Goal: Task Accomplishment & Management: Manage account settings

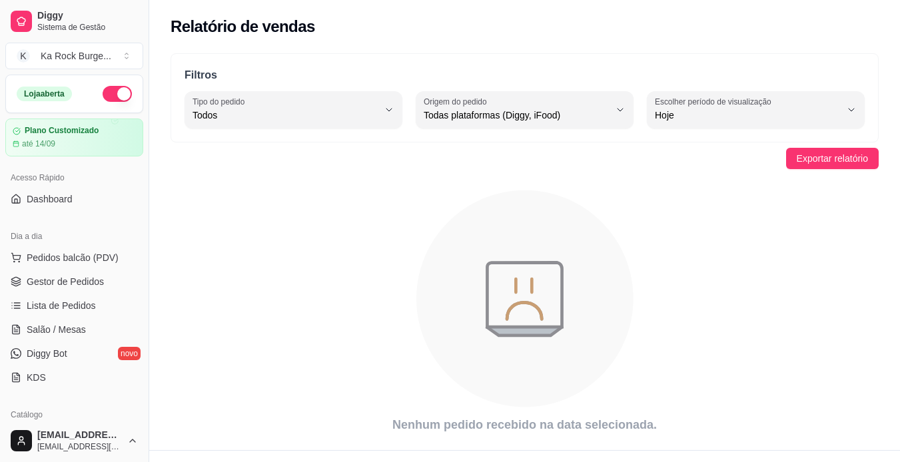
select select "ALL"
select select "0"
click at [48, 330] on span "Salão / Mesas" at bounding box center [56, 329] width 59 height 13
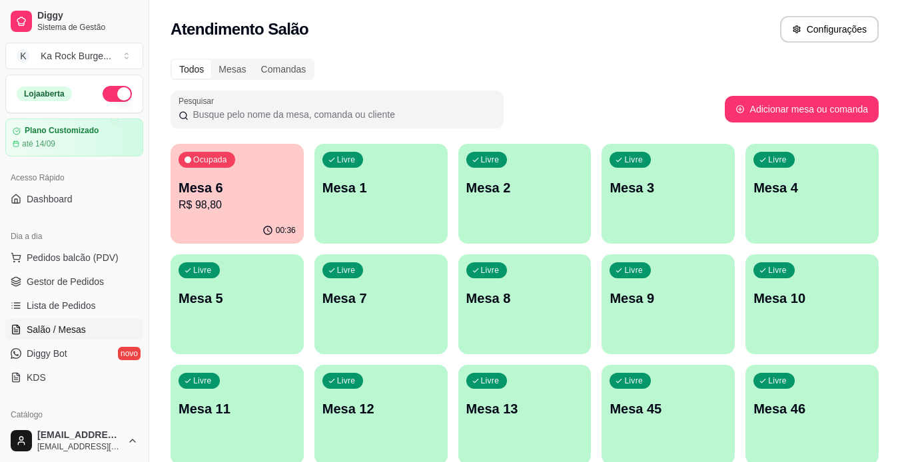
click at [267, 198] on p "R$ 98,80" at bounding box center [236, 205] width 117 height 16
click at [253, 210] on p "R$ 98,80" at bounding box center [236, 205] width 117 height 16
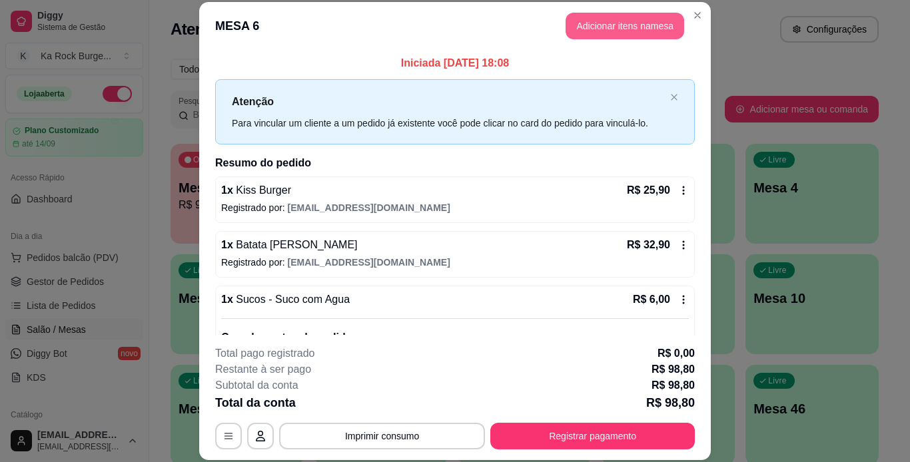
click at [579, 28] on button "Adicionar itens na mesa" at bounding box center [624, 26] width 119 height 27
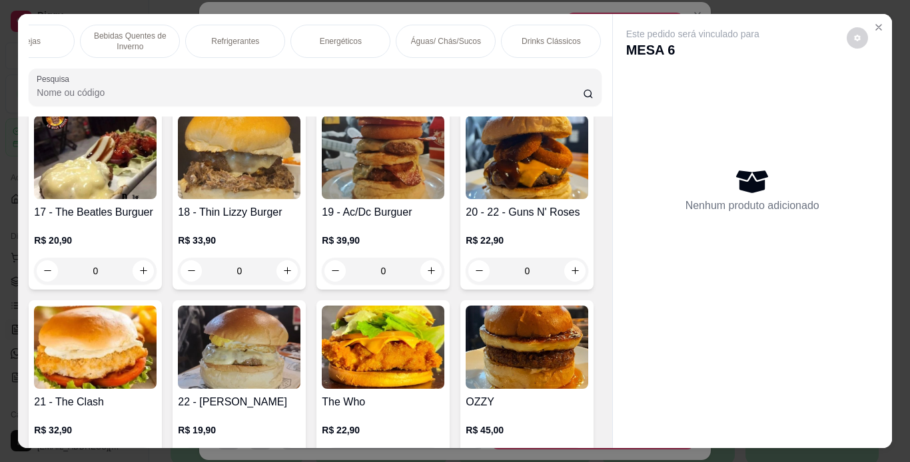
scroll to position [0, 1502]
click at [257, 36] on p "Doces Diversos" at bounding box center [260, 41] width 56 height 11
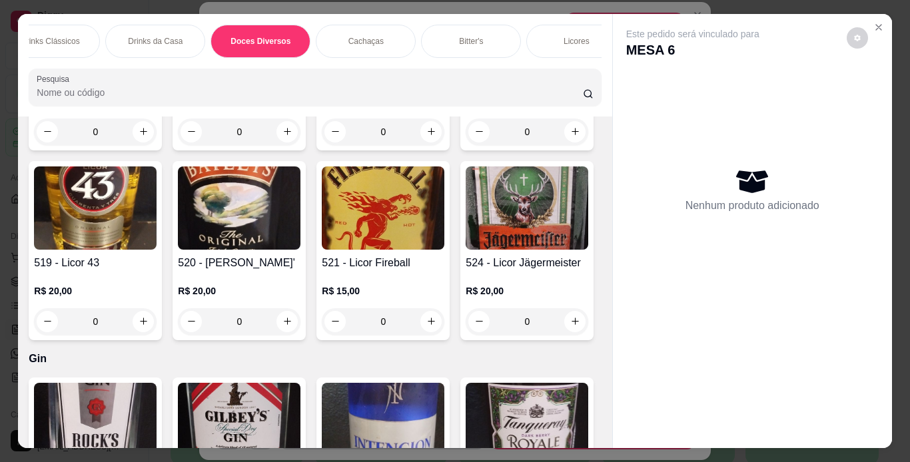
scroll to position [34, 0]
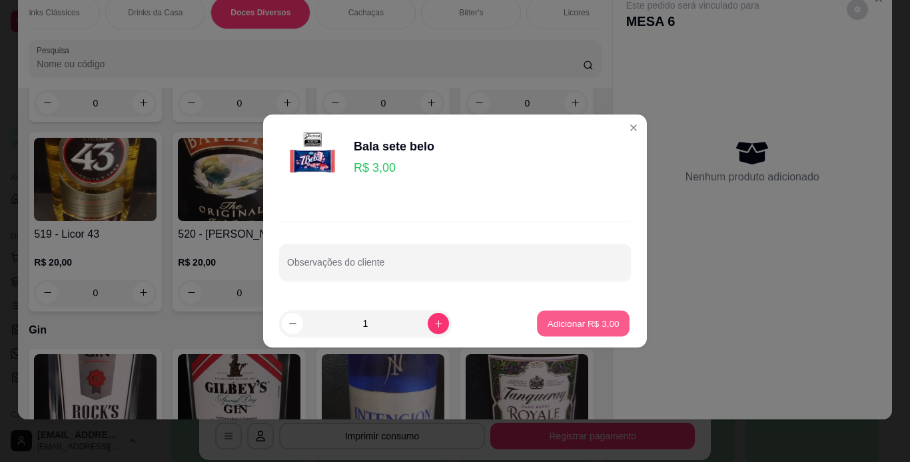
click at [557, 321] on p "Adicionar R$ 3,00" at bounding box center [583, 323] width 72 height 13
type input "1"
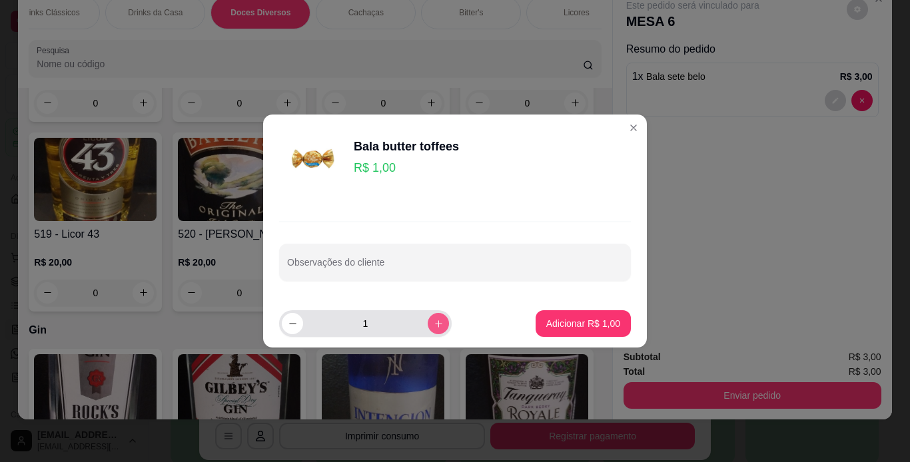
click at [434, 320] on icon "increase-product-quantity" at bounding box center [439, 324] width 10 height 10
type input "3"
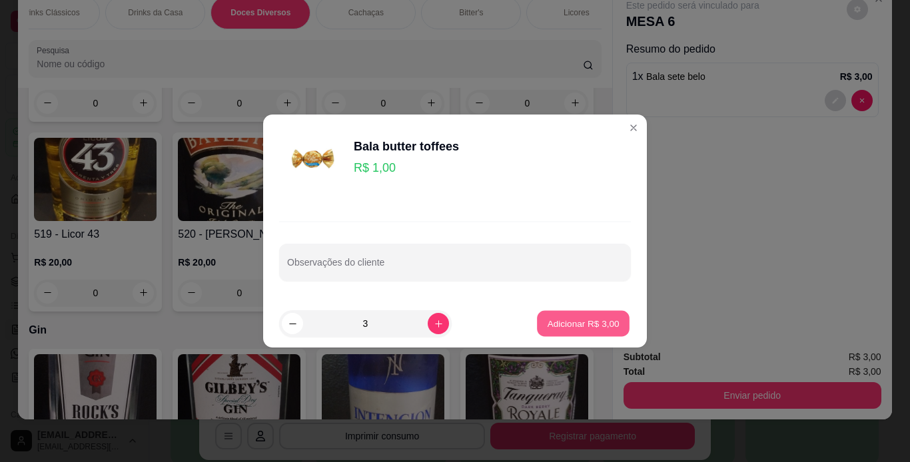
click at [563, 325] on p "Adicionar R$ 3,00" at bounding box center [583, 323] width 72 height 13
type input "3"
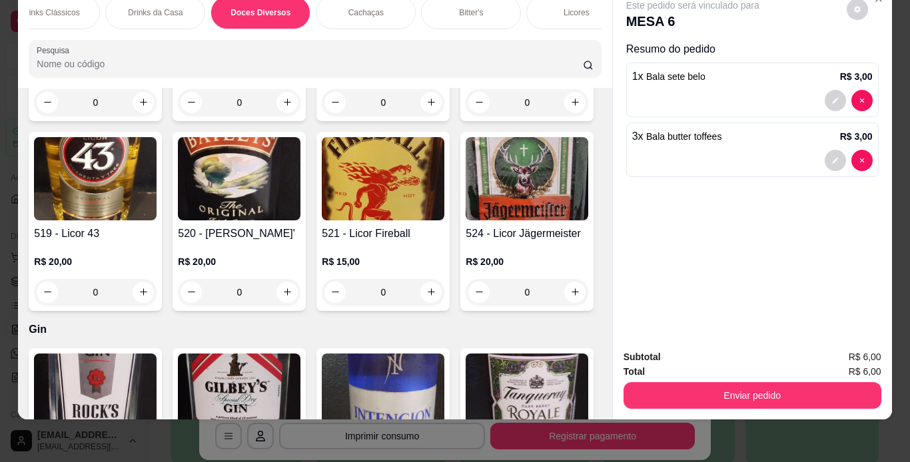
scroll to position [9616, 0]
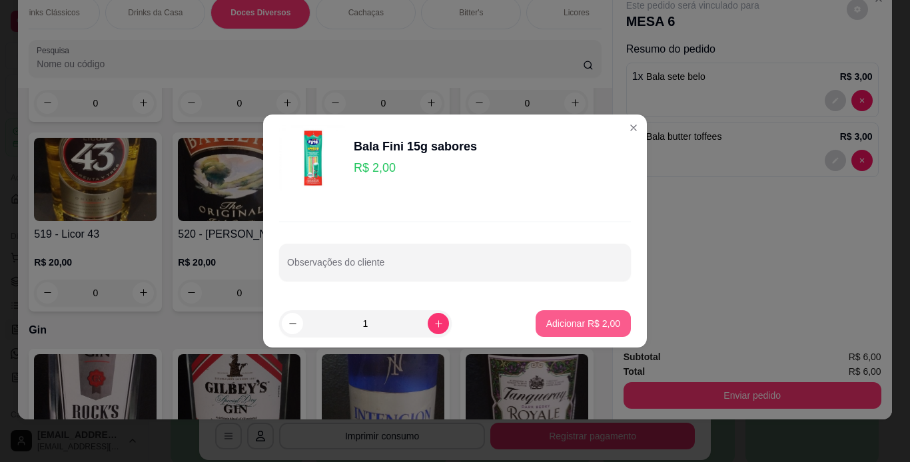
click at [575, 326] on p "Adicionar R$ 2,00" at bounding box center [583, 323] width 74 height 13
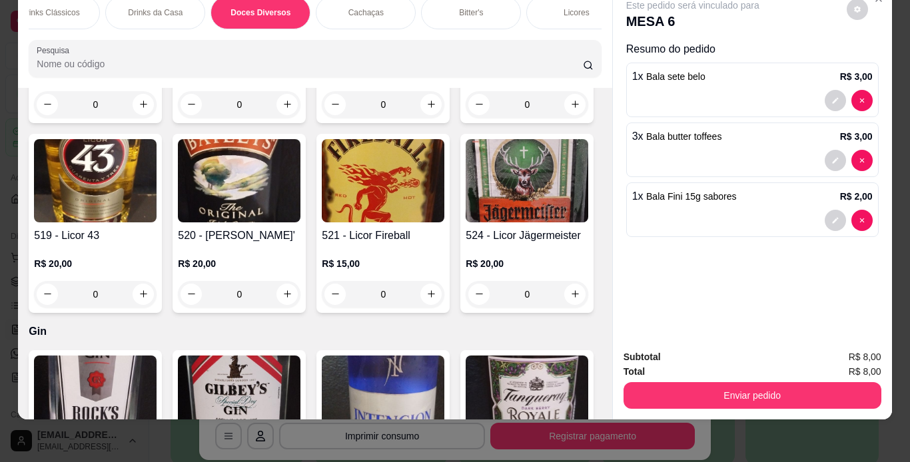
type input "1"
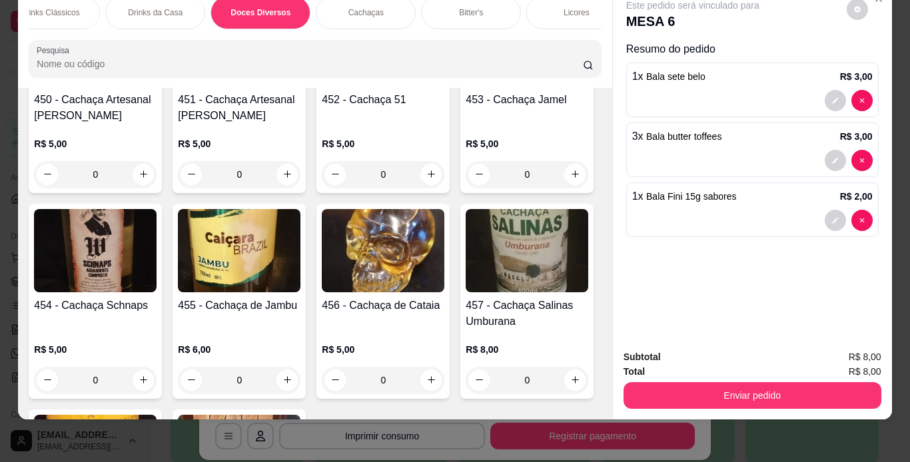
scroll to position [8484, 0]
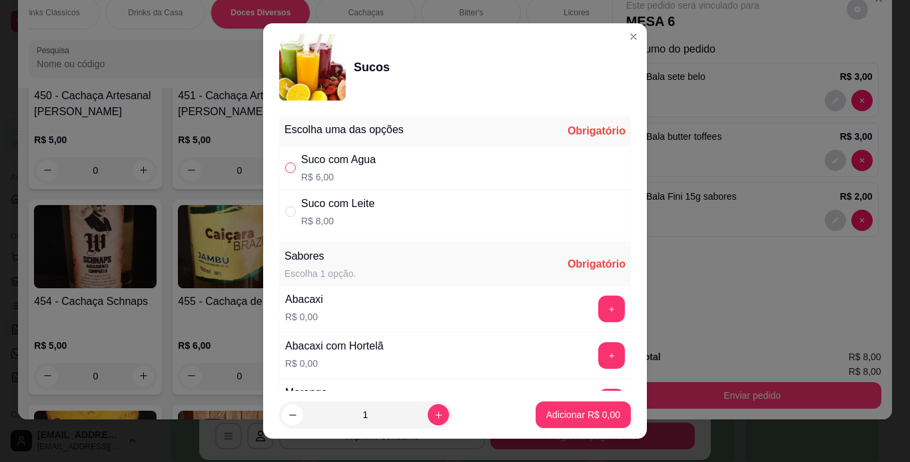
click at [286, 170] on input "" at bounding box center [290, 167] width 11 height 11
radio input "true"
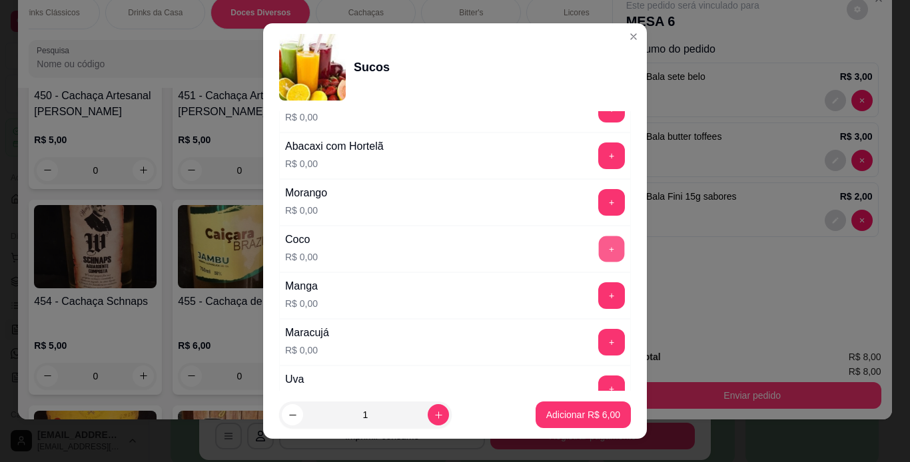
click at [599, 248] on button "+" at bounding box center [612, 249] width 26 height 26
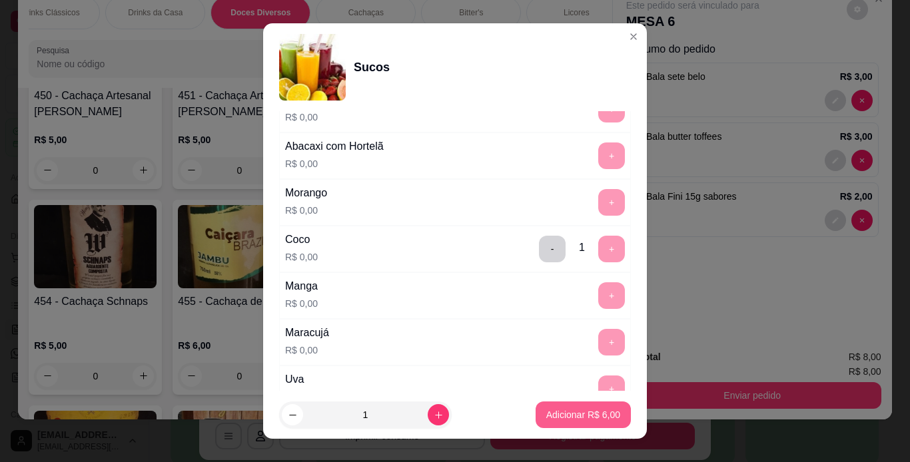
click at [573, 410] on p "Adicionar R$ 6,00" at bounding box center [583, 414] width 74 height 13
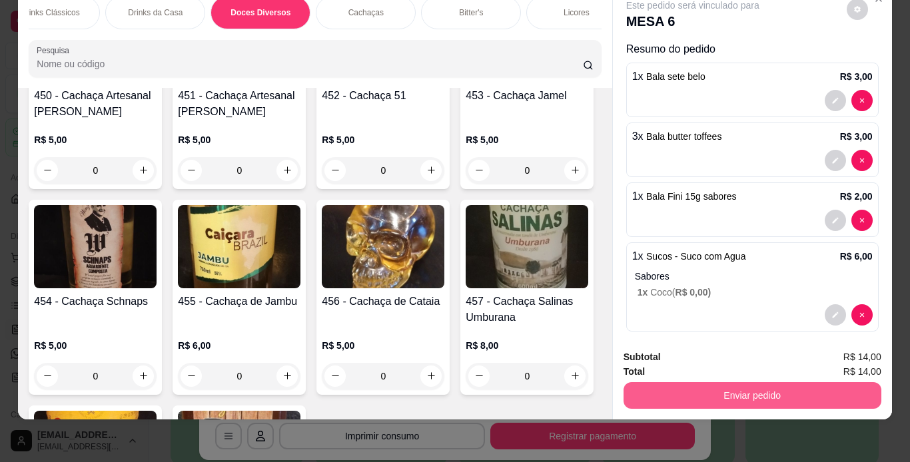
click at [687, 386] on button "Enviar pedido" at bounding box center [752, 395] width 258 height 27
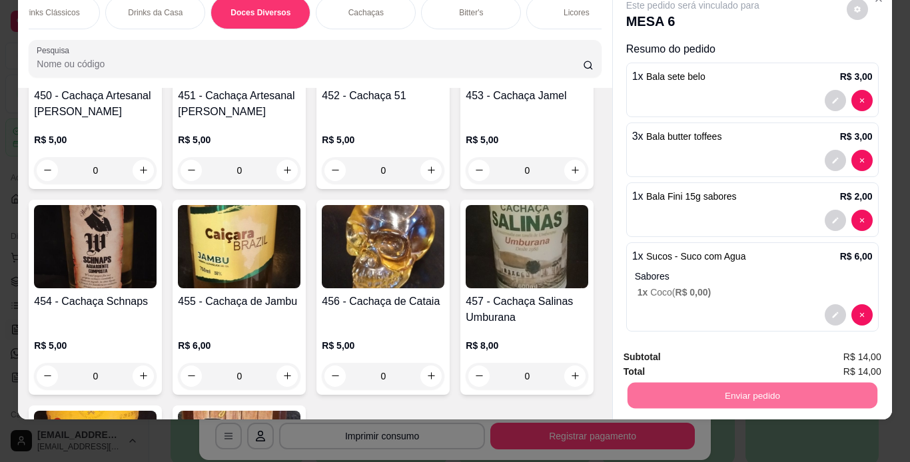
click at [689, 350] on button "Não registrar e enviar pedido" at bounding box center [708, 352] width 135 height 25
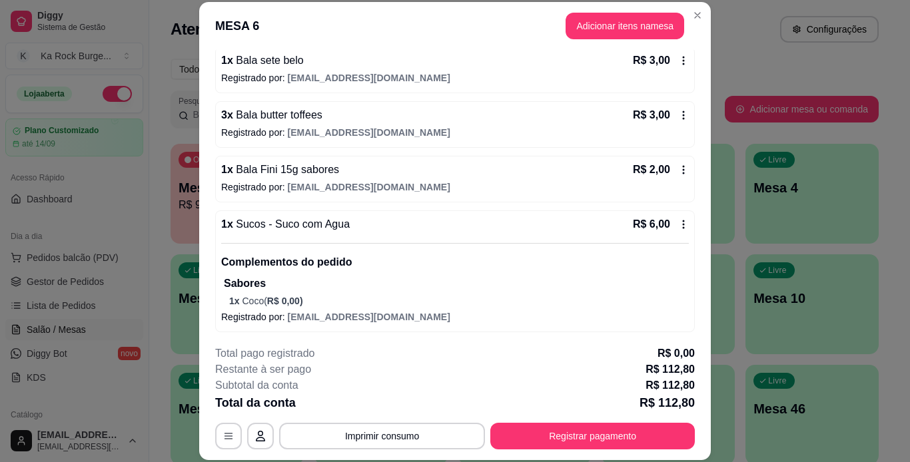
scroll to position [611, 0]
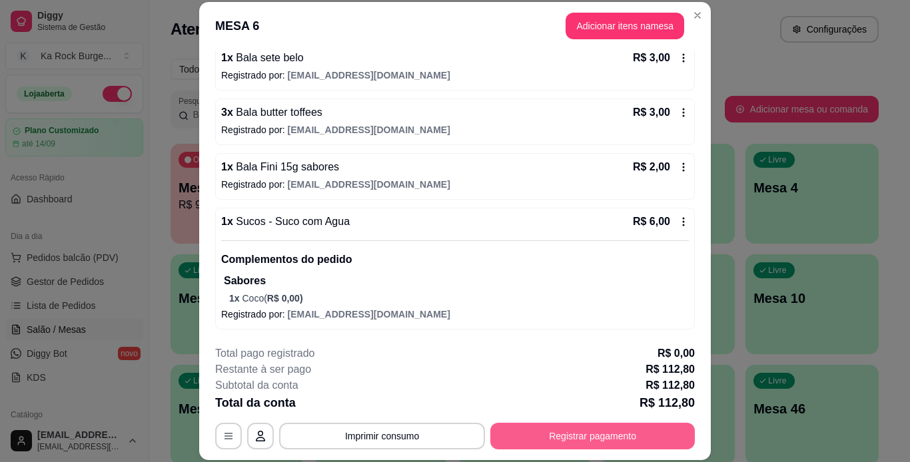
click at [587, 425] on button "Registrar pagamento" at bounding box center [592, 436] width 204 height 27
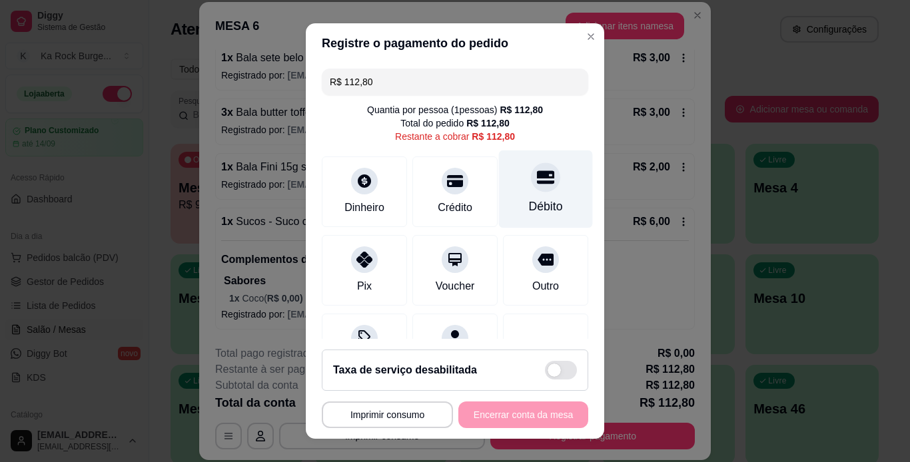
click at [535, 205] on div "Débito" at bounding box center [546, 206] width 34 height 17
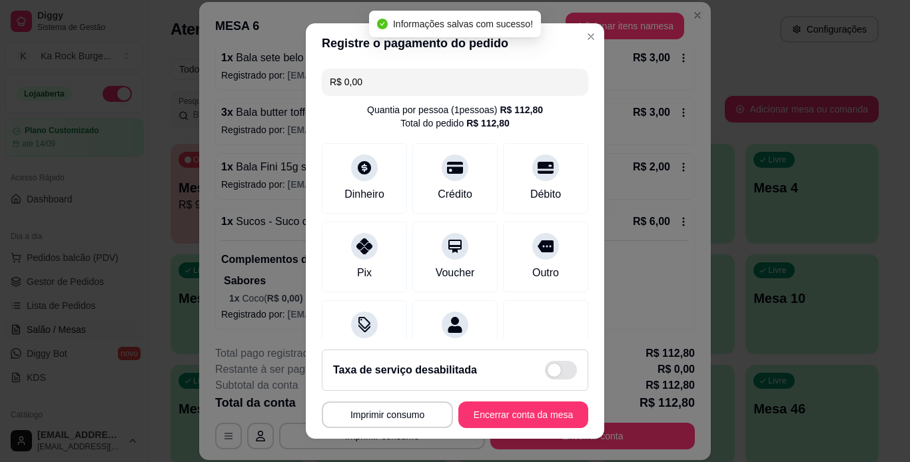
type input "R$ 0,00"
click at [512, 418] on button "Encerrar conta da mesa" at bounding box center [523, 415] width 130 height 27
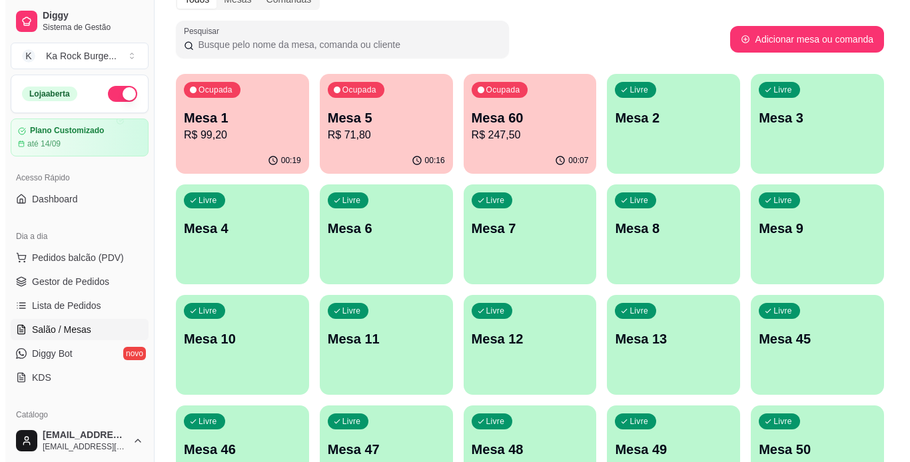
scroll to position [0, 0]
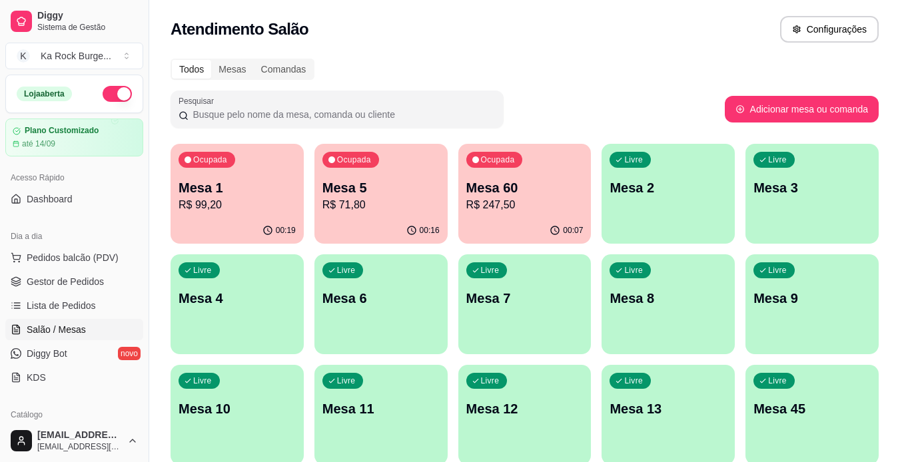
click at [549, 220] on div "00:07" at bounding box center [524, 231] width 133 height 26
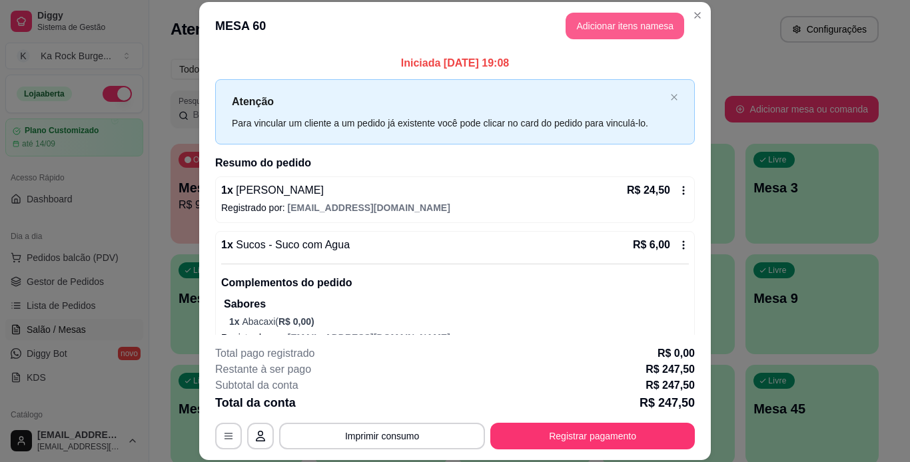
click at [624, 30] on button "Adicionar itens na mesa" at bounding box center [624, 26] width 119 height 27
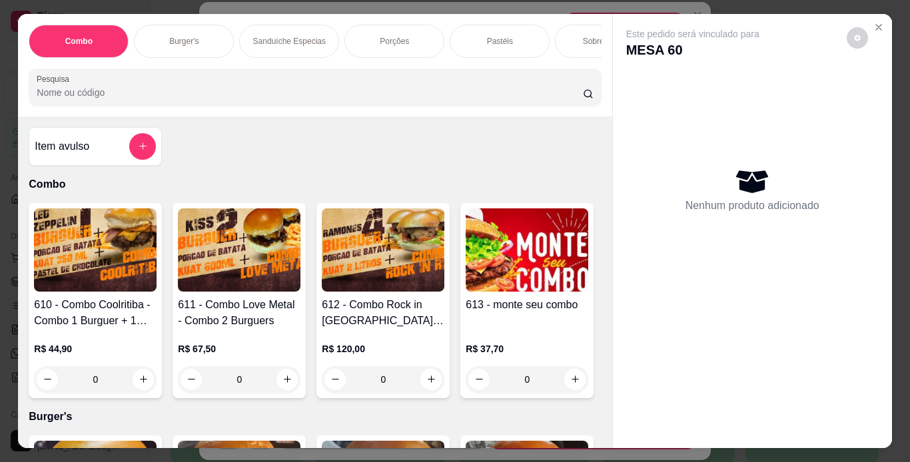
scroll to position [0, 501]
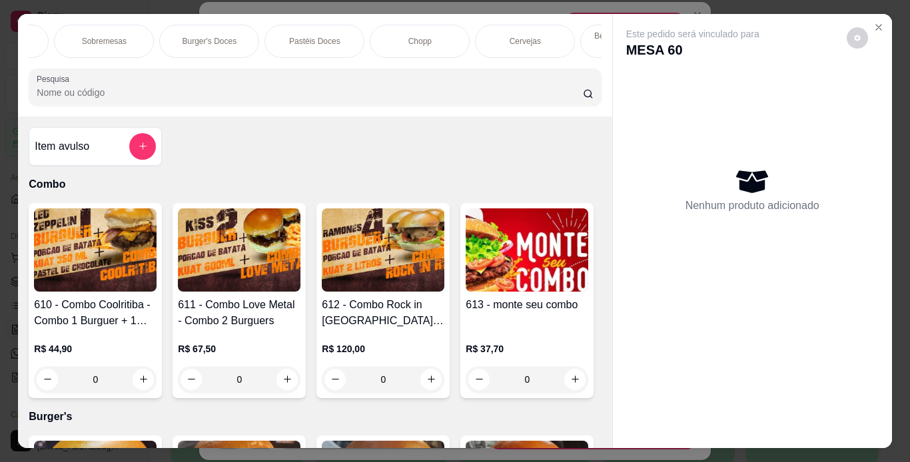
click at [417, 36] on p "Chopp" at bounding box center [419, 41] width 23 height 11
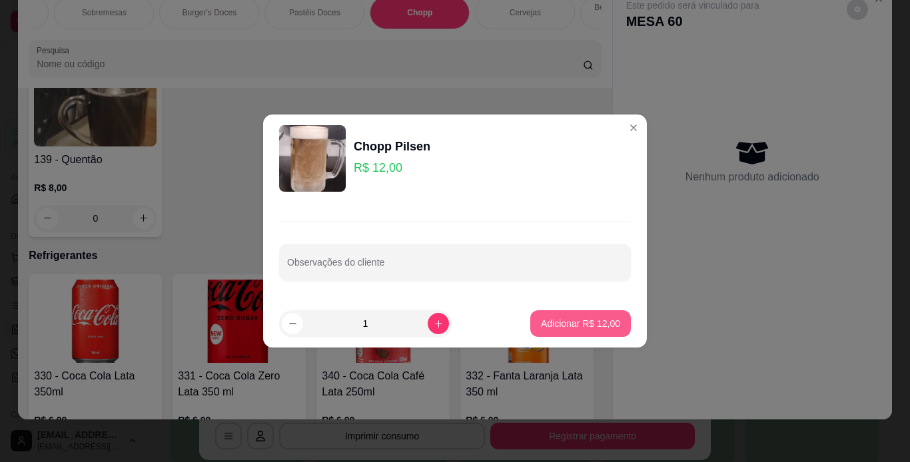
click at [564, 323] on p "Adicionar R$ 12,00" at bounding box center [580, 323] width 79 height 13
type input "1"
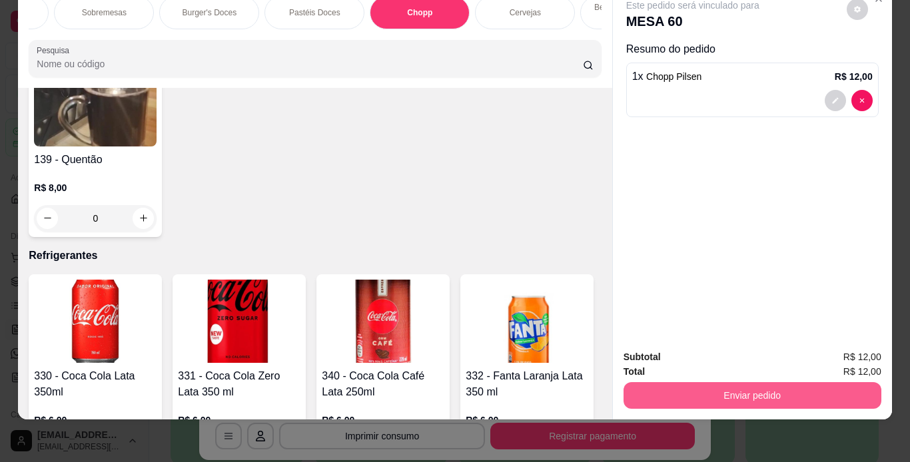
click at [735, 391] on button "Enviar pedido" at bounding box center [752, 395] width 258 height 27
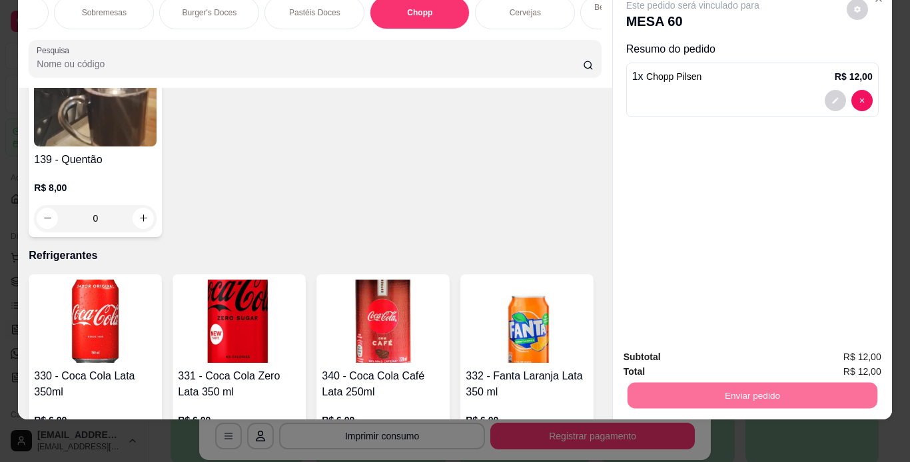
click at [735, 354] on button "Não registrar e enviar pedido" at bounding box center [708, 352] width 139 height 25
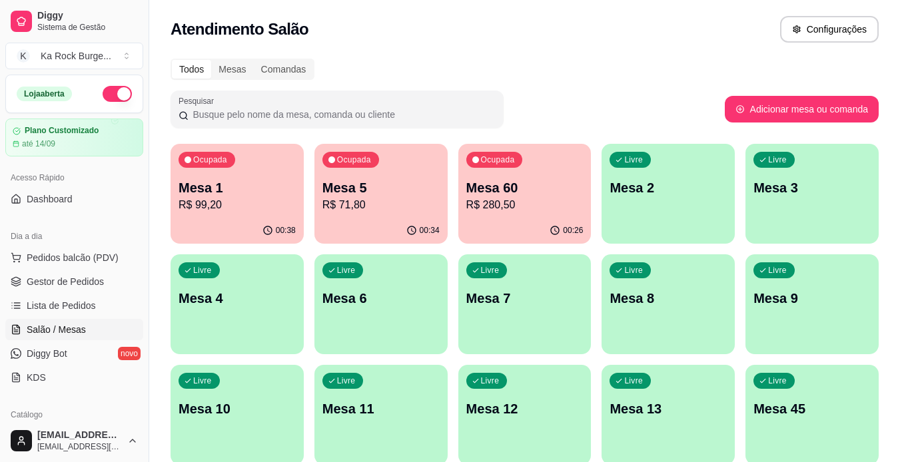
click at [384, 204] on p "R$ 71,80" at bounding box center [380, 205] width 117 height 16
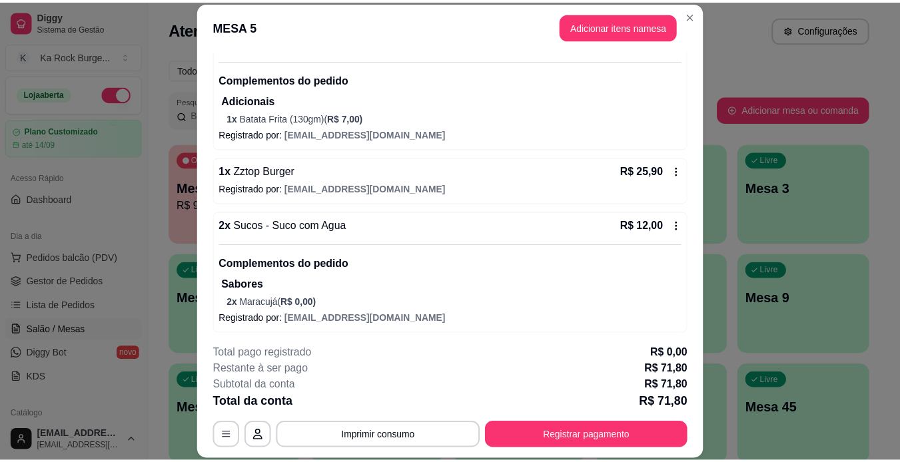
scroll to position [153, 0]
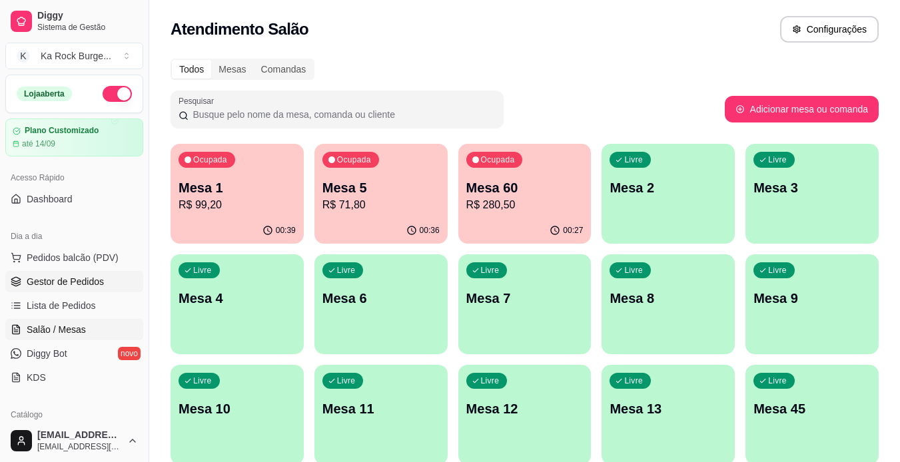
click at [21, 274] on link "Gestor de Pedidos" at bounding box center [74, 281] width 138 height 21
click at [232, 196] on p "Mesa 1" at bounding box center [236, 187] width 117 height 19
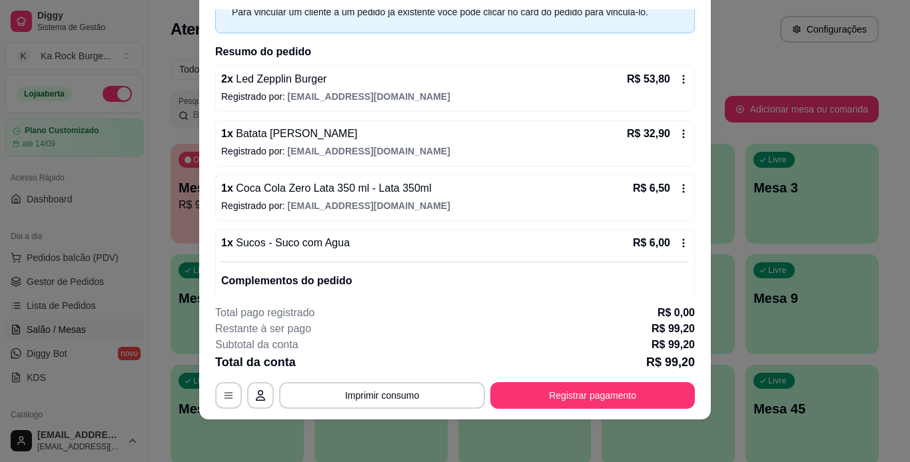
scroll to position [133, 0]
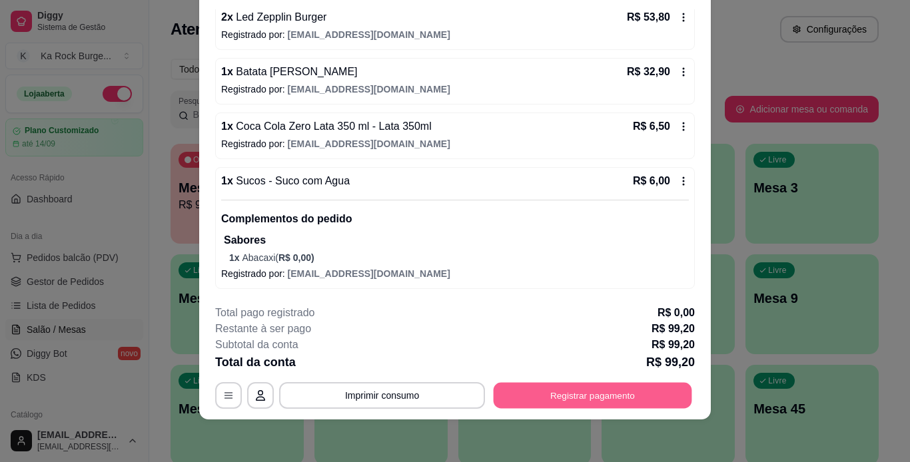
click at [605, 400] on button "Registrar pagamento" at bounding box center [592, 395] width 198 height 26
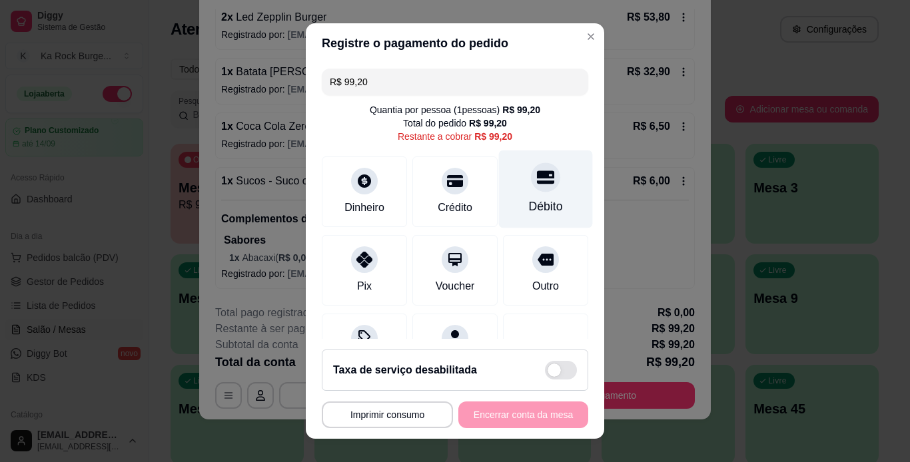
click at [535, 198] on div "Débito" at bounding box center [546, 206] width 34 height 17
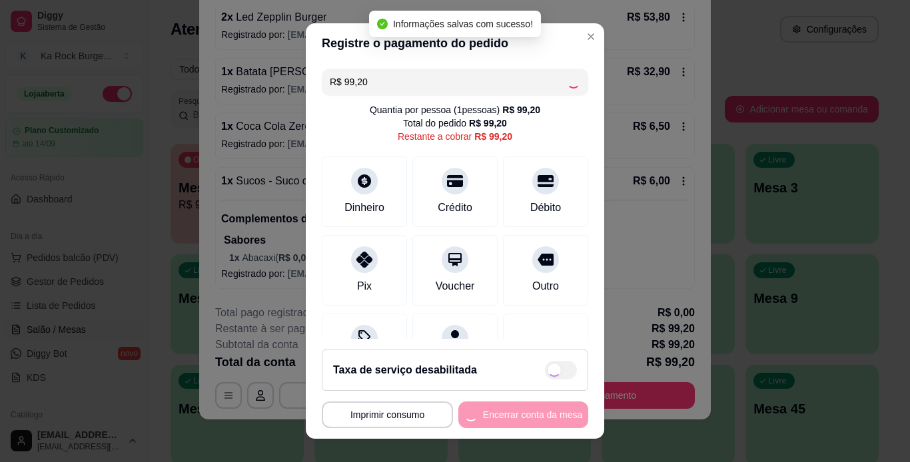
type input "R$ 0,00"
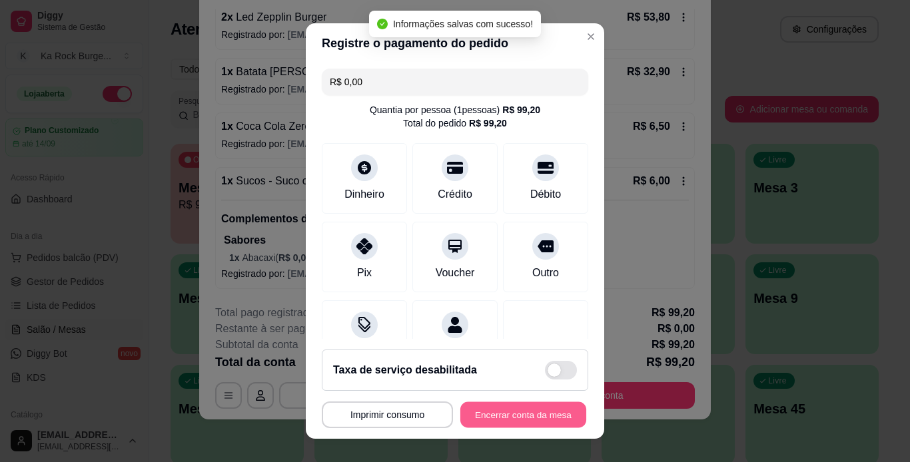
click at [555, 427] on button "Encerrar conta da mesa" at bounding box center [523, 415] width 126 height 26
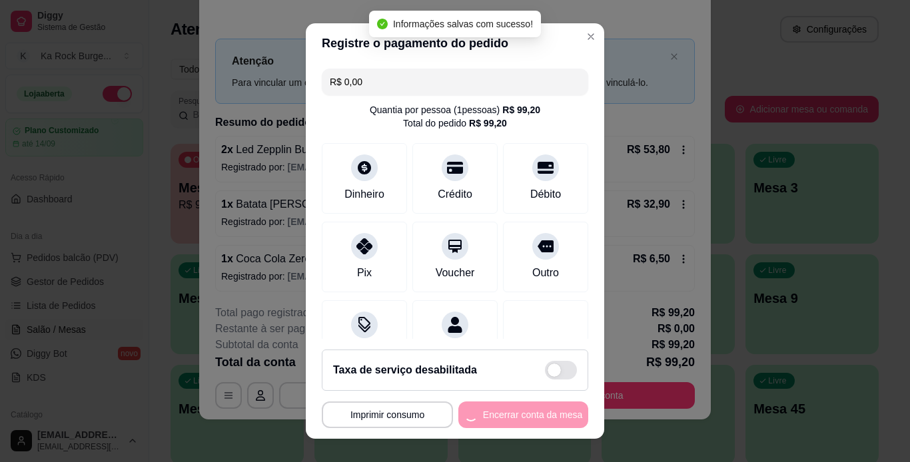
scroll to position [0, 0]
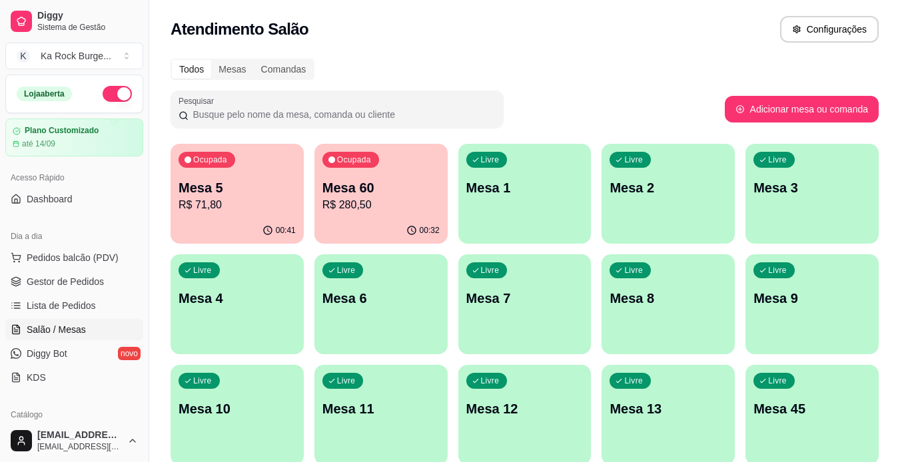
click at [470, 52] on div "Todos Mesas Comandas Pesquisar Adicionar mesa ou comanda Ocupada Mesa 5 R$ 71,8…" at bounding box center [524, 432] width 750 height 762
click at [342, 196] on div "Mesa 60 R$ 280,50" at bounding box center [380, 195] width 117 height 35
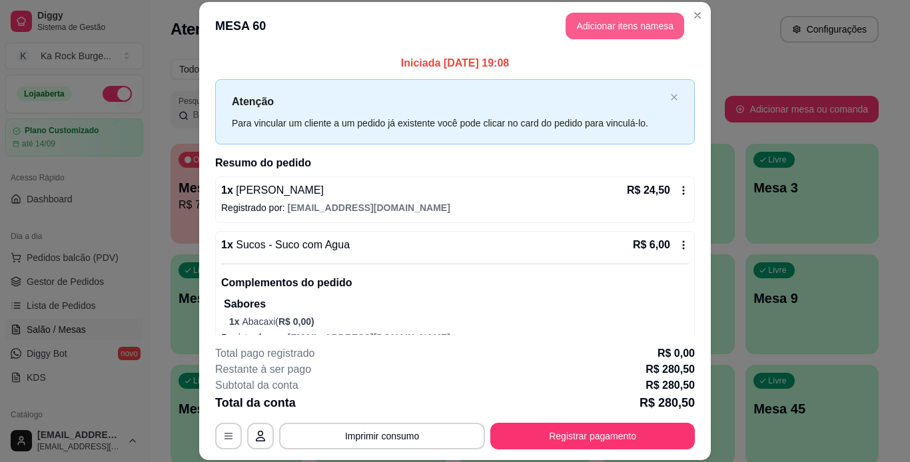
click at [591, 18] on button "Adicionar itens na mesa" at bounding box center [624, 26] width 119 height 27
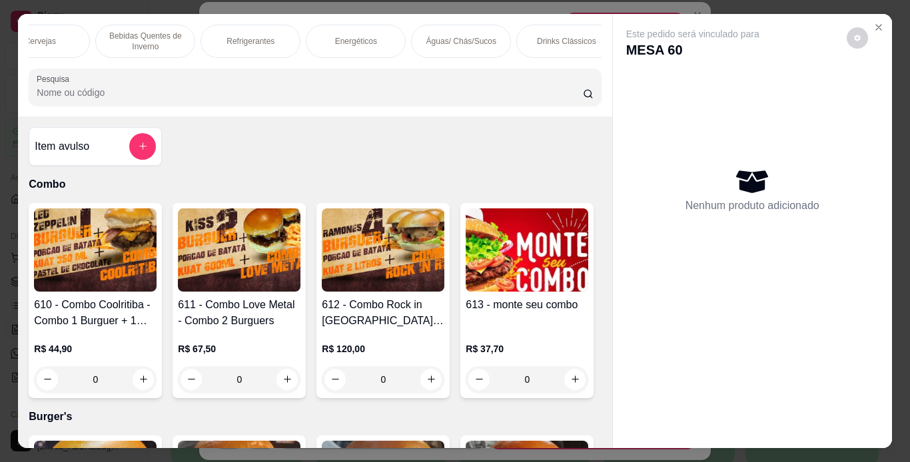
scroll to position [0, 1004]
click at [465, 36] on p "Águas/ Chás/Sucos" at bounding box center [443, 41] width 70 height 11
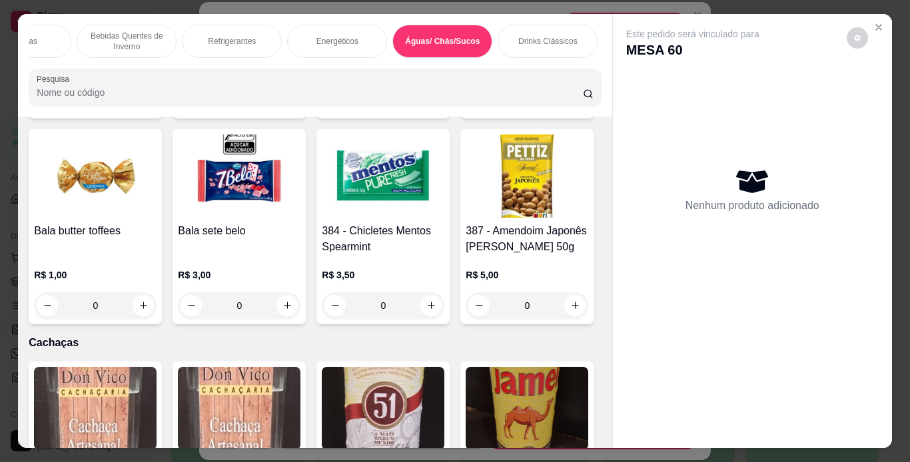
scroll to position [34, 0]
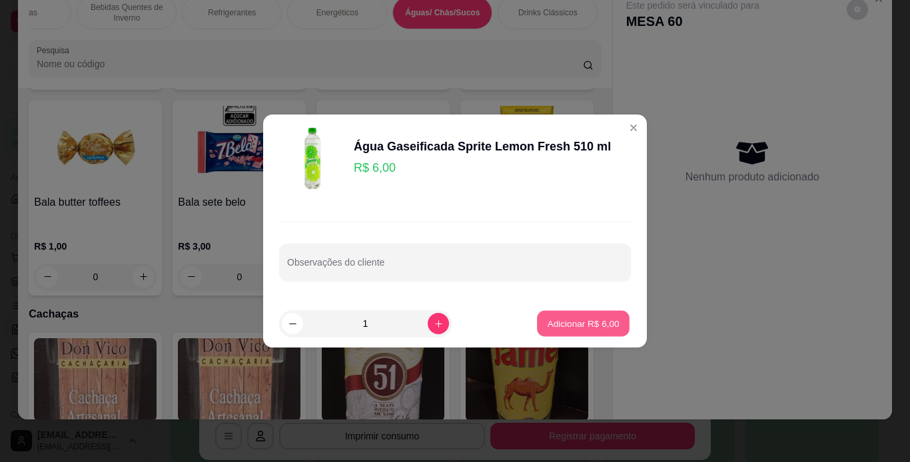
click at [602, 336] on button "Adicionar R$ 6,00" at bounding box center [583, 324] width 93 height 26
type input "1"
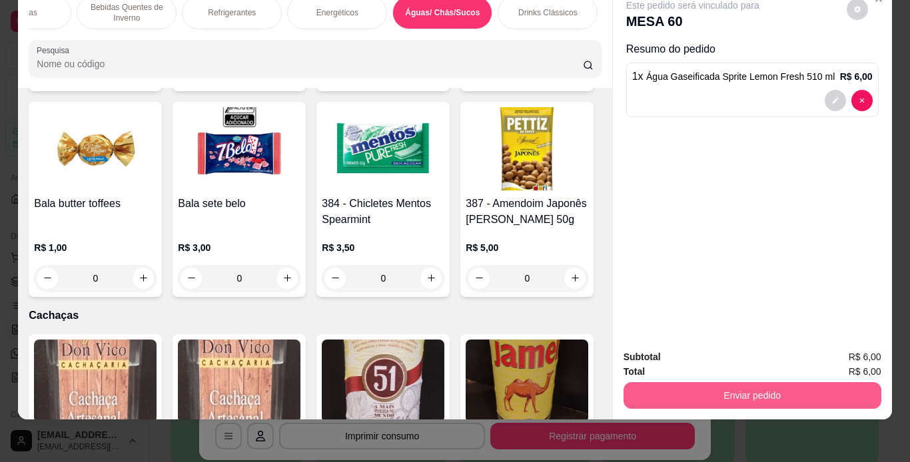
click at [724, 385] on button "Enviar pedido" at bounding box center [752, 395] width 258 height 27
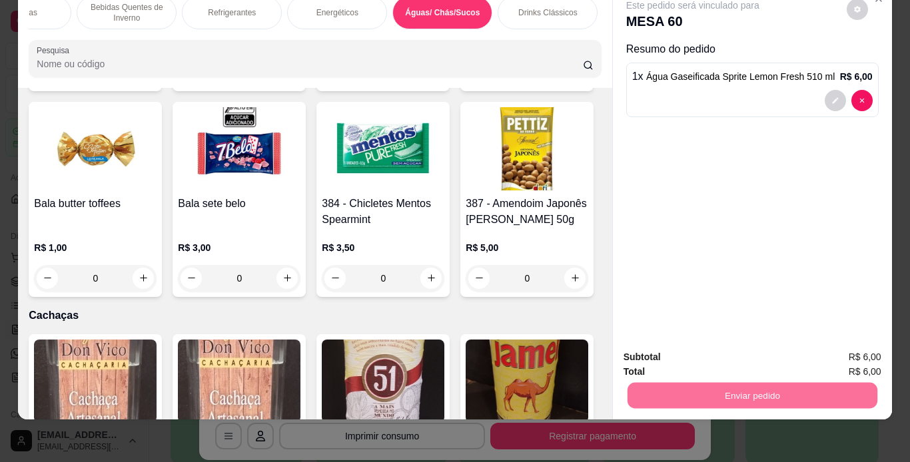
click at [717, 361] on button "Não registrar e enviar pedido" at bounding box center [708, 352] width 135 height 25
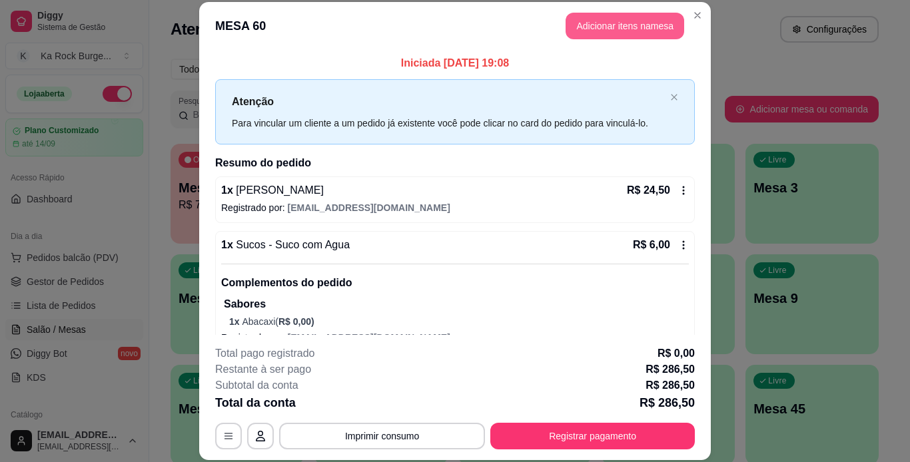
click at [575, 23] on button "Adicionar itens na mesa" at bounding box center [624, 26] width 119 height 27
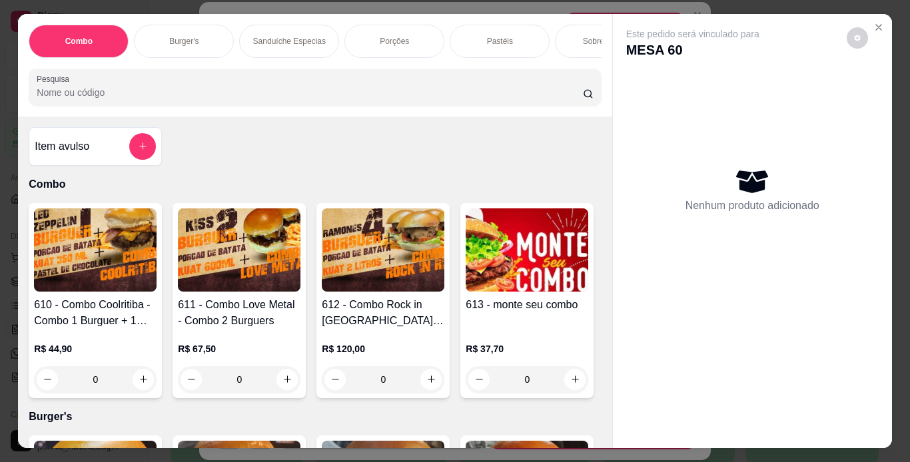
click at [188, 58] on div "Combo Burger's Sanduíche Especias Porções Pastéis Sobremesas Burger's Doces Pas…" at bounding box center [315, 41] width 572 height 33
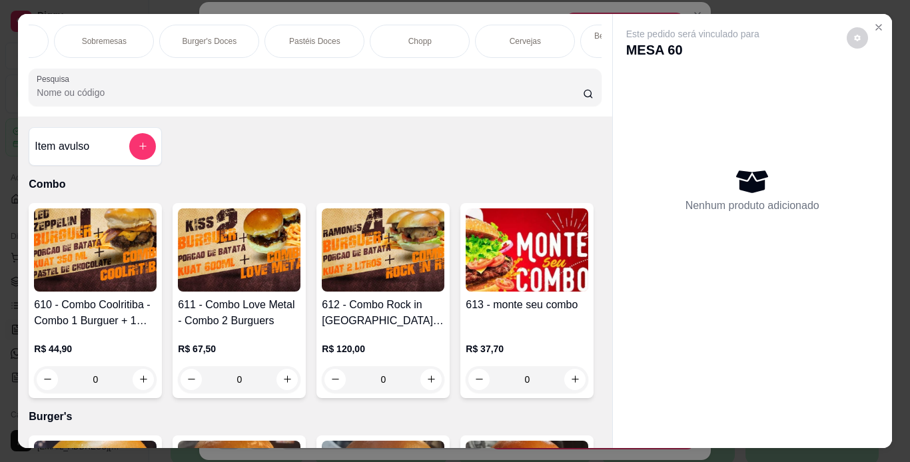
scroll to position [0, 564]
click at [468, 37] on p "Cervejas" at bounding box center [461, 41] width 31 height 11
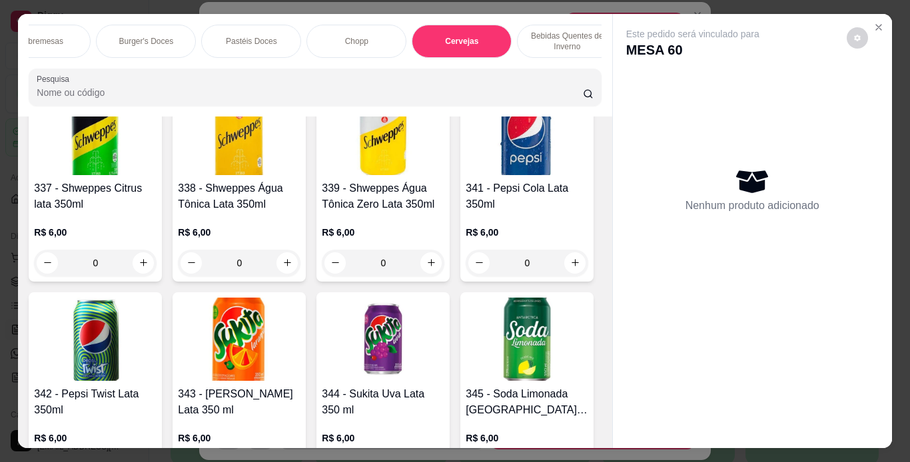
scroll to position [34, 0]
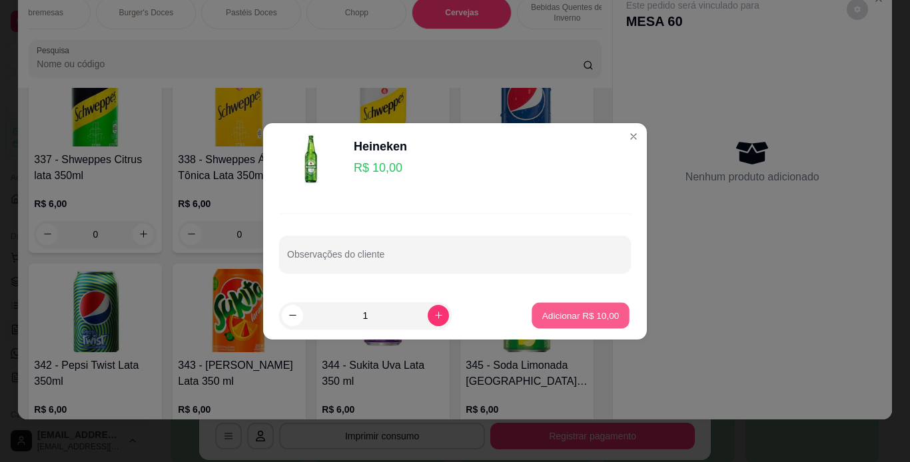
click at [601, 308] on button "Adicionar R$ 10,00" at bounding box center [580, 315] width 98 height 26
type input "1"
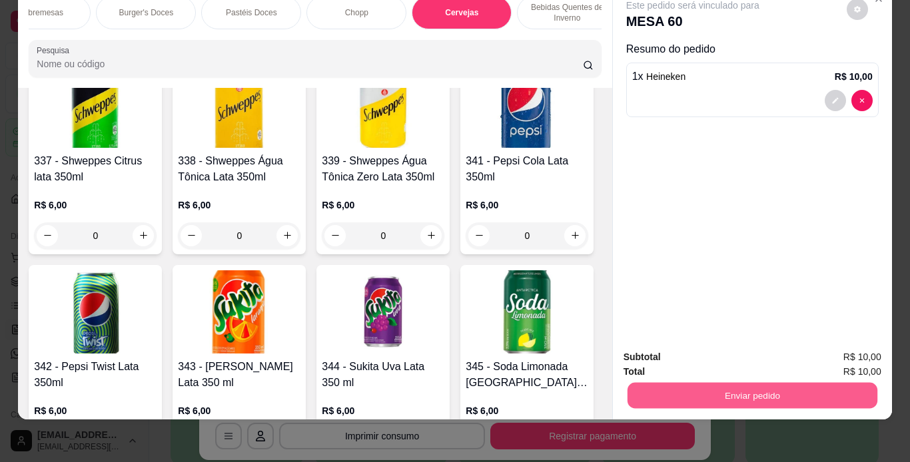
click at [707, 385] on button "Enviar pedido" at bounding box center [752, 396] width 250 height 26
click at [737, 353] on button "Não registrar e enviar pedido" at bounding box center [708, 352] width 139 height 25
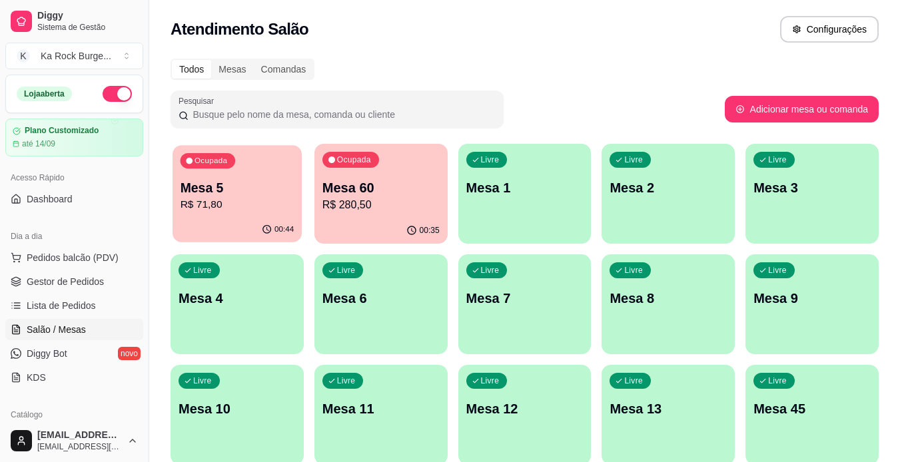
click at [262, 183] on p "Mesa 5" at bounding box center [237, 188] width 114 height 18
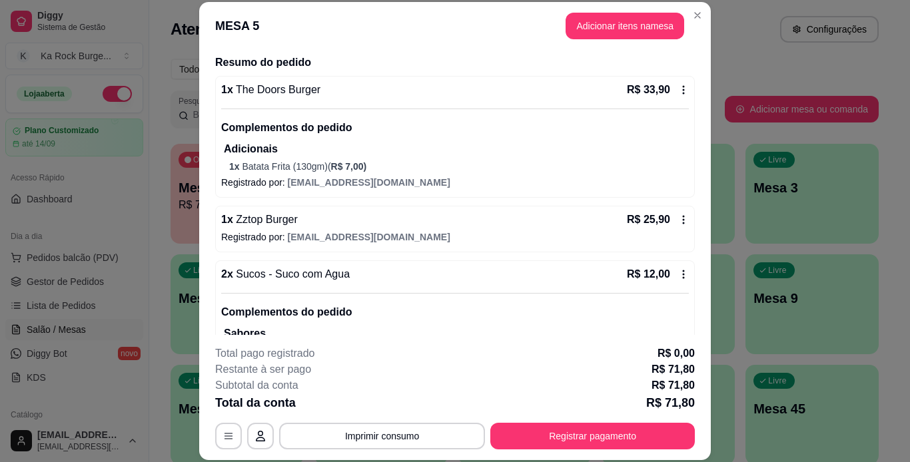
scroll to position [153, 0]
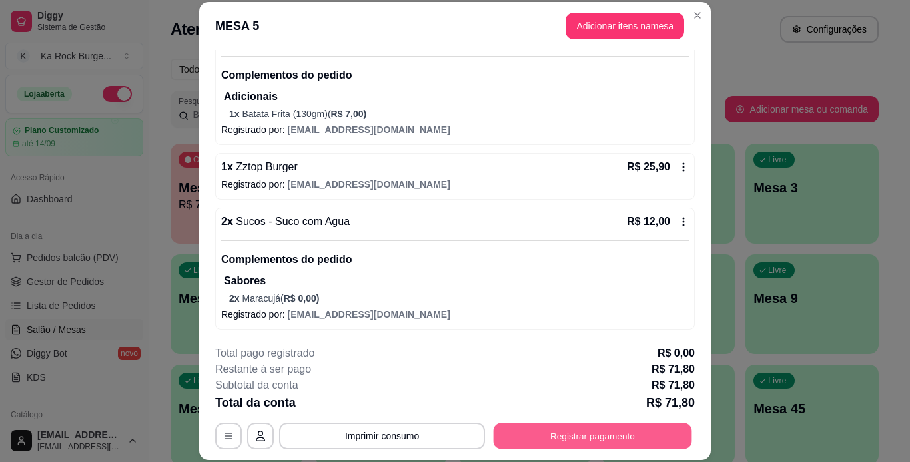
click at [569, 442] on button "Registrar pagamento" at bounding box center [592, 436] width 198 height 26
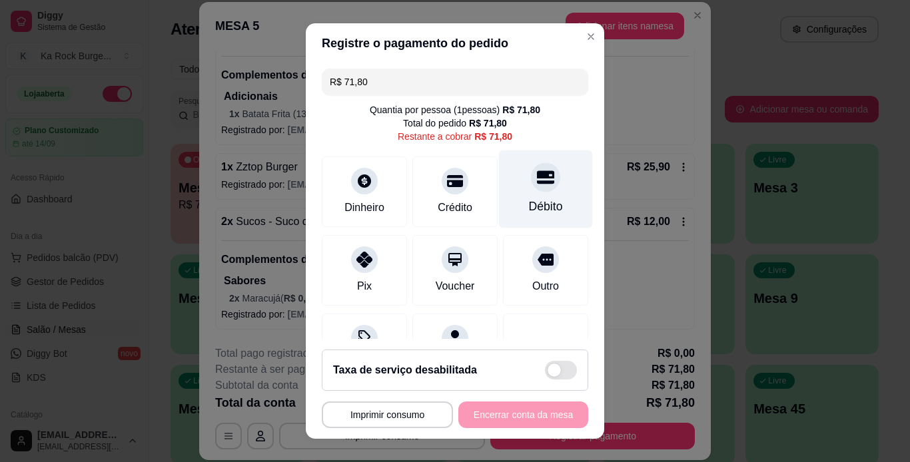
click at [541, 184] on div "Débito" at bounding box center [546, 189] width 94 height 78
type input "R$ 0,00"
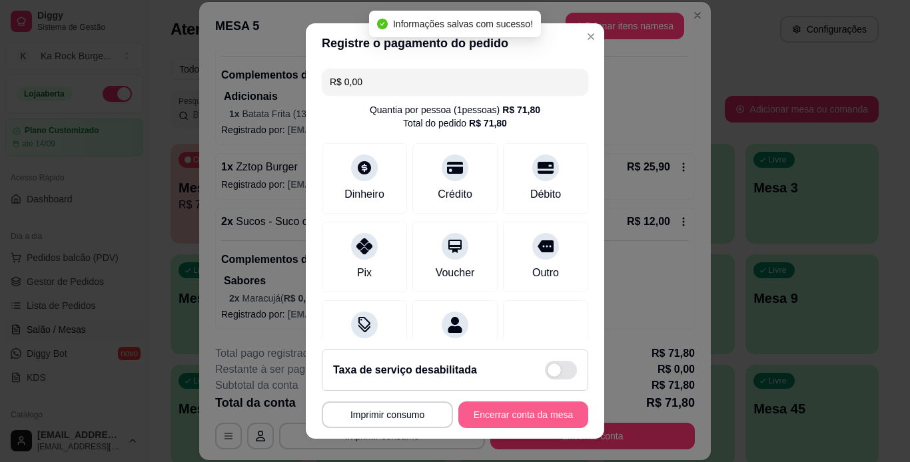
click at [536, 420] on button "Encerrar conta da mesa" at bounding box center [523, 415] width 130 height 27
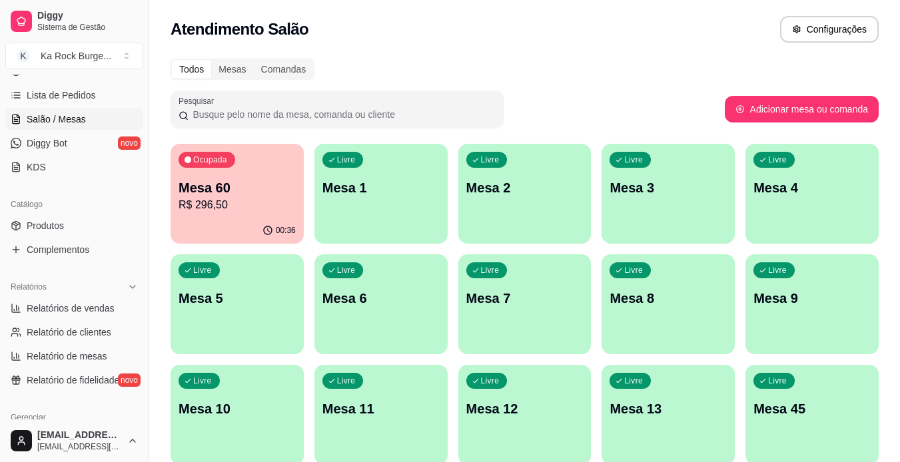
scroll to position [333, 0]
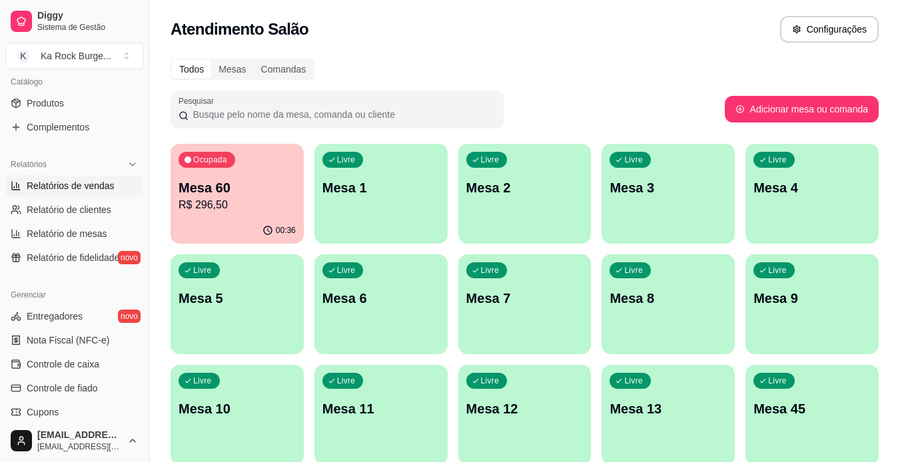
click at [70, 180] on span "Relatórios de vendas" at bounding box center [71, 185] width 88 height 13
select select "ALL"
select select "0"
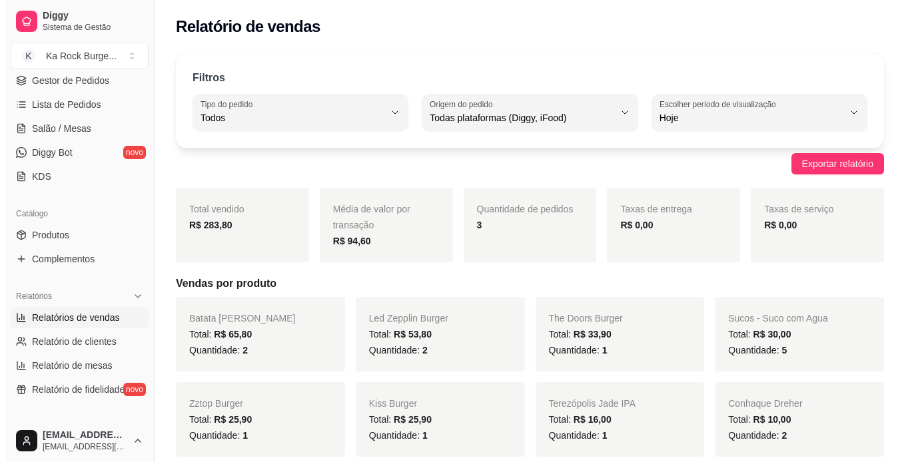
scroll to position [133, 0]
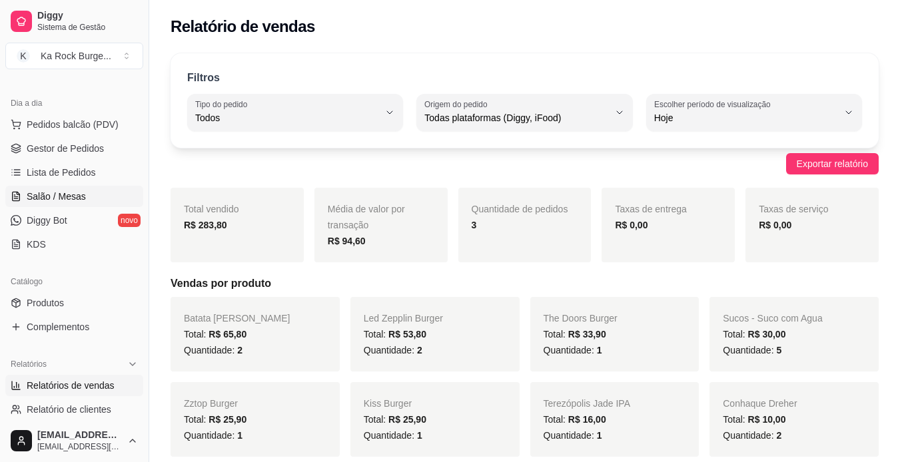
click at [53, 203] on link "Salão / Mesas" at bounding box center [74, 196] width 138 height 21
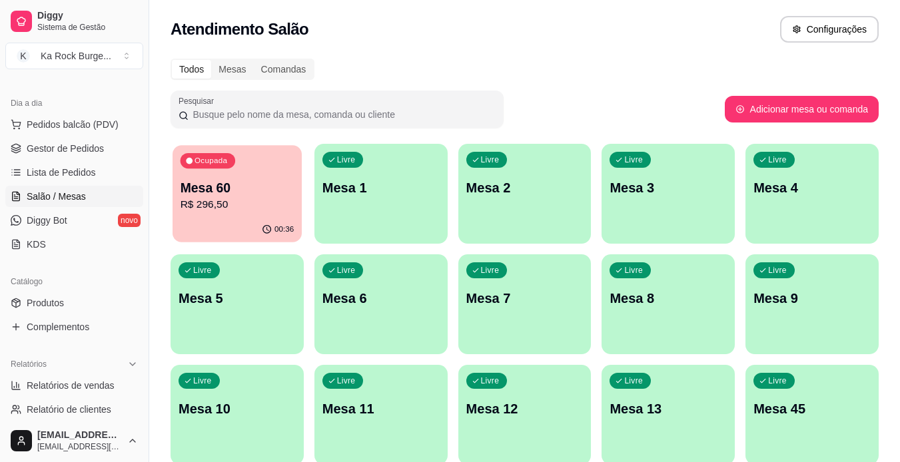
click at [264, 198] on p "R$ 296,50" at bounding box center [237, 204] width 114 height 15
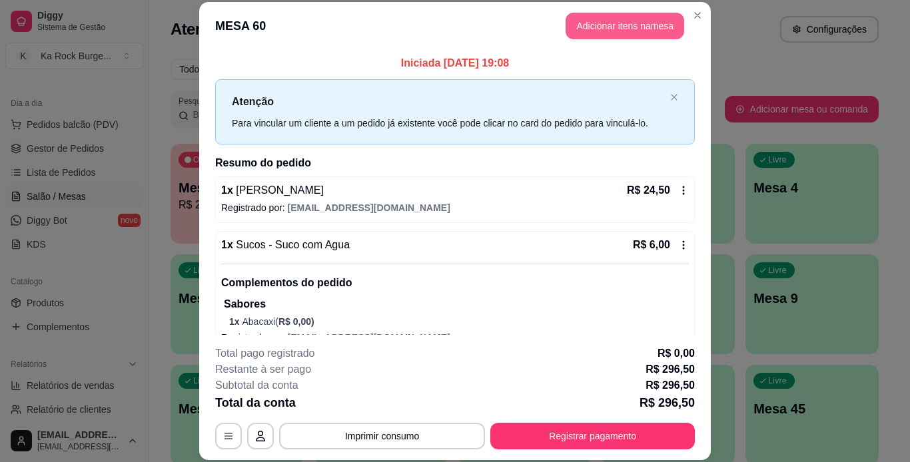
click at [577, 28] on button "Adicionar itens na mesa" at bounding box center [624, 26] width 119 height 27
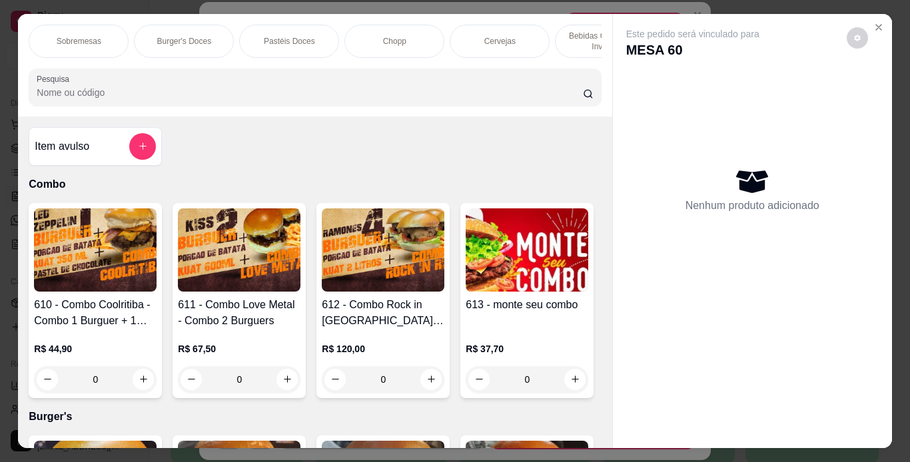
scroll to position [0, 555]
click at [451, 31] on div "Cervejas" at bounding box center [471, 41] width 100 height 33
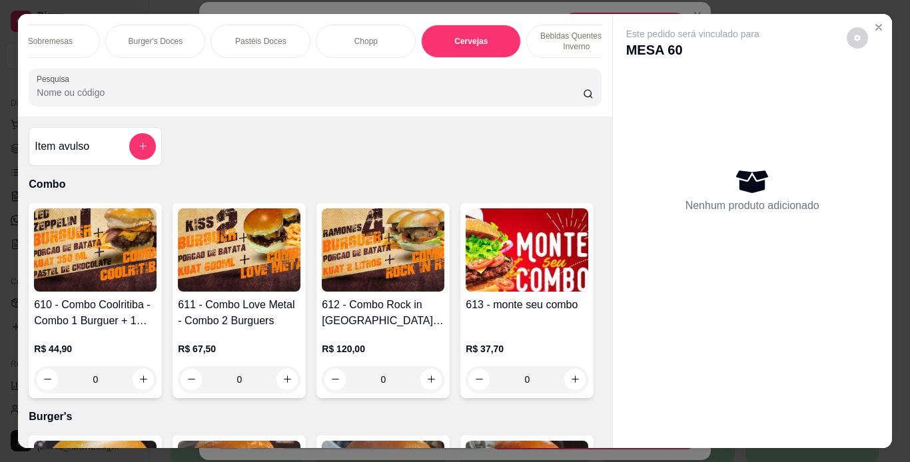
scroll to position [34, 0]
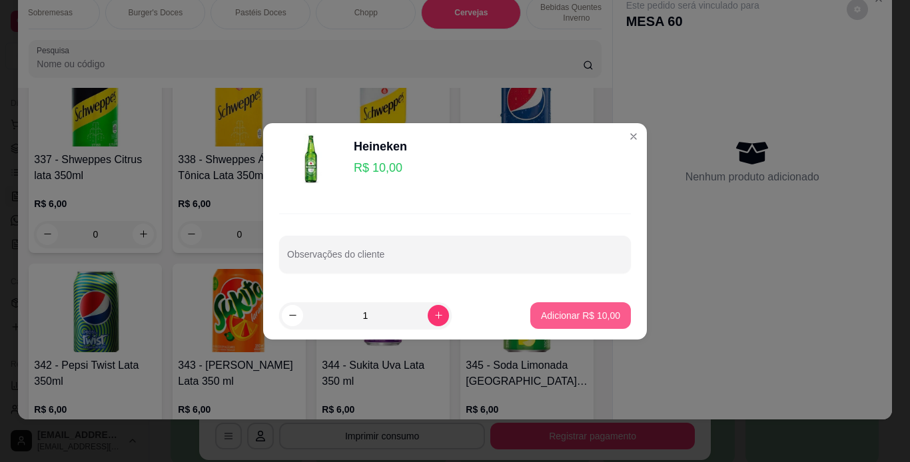
click at [590, 308] on button "Adicionar R$ 10,00" at bounding box center [580, 315] width 101 height 27
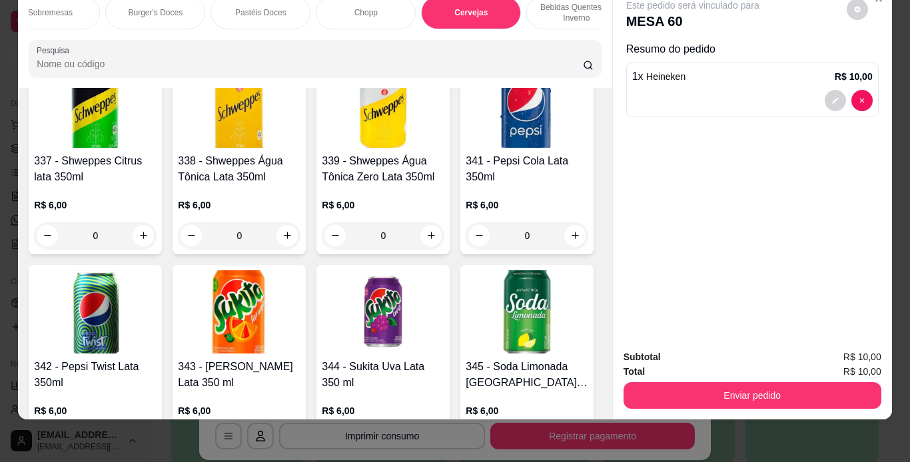
type input "1"
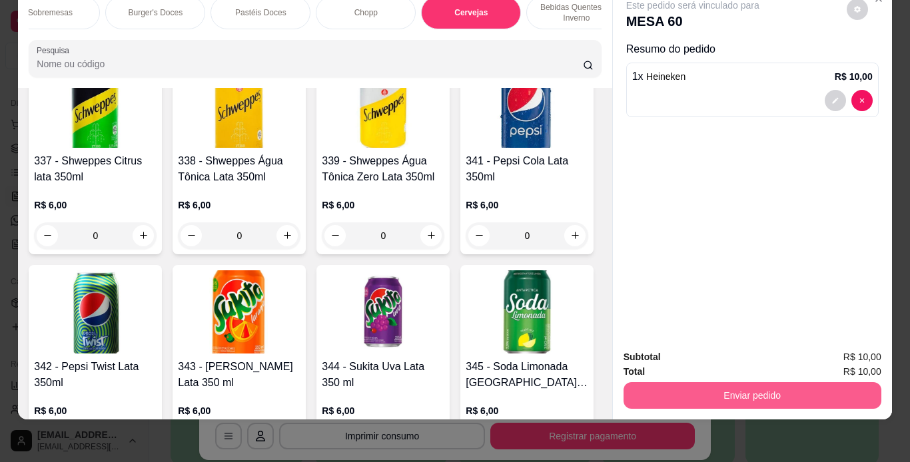
click at [691, 388] on button "Enviar pedido" at bounding box center [752, 395] width 258 height 27
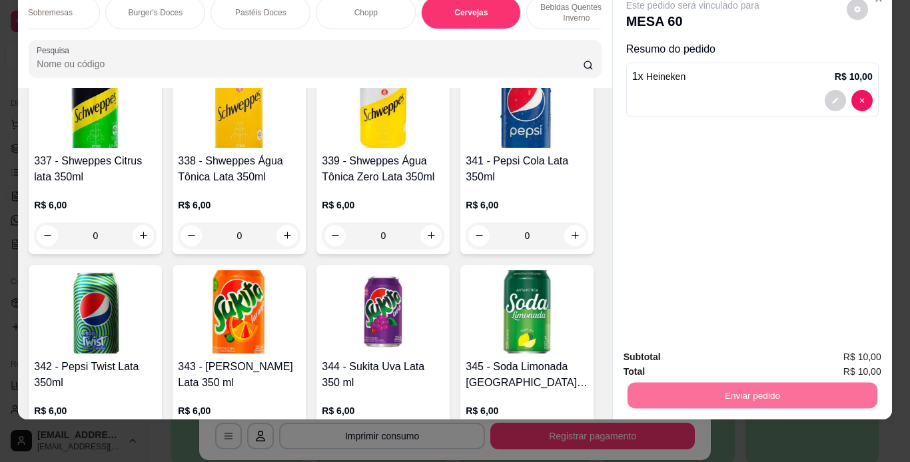
click at [683, 353] on button "Não registrar e enviar pedido" at bounding box center [708, 352] width 135 height 25
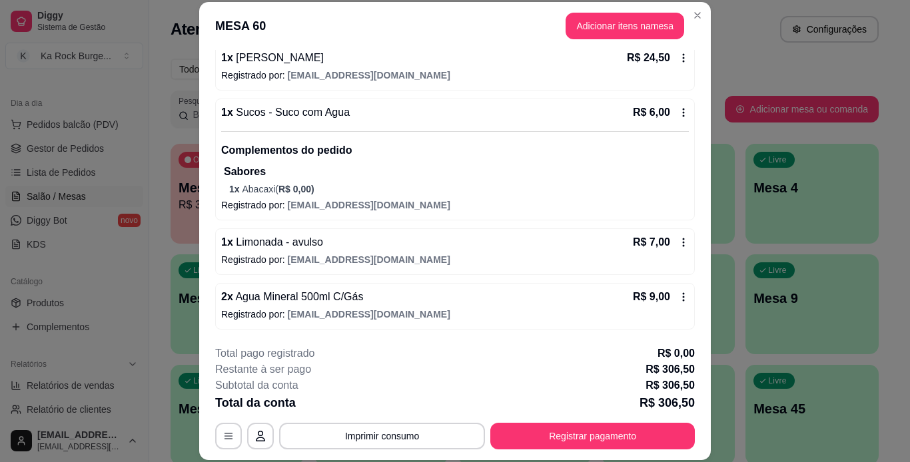
scroll to position [133, 0]
click at [621, 19] on button "Adicionar itens na mesa" at bounding box center [624, 26] width 119 height 27
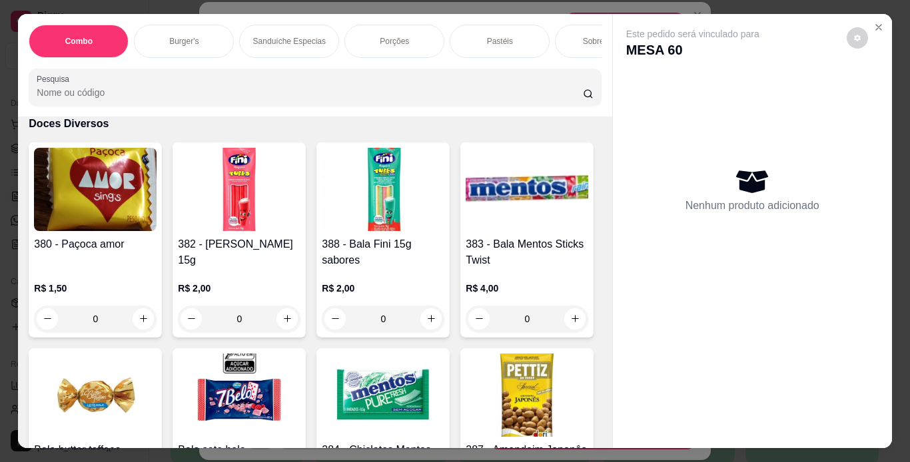
scroll to position [8457, 0]
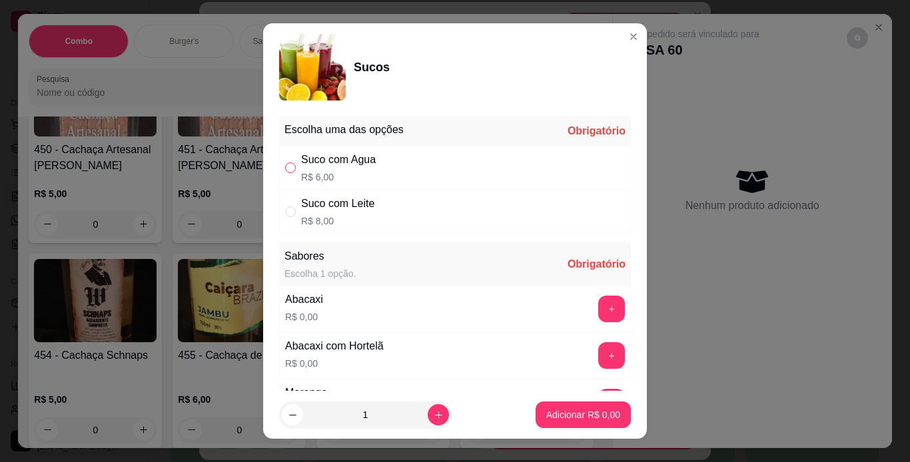
click at [286, 168] on input "" at bounding box center [290, 167] width 11 height 11
radio input "true"
click at [598, 352] on button "+" at bounding box center [611, 355] width 27 height 27
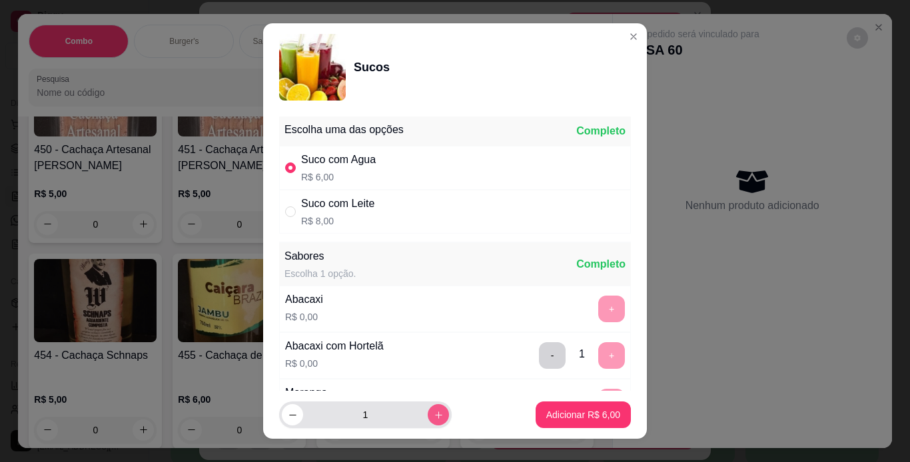
click at [434, 414] on icon "increase-product-quantity" at bounding box center [439, 415] width 10 height 10
type input "2"
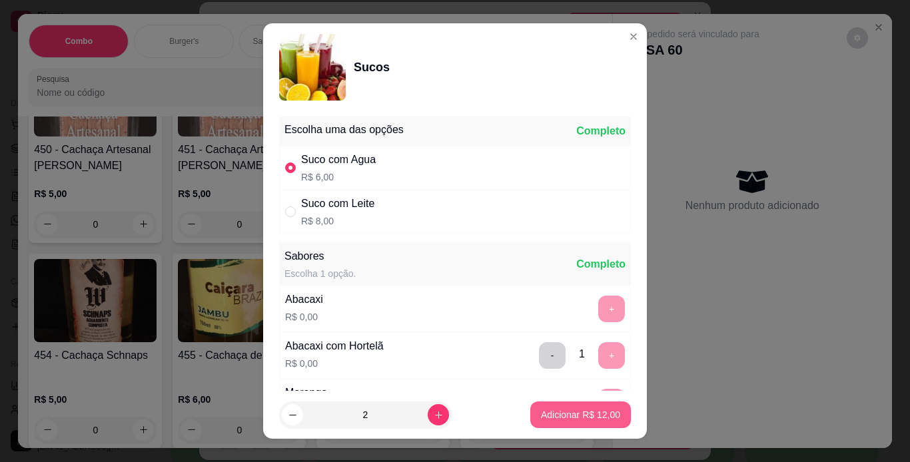
click at [541, 417] on p "Adicionar R$ 12,00" at bounding box center [580, 414] width 79 height 13
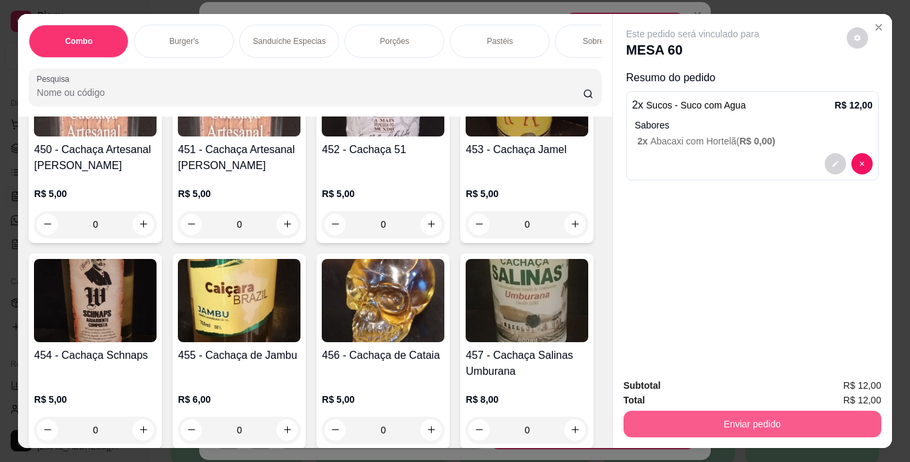
click at [655, 419] on button "Enviar pedido" at bounding box center [752, 424] width 258 height 27
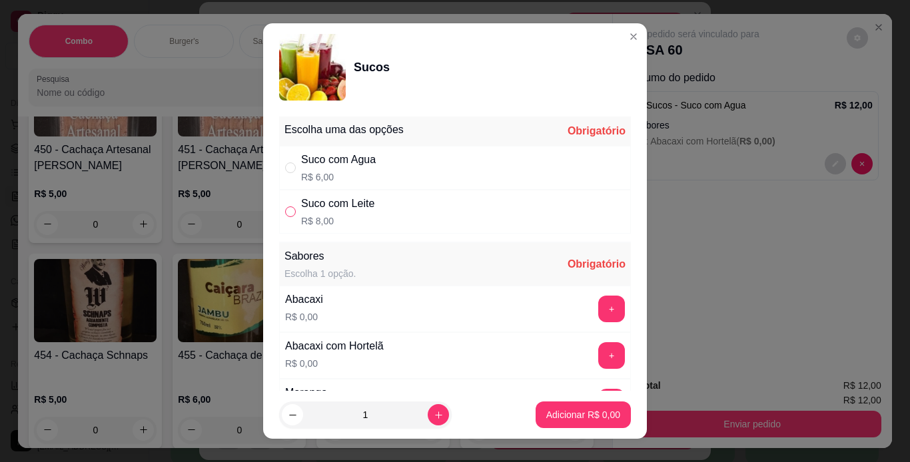
click at [285, 215] on input "" at bounding box center [290, 211] width 11 height 11
radio input "true"
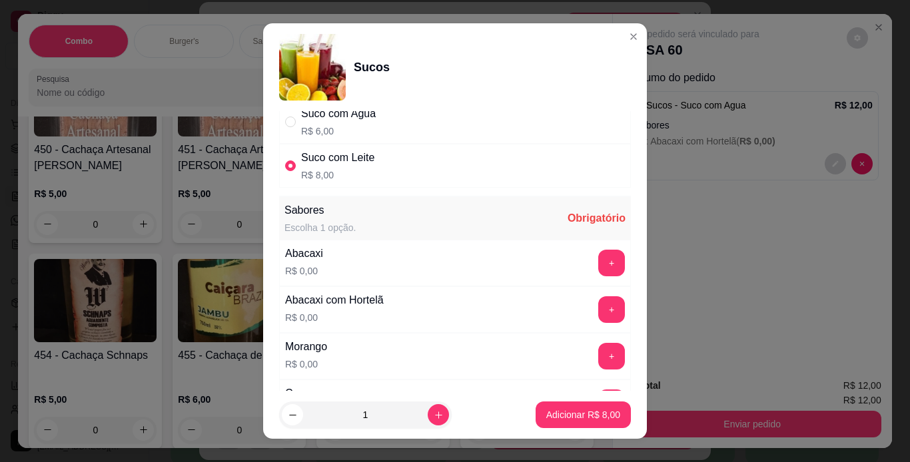
scroll to position [67, 0]
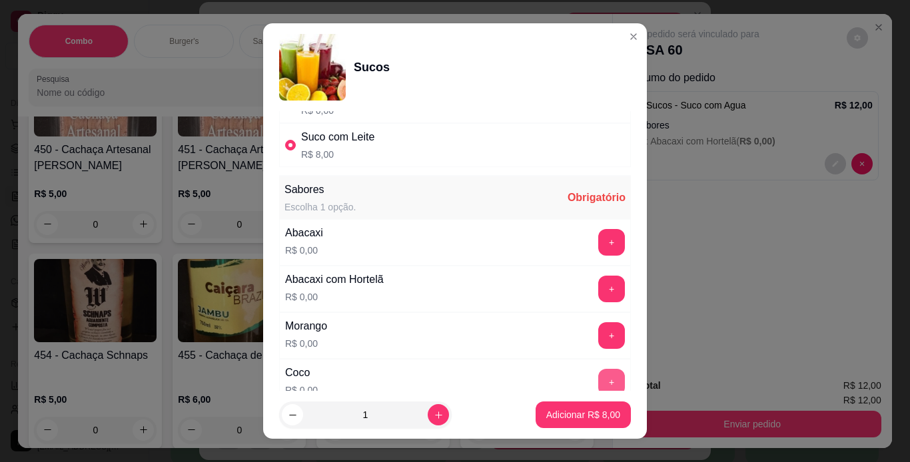
click at [598, 378] on button "+" at bounding box center [611, 382] width 27 height 27
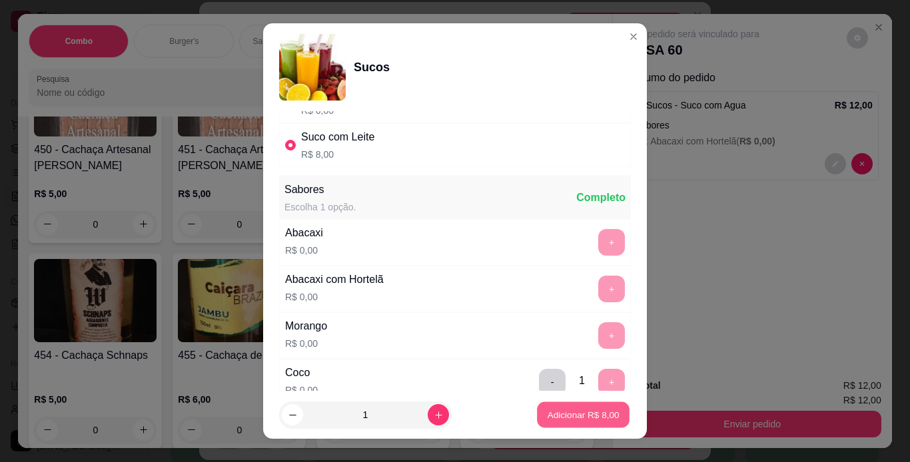
click at [575, 418] on p "Adicionar R$ 8,00" at bounding box center [583, 415] width 72 height 13
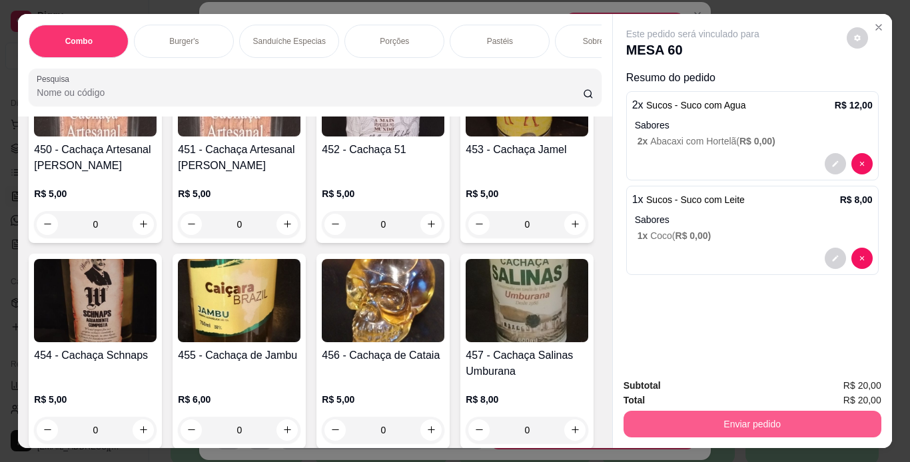
click at [693, 412] on button "Enviar pedido" at bounding box center [752, 424] width 258 height 27
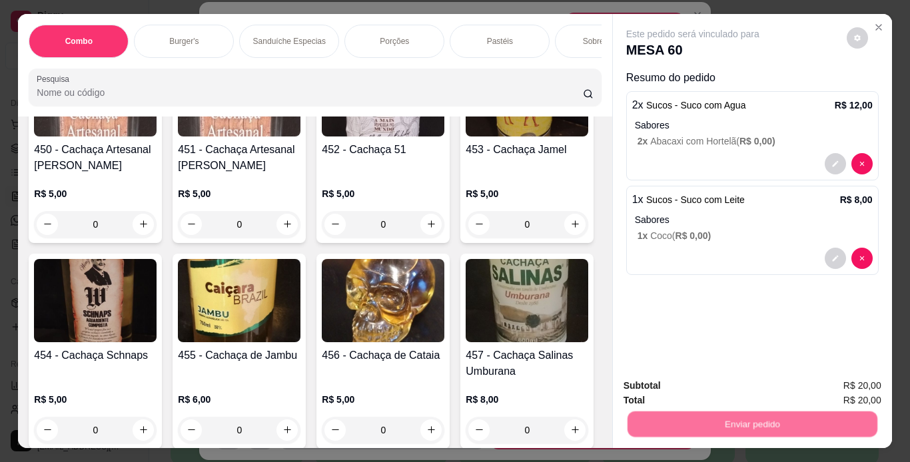
click at [695, 395] on button "Não registrar e enviar pedido" at bounding box center [708, 386] width 139 height 25
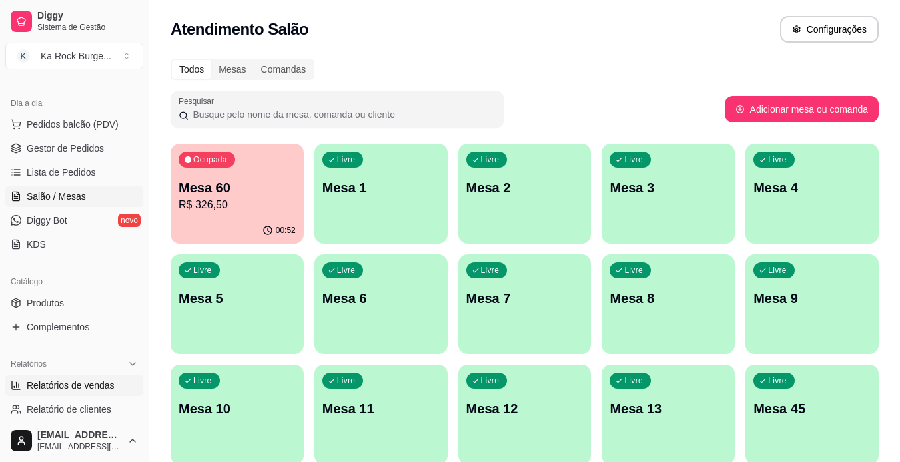
click at [49, 384] on span "Relatórios de vendas" at bounding box center [71, 385] width 88 height 13
select select "ALL"
select select "0"
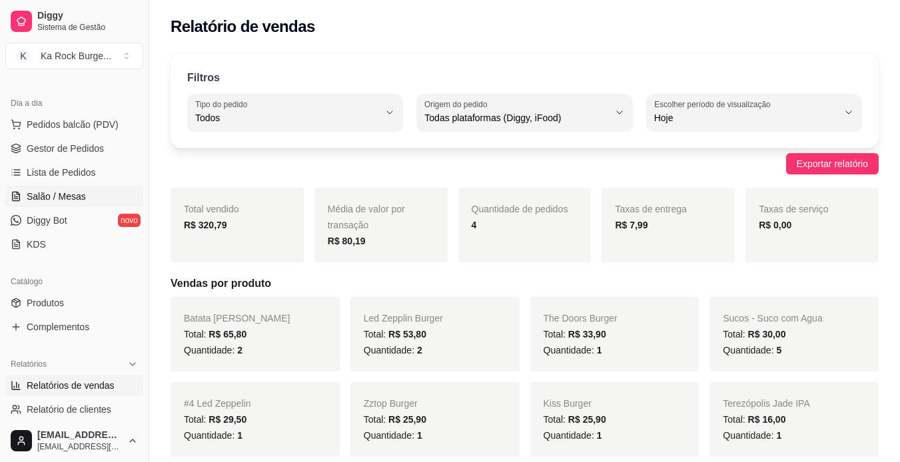
click at [71, 197] on span "Salão / Mesas" at bounding box center [56, 196] width 59 height 13
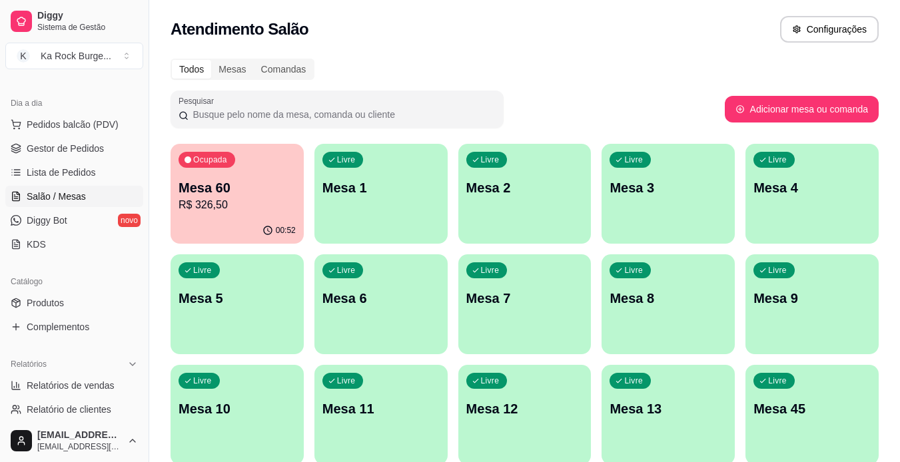
click at [175, 204] on div "Ocupada Mesa 60 R$ 326,50" at bounding box center [236, 181] width 133 height 74
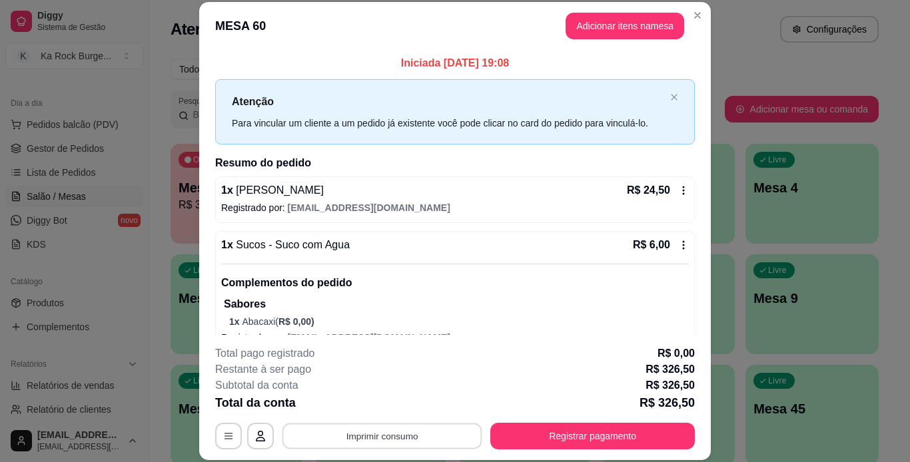
click at [346, 434] on button "Imprimir consumo" at bounding box center [382, 436] width 200 height 26
click at [363, 39] on header "MESA 60 Adicionar itens na mesa" at bounding box center [454, 26] width 511 height 48
click at [669, 27] on button "Adicionar itens na mesa" at bounding box center [624, 26] width 115 height 26
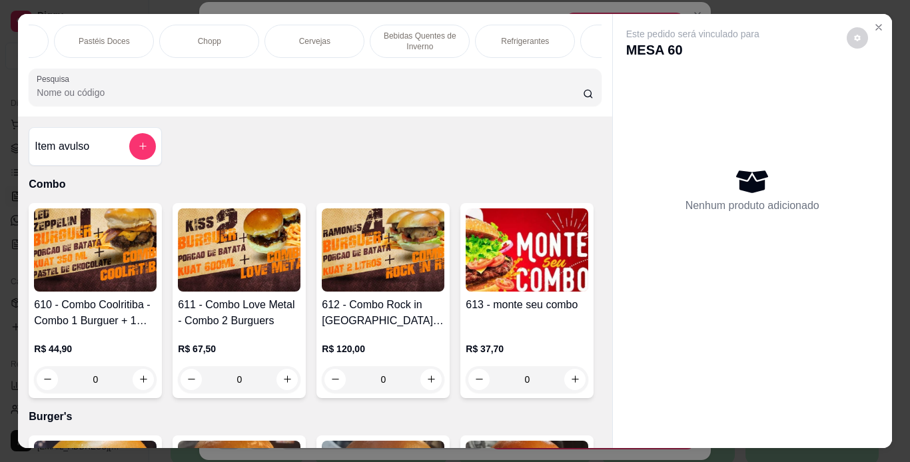
scroll to position [0, 1212]
click at [256, 41] on p "Águas/ Chás/Sucos" at bounding box center [235, 41] width 70 height 11
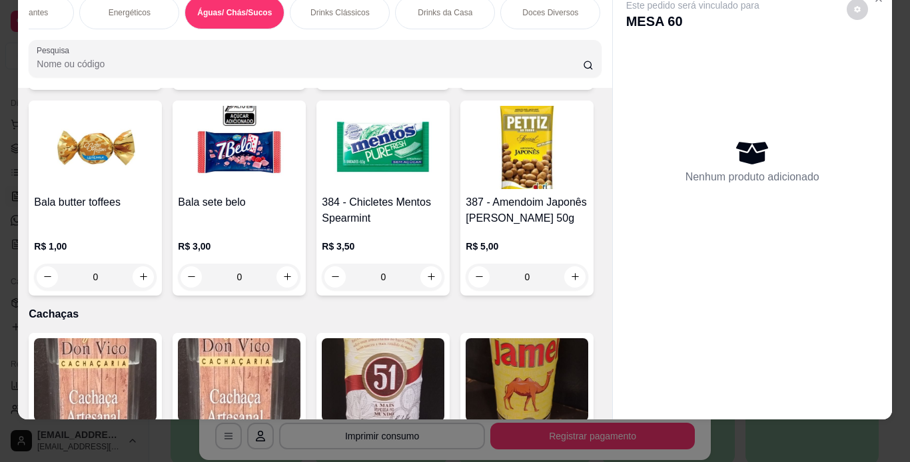
scroll to position [8477, 0]
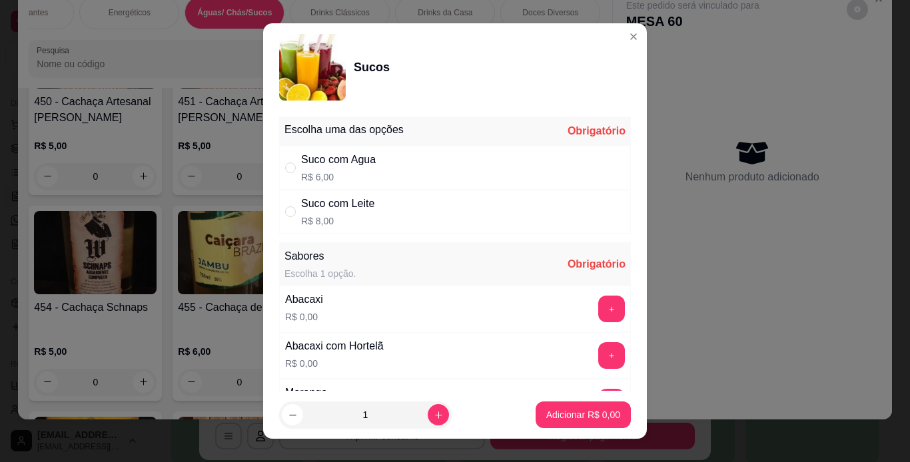
click at [413, 229] on div "Suco com Leite R$ 8,00" at bounding box center [455, 212] width 352 height 44
radio input "true"
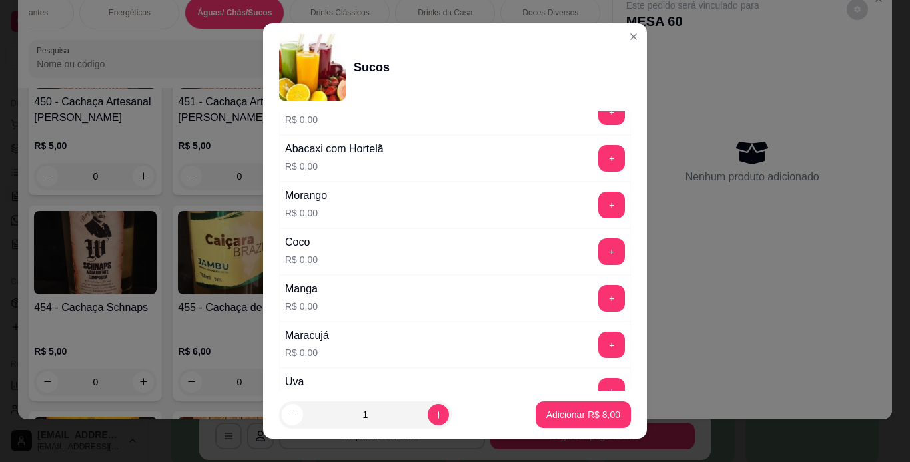
scroll to position [200, 0]
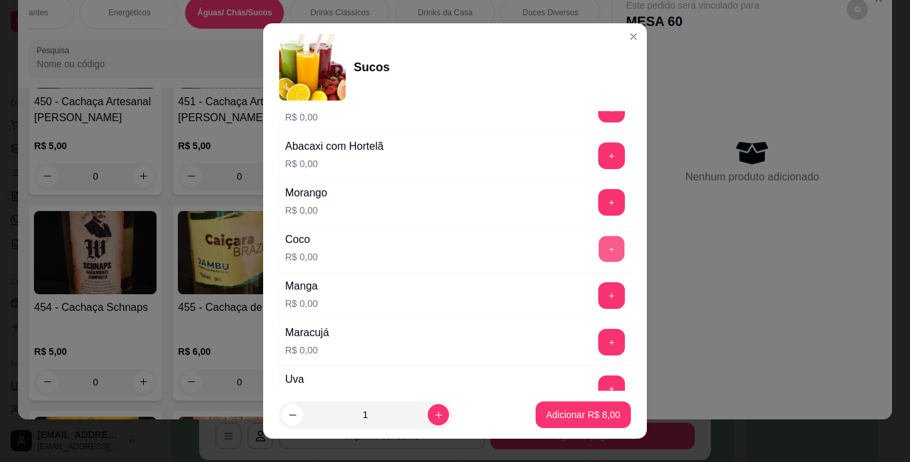
click at [599, 248] on button "+" at bounding box center [612, 249] width 26 height 26
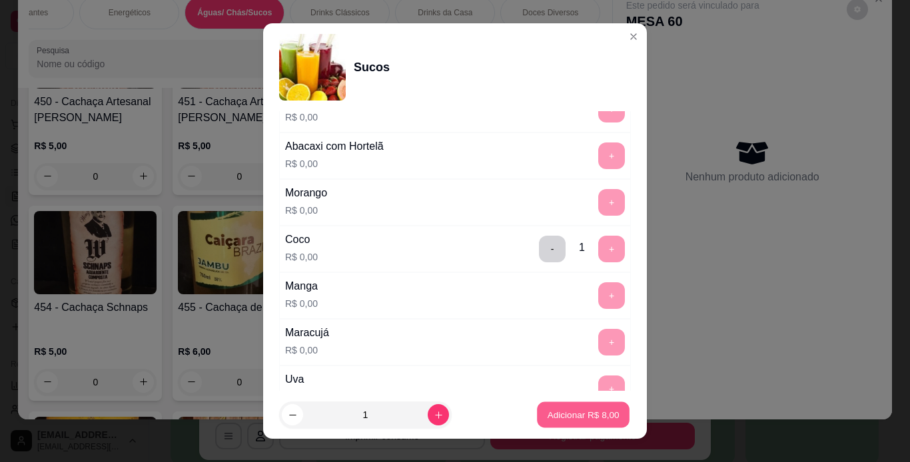
click at [579, 409] on p "Adicionar R$ 8,00" at bounding box center [583, 415] width 72 height 13
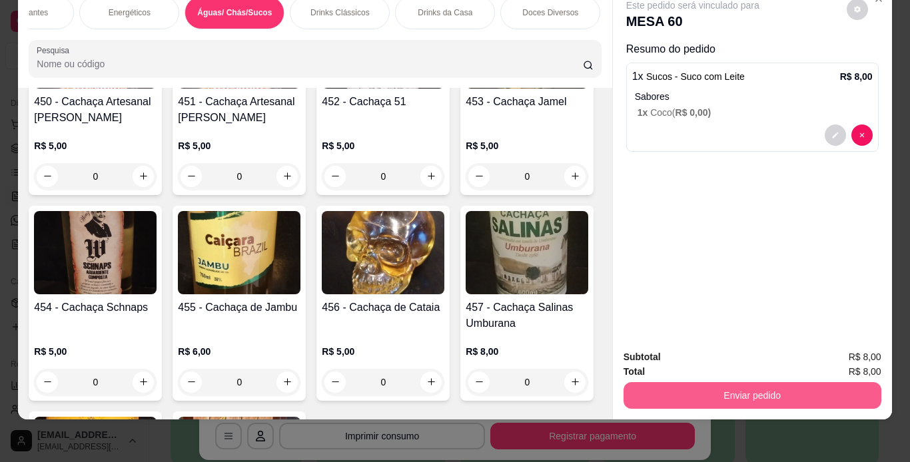
click at [714, 383] on button "Enviar pedido" at bounding box center [752, 395] width 258 height 27
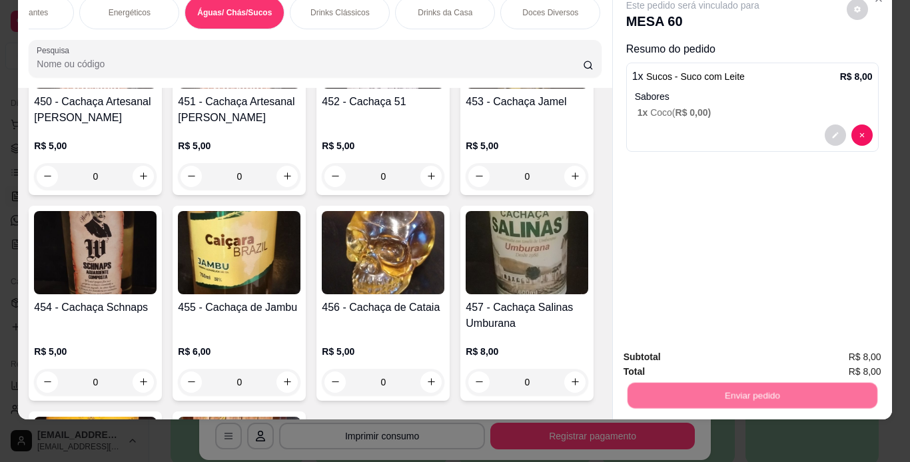
click at [710, 348] on button "Não registrar e enviar pedido" at bounding box center [708, 352] width 135 height 25
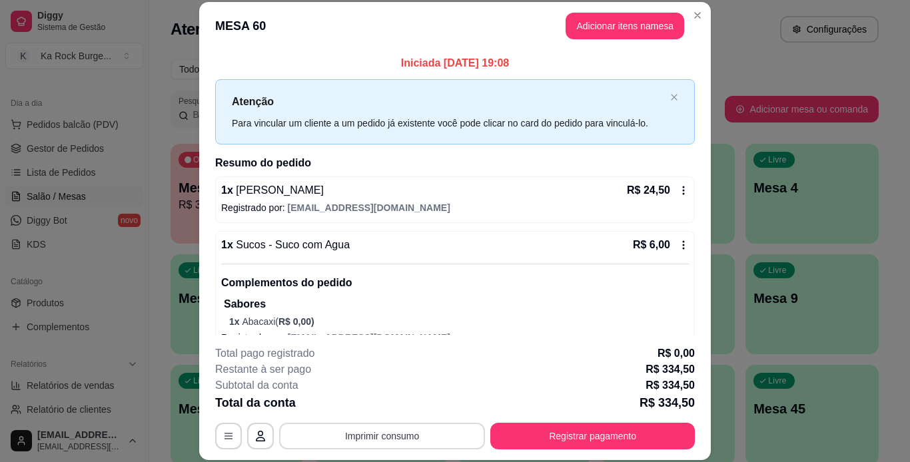
click at [410, 444] on button "Imprimir consumo" at bounding box center [382, 436] width 206 height 27
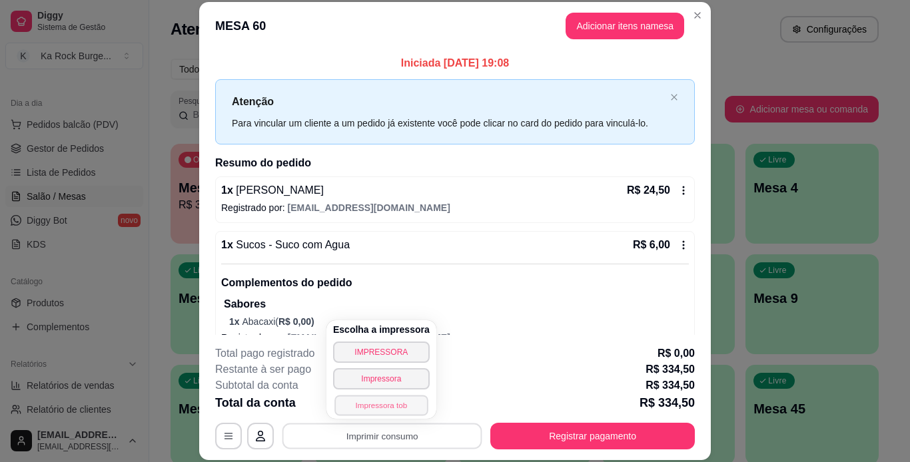
click at [404, 408] on button "Impressora tob" at bounding box center [380, 405] width 93 height 21
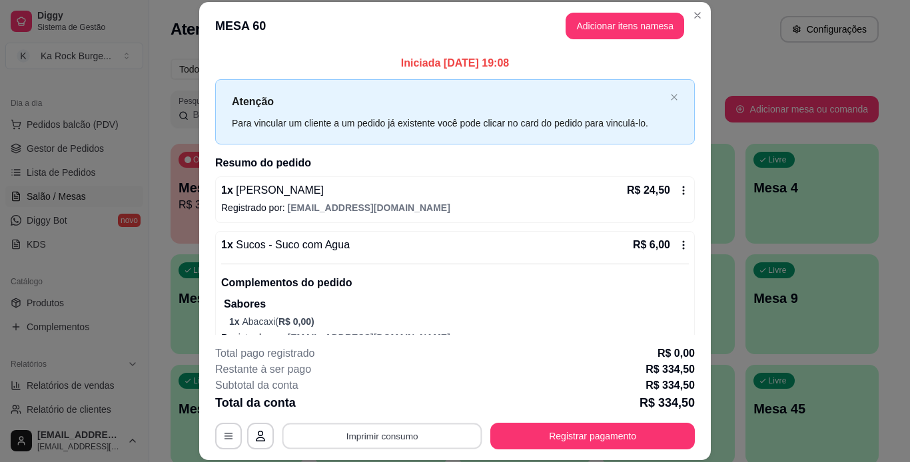
click at [408, 428] on button "Imprimir consumo" at bounding box center [382, 436] width 200 height 26
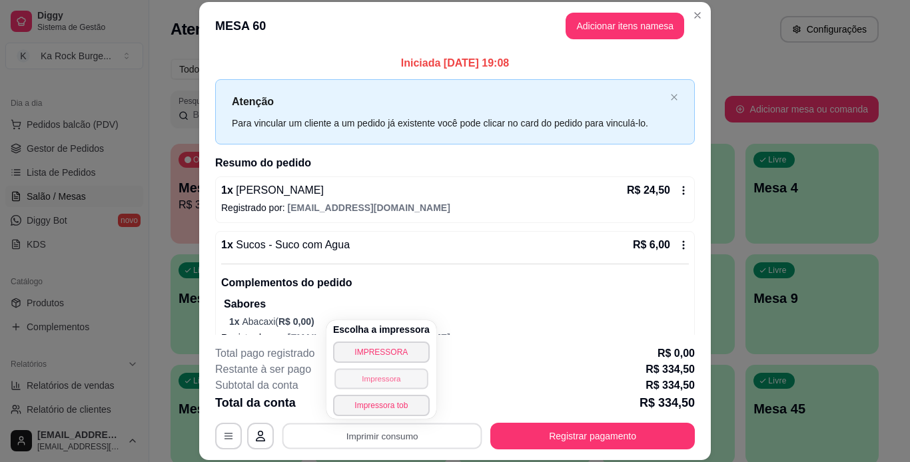
click at [390, 372] on button "Impressora" at bounding box center [380, 378] width 93 height 21
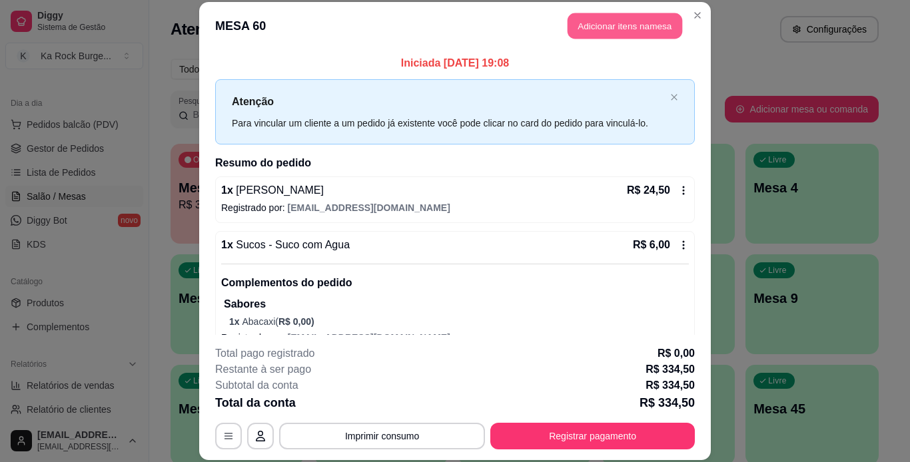
click at [595, 31] on button "Adicionar itens na mesa" at bounding box center [624, 26] width 115 height 26
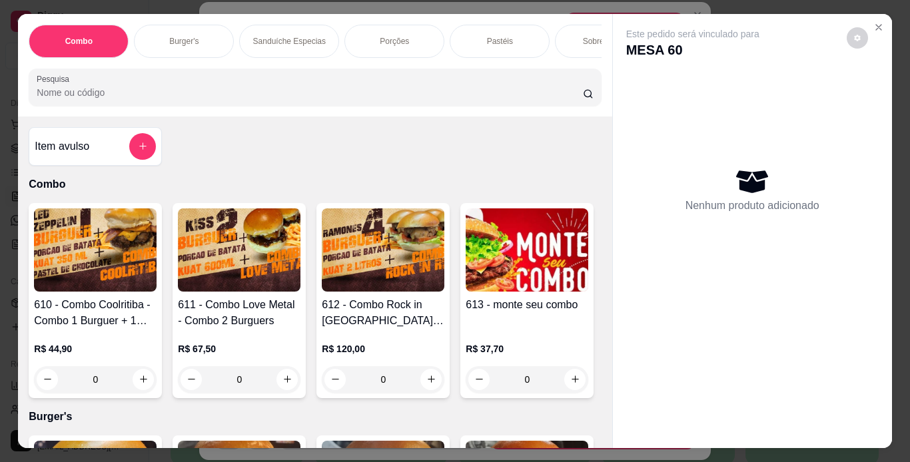
scroll to position [0, 501]
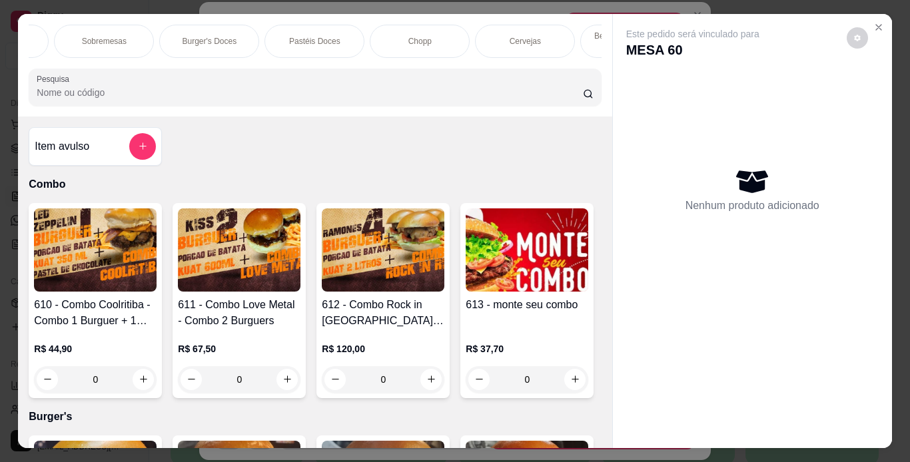
click at [545, 40] on div "Cervejas" at bounding box center [525, 41] width 100 height 33
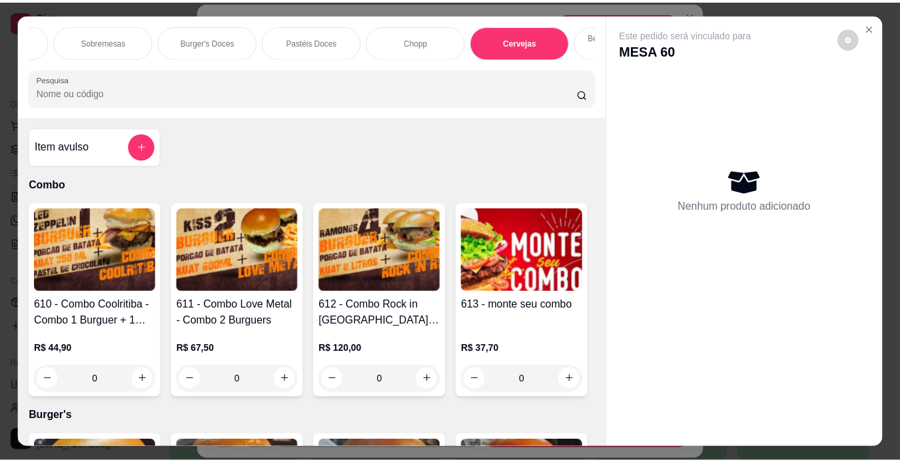
scroll to position [34, 0]
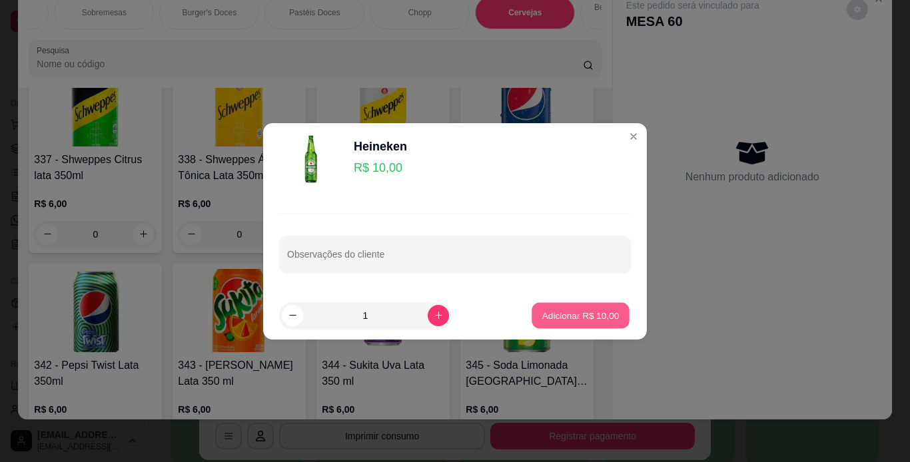
click at [549, 312] on p "Adicionar R$ 10,00" at bounding box center [580, 315] width 77 height 13
type input "1"
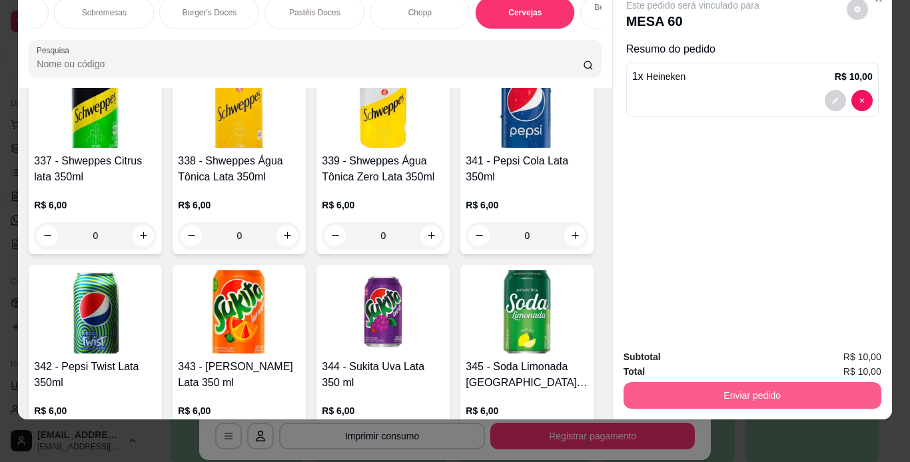
click at [715, 386] on button "Enviar pedido" at bounding box center [752, 395] width 258 height 27
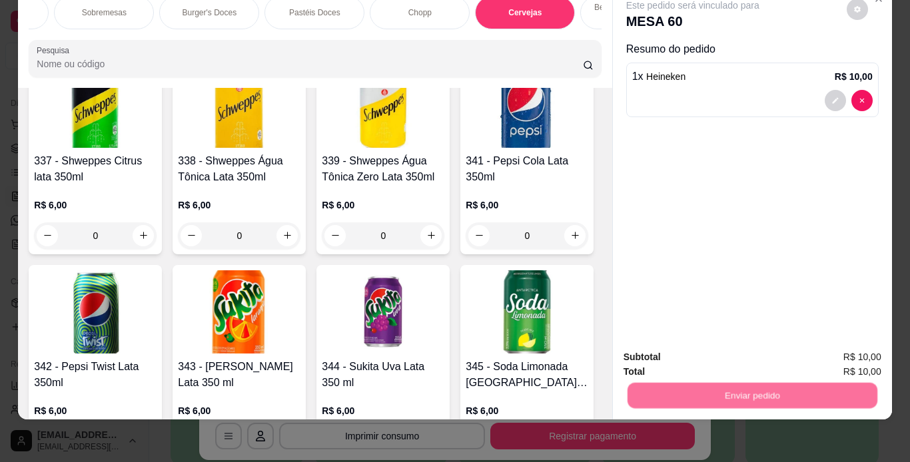
click at [695, 356] on button "Não registrar e enviar pedido" at bounding box center [708, 352] width 135 height 25
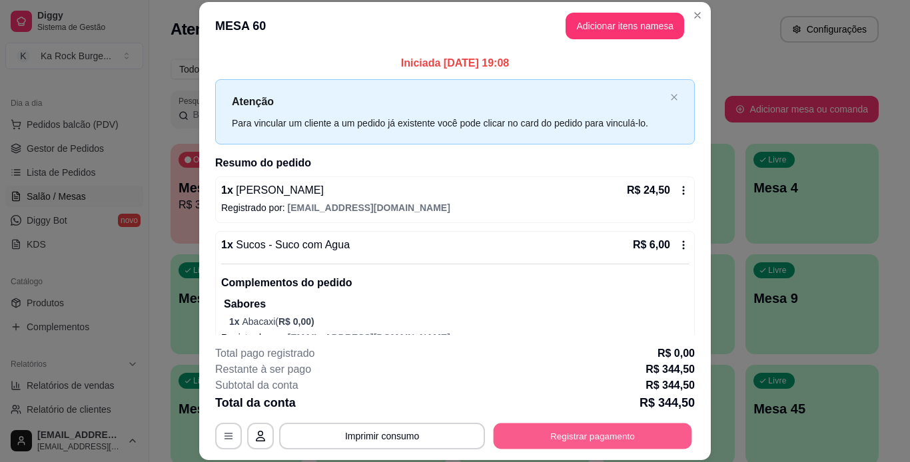
click at [643, 441] on button "Registrar pagamento" at bounding box center [592, 436] width 198 height 26
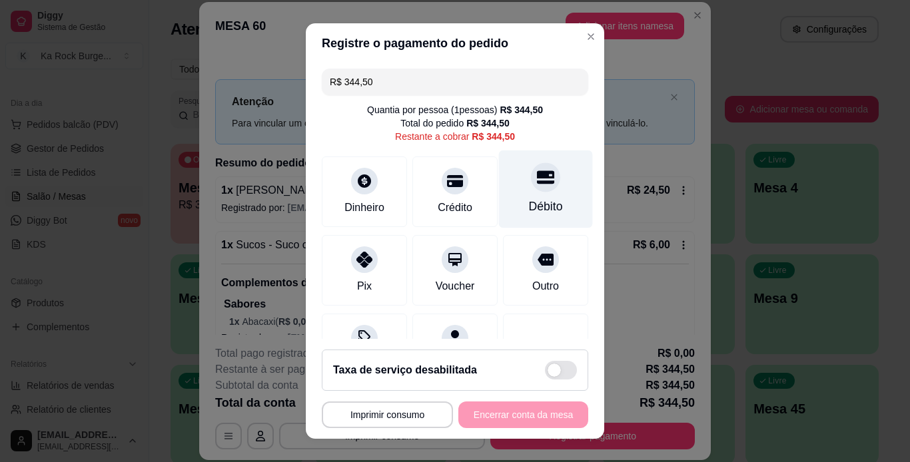
click at [531, 187] on div at bounding box center [545, 176] width 29 height 29
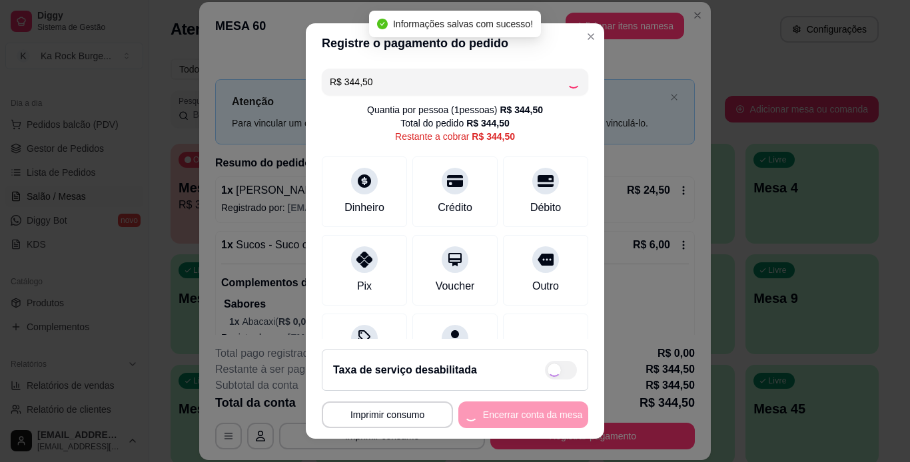
type input "R$ 0,00"
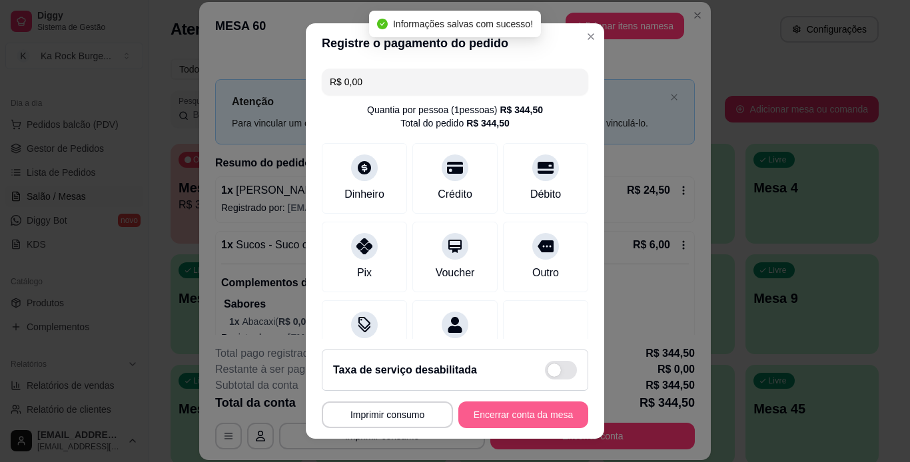
click at [542, 416] on button "Encerrar conta da mesa" at bounding box center [523, 415] width 130 height 27
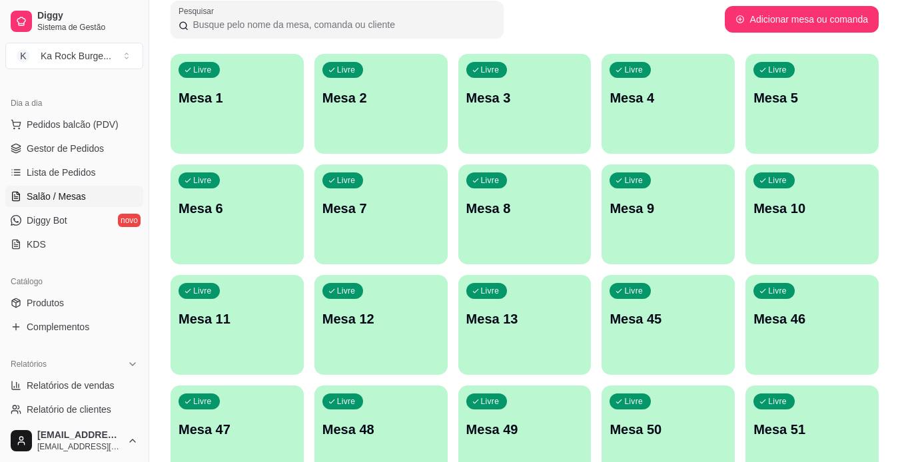
scroll to position [0, 0]
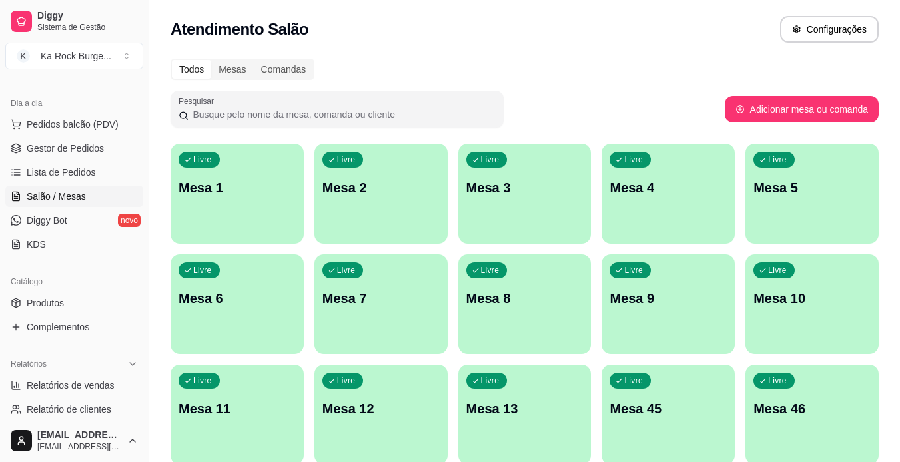
click at [585, 92] on div "Pesquisar" at bounding box center [447, 109] width 554 height 37
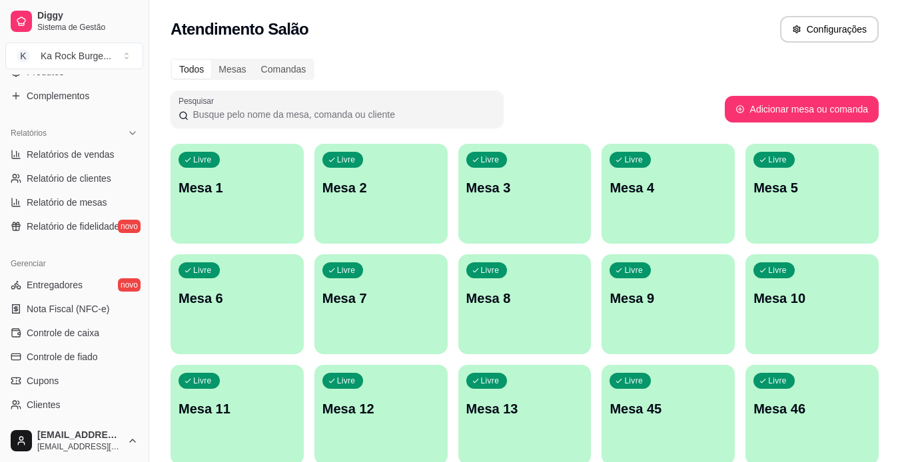
scroll to position [400, 0]
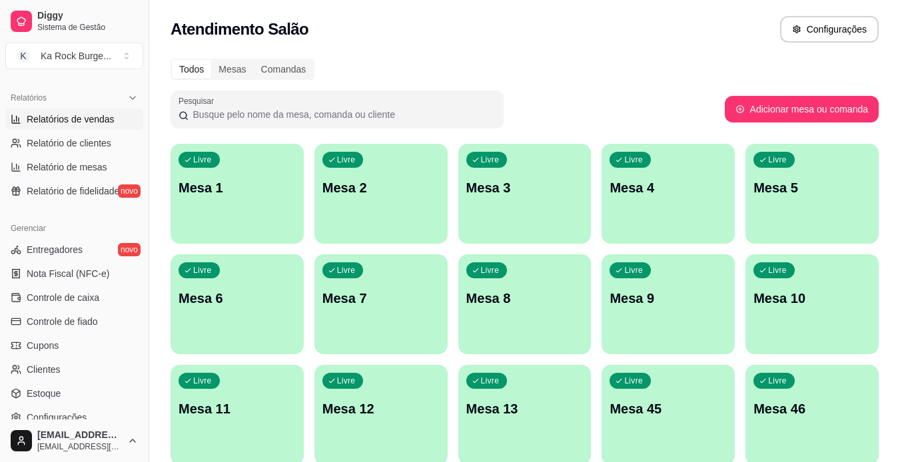
click at [94, 121] on span "Relatórios de vendas" at bounding box center [71, 119] width 88 height 13
select select "ALL"
select select "0"
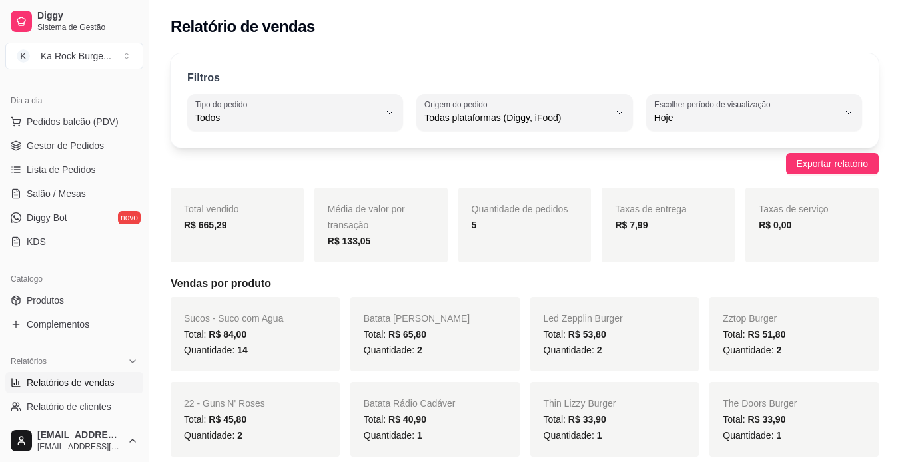
scroll to position [133, 0]
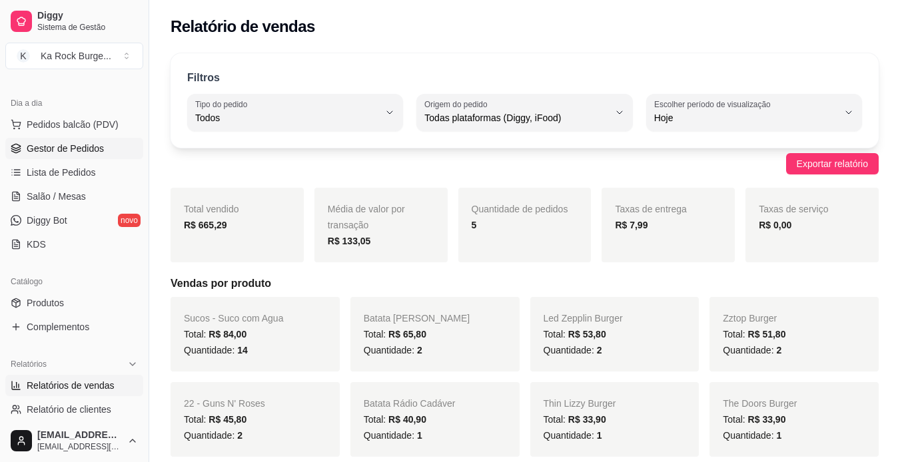
click at [50, 154] on span "Gestor de Pedidos" at bounding box center [65, 148] width 77 height 13
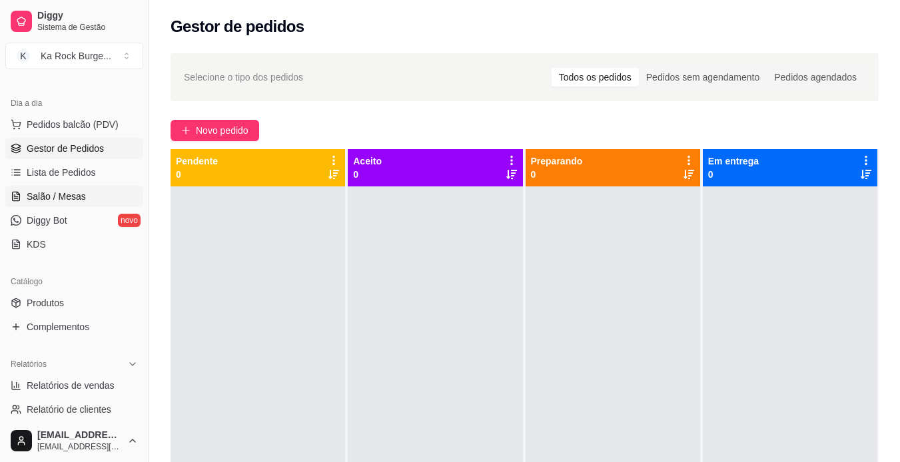
click at [53, 194] on span "Salão / Mesas" at bounding box center [56, 196] width 59 height 13
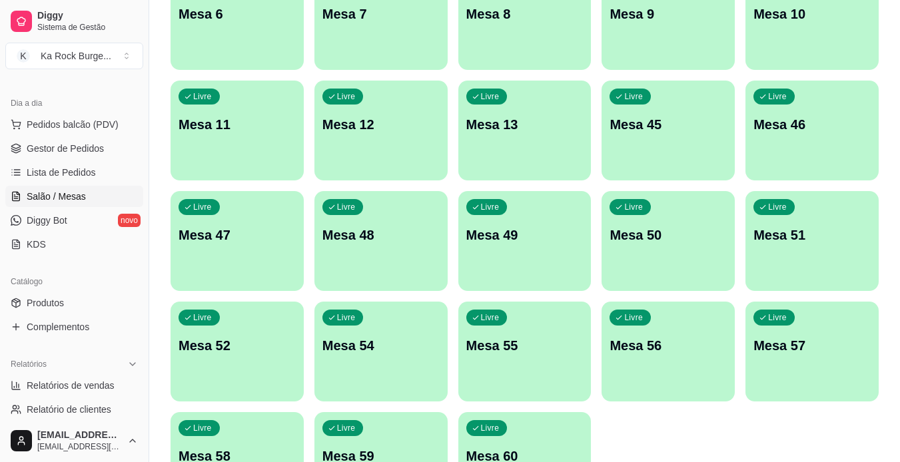
scroll to position [388, 0]
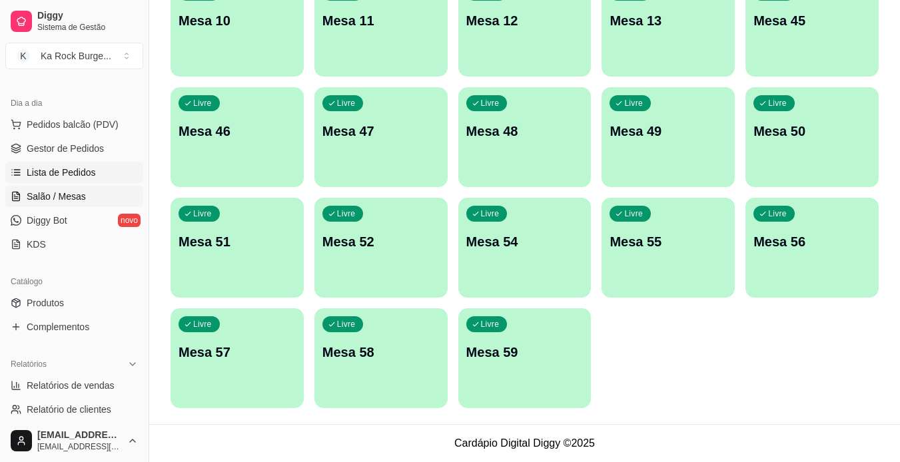
click at [65, 178] on span "Lista de Pedidos" at bounding box center [61, 172] width 69 height 13
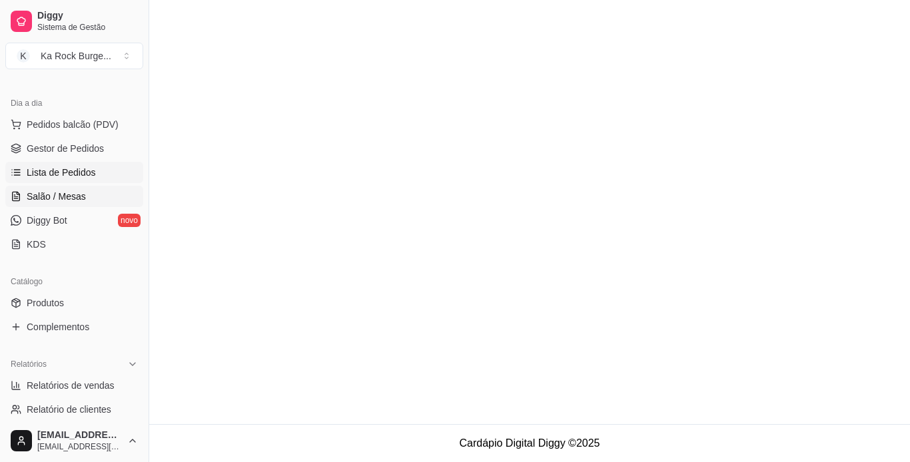
click at [67, 200] on span "Salão / Mesas" at bounding box center [56, 196] width 59 height 13
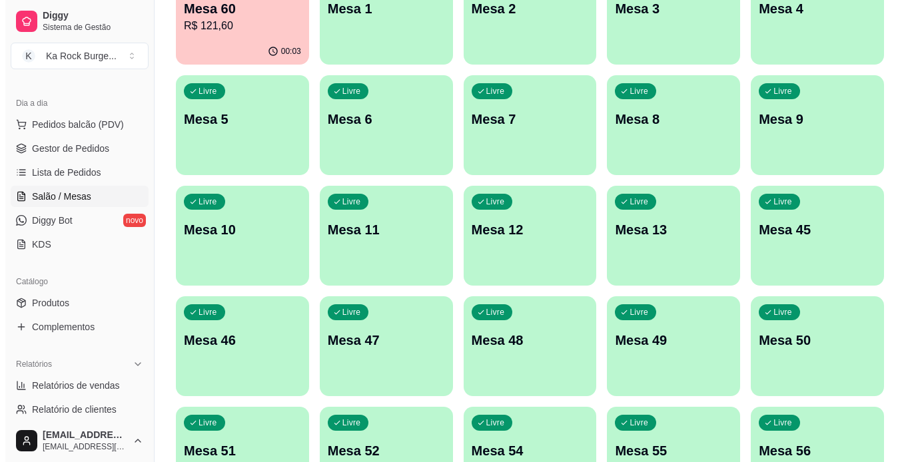
scroll to position [200, 0]
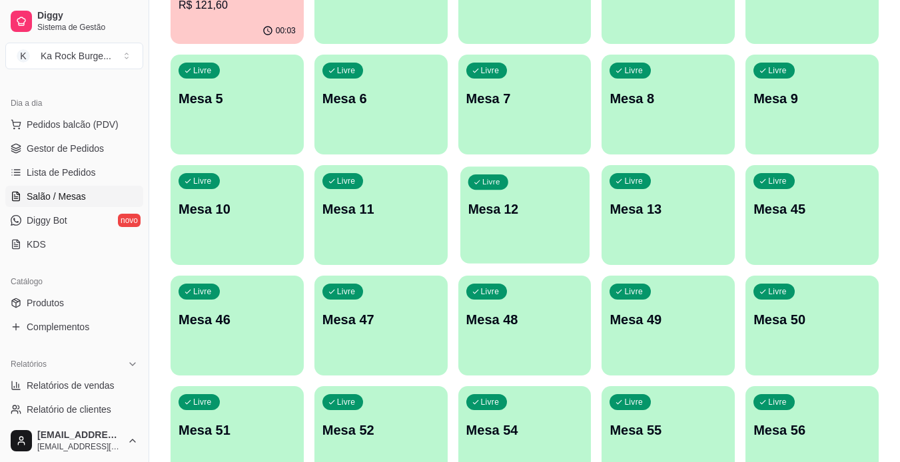
click at [505, 222] on div "Livre Mesa 12" at bounding box center [524, 206] width 129 height 81
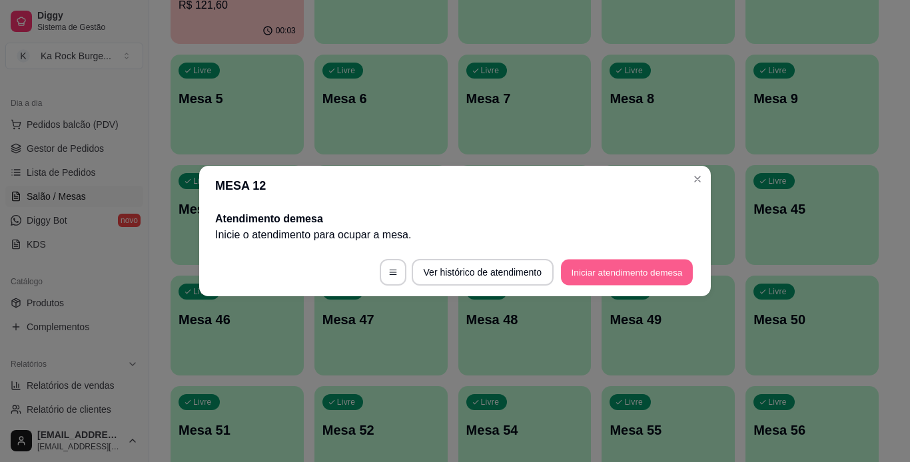
click at [597, 268] on button "Iniciar atendimento de mesa" at bounding box center [627, 273] width 132 height 26
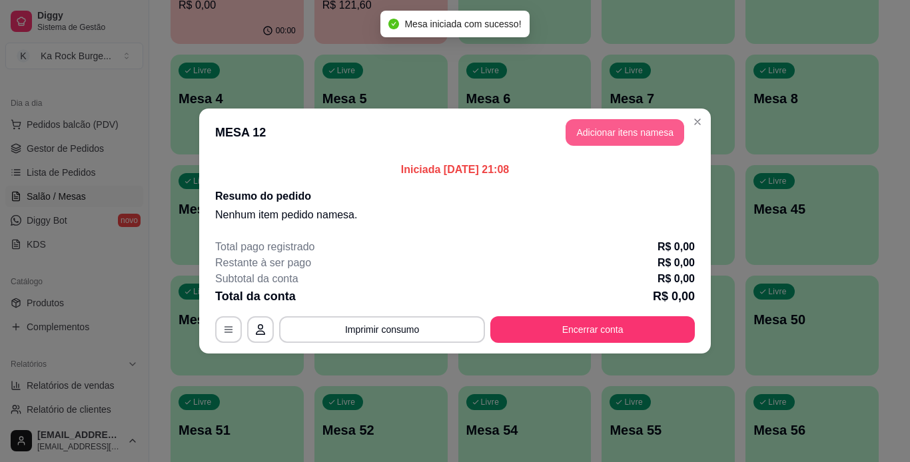
click at [584, 124] on button "Adicionar itens na mesa" at bounding box center [624, 132] width 119 height 27
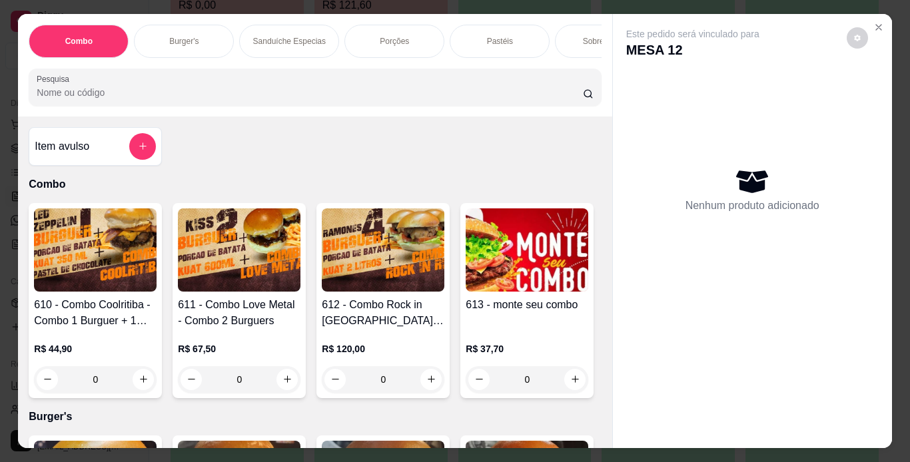
scroll to position [0, 501]
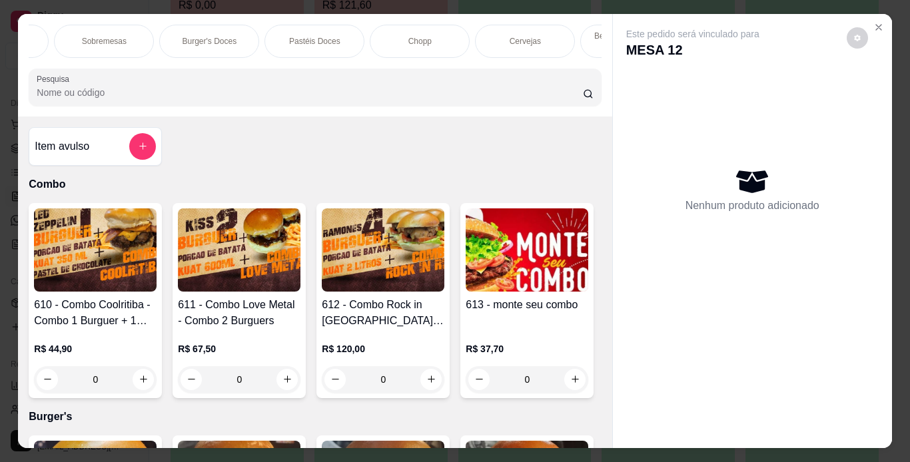
drag, startPoint x: 399, startPoint y: 37, endPoint x: 252, endPoint y: 344, distance: 341.0
click at [404, 39] on div "Chopp" at bounding box center [420, 41] width 100 height 33
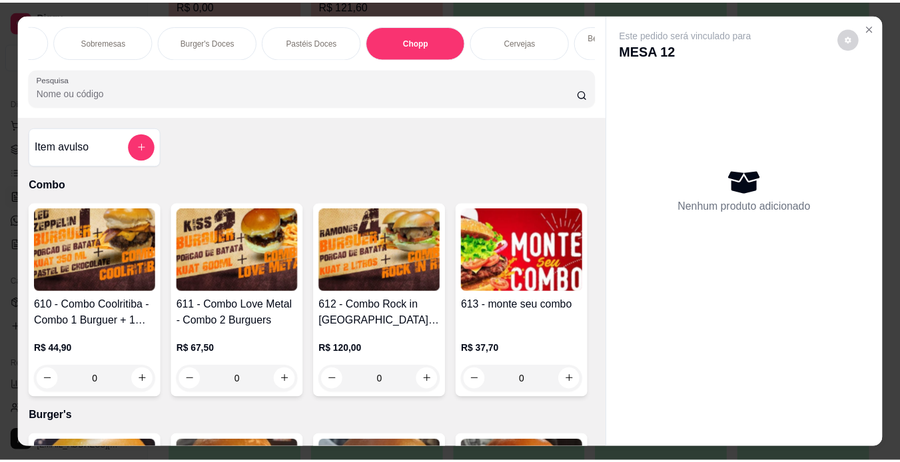
scroll to position [34, 0]
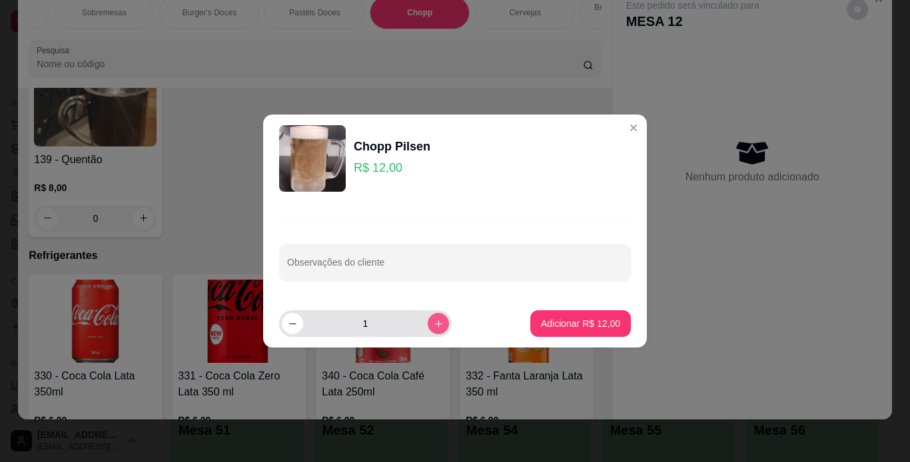
click at [435, 321] on button "increase-product-quantity" at bounding box center [438, 323] width 21 height 21
type input "2"
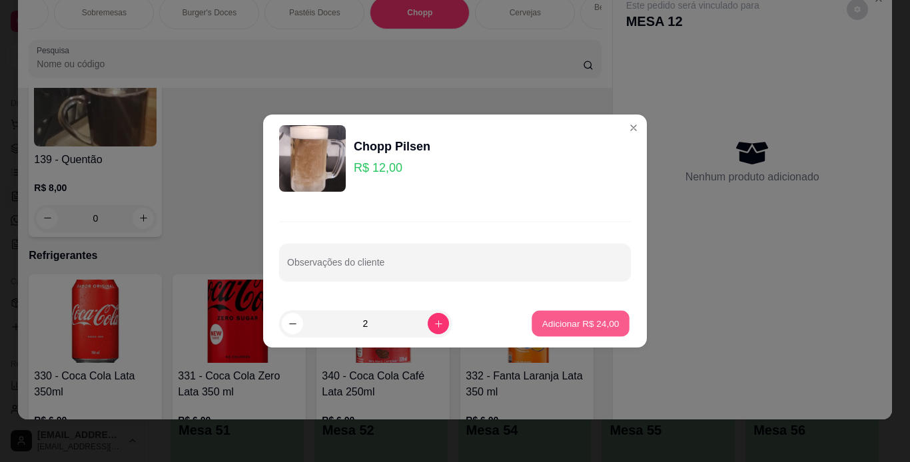
click at [560, 313] on button "Adicionar R$ 24,00" at bounding box center [580, 324] width 98 height 26
type input "2"
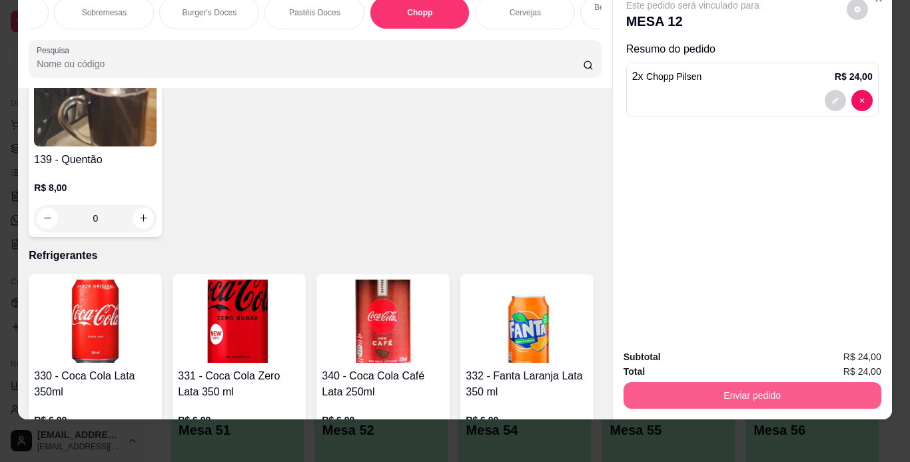
click at [766, 385] on button "Enviar pedido" at bounding box center [752, 395] width 258 height 27
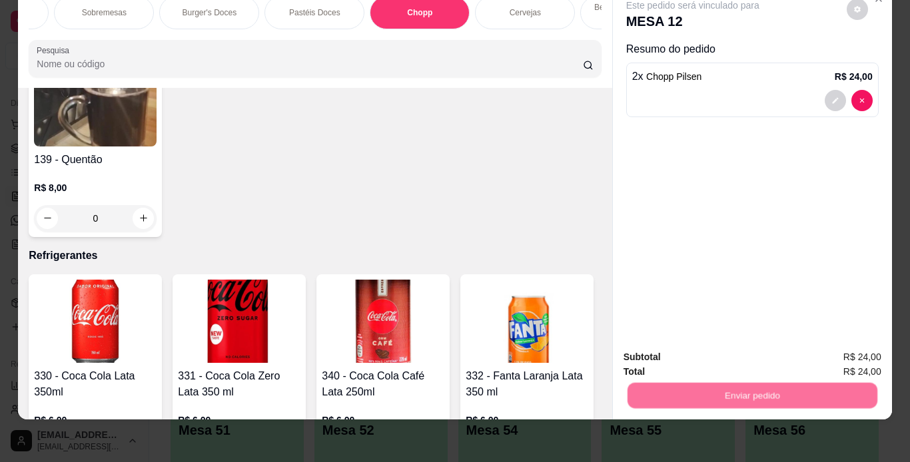
click at [744, 354] on button "Não registrar e enviar pedido" at bounding box center [708, 352] width 135 height 25
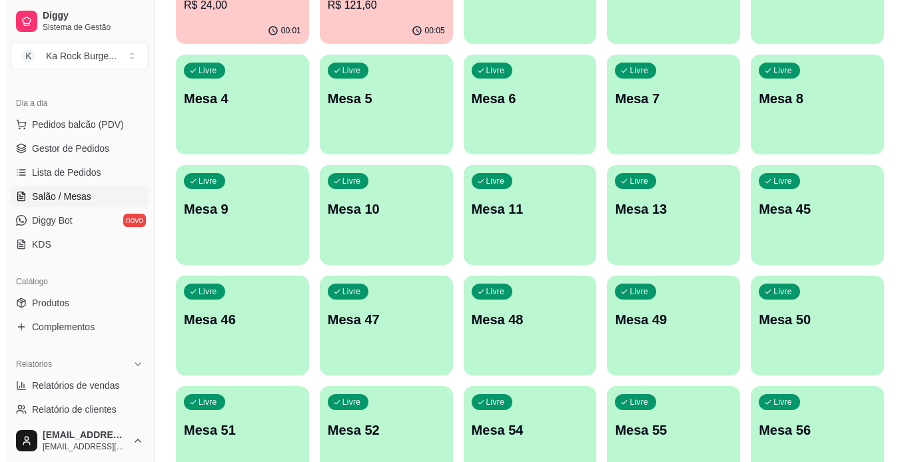
scroll to position [67, 0]
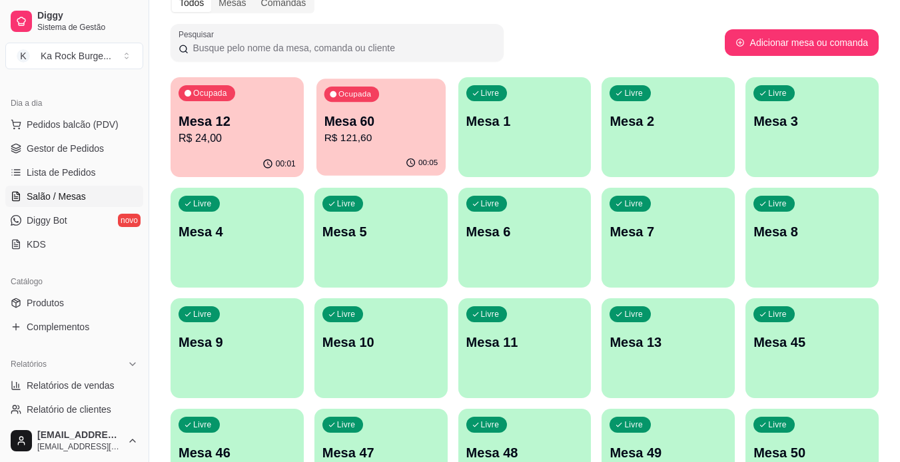
click at [392, 143] on p "R$ 121,60" at bounding box center [381, 138] width 114 height 15
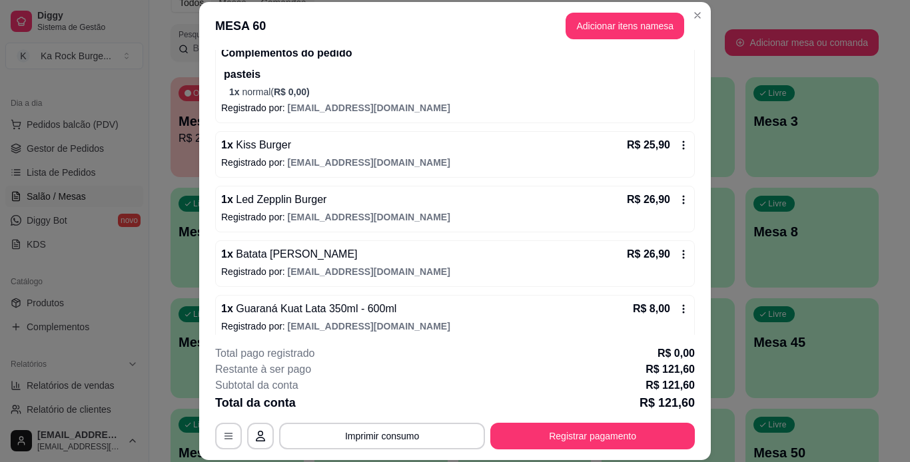
scroll to position [163, 0]
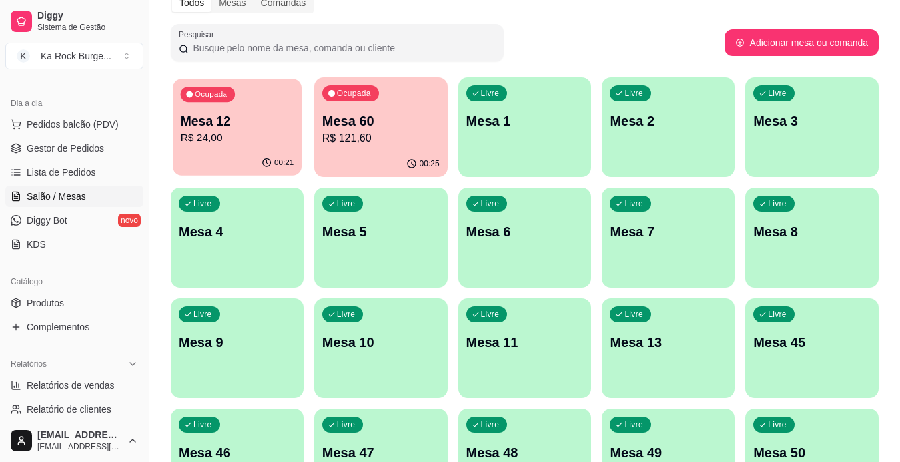
click at [260, 126] on p "Mesa 12" at bounding box center [237, 122] width 114 height 18
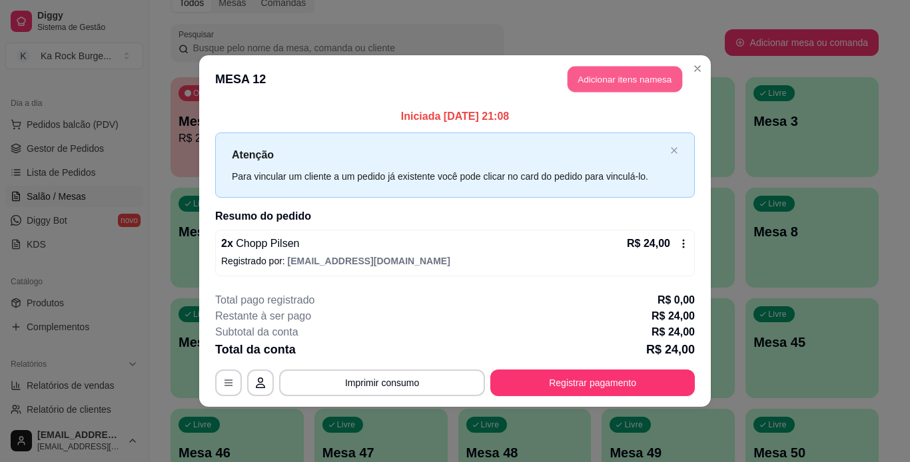
click at [603, 76] on button "Adicionar itens na mesa" at bounding box center [624, 80] width 115 height 26
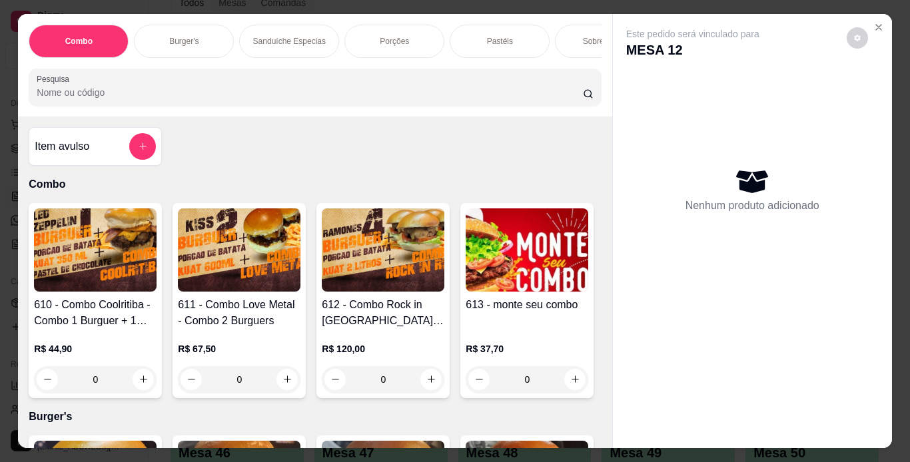
click at [408, 43] on div "Porções" at bounding box center [394, 41] width 100 height 33
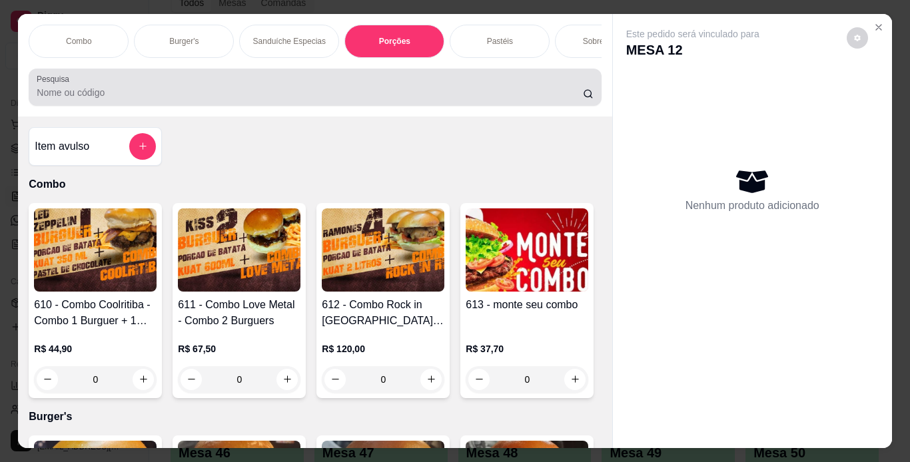
scroll to position [34, 0]
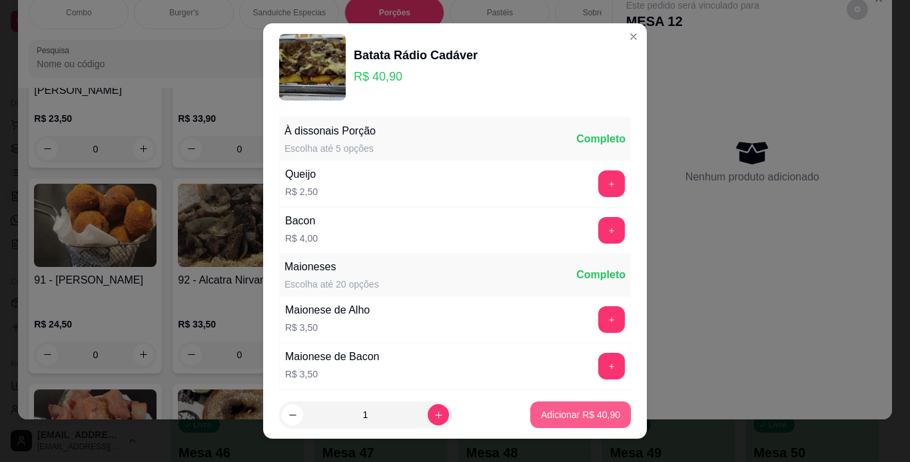
click at [580, 420] on p "Adicionar R$ 40,90" at bounding box center [580, 414] width 79 height 13
type input "1"
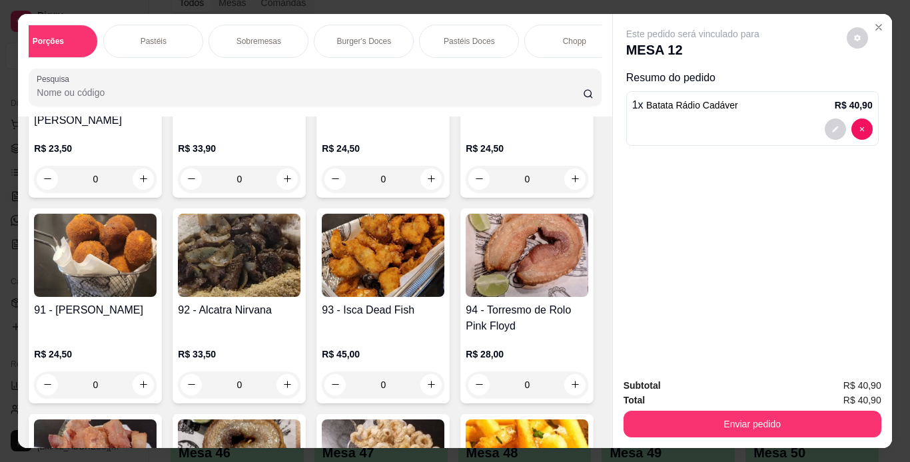
scroll to position [0, 373]
click at [538, 30] on div "Chopp" at bounding box center [547, 41] width 100 height 33
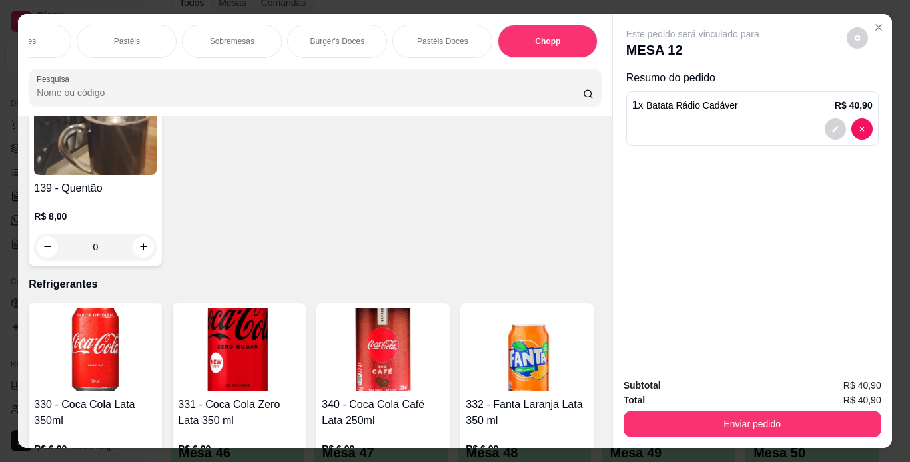
scroll to position [34, 0]
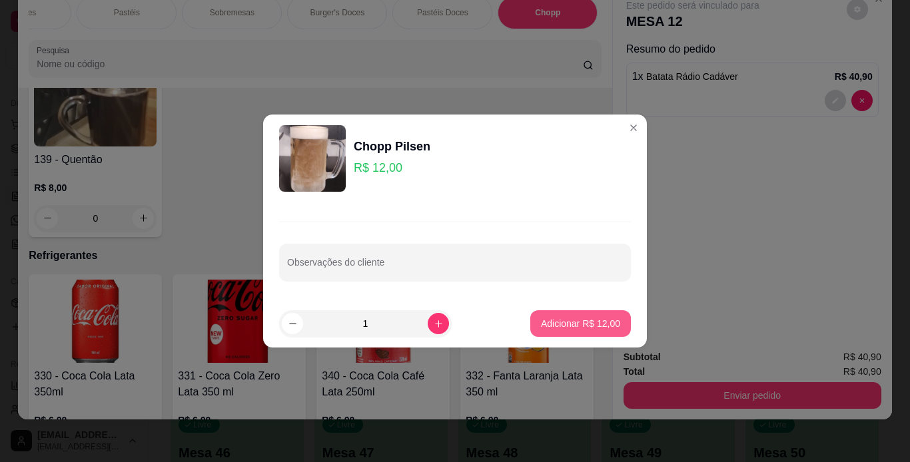
click at [595, 320] on p "Adicionar R$ 12,00" at bounding box center [580, 323] width 79 height 13
type input "1"
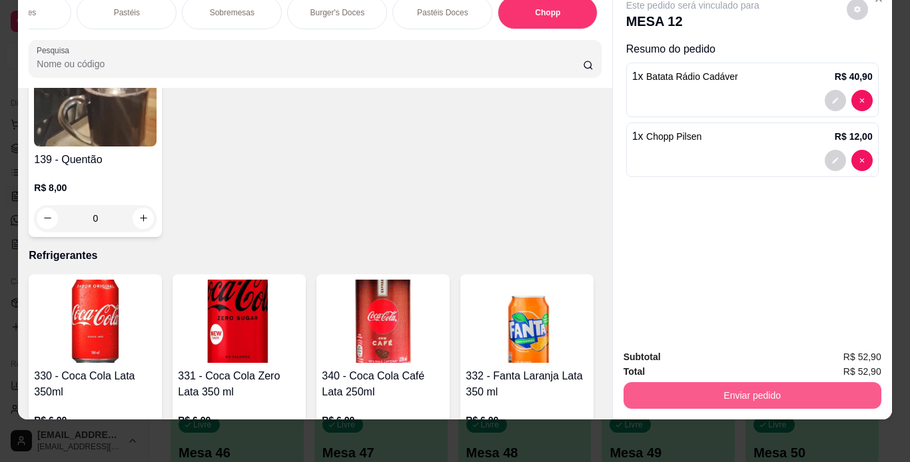
click at [718, 385] on button "Enviar pedido" at bounding box center [752, 395] width 258 height 27
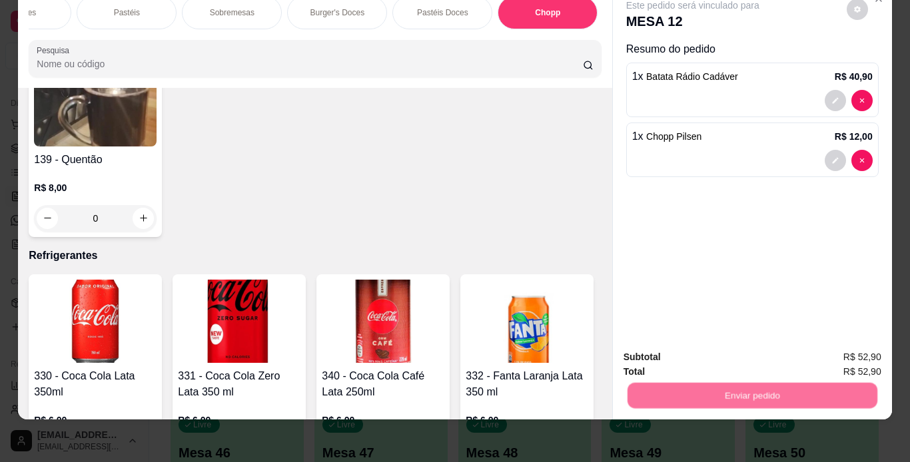
click at [730, 350] on button "Não registrar e enviar pedido" at bounding box center [708, 352] width 135 height 25
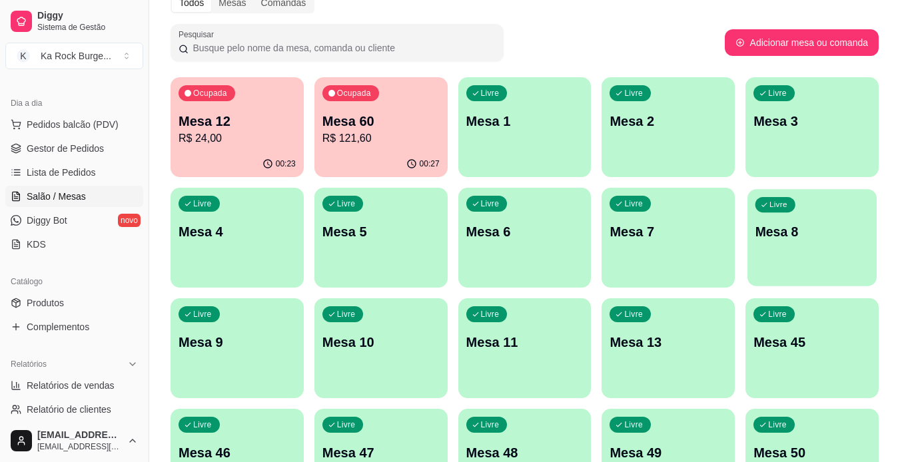
click at [774, 220] on div "Livre Mesa 8" at bounding box center [811, 229] width 129 height 81
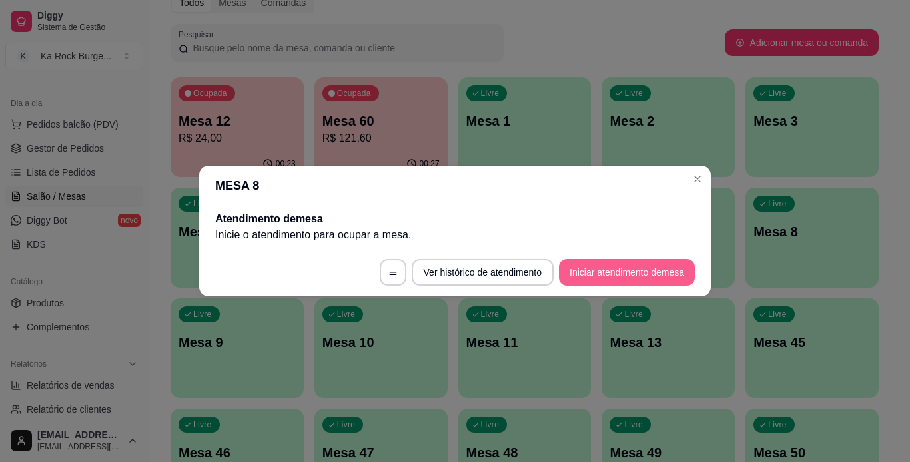
click at [643, 268] on button "Iniciar atendimento de mesa" at bounding box center [627, 272] width 136 height 27
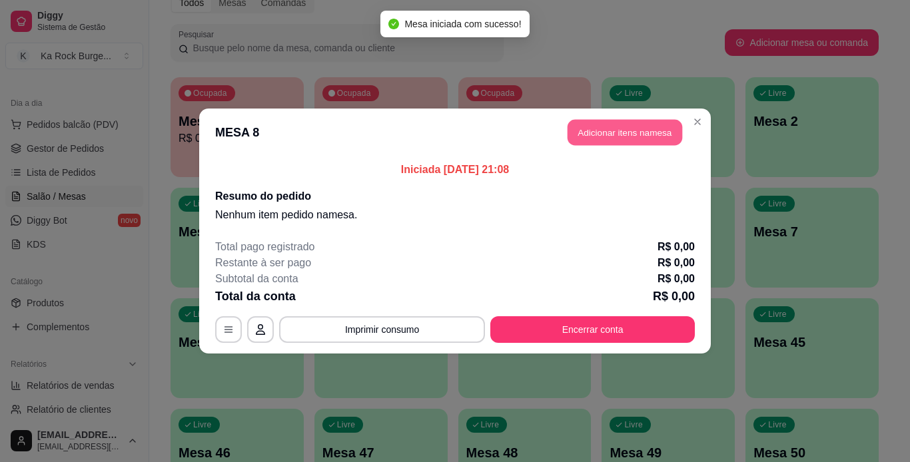
click at [635, 129] on button "Adicionar itens na mesa" at bounding box center [624, 133] width 115 height 26
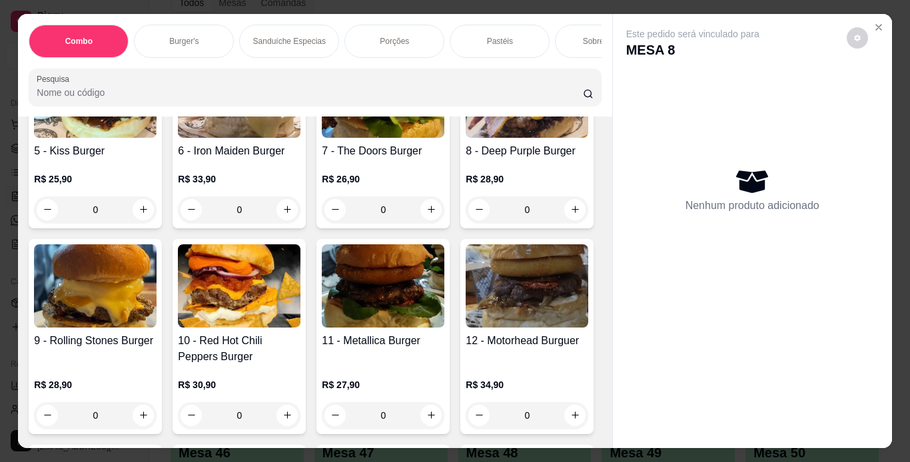
scroll to position [599, 0]
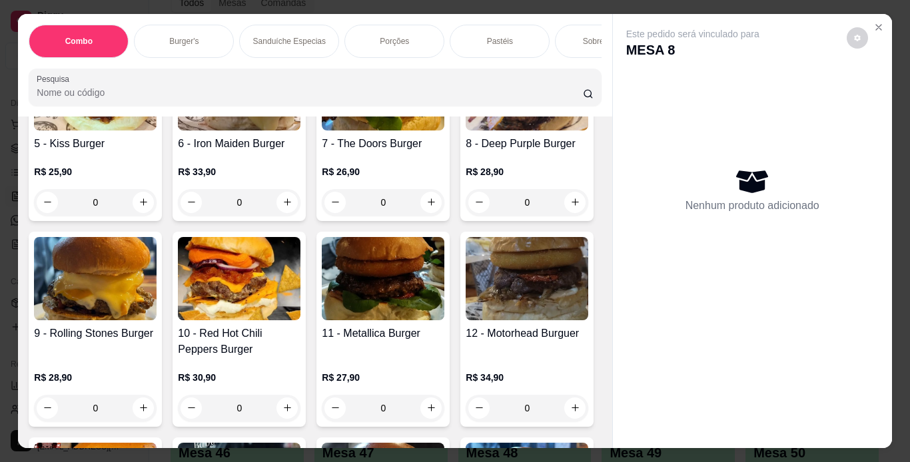
click at [300, 216] on div "R$ 33,90 0" at bounding box center [239, 184] width 123 height 64
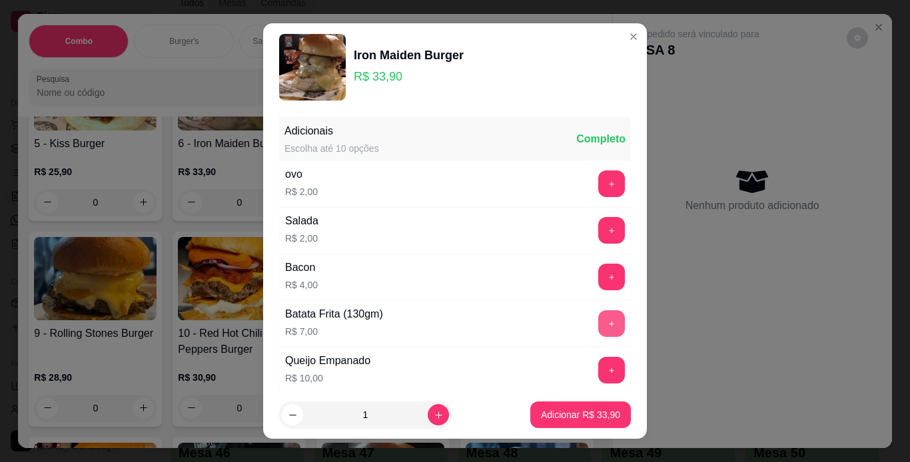
click at [598, 318] on button "+" at bounding box center [611, 323] width 27 height 27
click at [564, 416] on p "Adicionar R$ 40,90" at bounding box center [580, 414] width 79 height 13
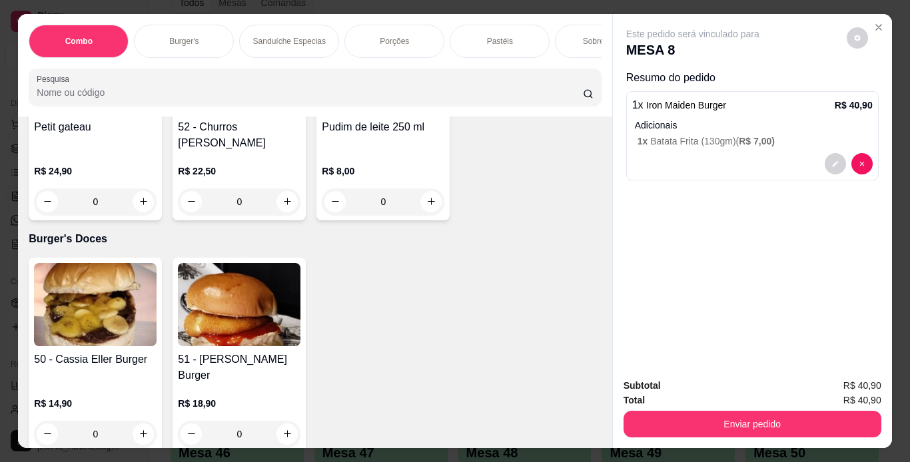
scroll to position [4262, 0]
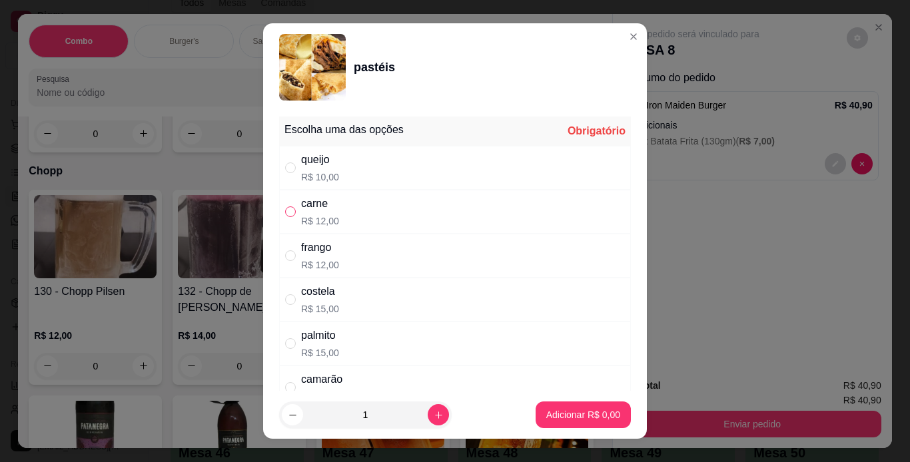
click at [285, 208] on input "" at bounding box center [290, 211] width 11 height 11
radio input "true"
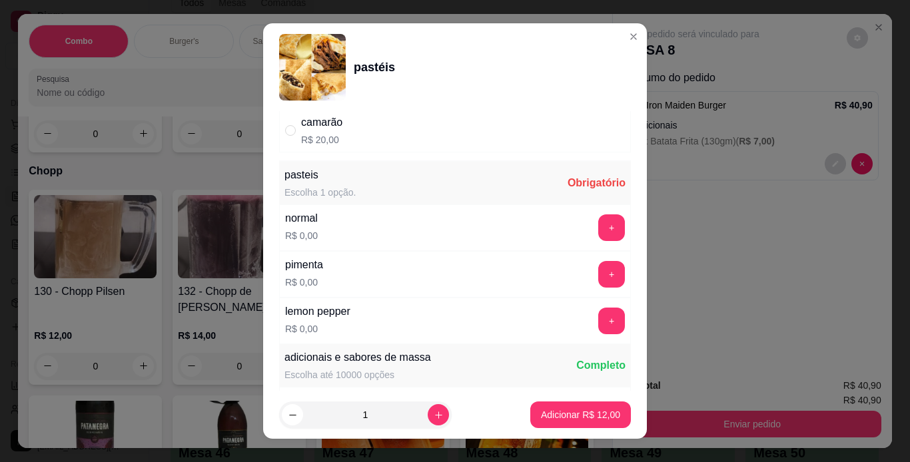
scroll to position [266, 0]
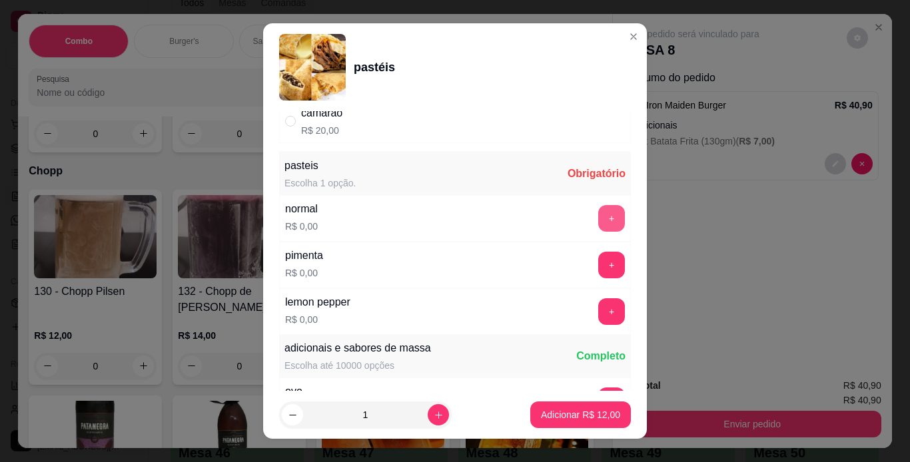
click at [598, 218] on button "+" at bounding box center [611, 218] width 27 height 27
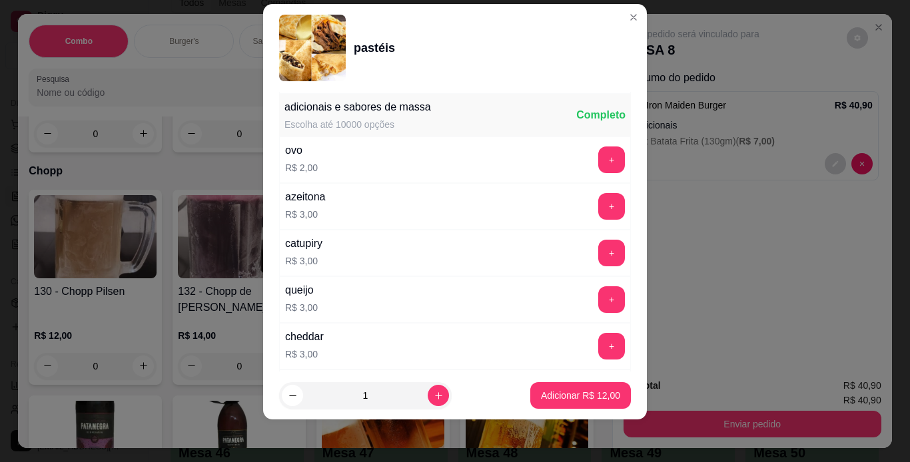
scroll to position [490, 0]
click at [599, 350] on button "+" at bounding box center [612, 344] width 26 height 26
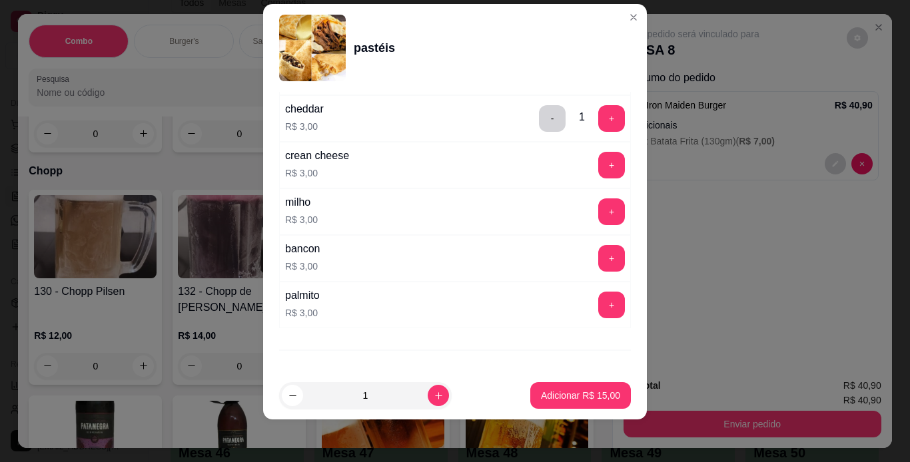
scroll to position [756, 0]
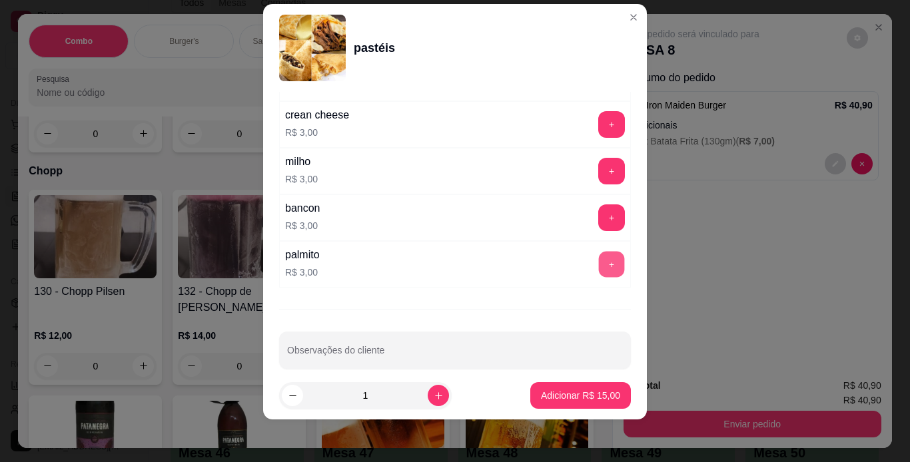
click at [599, 256] on button "+" at bounding box center [612, 264] width 26 height 26
click at [577, 390] on p "Adicionar R$ 18,00" at bounding box center [580, 395] width 79 height 13
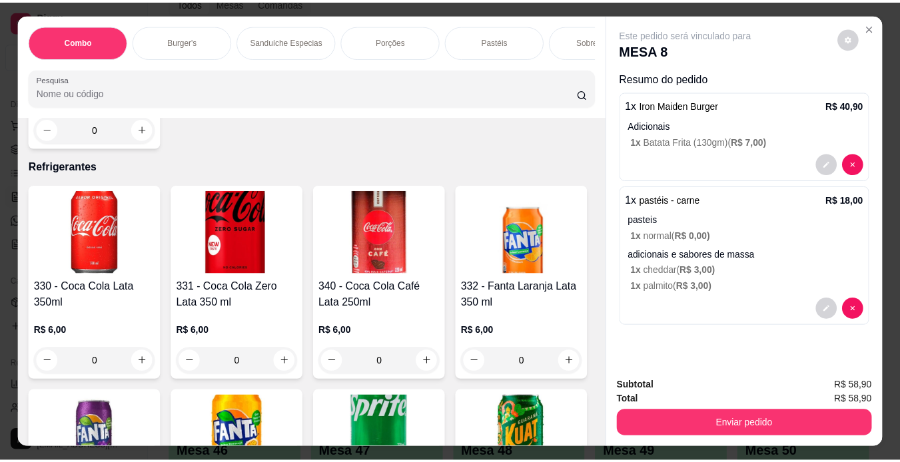
scroll to position [5128, 0]
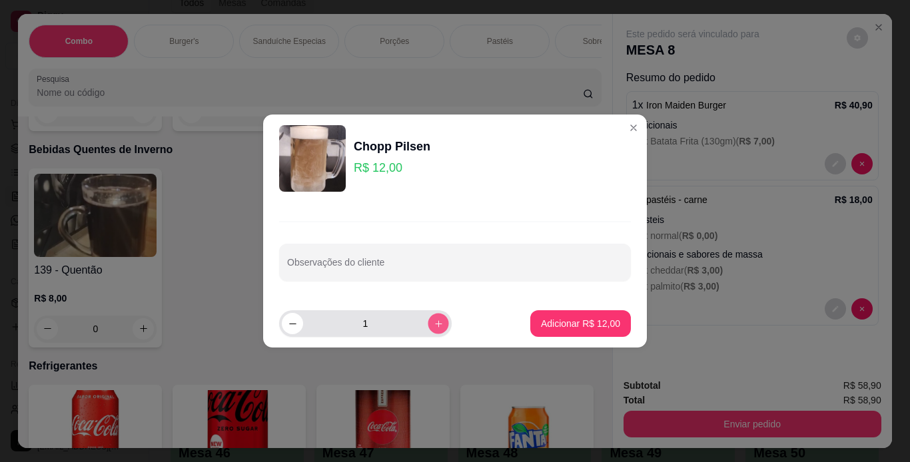
click at [434, 323] on icon "increase-product-quantity" at bounding box center [439, 324] width 10 height 10
type input "2"
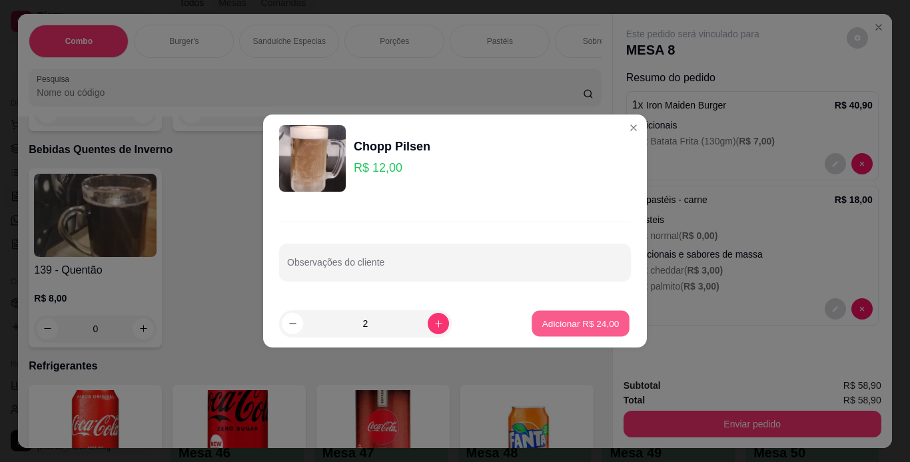
click at [545, 326] on p "Adicionar R$ 24,00" at bounding box center [580, 323] width 77 height 13
type input "2"
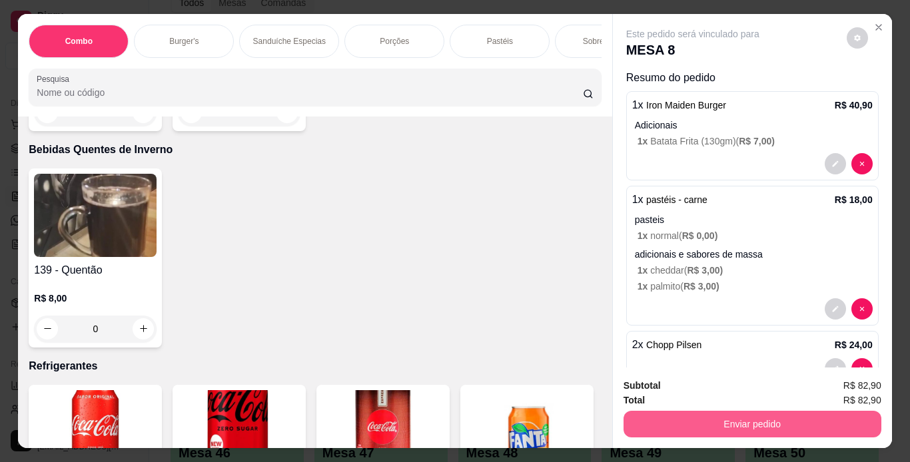
click at [649, 422] on button "Enviar pedido" at bounding box center [752, 424] width 258 height 27
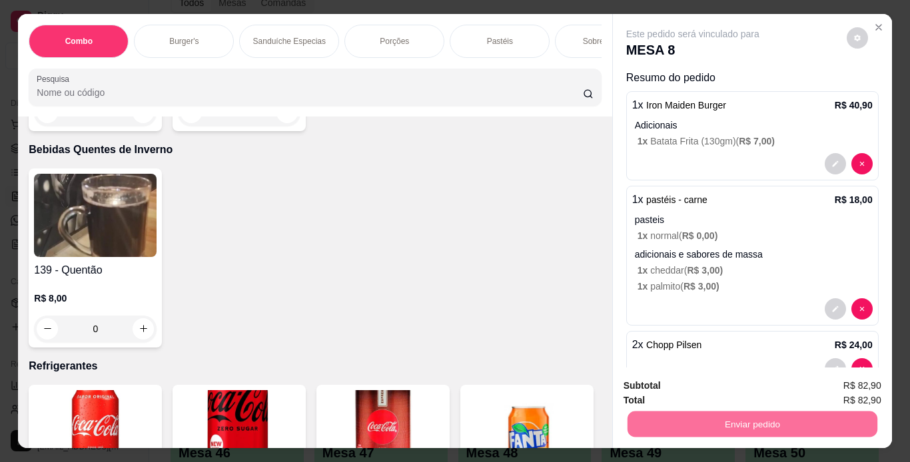
click at [744, 392] on button "Não registrar e enviar pedido" at bounding box center [708, 386] width 139 height 25
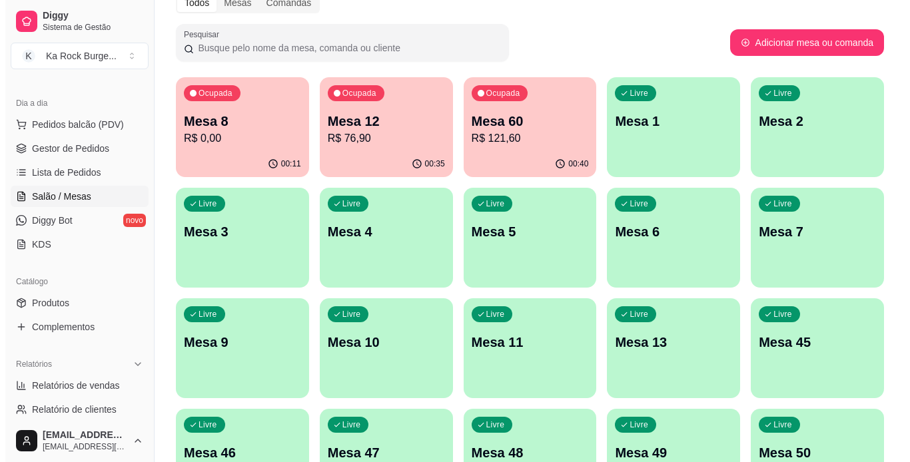
scroll to position [266, 0]
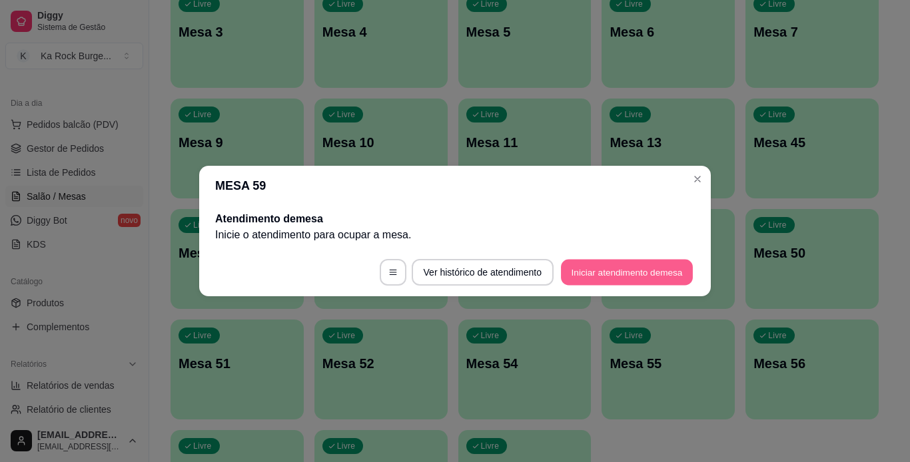
click at [604, 274] on button "Iniciar atendimento de mesa" at bounding box center [627, 273] width 132 height 26
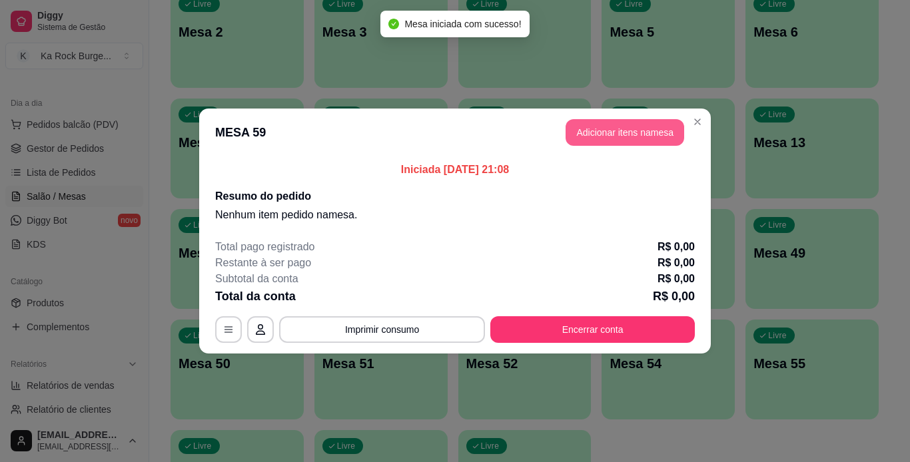
click at [628, 141] on button "Adicionar itens na mesa" at bounding box center [624, 132] width 119 height 27
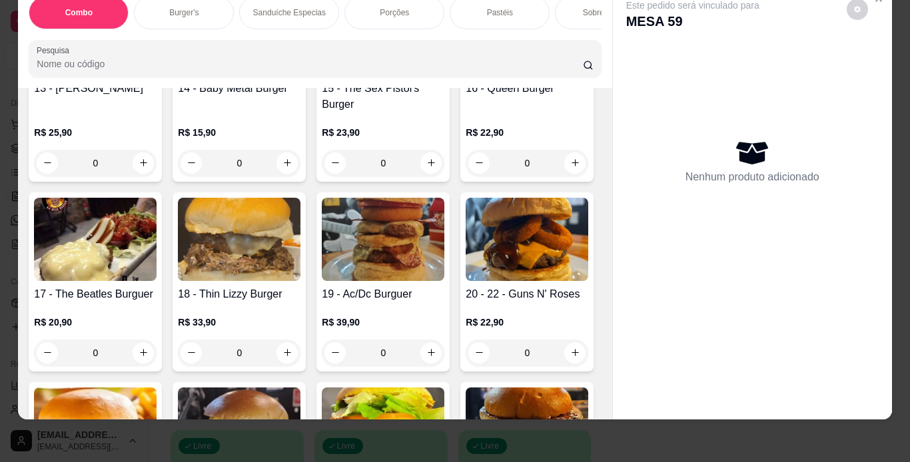
scroll to position [1065, 0]
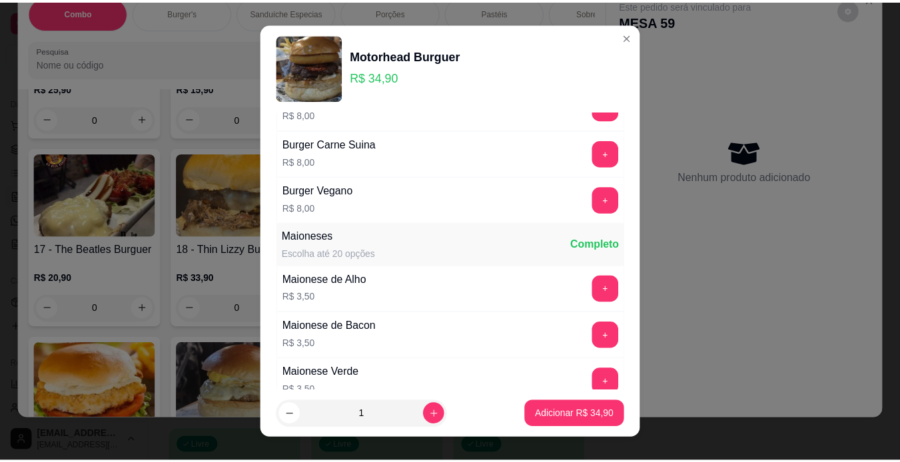
scroll to position [560, 0]
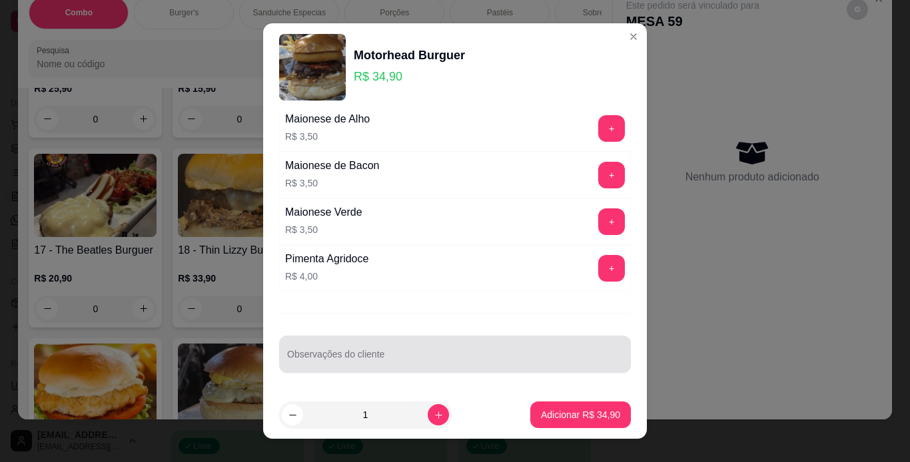
click at [412, 370] on div "Observações do cliente" at bounding box center [455, 354] width 352 height 37
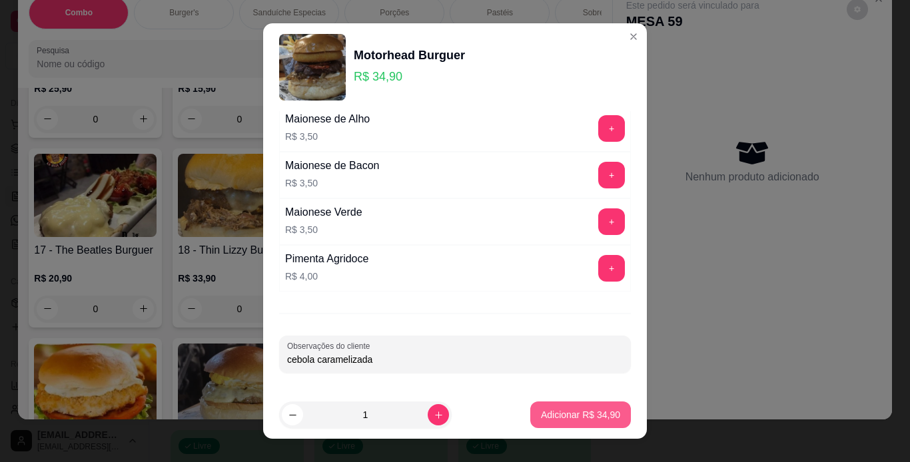
type input "cebola caramelizada"
click at [601, 421] on p "Adicionar R$ 34,90" at bounding box center [580, 415] width 77 height 13
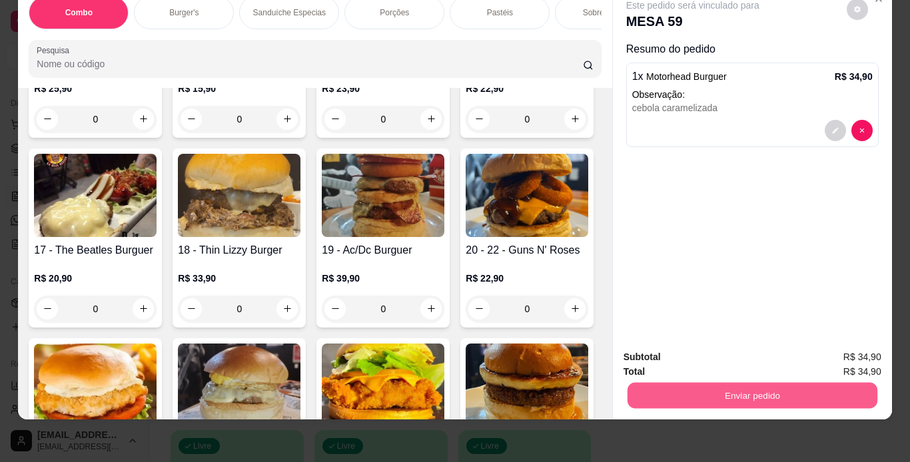
click at [747, 386] on button "Enviar pedido" at bounding box center [752, 396] width 250 height 26
click at [723, 349] on button "Não registrar e enviar pedido" at bounding box center [708, 352] width 135 height 25
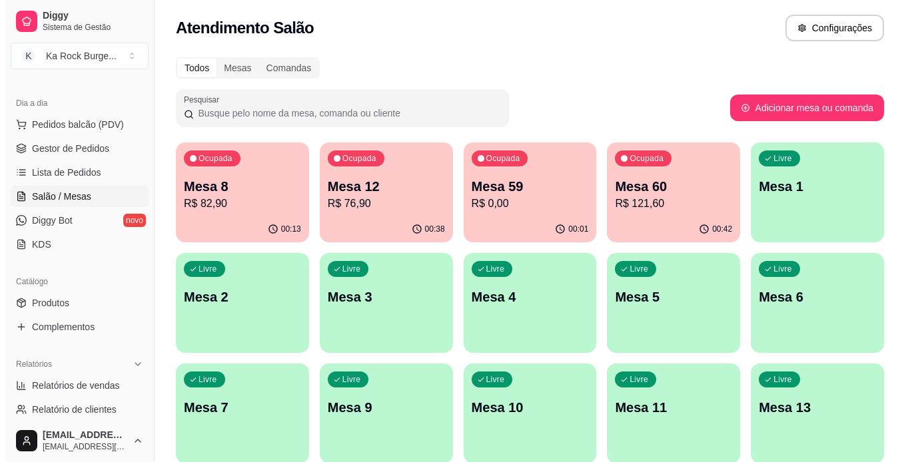
scroll to position [0, 0]
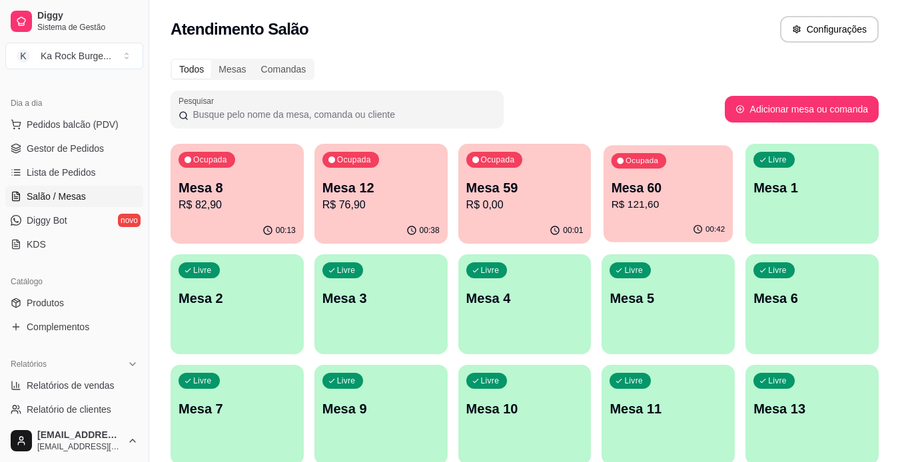
click at [675, 182] on p "Mesa 60" at bounding box center [668, 188] width 114 height 18
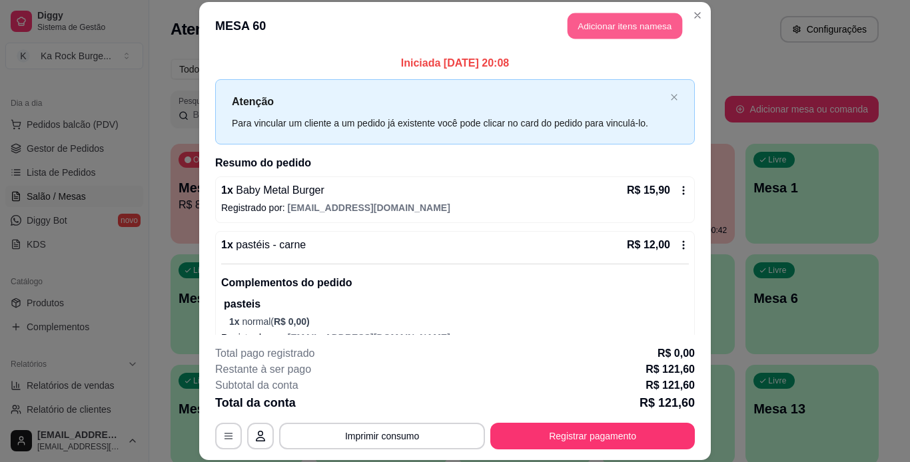
click at [635, 35] on button "Adicionar itens na mesa" at bounding box center [624, 26] width 115 height 26
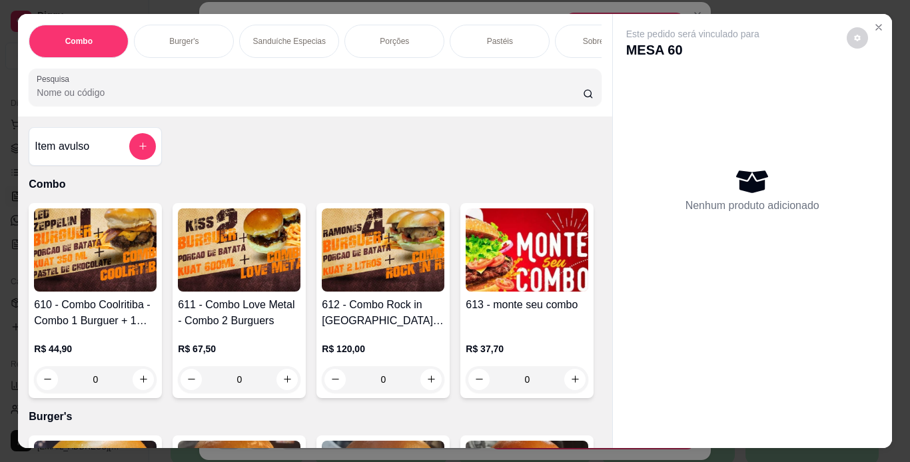
scroll to position [0, 501]
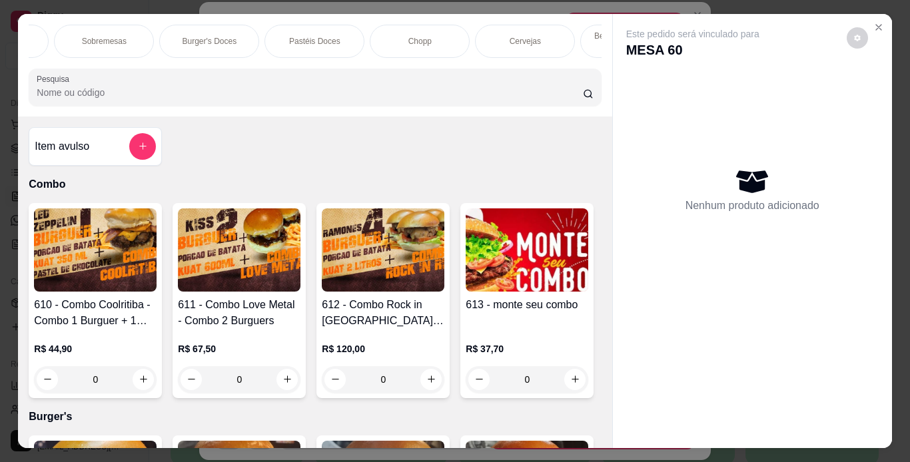
click at [321, 39] on p "Pastéis Doces" at bounding box center [314, 41] width 51 height 11
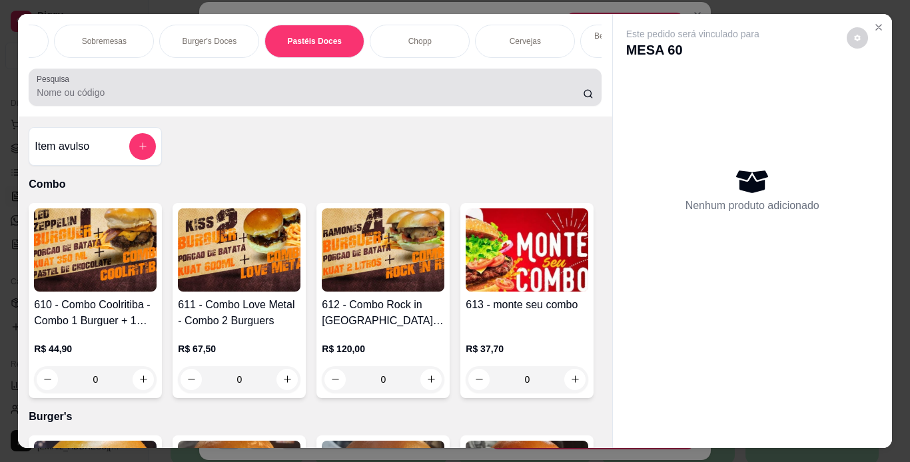
scroll to position [34, 0]
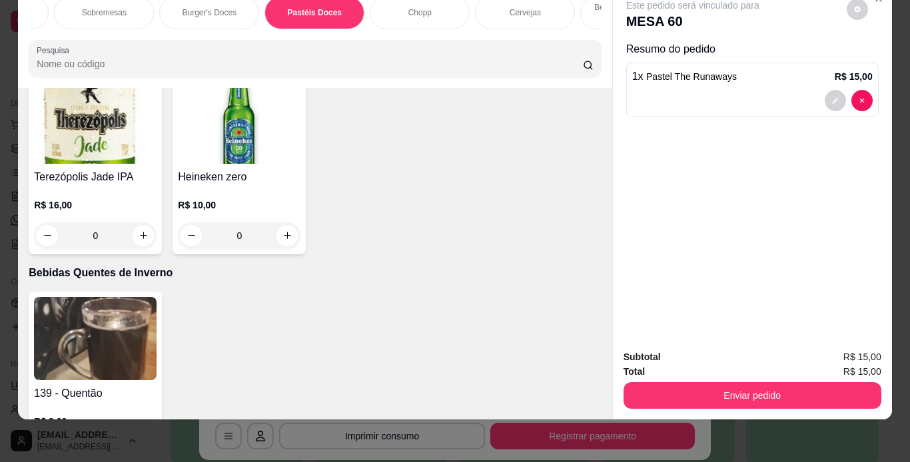
type input "2"
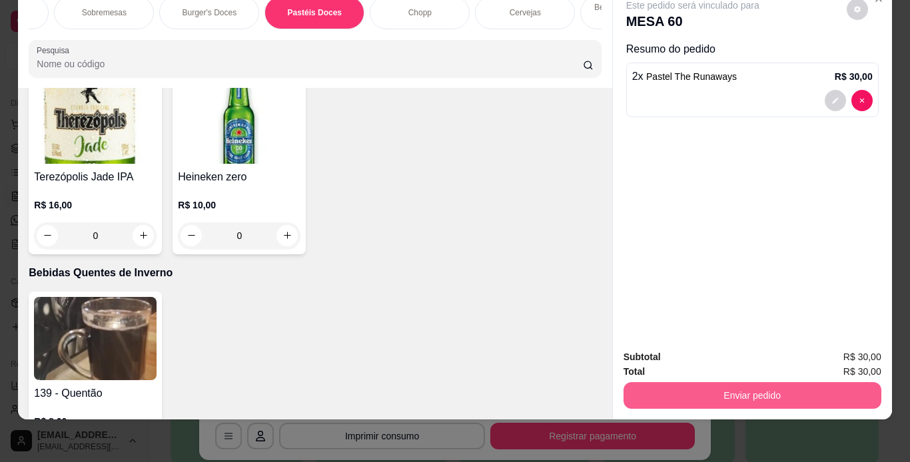
click at [727, 386] on button "Enviar pedido" at bounding box center [752, 395] width 258 height 27
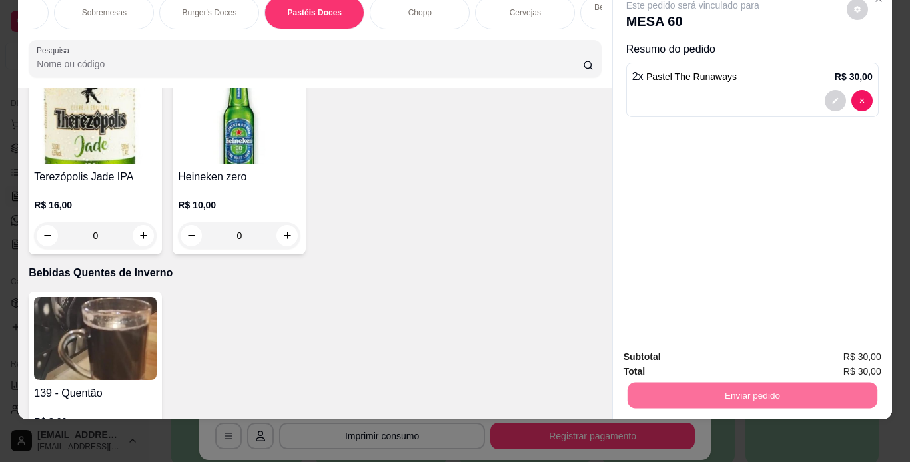
click at [730, 350] on button "Não registrar e enviar pedido" at bounding box center [708, 352] width 135 height 25
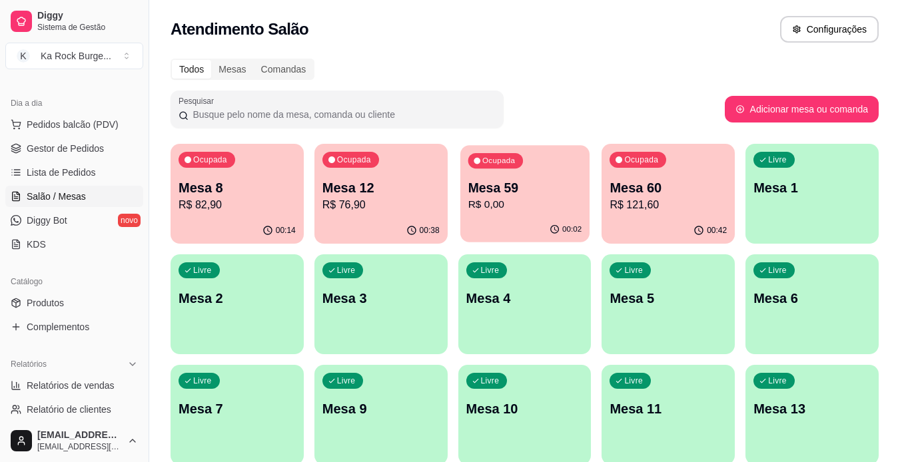
click at [543, 177] on div "Ocupada Mesa 59 R$ 0,00" at bounding box center [524, 181] width 129 height 72
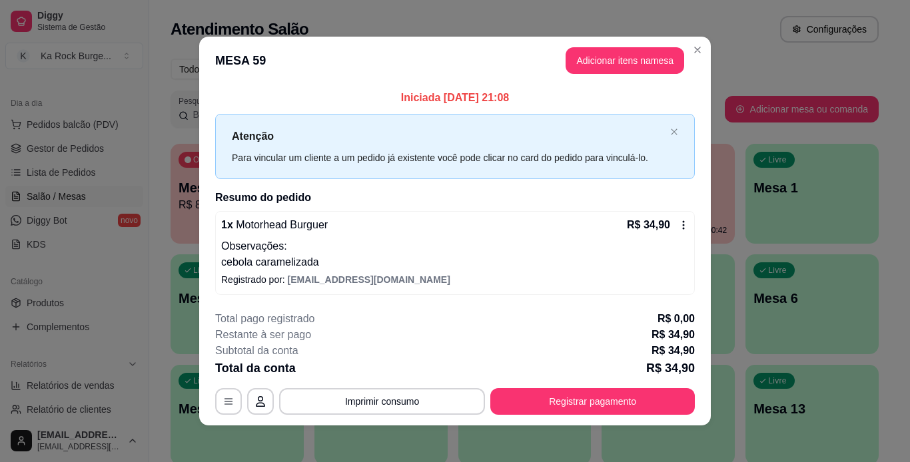
click at [579, 79] on header "MESA 59 Adicionar itens na mesa" at bounding box center [454, 61] width 511 height 48
click at [606, 55] on button "Adicionar itens na mesa" at bounding box center [624, 61] width 115 height 26
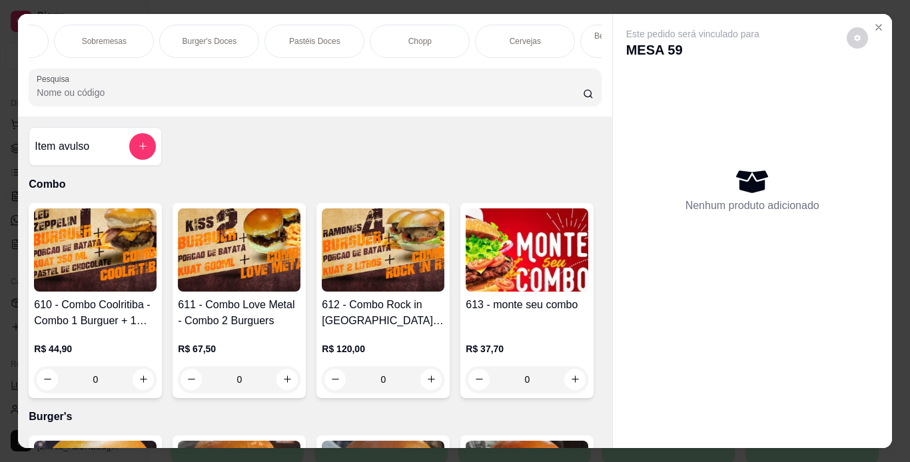
scroll to position [0, 1001]
click at [242, 36] on p "Refrigerantes" at bounding box center [235, 41] width 48 height 11
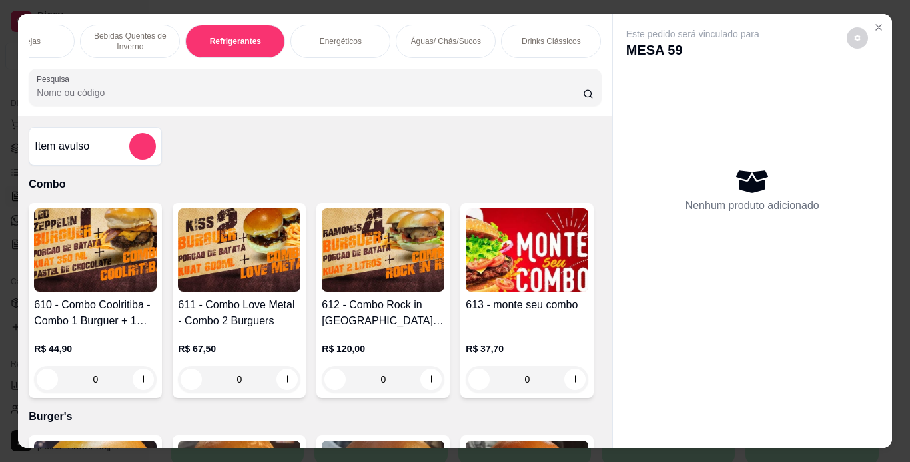
scroll to position [34, 0]
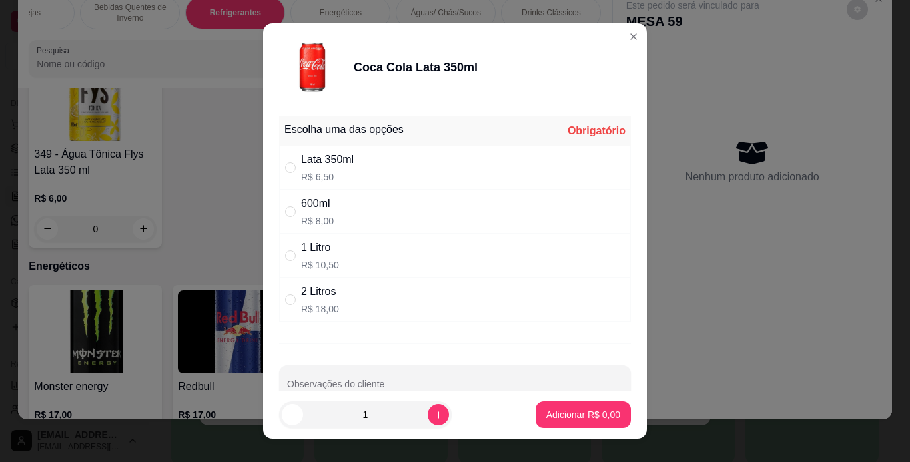
click at [367, 160] on div "Lata 350ml R$ 6,50" at bounding box center [455, 168] width 352 height 44
radio input "true"
click at [608, 416] on button "Adicionar R$ 6,50" at bounding box center [583, 415] width 93 height 26
type input "1"
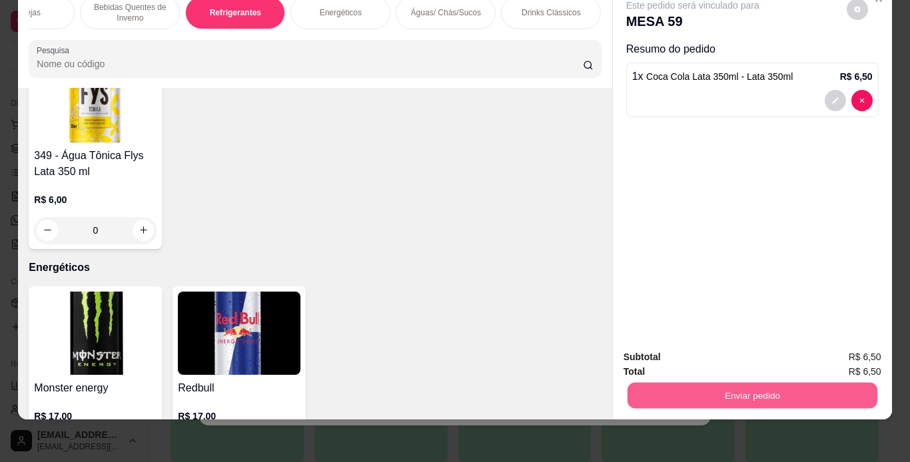
click at [695, 388] on button "Enviar pedido" at bounding box center [752, 396] width 250 height 26
click at [709, 354] on button "Não registrar e enviar pedido" at bounding box center [708, 352] width 135 height 25
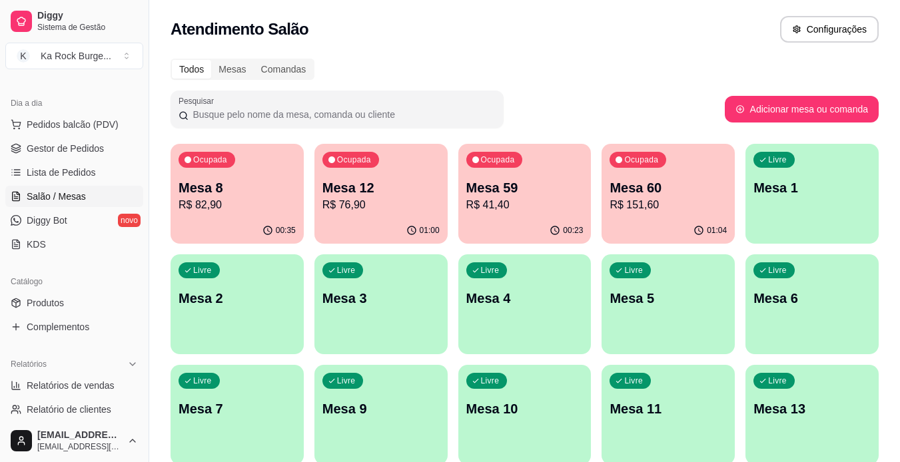
click at [533, 202] on p "R$ 41,40" at bounding box center [524, 205] width 117 height 16
click at [244, 204] on p "R$ 82,90" at bounding box center [237, 204] width 114 height 15
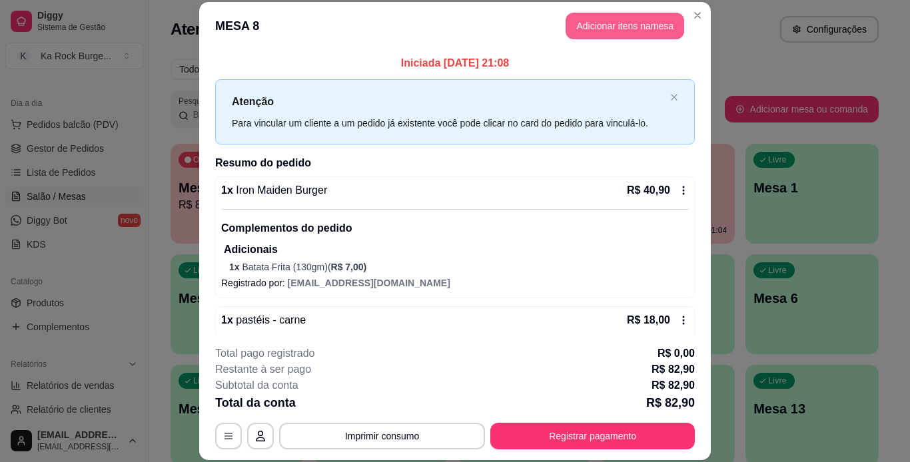
click at [633, 35] on button "Adicionar itens na mesa" at bounding box center [624, 26] width 119 height 27
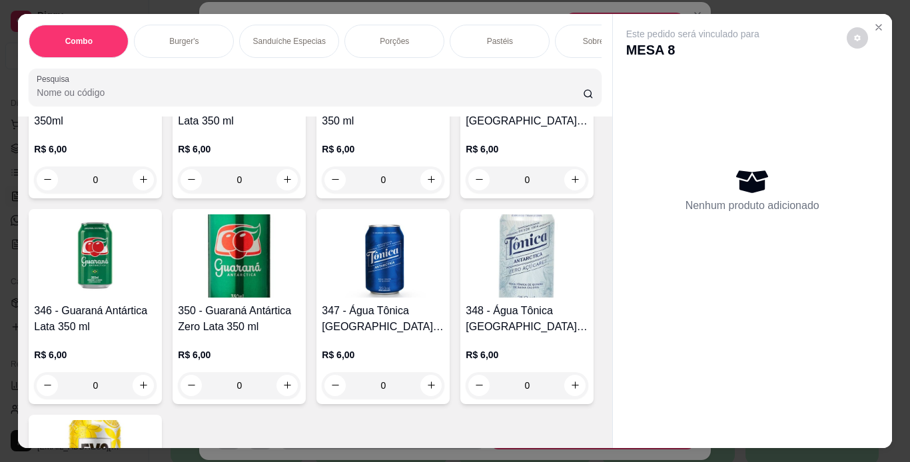
scroll to position [6526, 0]
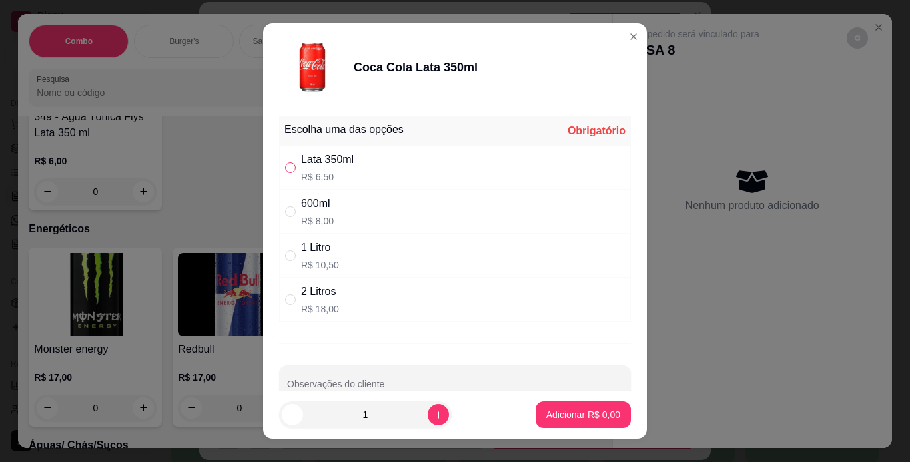
click at [285, 170] on input "" at bounding box center [290, 167] width 11 height 11
radio input "true"
click at [565, 413] on p "Adicionar R$ 6,50" at bounding box center [583, 414] width 74 height 13
type input "1"
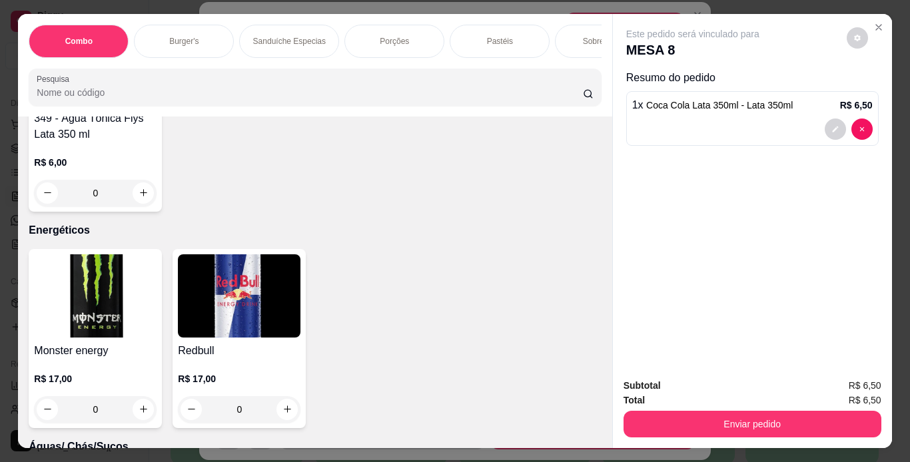
scroll to position [6527, 0]
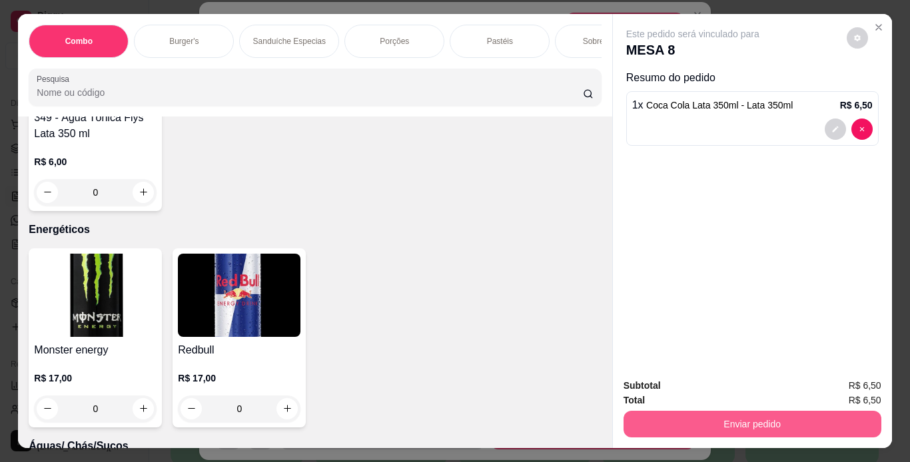
click at [647, 421] on button "Enviar pedido" at bounding box center [752, 424] width 258 height 27
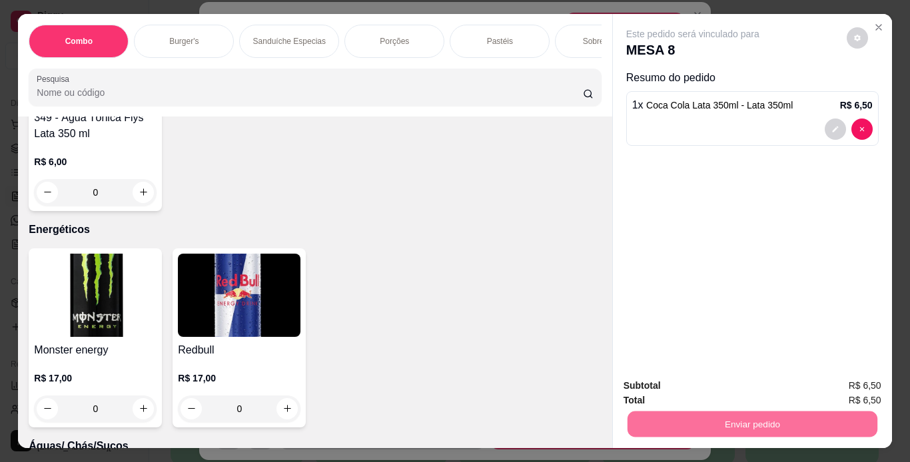
click at [709, 392] on button "Não registrar e enviar pedido" at bounding box center [708, 386] width 135 height 25
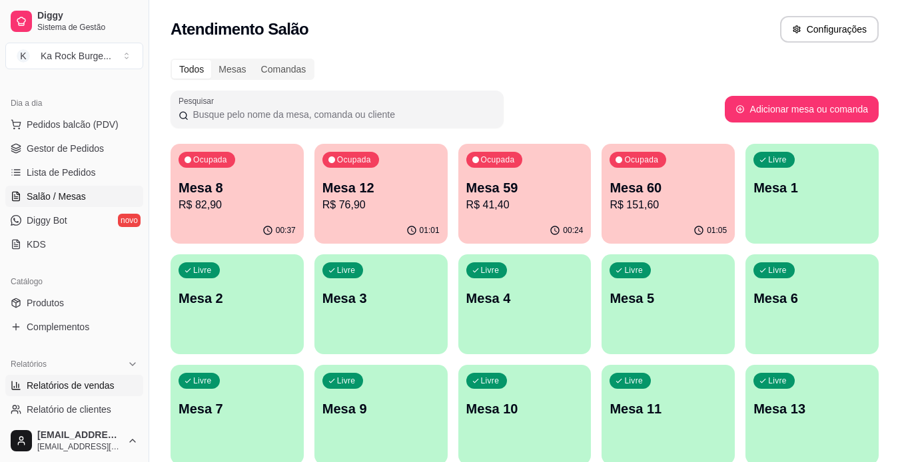
click at [61, 380] on link "Relatórios de vendas" at bounding box center [74, 385] width 138 height 21
select select "ALL"
select select "0"
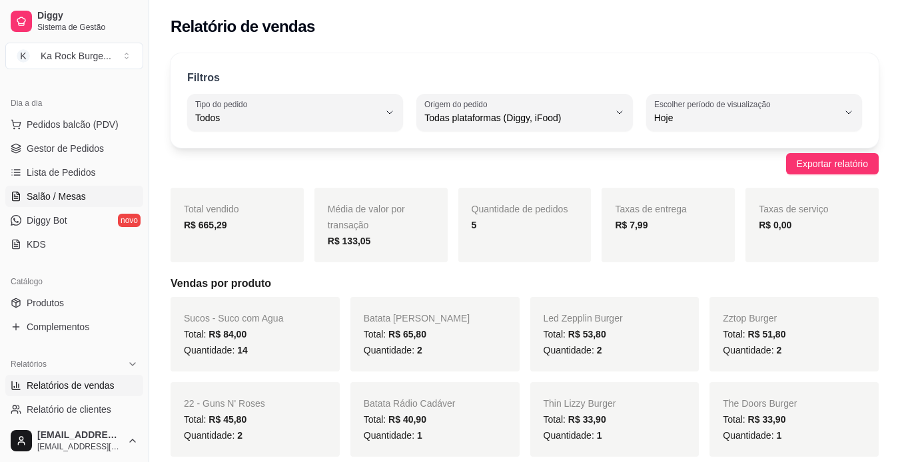
click at [65, 198] on span "Salão / Mesas" at bounding box center [56, 196] width 59 height 13
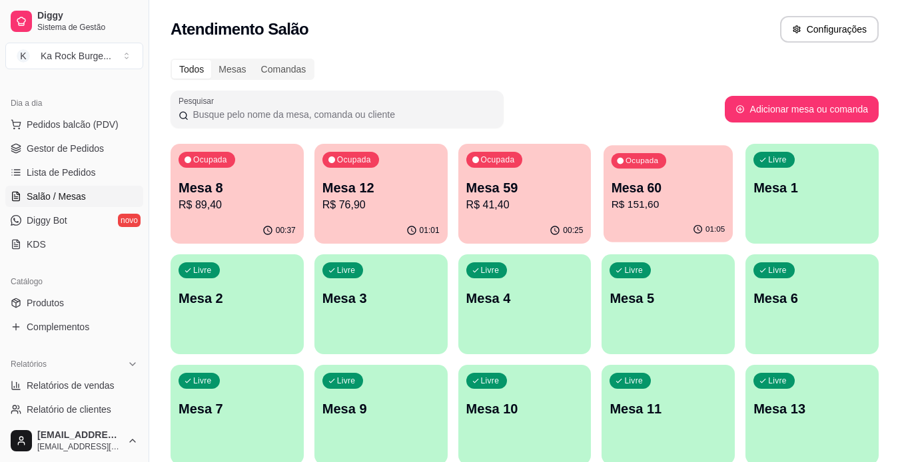
click at [687, 206] on p "R$ 151,60" at bounding box center [668, 204] width 114 height 15
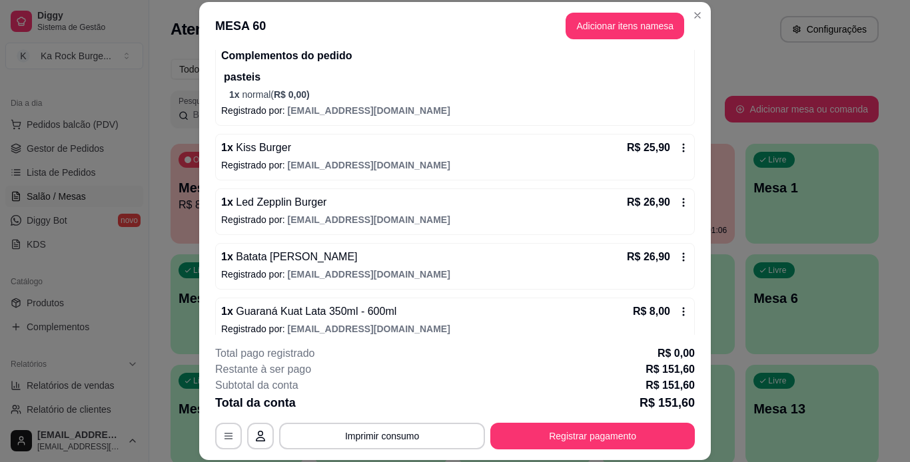
scroll to position [218, 0]
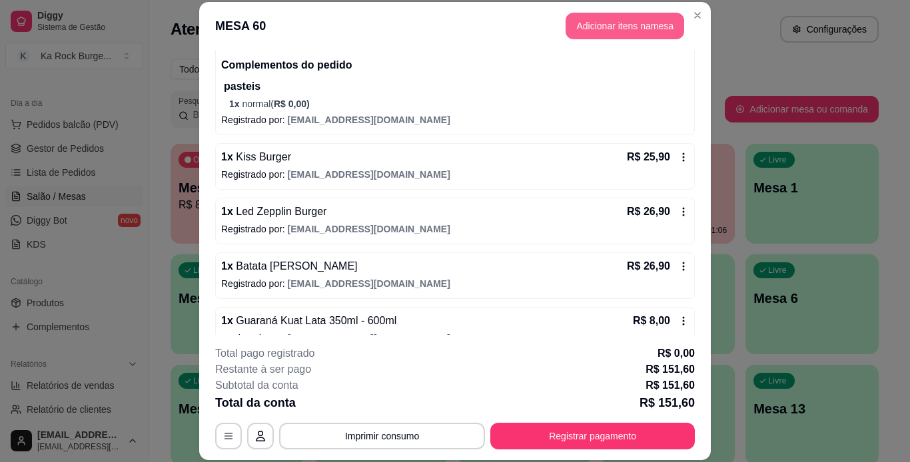
click at [604, 34] on button "Adicionar itens na mesa" at bounding box center [624, 26] width 119 height 27
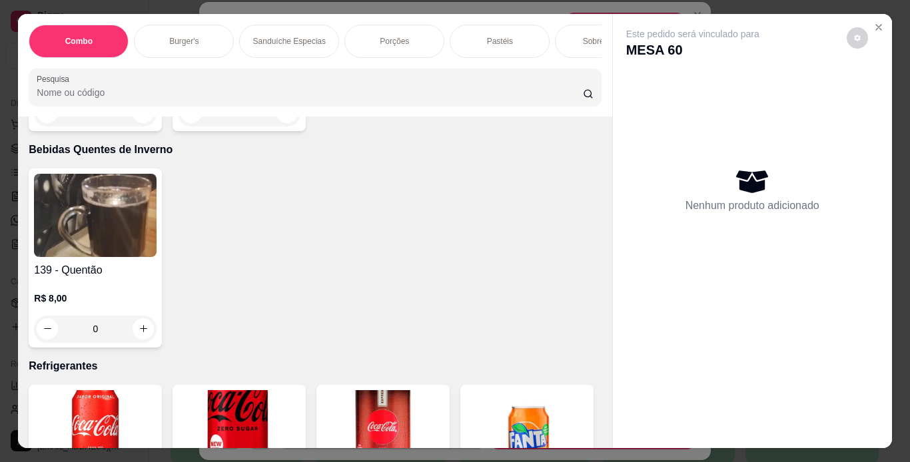
scroll to position [5660, 0]
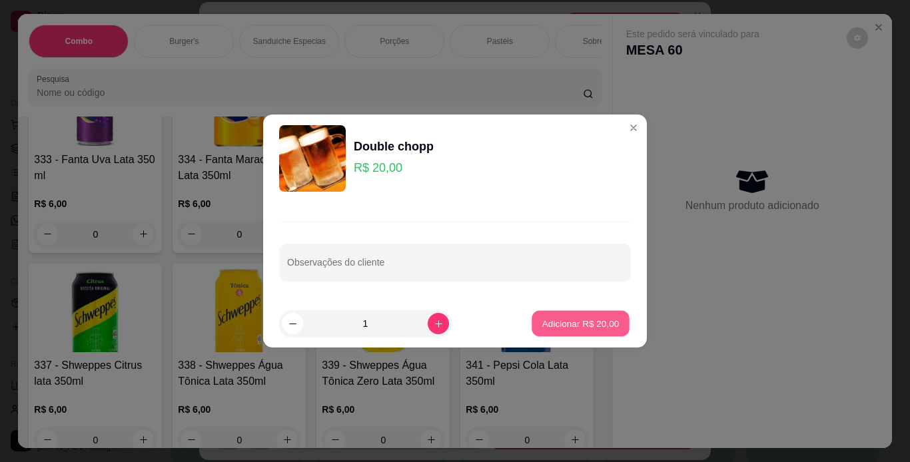
click at [573, 323] on p "Adicionar R$ 20,00" at bounding box center [580, 323] width 77 height 13
type input "1"
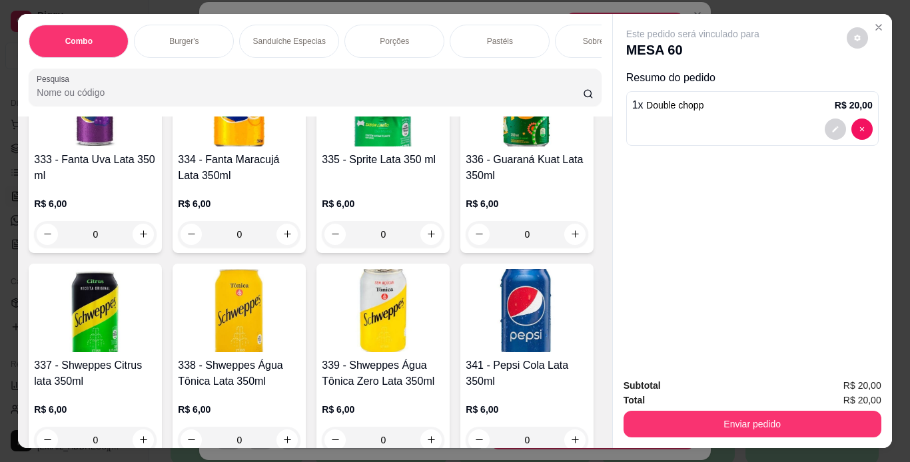
scroll to position [5661, 0]
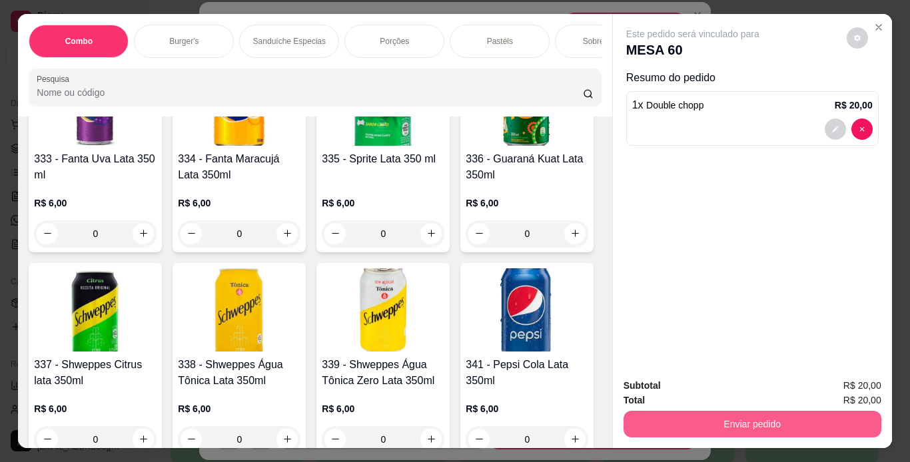
click at [659, 414] on button "Enviar pedido" at bounding box center [752, 424] width 258 height 27
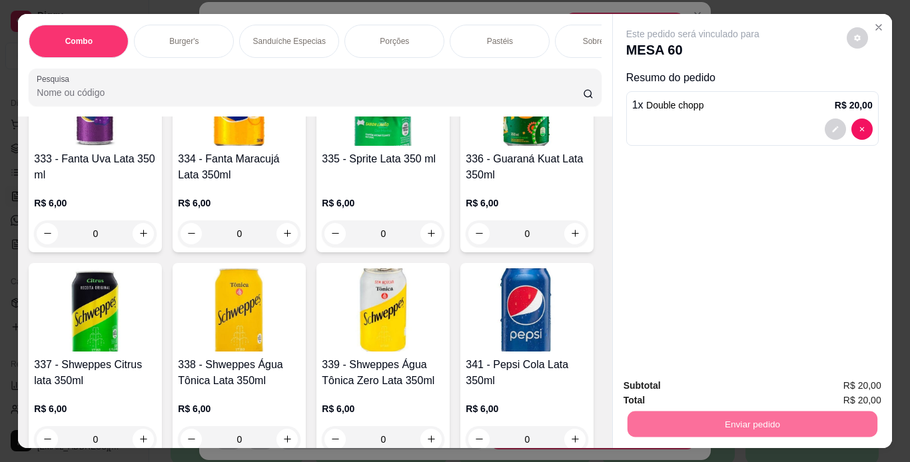
click at [665, 387] on button "Não registrar e enviar pedido" at bounding box center [708, 386] width 135 height 25
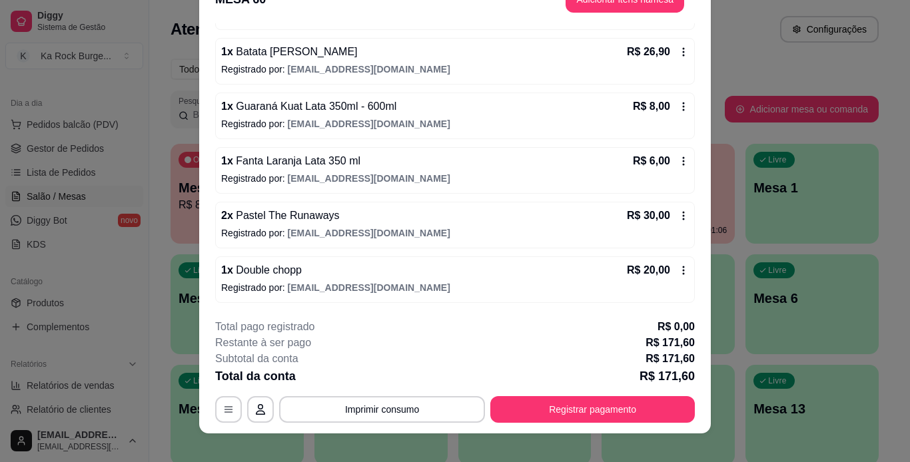
scroll to position [41, 0]
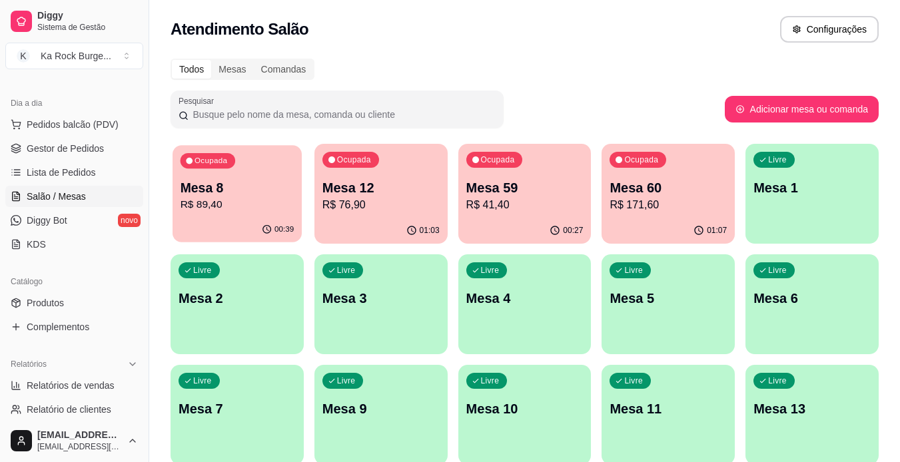
click at [240, 195] on p "Mesa 8" at bounding box center [237, 188] width 114 height 18
click at [63, 156] on link "Gestor de Pedidos" at bounding box center [74, 148] width 138 height 21
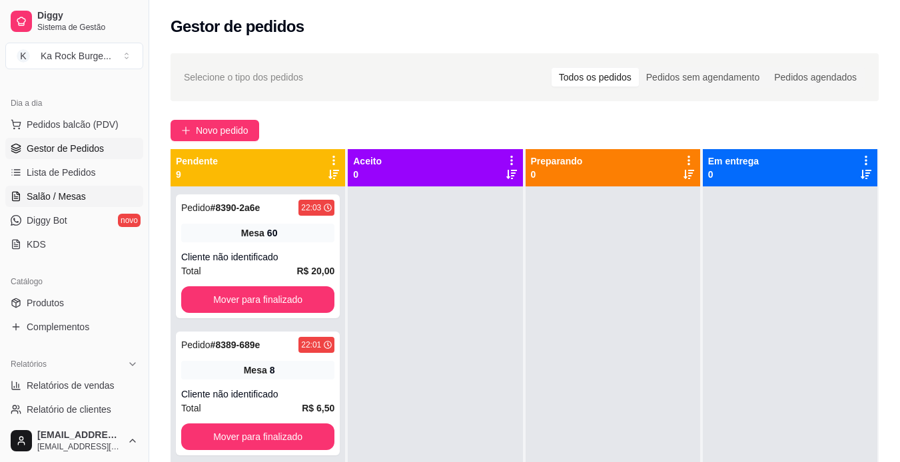
click at [64, 193] on span "Salão / Mesas" at bounding box center [56, 196] width 59 height 13
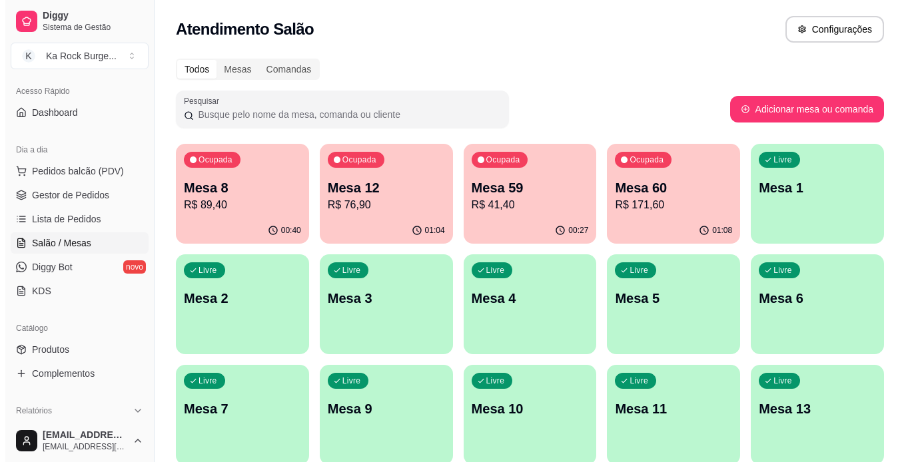
scroll to position [67, 0]
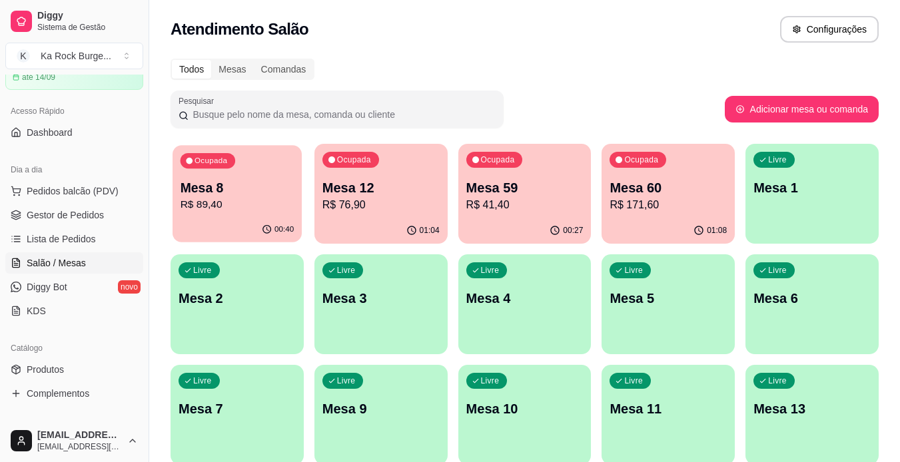
click at [237, 195] on div "Mesa 8 R$ 89,40" at bounding box center [237, 195] width 114 height 33
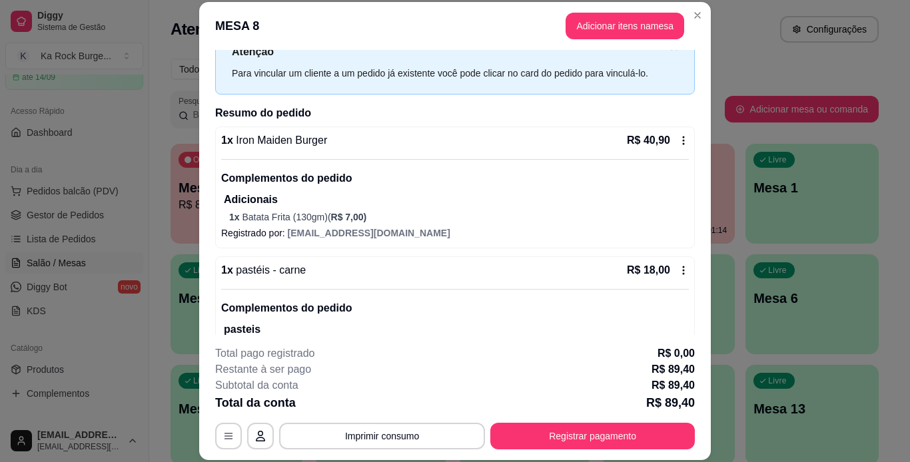
scroll to position [133, 0]
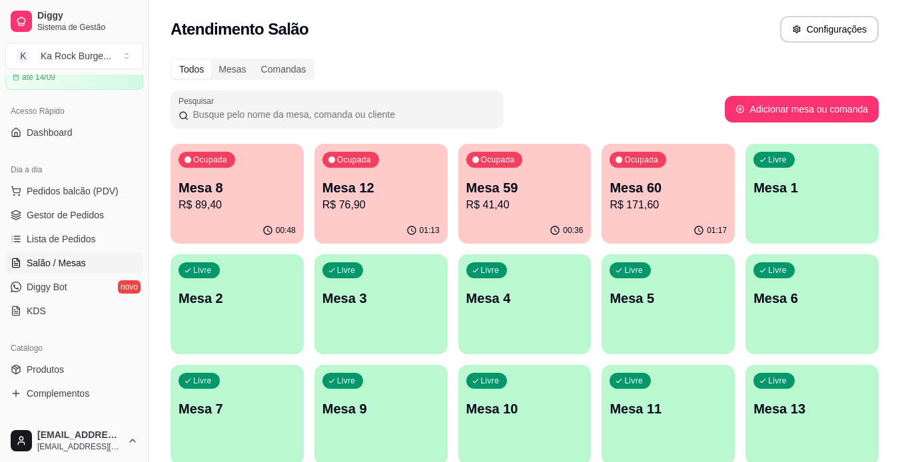
click at [621, 216] on div "Ocupada Mesa 60 R$ 171,60" at bounding box center [667, 181] width 133 height 74
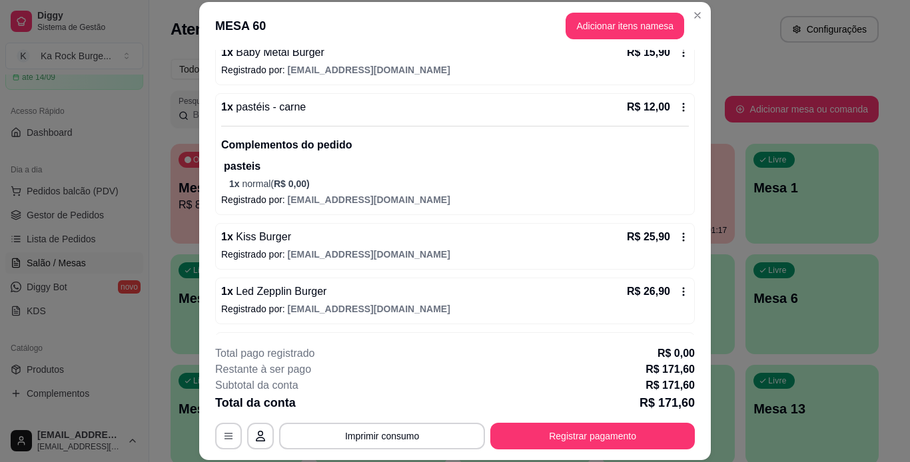
scroll to position [139, 0]
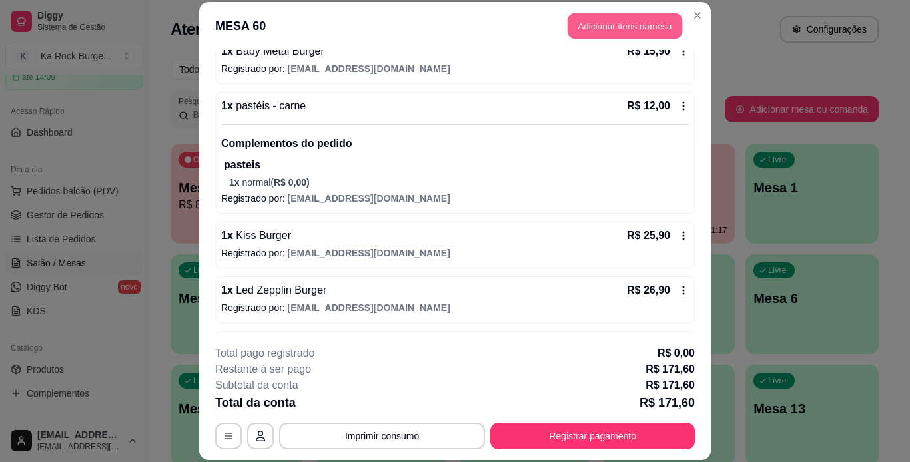
click at [594, 25] on button "Adicionar itens na mesa" at bounding box center [624, 26] width 115 height 26
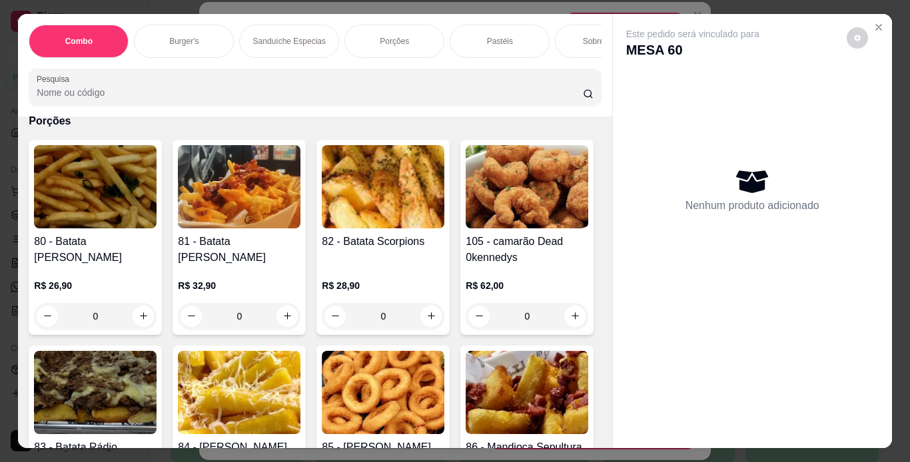
scroll to position [2397, 0]
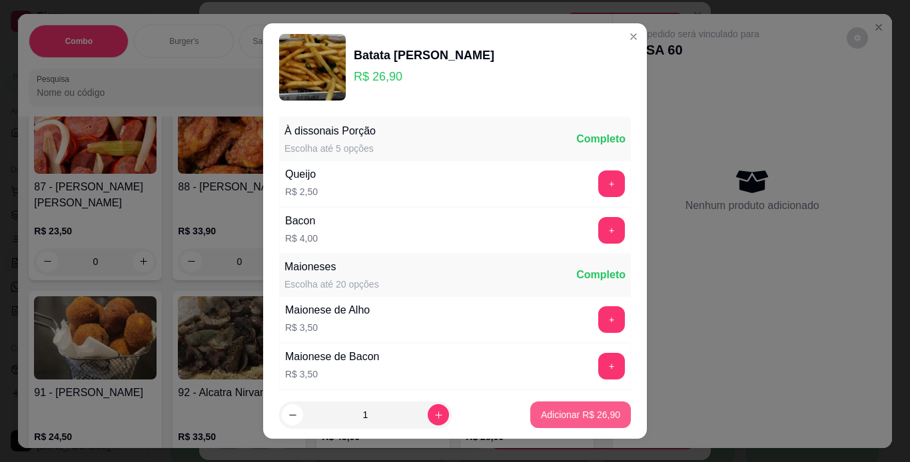
click at [551, 417] on p "Adicionar R$ 26,90" at bounding box center [580, 414] width 79 height 13
type input "1"
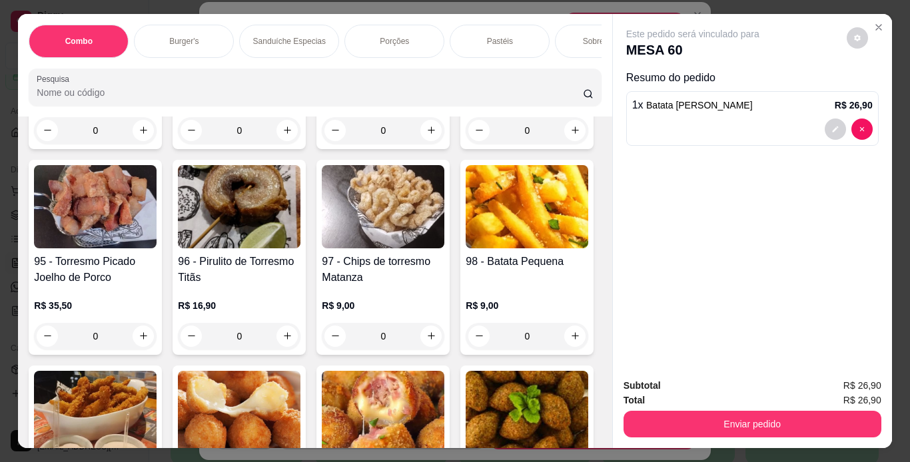
scroll to position [2863, 0]
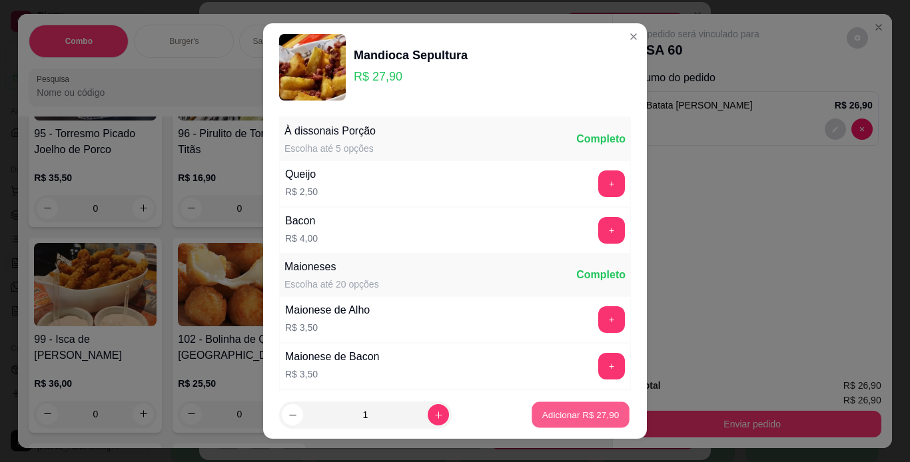
click at [542, 415] on p "Adicionar R$ 27,90" at bounding box center [580, 415] width 77 height 13
type input "1"
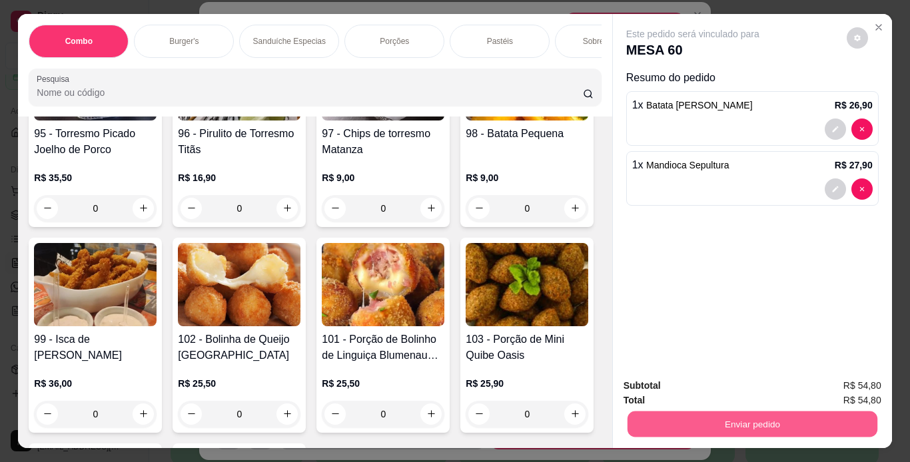
click at [647, 420] on button "Enviar pedido" at bounding box center [752, 425] width 250 height 26
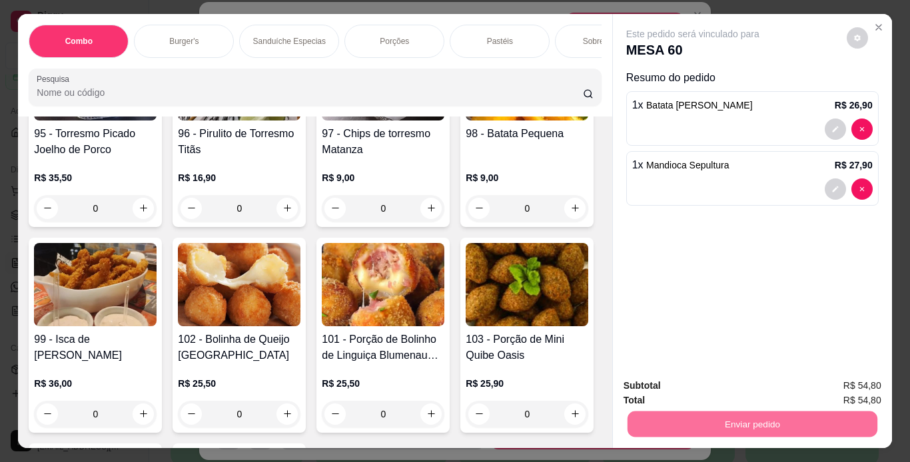
click at [727, 387] on button "Não registrar e enviar pedido" at bounding box center [708, 386] width 139 height 25
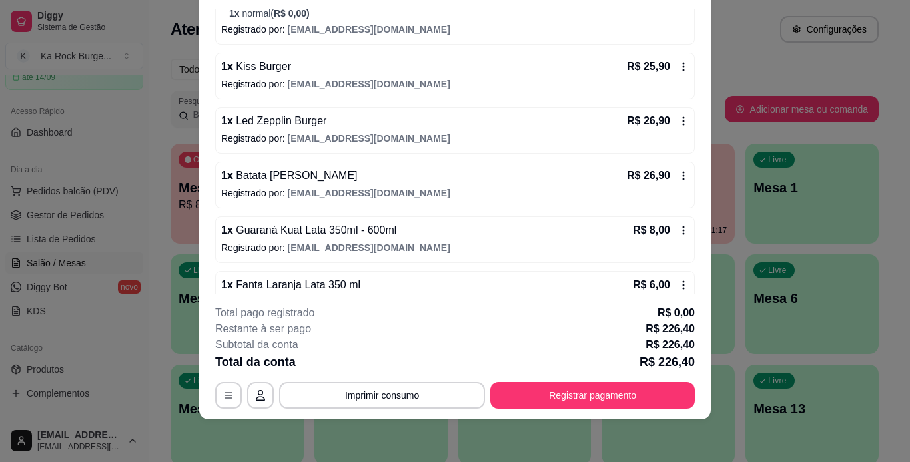
scroll to position [248, 0]
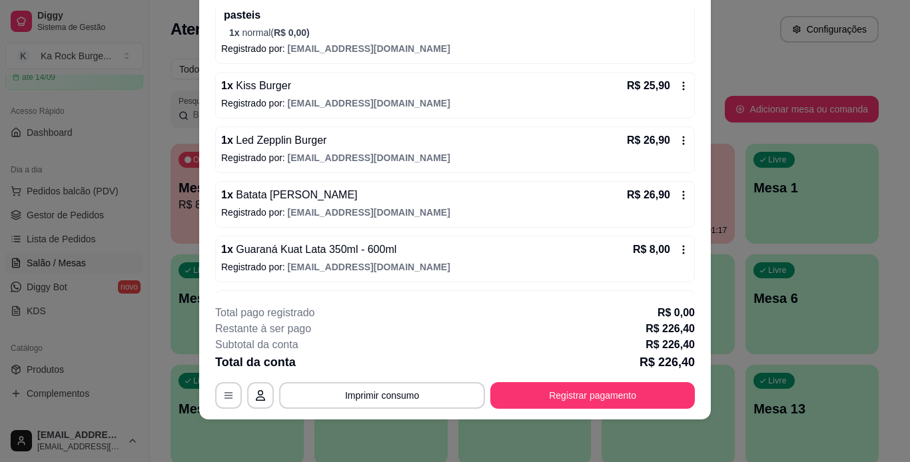
click at [678, 196] on icon at bounding box center [683, 195] width 11 height 11
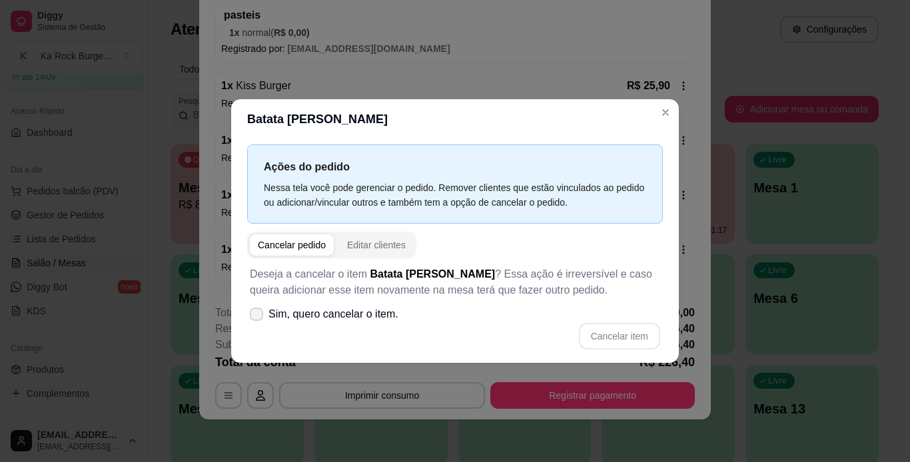
click at [258, 313] on icon at bounding box center [256, 314] width 11 height 8
click at [258, 317] on input "Sim, quero cancelar o item." at bounding box center [253, 321] width 9 height 9
checkbox input "true"
click at [631, 342] on button "Cancelar item" at bounding box center [619, 336] width 81 height 27
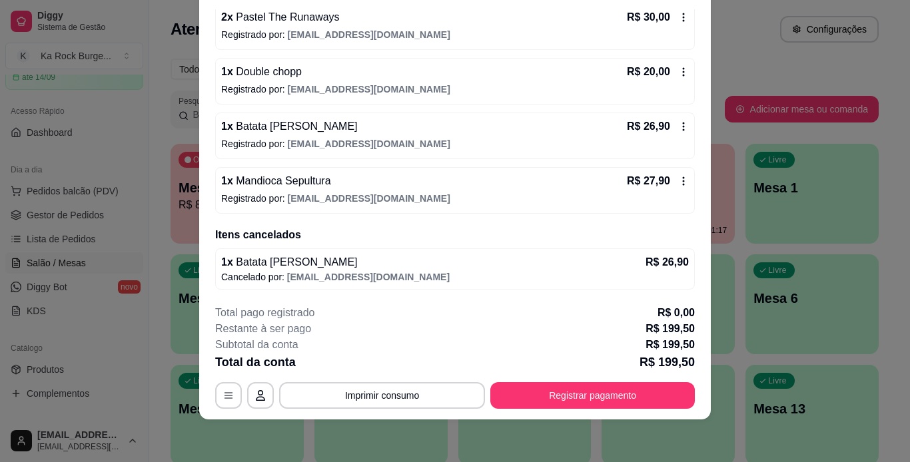
scroll to position [536, 0]
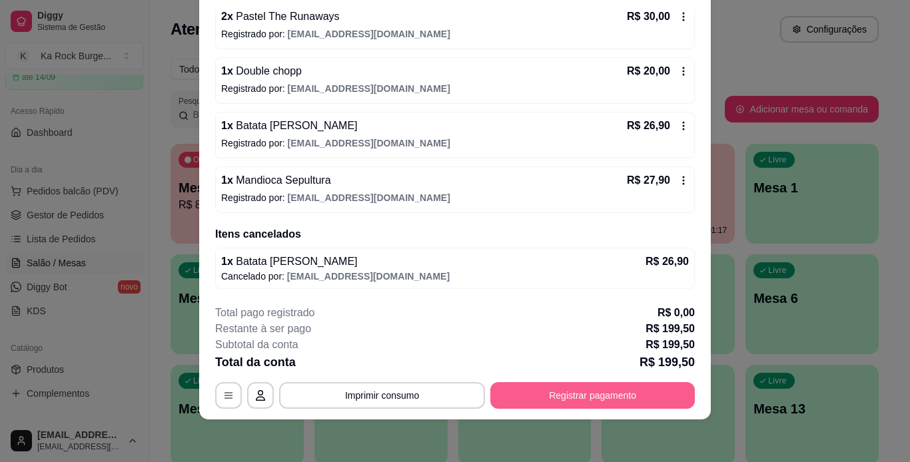
click at [565, 400] on button "Registrar pagamento" at bounding box center [592, 395] width 204 height 27
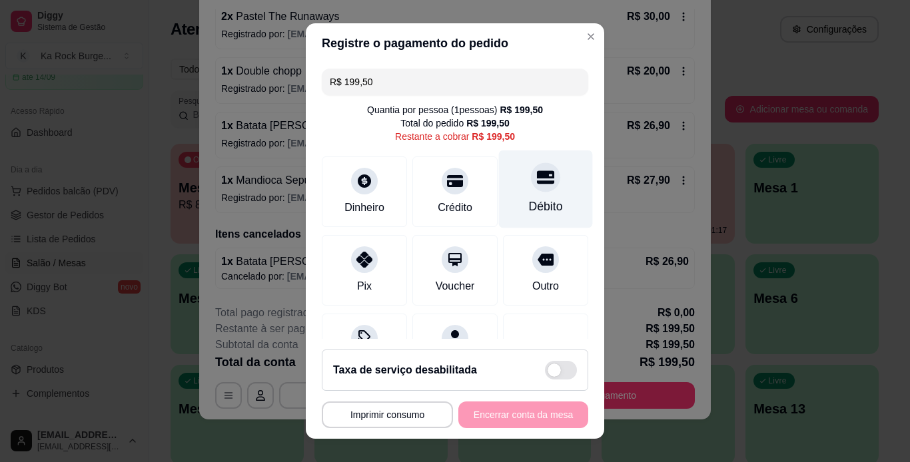
click at [537, 177] on div at bounding box center [545, 176] width 29 height 29
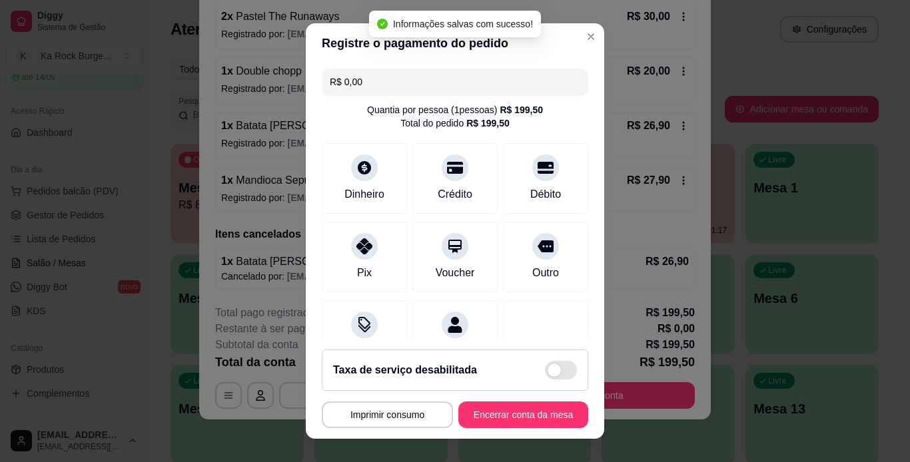
type input "R$ 0,00"
click at [507, 420] on button "Encerrar conta da mesa" at bounding box center [523, 415] width 126 height 26
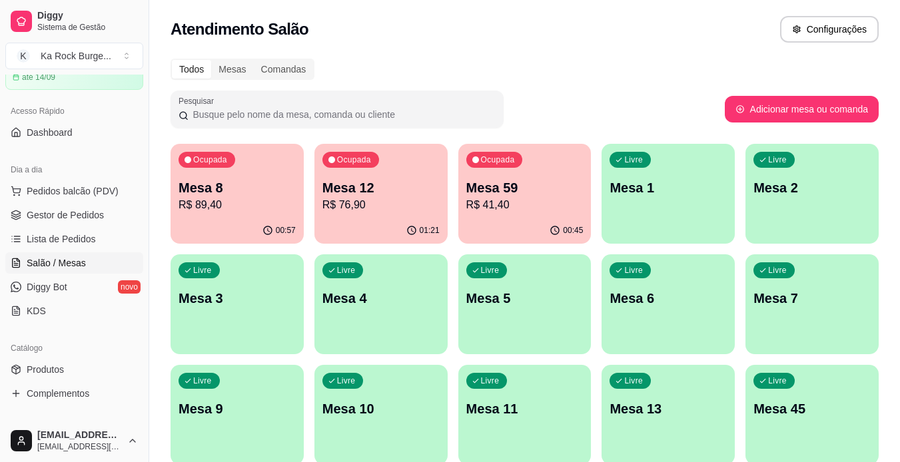
click at [513, 200] on p "R$ 41,40" at bounding box center [524, 205] width 117 height 16
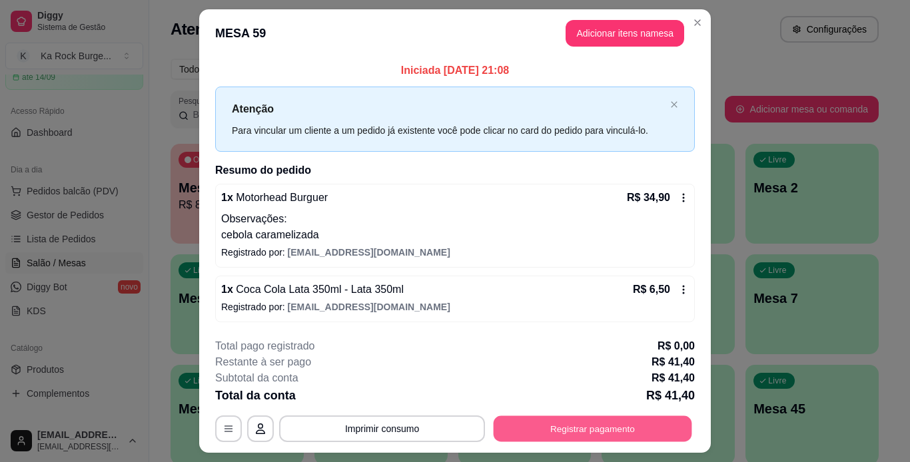
click at [605, 423] on button "Registrar pagamento" at bounding box center [592, 429] width 198 height 26
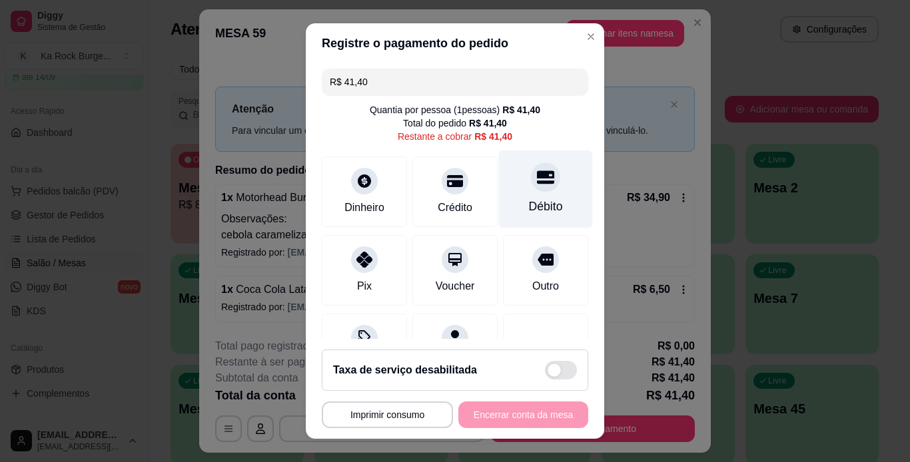
click at [529, 194] on div "Débito" at bounding box center [546, 189] width 94 height 78
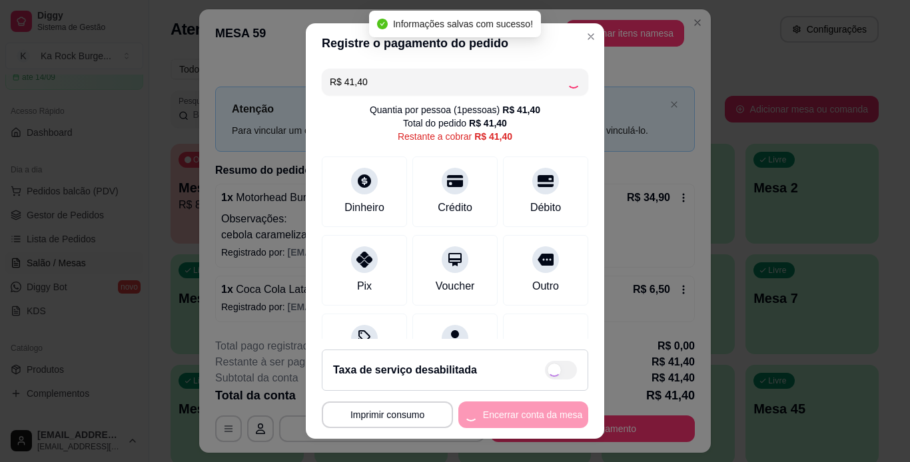
type input "R$ 0,00"
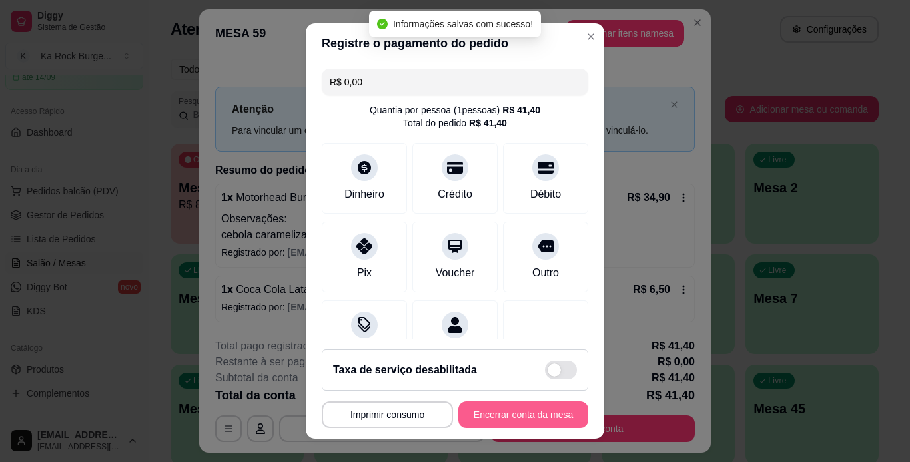
click at [529, 411] on button "Encerrar conta da mesa" at bounding box center [523, 415] width 130 height 27
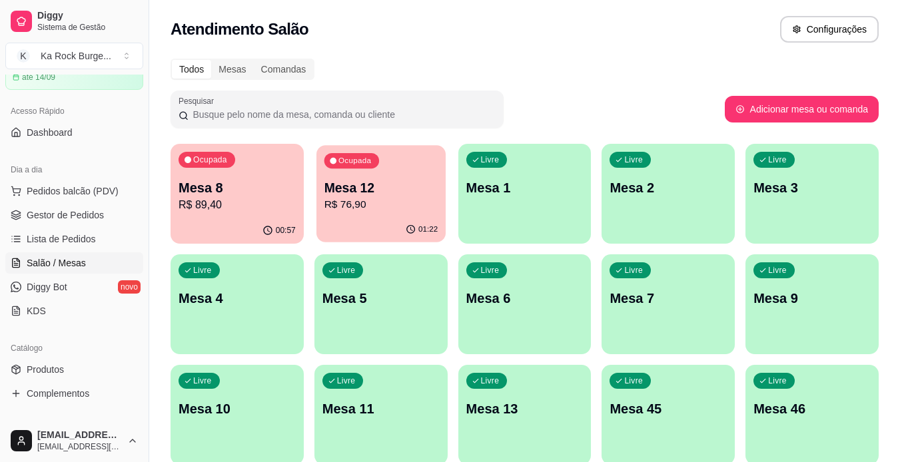
click at [406, 214] on div "Ocupada Mesa 12 R$ 76,90" at bounding box center [380, 181] width 129 height 72
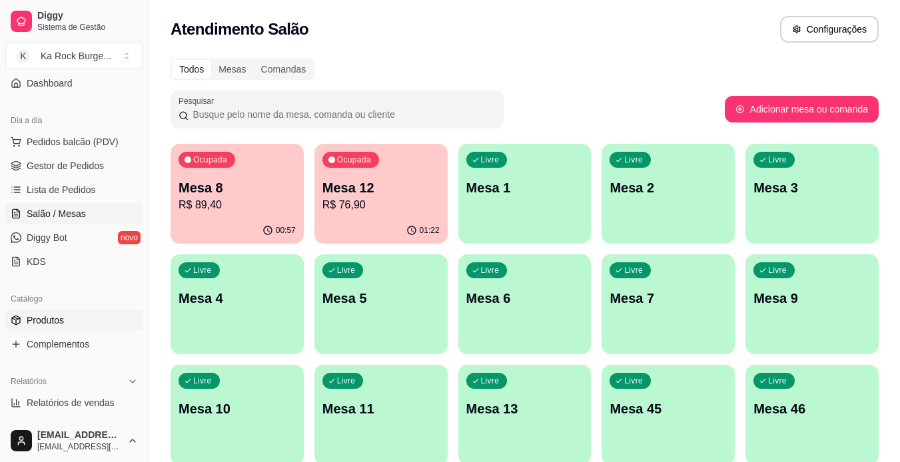
scroll to position [200, 0]
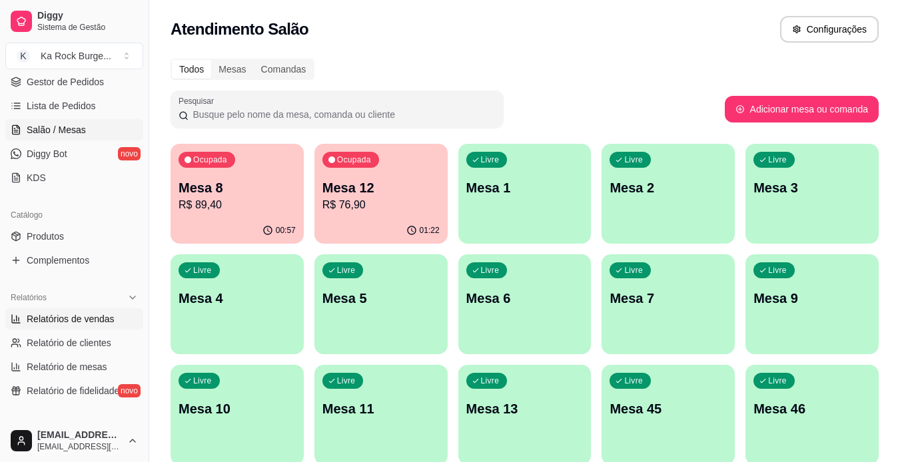
click at [71, 321] on span "Relatórios de vendas" at bounding box center [71, 318] width 88 height 13
select select "ALL"
select select "0"
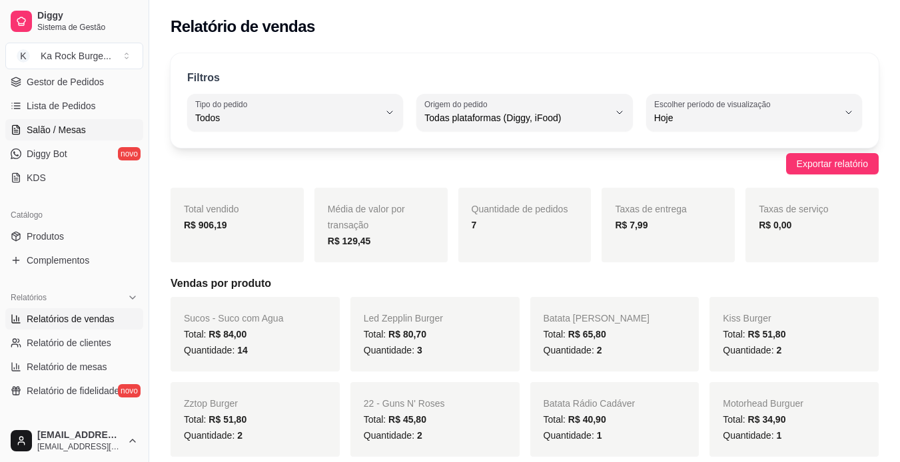
click at [65, 127] on span "Salão / Mesas" at bounding box center [56, 129] width 59 height 13
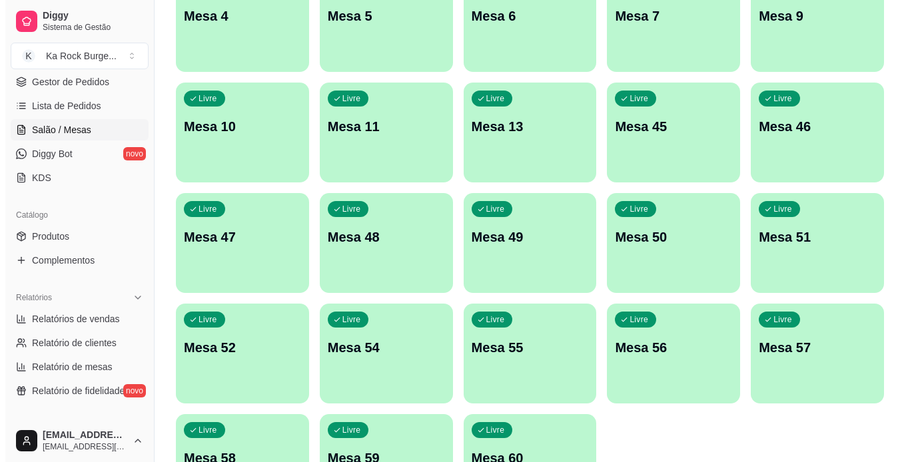
scroll to position [388, 0]
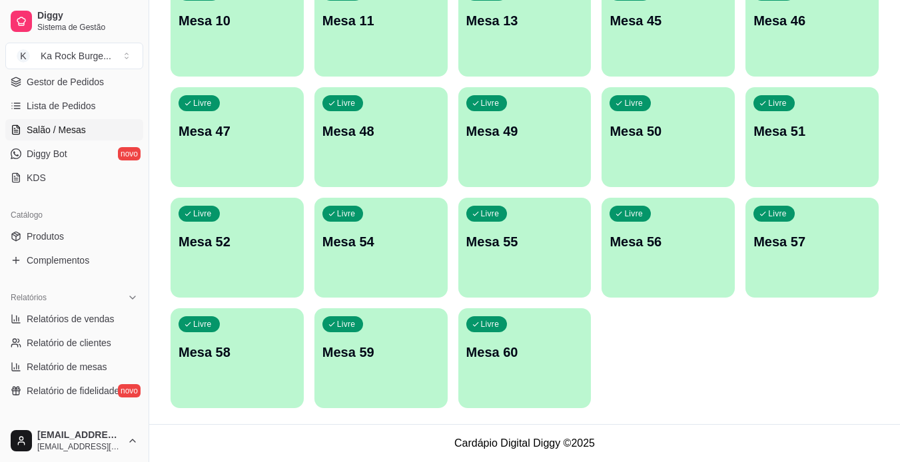
click at [503, 414] on div "Todos Mesas Comandas Pesquisar Adicionar mesa ou comanda Ocupada Mesa 8 R$ 89,4…" at bounding box center [524, 43] width 750 height 762
click at [511, 396] on div "button" at bounding box center [524, 400] width 133 height 16
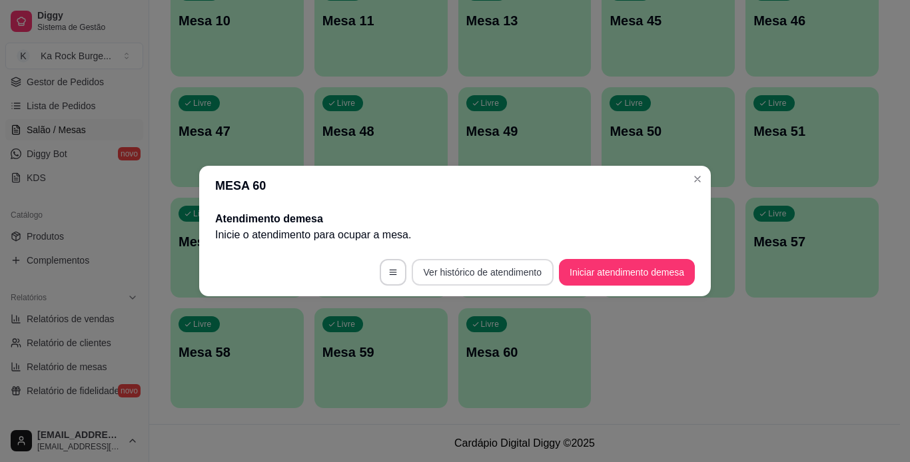
click at [492, 264] on button "Ver histórico de atendimento" at bounding box center [483, 272] width 142 height 27
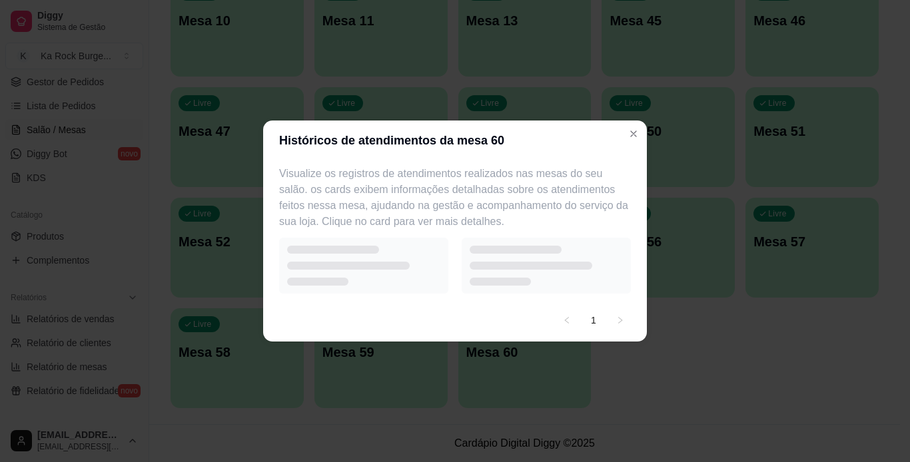
click at [503, 264] on div at bounding box center [545, 266] width 169 height 56
select select "7"
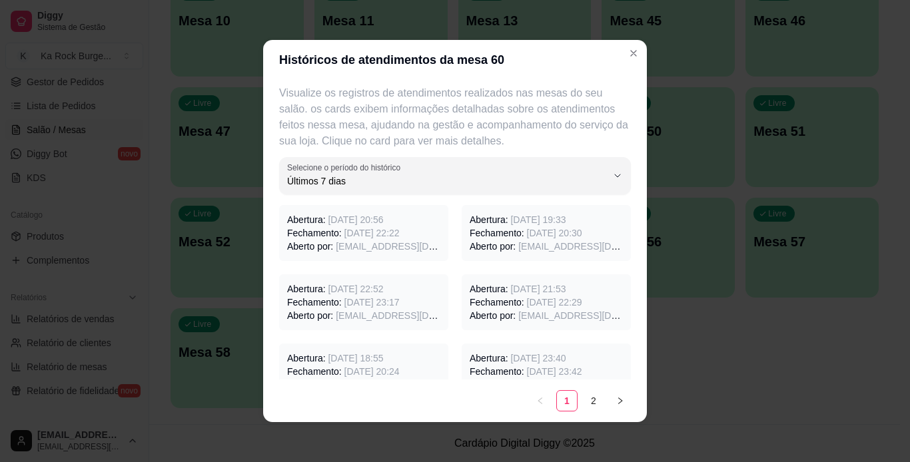
click at [518, 249] on span "[EMAIL_ADDRESS][DOMAIN_NAME]" at bounding box center [597, 246] width 158 height 11
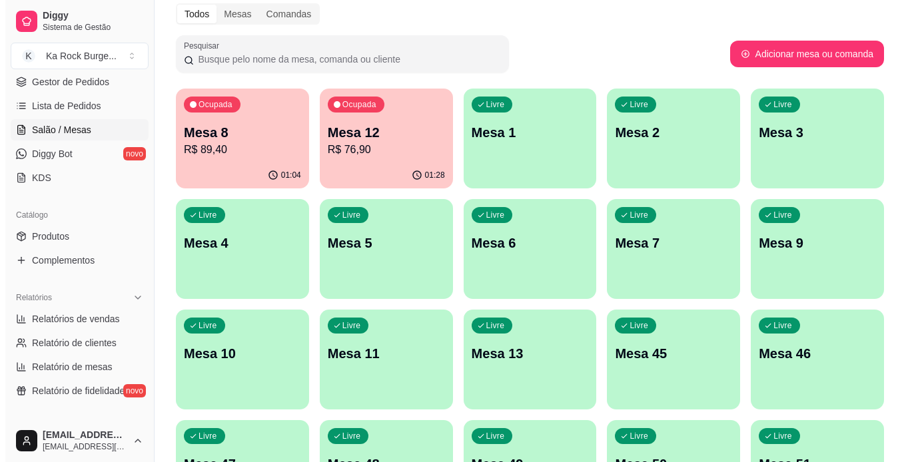
scroll to position [0, 0]
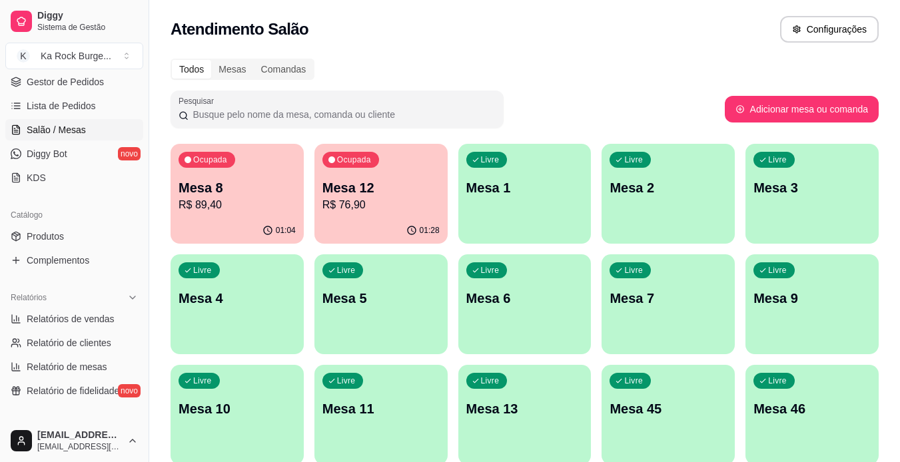
click at [260, 190] on p "Mesa 8" at bounding box center [236, 187] width 117 height 19
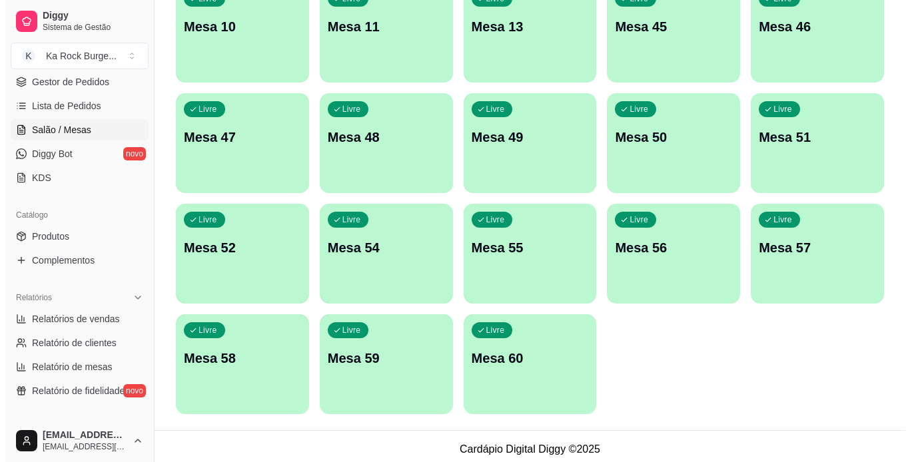
scroll to position [388, 0]
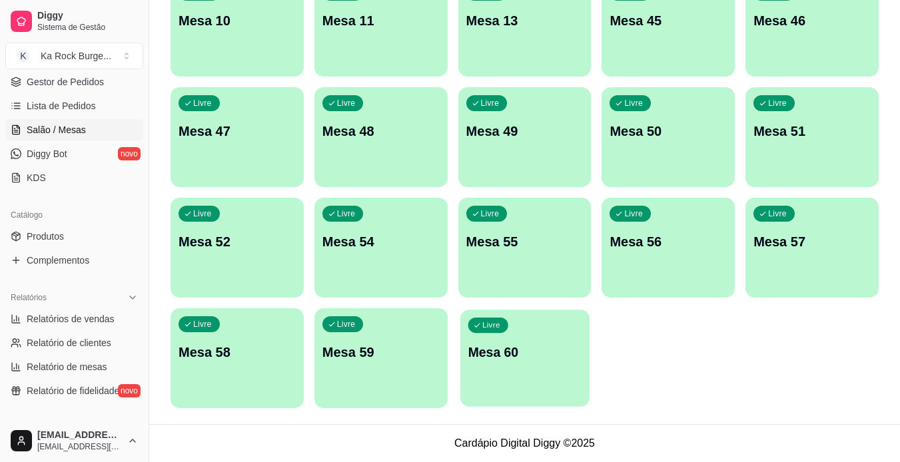
click at [494, 338] on div "Livre Mesa 60" at bounding box center [524, 350] width 129 height 81
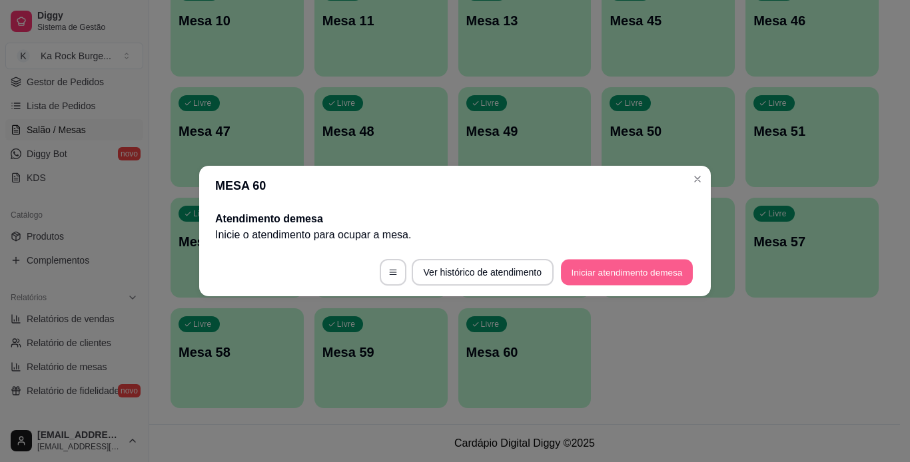
click at [599, 265] on button "Iniciar atendimento de mesa" at bounding box center [627, 273] width 132 height 26
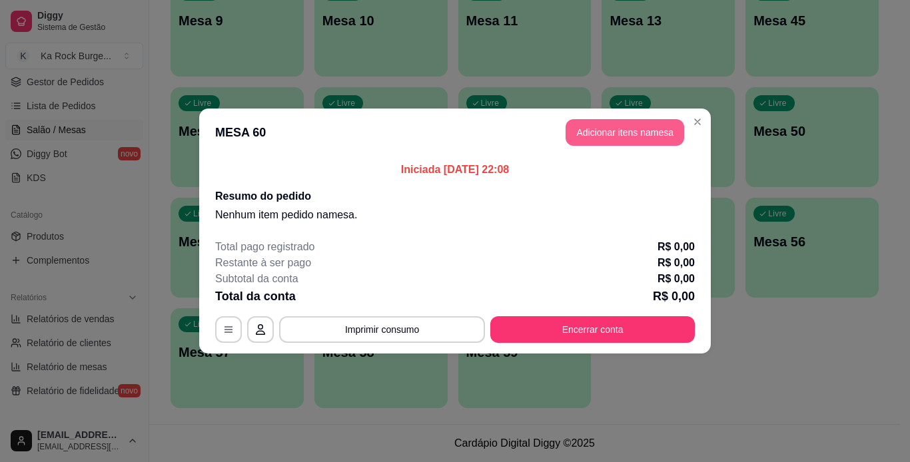
click at [622, 130] on button "Adicionar itens na mesa" at bounding box center [624, 132] width 119 height 27
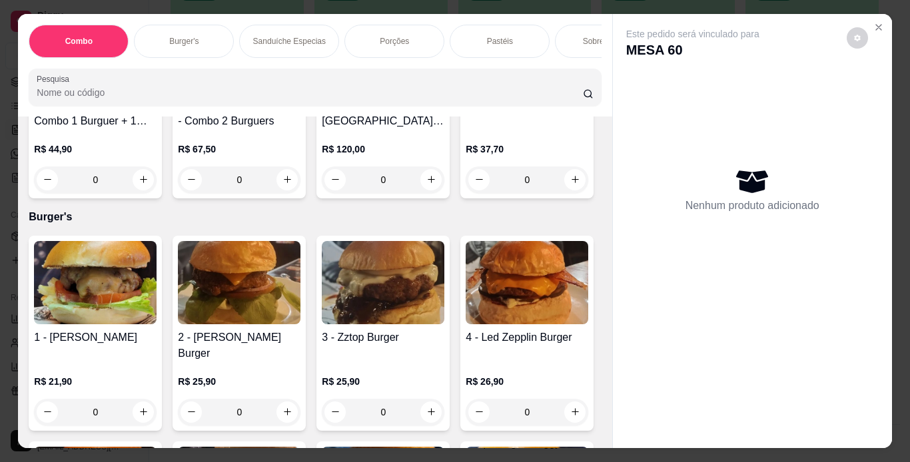
scroll to position [533, 0]
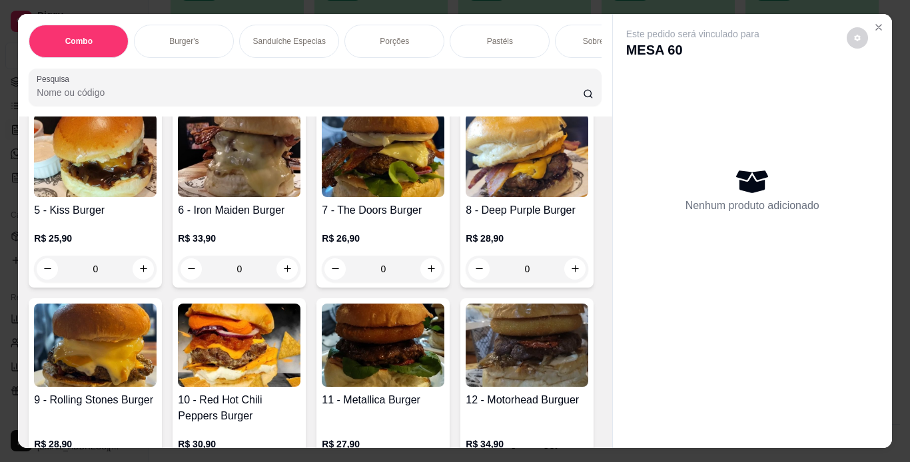
click at [55, 13] on h4 "1 - [PERSON_NAME]" at bounding box center [95, 5] width 123 height 16
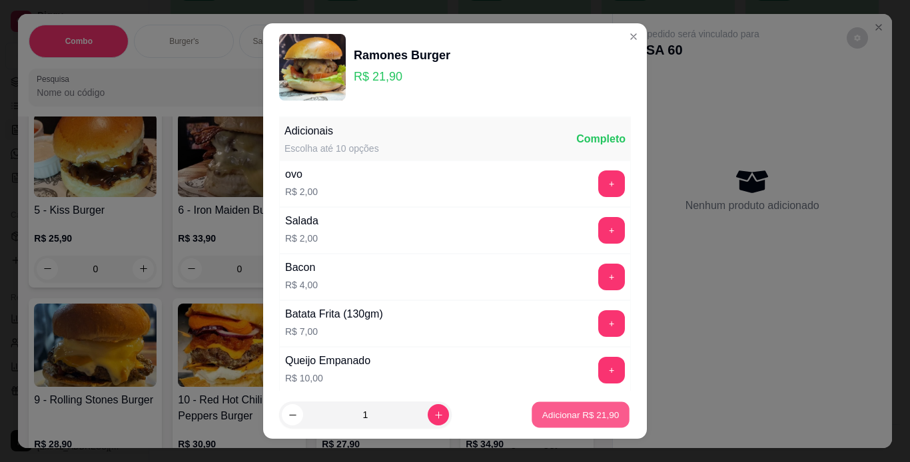
click at [542, 409] on p "Adicionar R$ 21,90" at bounding box center [580, 415] width 77 height 13
type input "1"
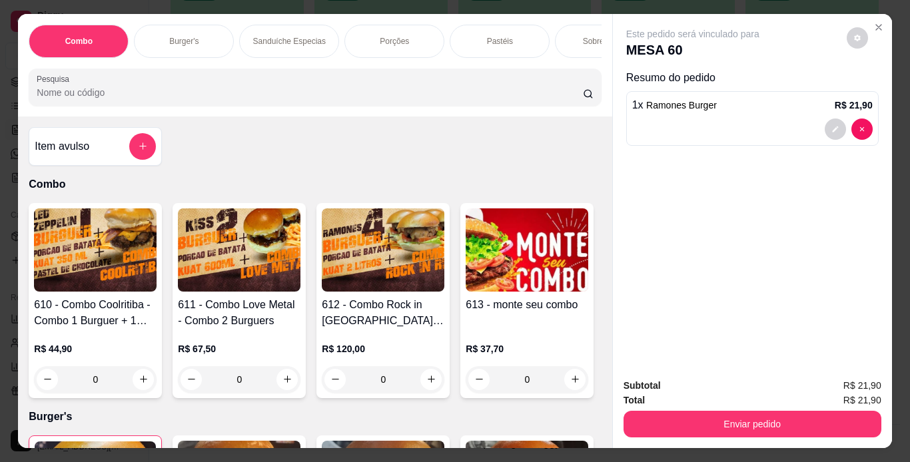
scroll to position [0, 0]
click at [145, 152] on button "add-separate-item" at bounding box center [143, 146] width 26 height 26
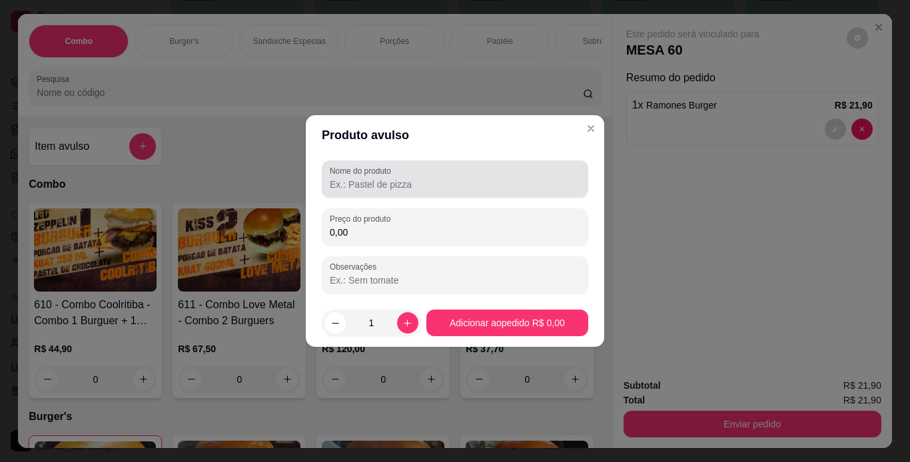
click at [414, 189] on input "Nome do produto" at bounding box center [455, 184] width 250 height 13
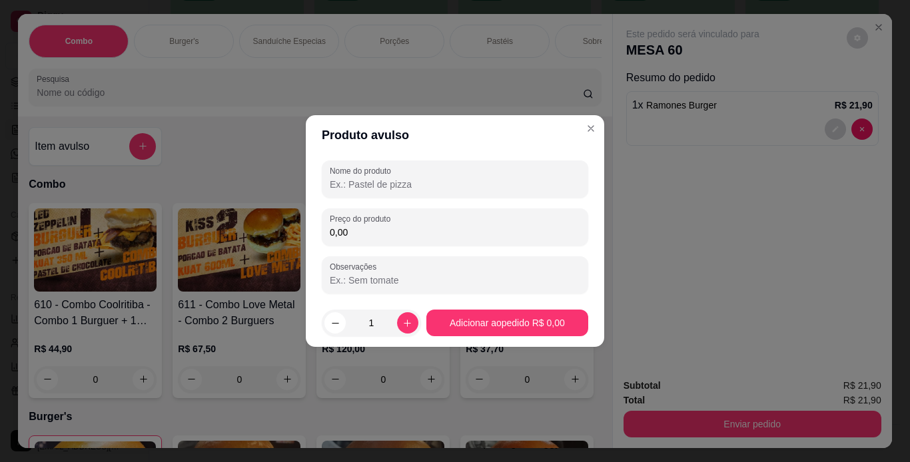
click at [541, 238] on input "0,00" at bounding box center [455, 232] width 250 height 13
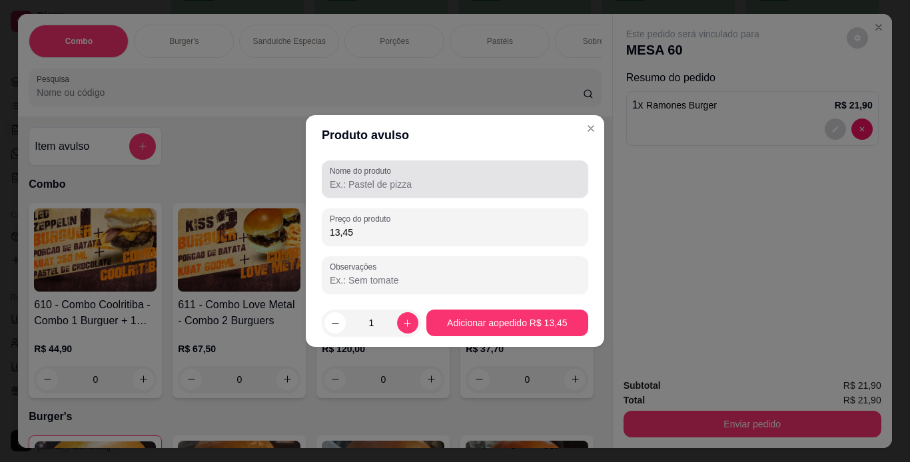
type input "13,45"
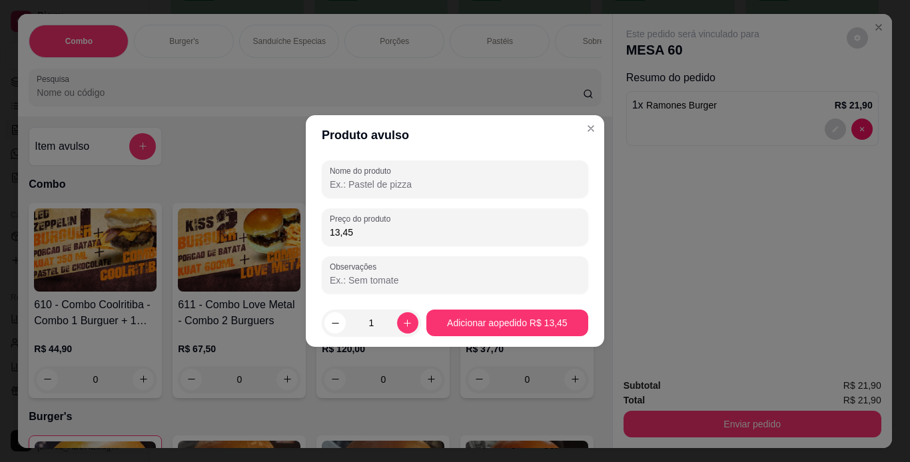
click at [485, 182] on input "Nome do produto" at bounding box center [455, 184] width 250 height 13
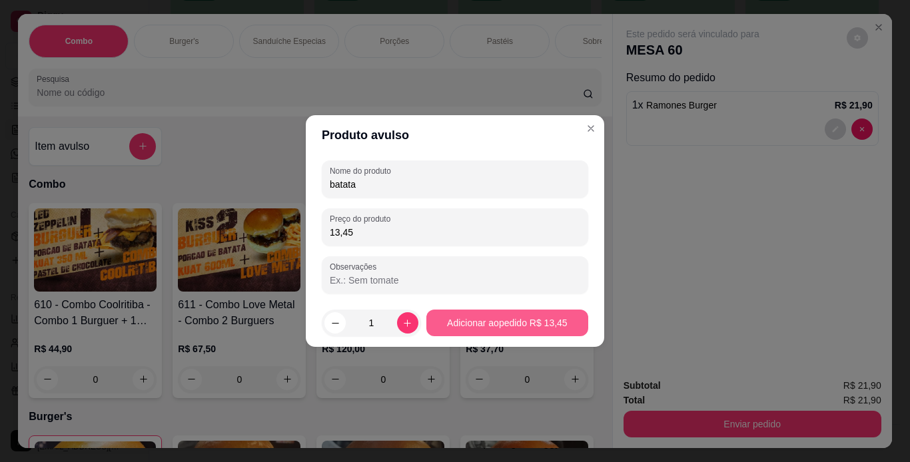
type input "batata"
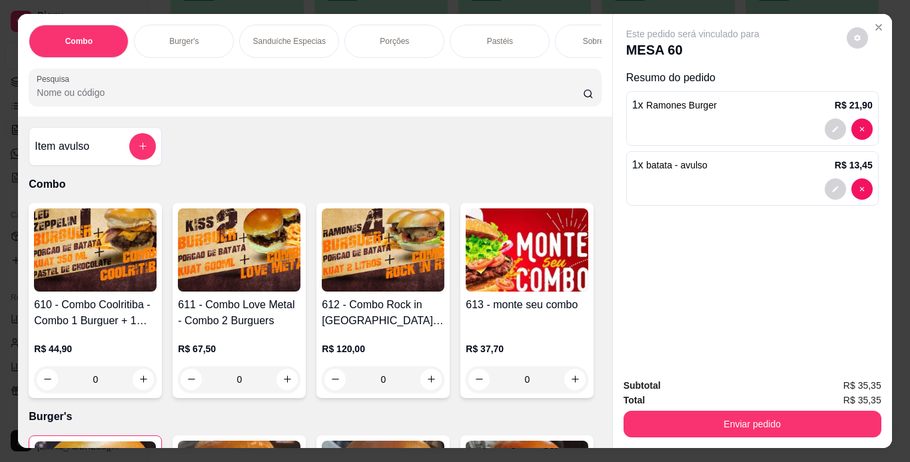
click at [141, 151] on icon "add-separate-item" at bounding box center [143, 146] width 10 height 10
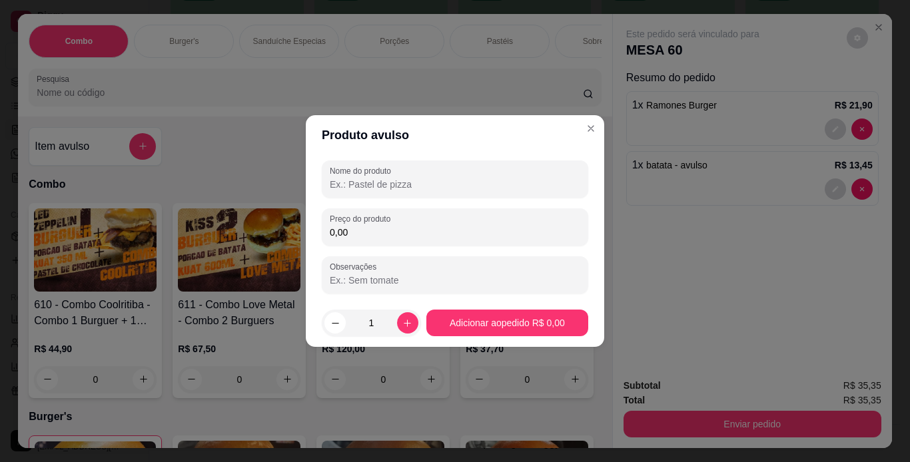
click at [361, 186] on input "Nome do produto" at bounding box center [455, 184] width 250 height 13
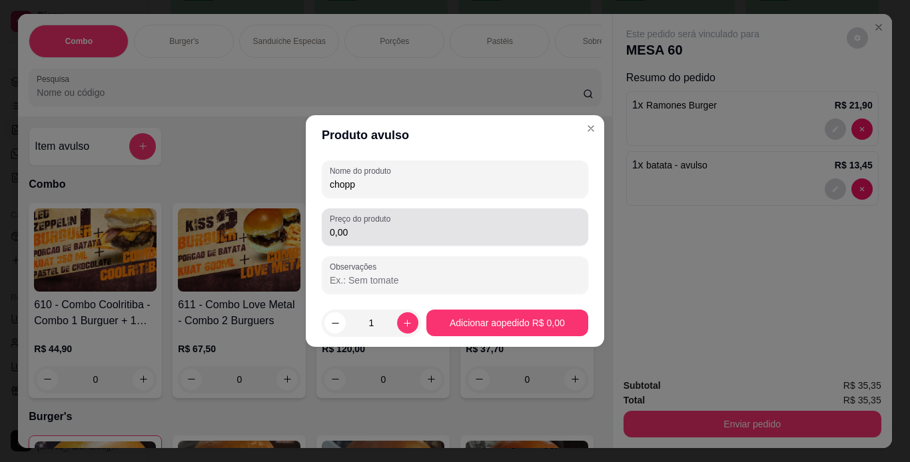
type input "chopp"
click at [350, 231] on input "0,00" at bounding box center [455, 232] width 250 height 13
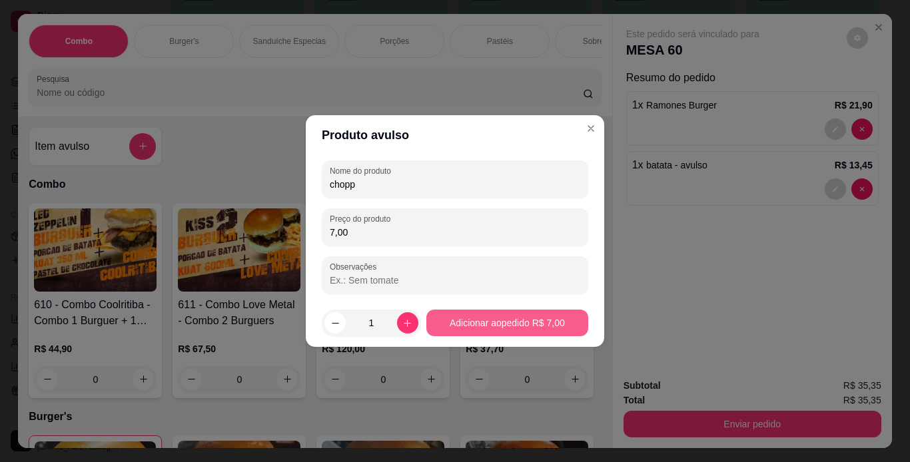
type input "7,00"
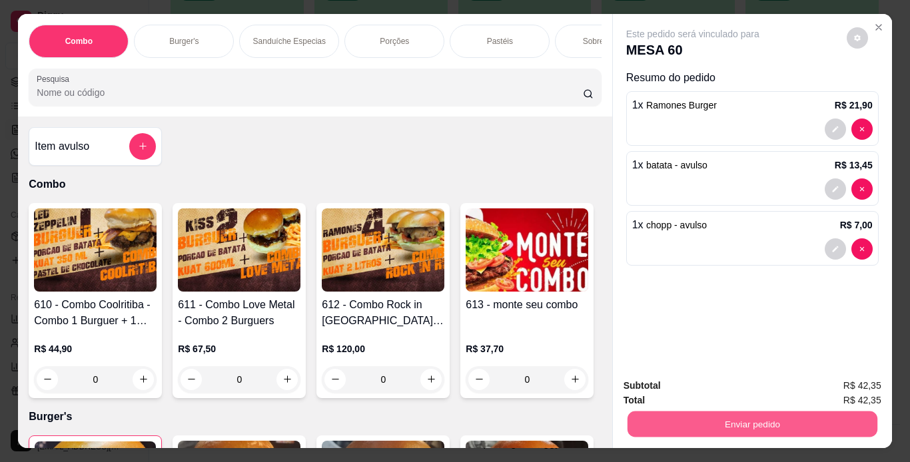
click at [712, 424] on button "Enviar pedido" at bounding box center [752, 425] width 250 height 26
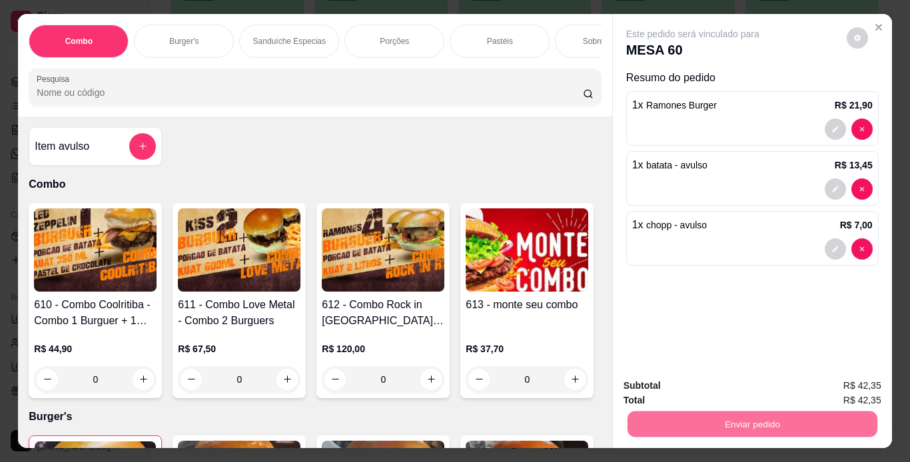
click at [721, 380] on button "Não registrar e enviar pedido" at bounding box center [708, 386] width 135 height 25
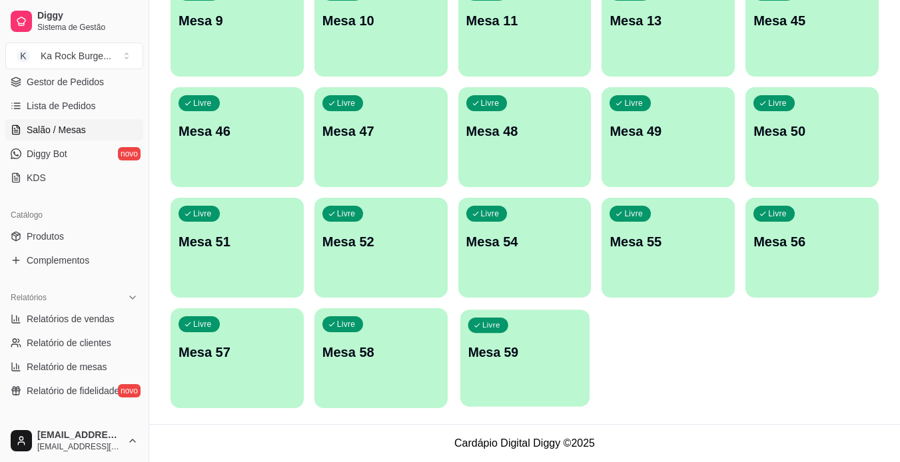
click at [520, 353] on p "Mesa 59" at bounding box center [524, 353] width 114 height 18
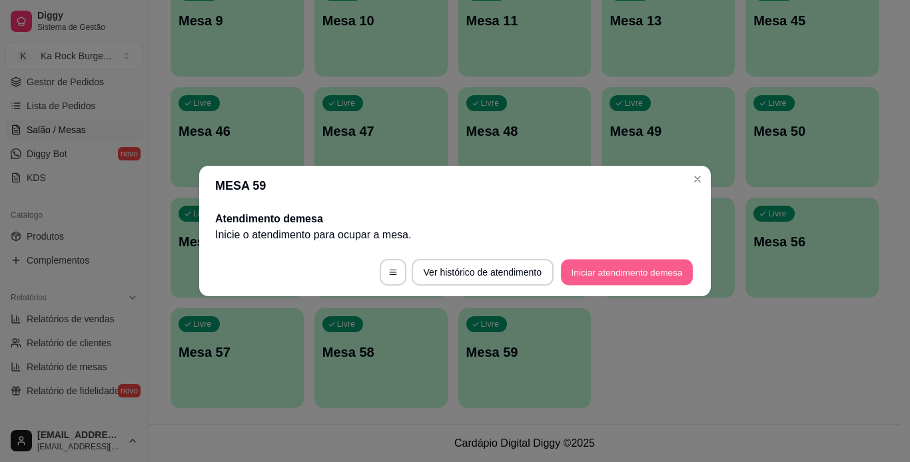
click at [615, 269] on button "Iniciar atendimento de mesa" at bounding box center [627, 273] width 132 height 26
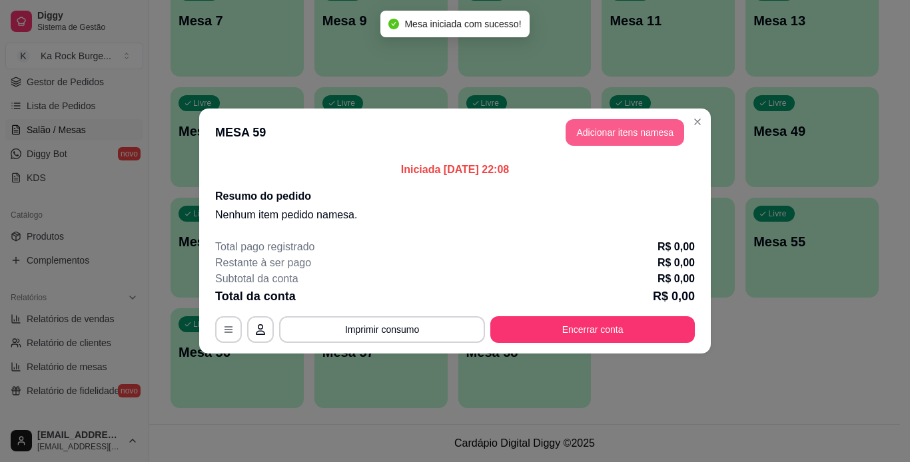
click at [618, 130] on button "Adicionar itens na mesa" at bounding box center [624, 132] width 119 height 27
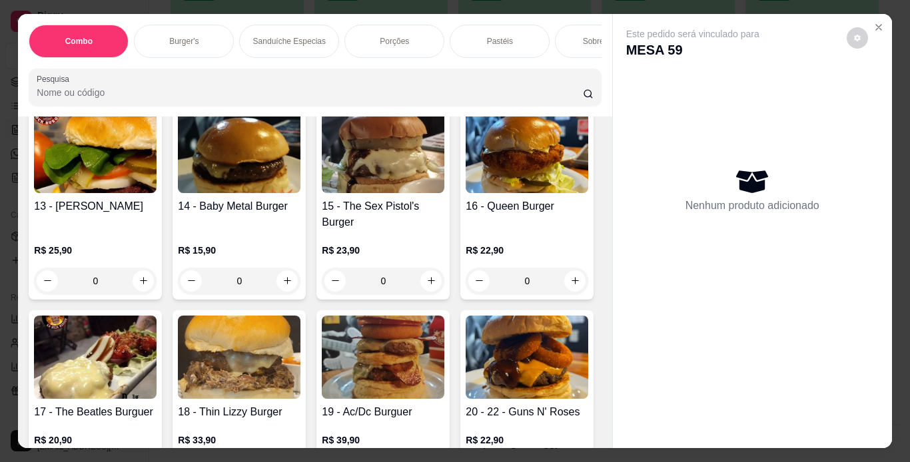
scroll to position [999, 0]
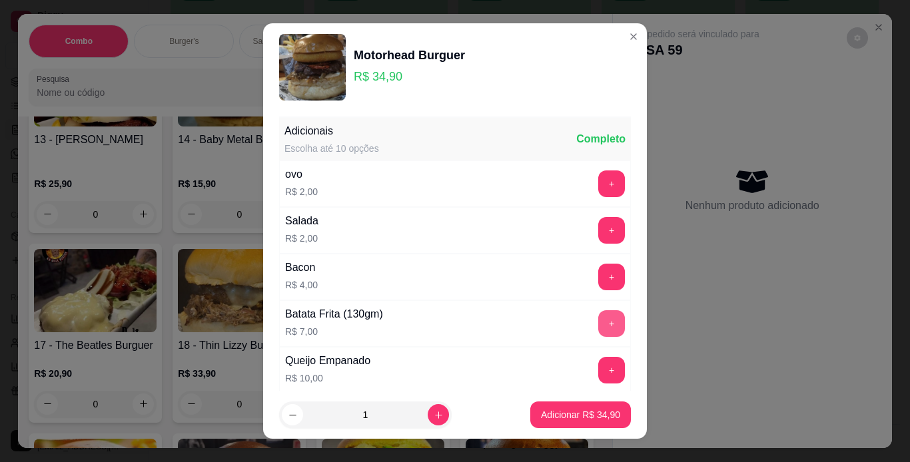
click at [598, 312] on button "+" at bounding box center [611, 323] width 27 height 27
click at [580, 415] on p "Adicionar R$ 41,90" at bounding box center [580, 415] width 77 height 13
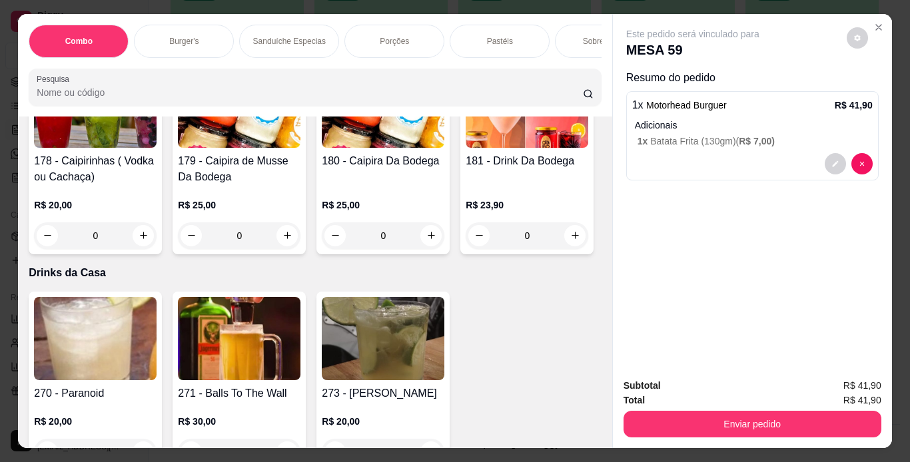
scroll to position [7858, 0]
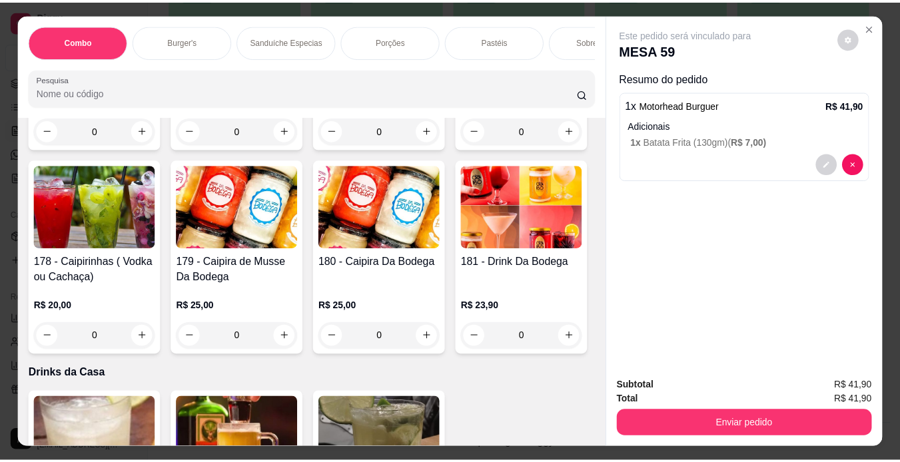
scroll to position [7592, 0]
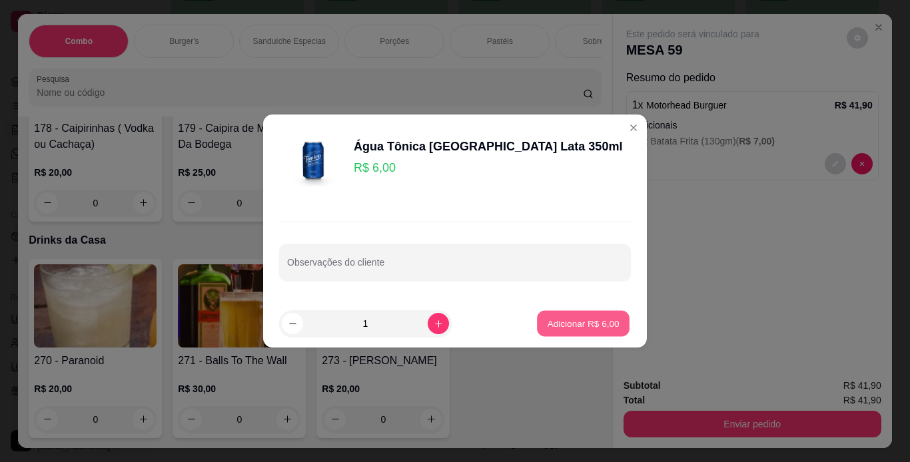
click at [585, 330] on p "Adicionar R$ 6,00" at bounding box center [583, 323] width 72 height 13
type input "1"
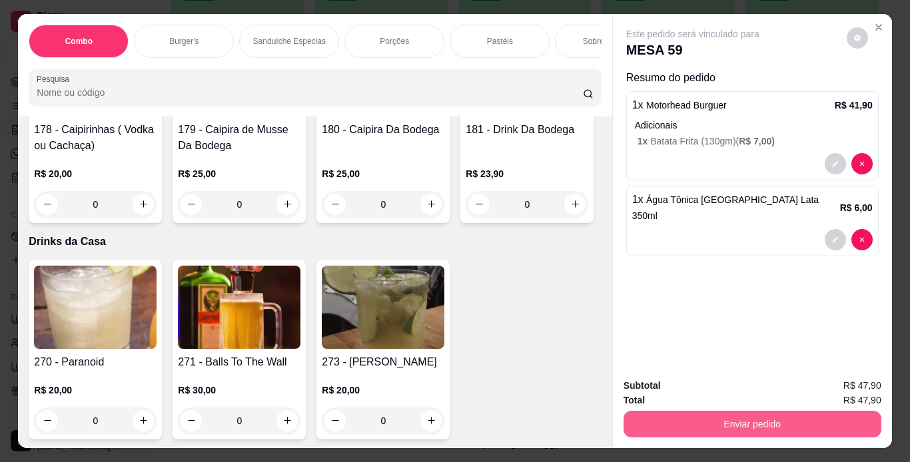
click at [751, 415] on button "Enviar pedido" at bounding box center [752, 424] width 258 height 27
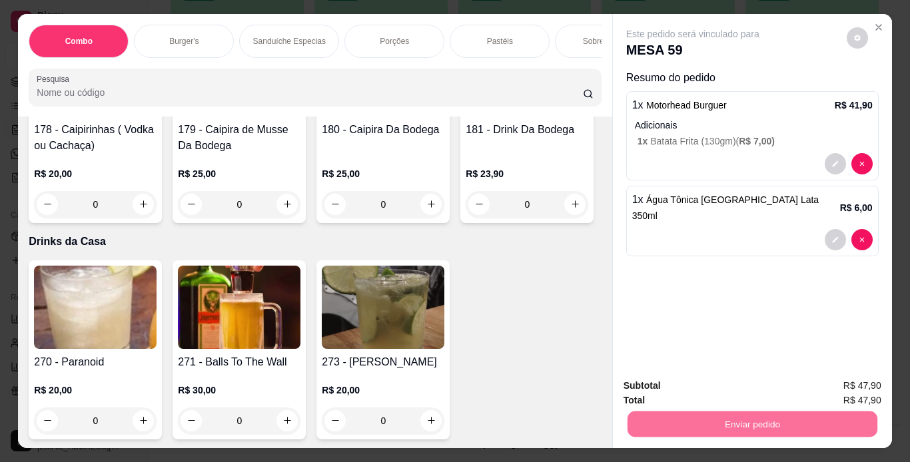
click at [748, 386] on button "Não registrar e enviar pedido" at bounding box center [708, 386] width 135 height 25
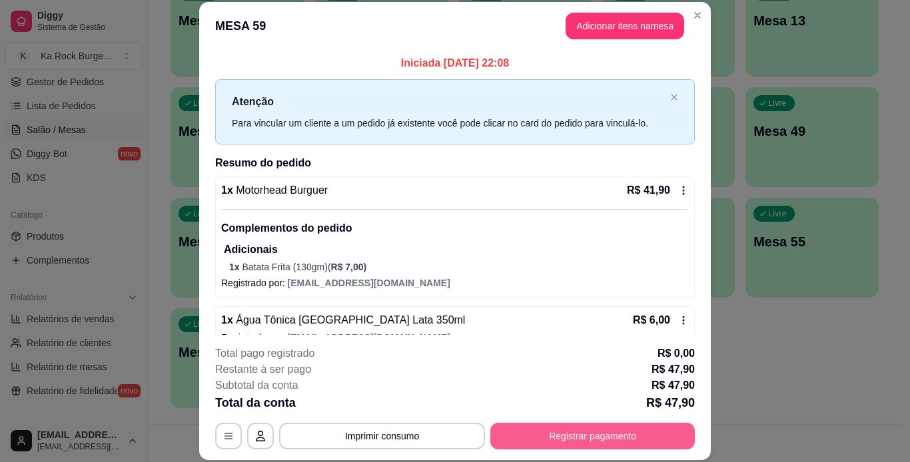
click at [615, 436] on button "Registrar pagamento" at bounding box center [592, 436] width 204 height 27
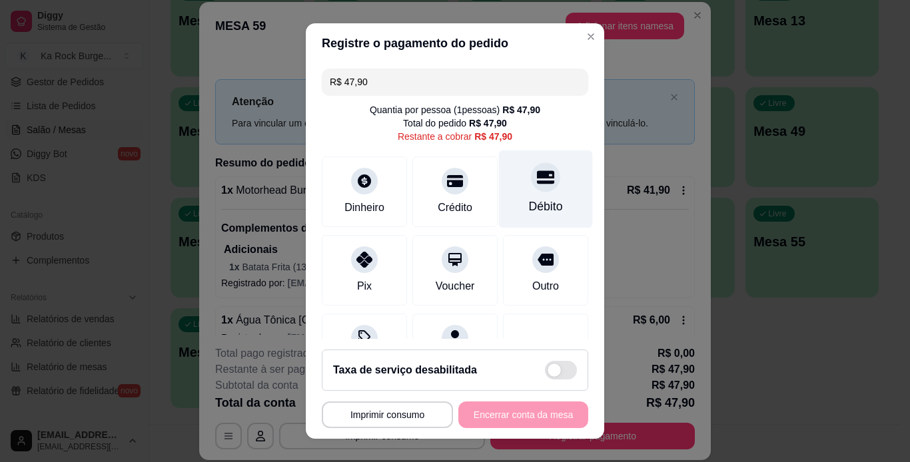
drag, startPoint x: 519, startPoint y: 175, endPoint x: 526, endPoint y: 173, distance: 7.6
click at [537, 175] on icon at bounding box center [545, 176] width 17 height 13
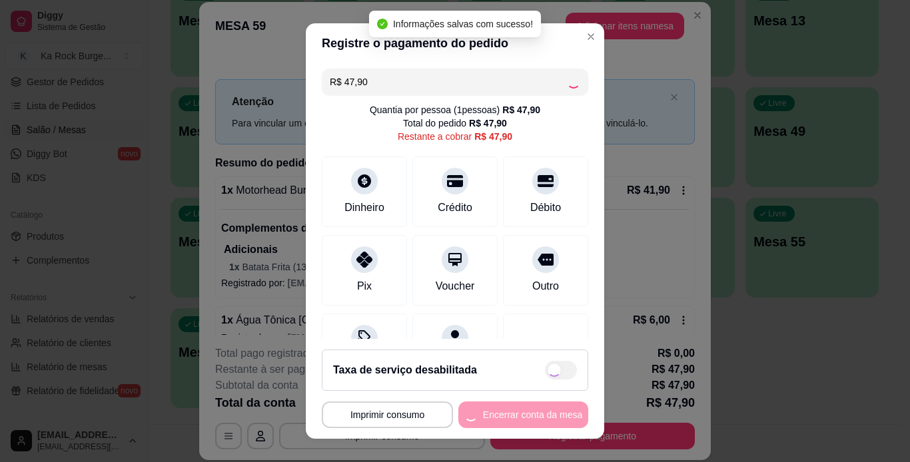
type input "R$ 0,00"
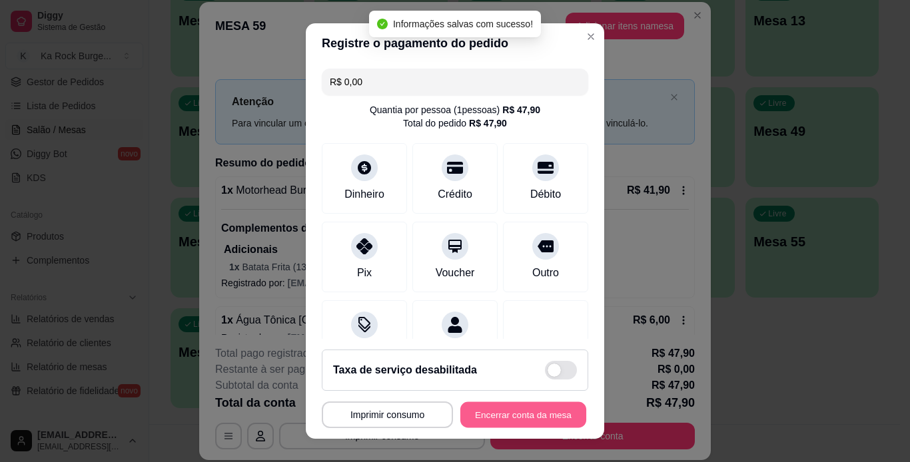
click at [534, 412] on button "Encerrar conta da mesa" at bounding box center [523, 415] width 126 height 26
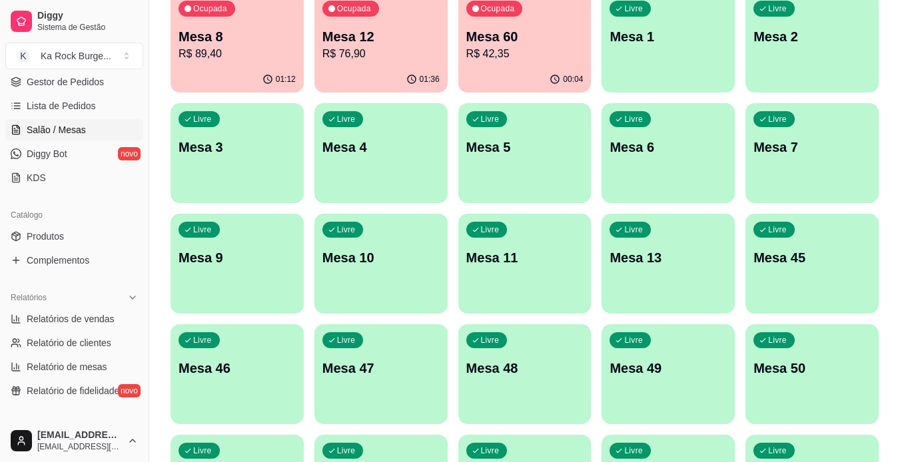
scroll to position [122, 0]
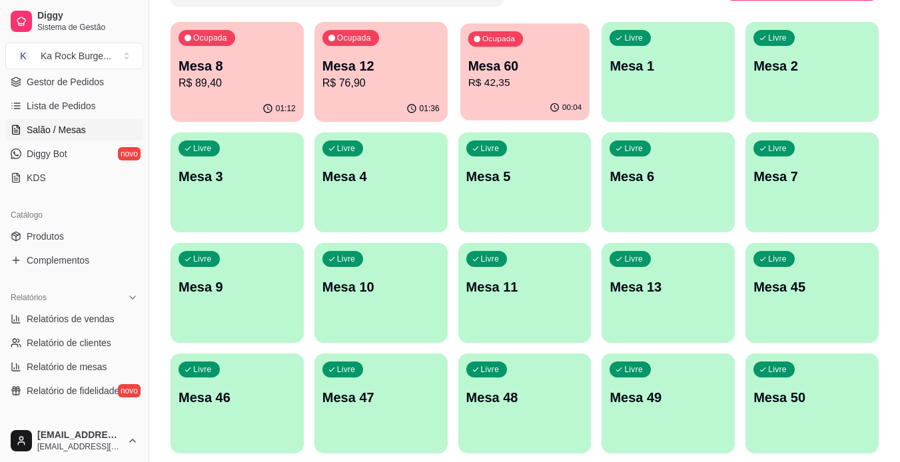
click at [499, 82] on p "R$ 42,35" at bounding box center [524, 82] width 114 height 15
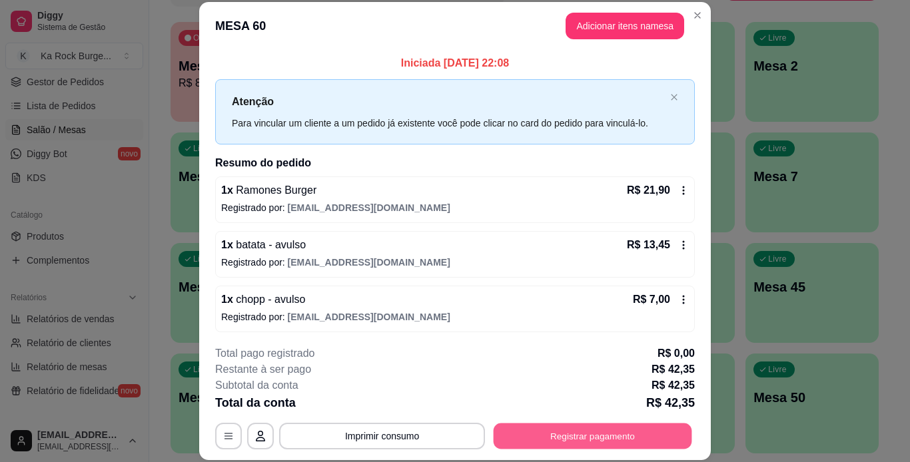
click at [525, 442] on button "Registrar pagamento" at bounding box center [592, 436] width 198 height 26
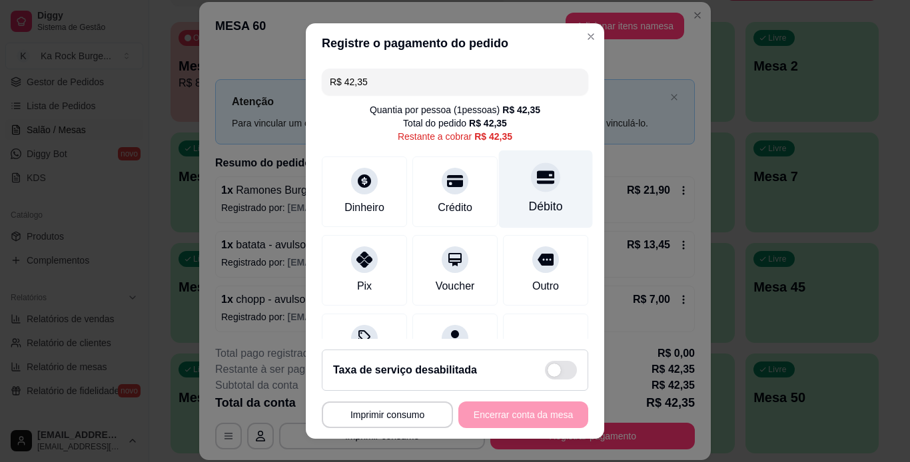
click at [535, 210] on div "Débito" at bounding box center [546, 206] width 34 height 17
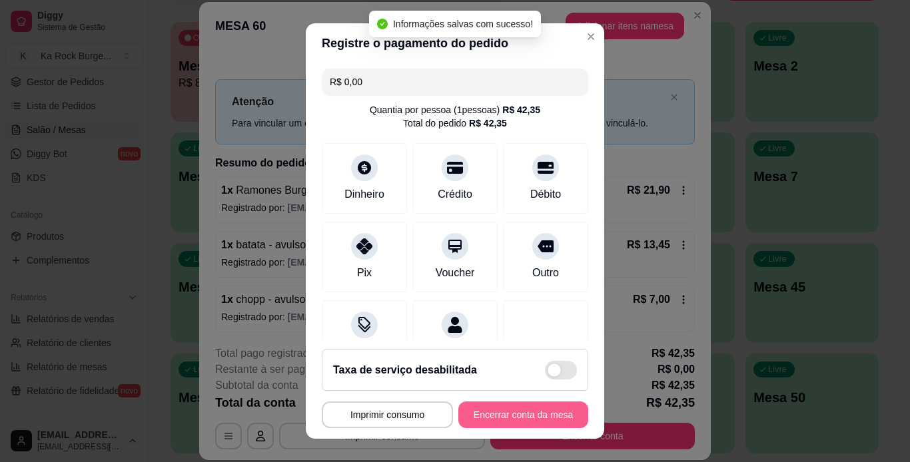
type input "R$ 0,00"
click at [517, 416] on button "Encerrar conta da mesa" at bounding box center [523, 415] width 130 height 27
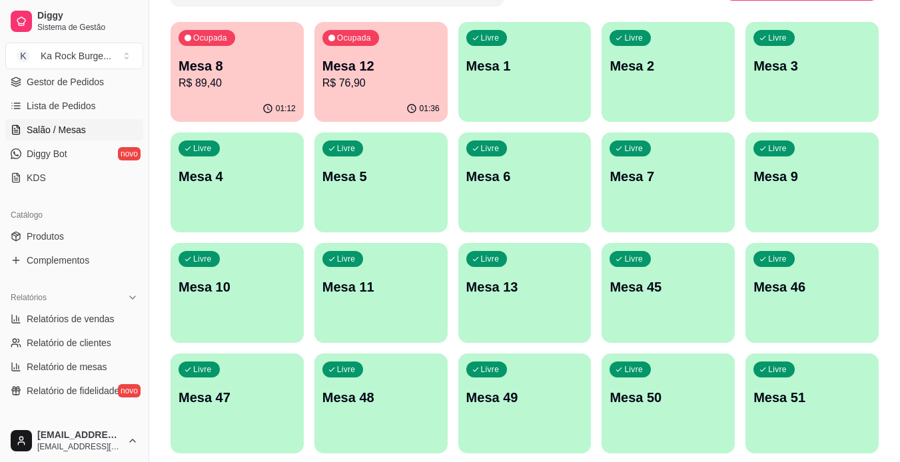
click at [227, 79] on p "R$ 89,40" at bounding box center [236, 83] width 117 height 16
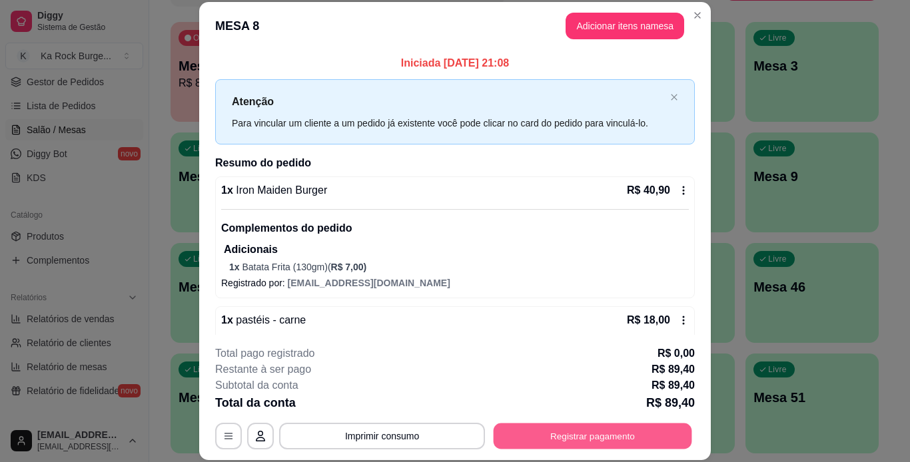
click at [528, 438] on button "Registrar pagamento" at bounding box center [592, 436] width 198 height 26
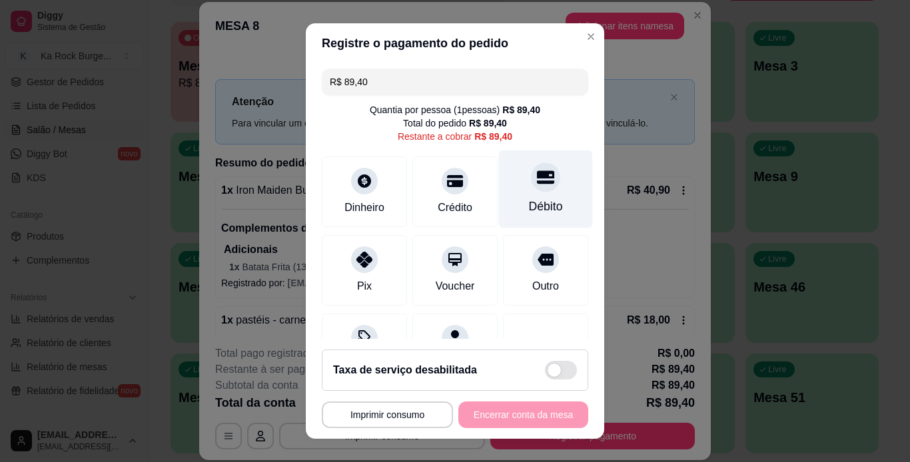
click at [510, 192] on div "Débito" at bounding box center [546, 189] width 94 height 78
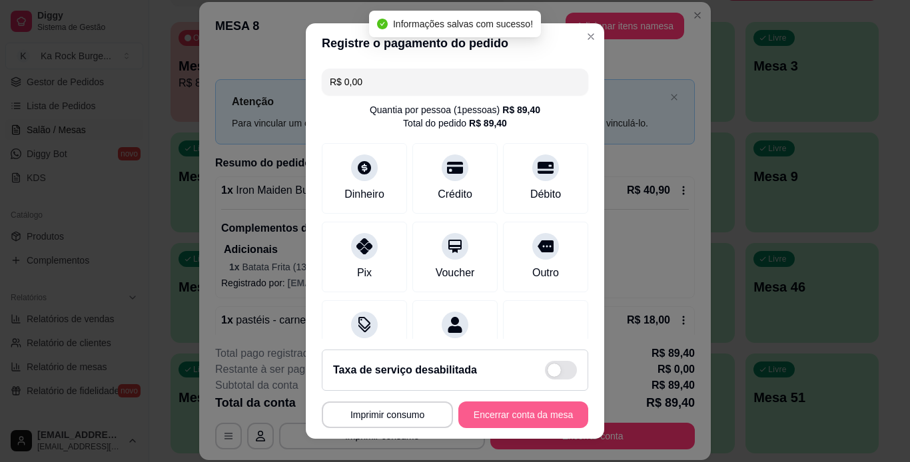
type input "R$ 0,00"
click at [489, 422] on button "Encerrar conta da mesa" at bounding box center [523, 415] width 126 height 26
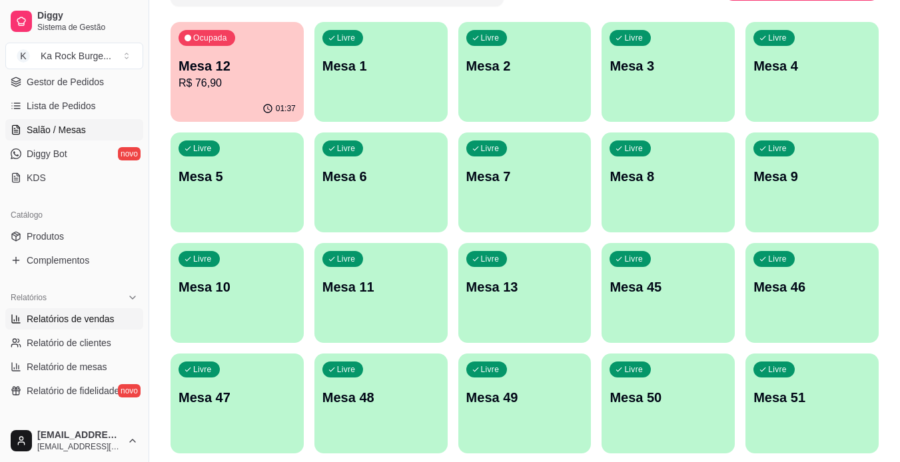
click at [69, 326] on link "Relatórios de vendas" at bounding box center [74, 318] width 138 height 21
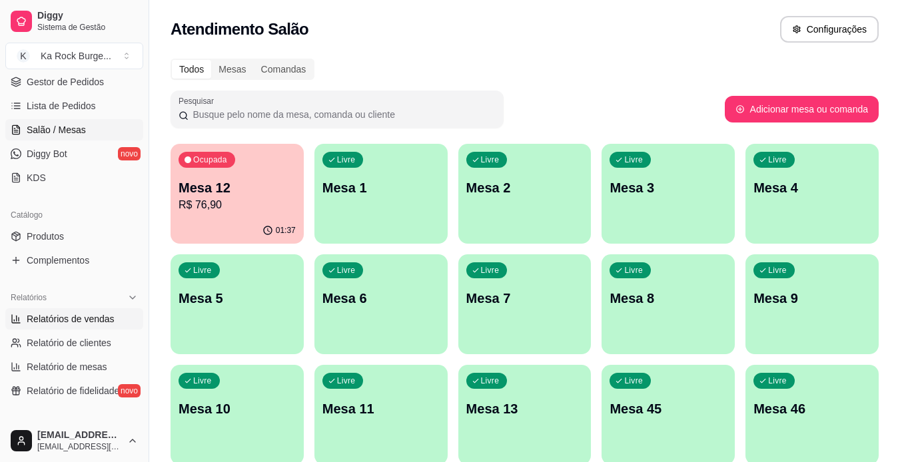
select select "ALL"
select select "0"
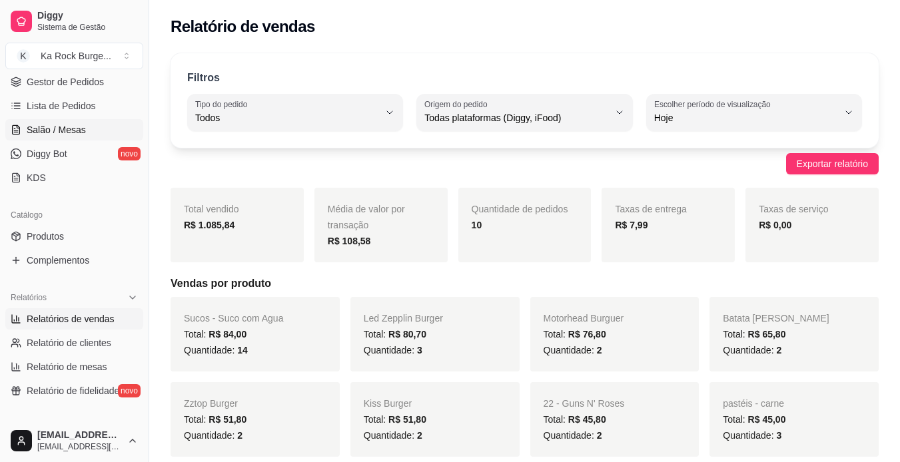
click at [51, 125] on span "Salão / Mesas" at bounding box center [56, 129] width 59 height 13
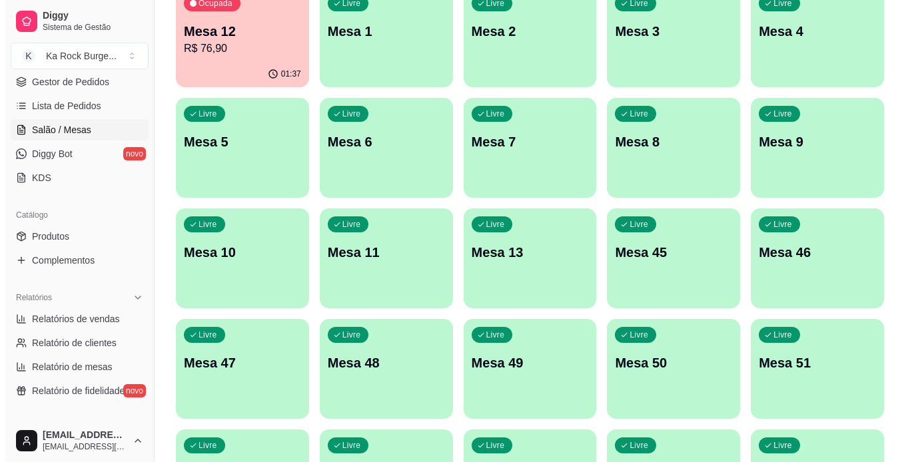
scroll to position [266, 0]
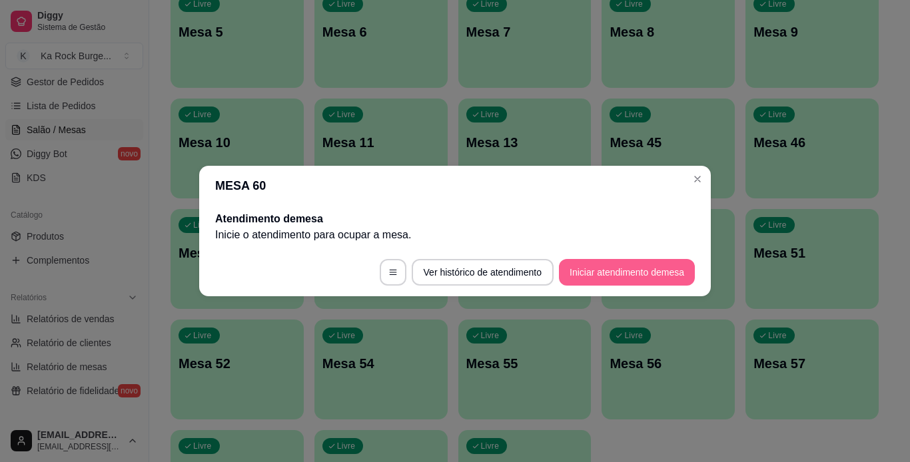
click at [596, 272] on button "Iniciar atendimento de mesa" at bounding box center [627, 272] width 136 height 27
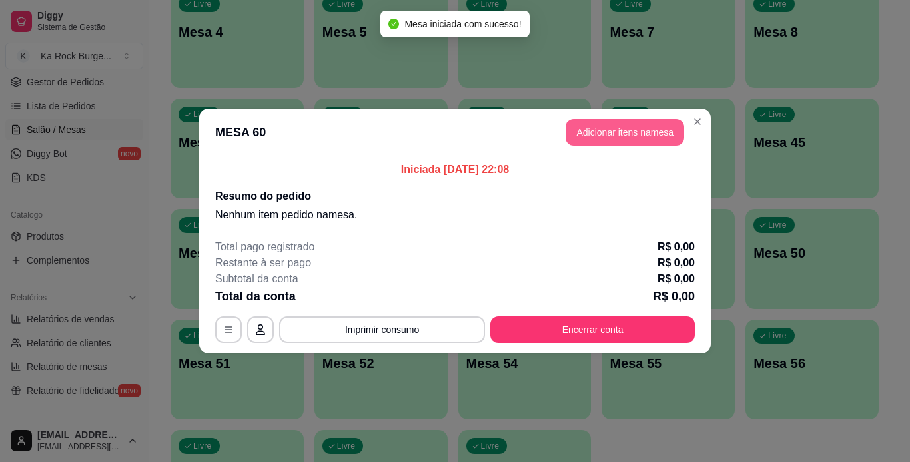
click at [586, 135] on button "Adicionar itens na mesa" at bounding box center [624, 132] width 119 height 27
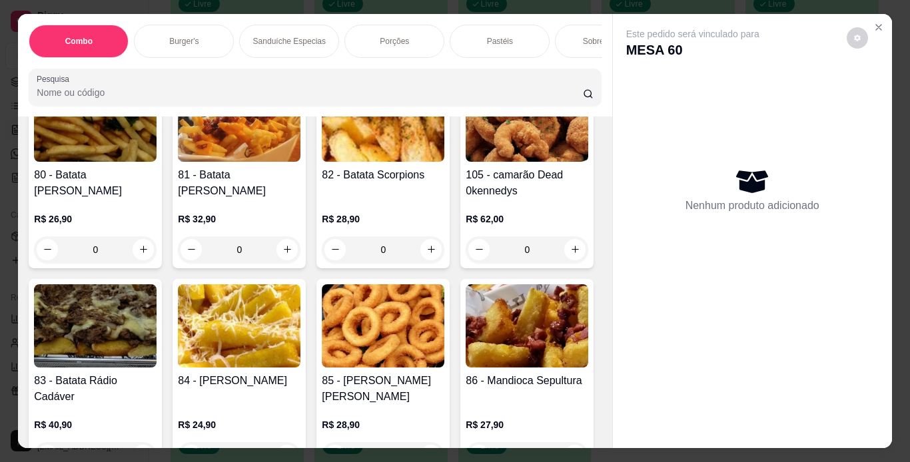
scroll to position [2331, 0]
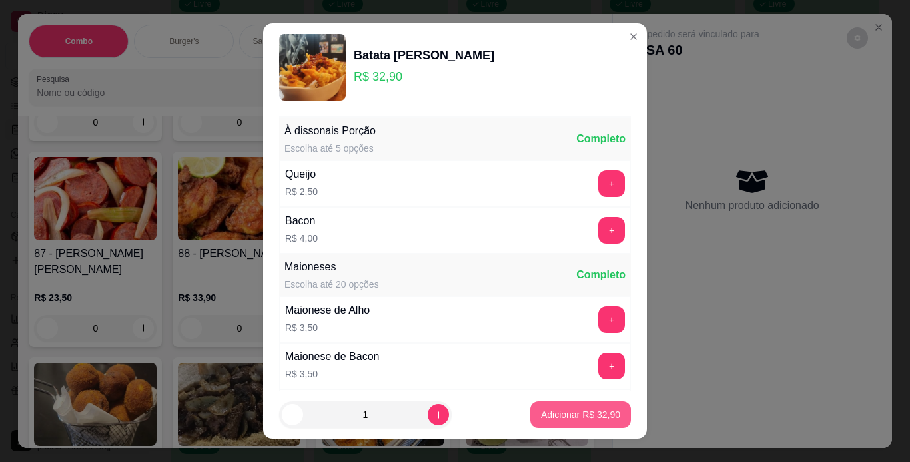
click at [572, 415] on p "Adicionar R$ 32,90" at bounding box center [580, 414] width 79 height 13
type input "1"
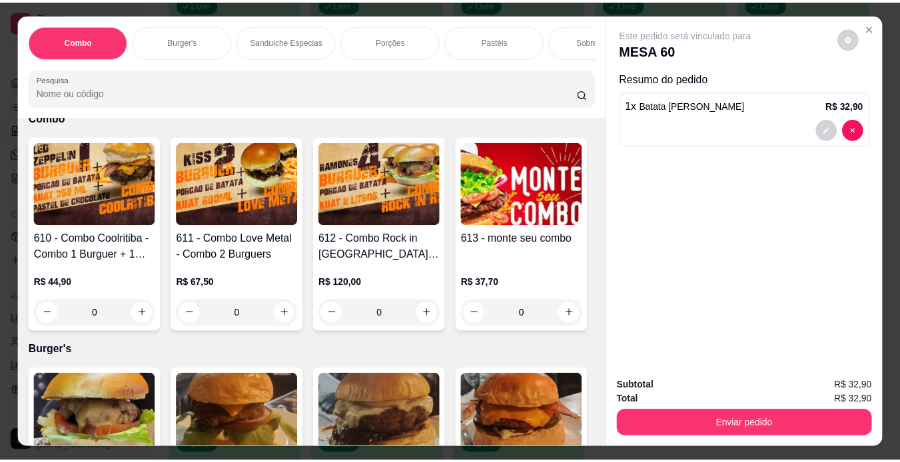
scroll to position [0, 0]
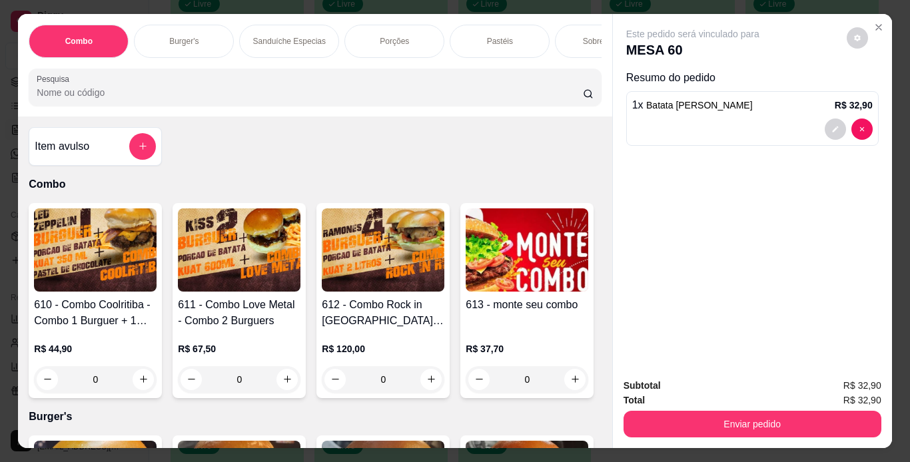
click at [121, 151] on div "Item avulso" at bounding box center [95, 146] width 121 height 27
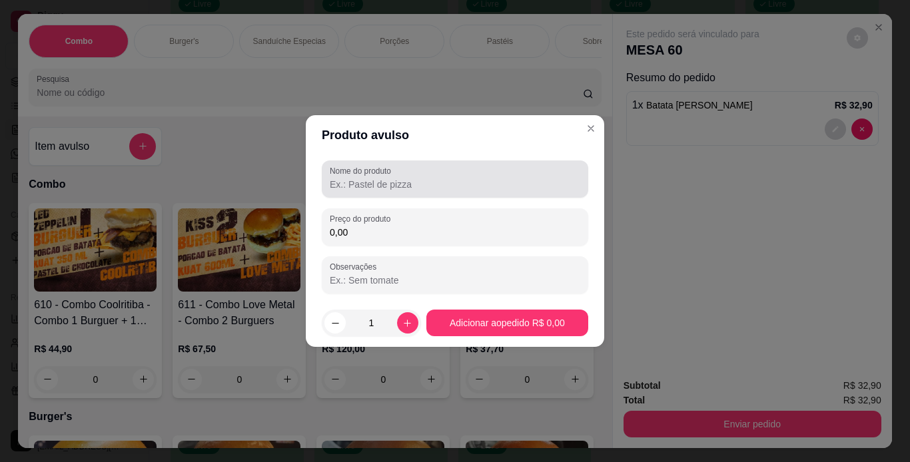
click at [368, 192] on div at bounding box center [455, 179] width 250 height 27
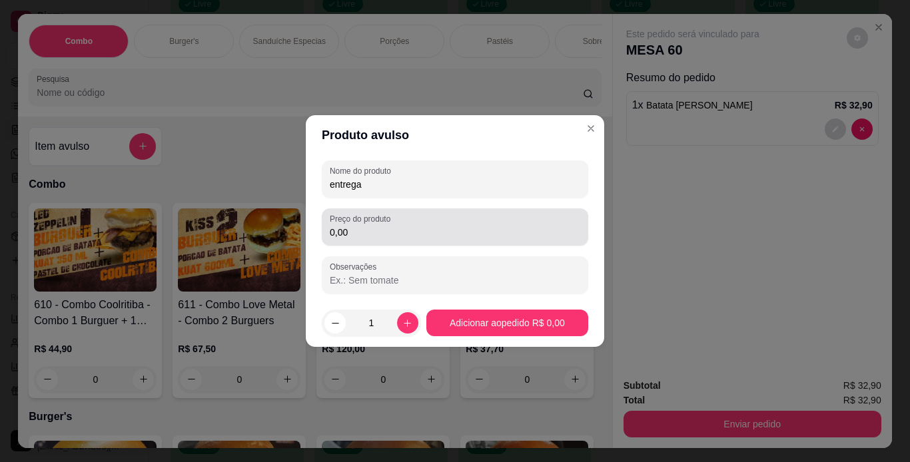
type input "entrega"
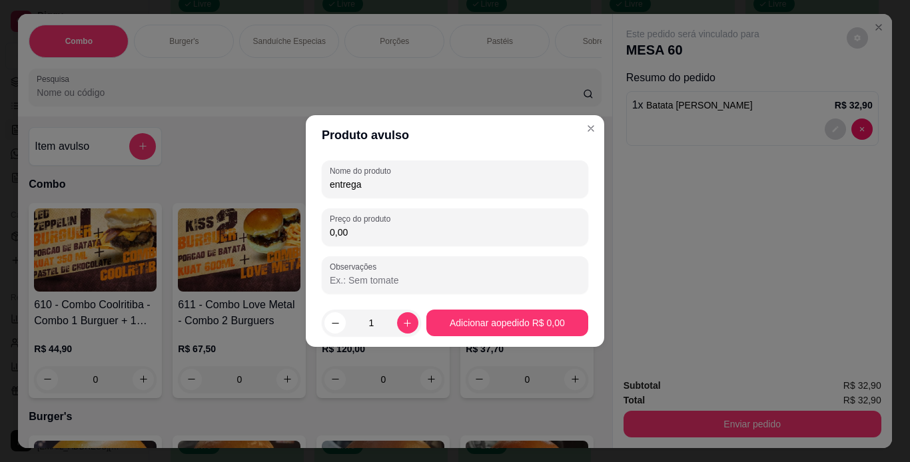
click at [366, 229] on input "0,00" at bounding box center [455, 232] width 250 height 13
type input "7,10"
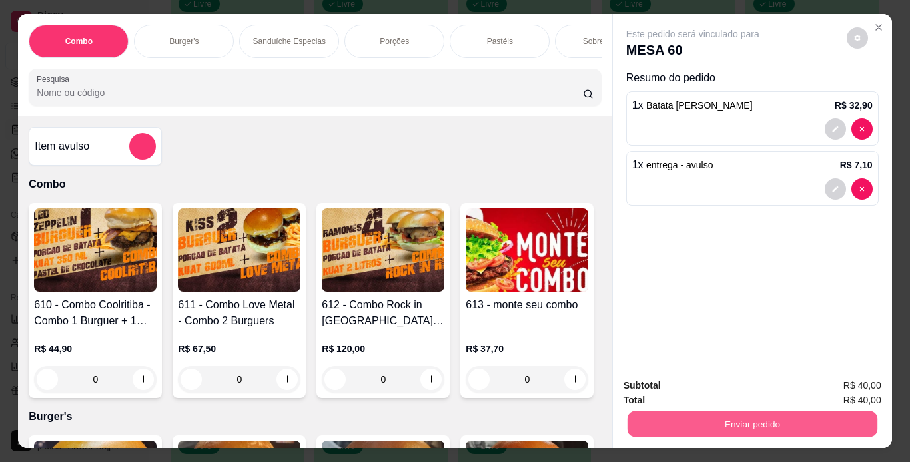
click at [774, 420] on button "Enviar pedido" at bounding box center [752, 425] width 250 height 26
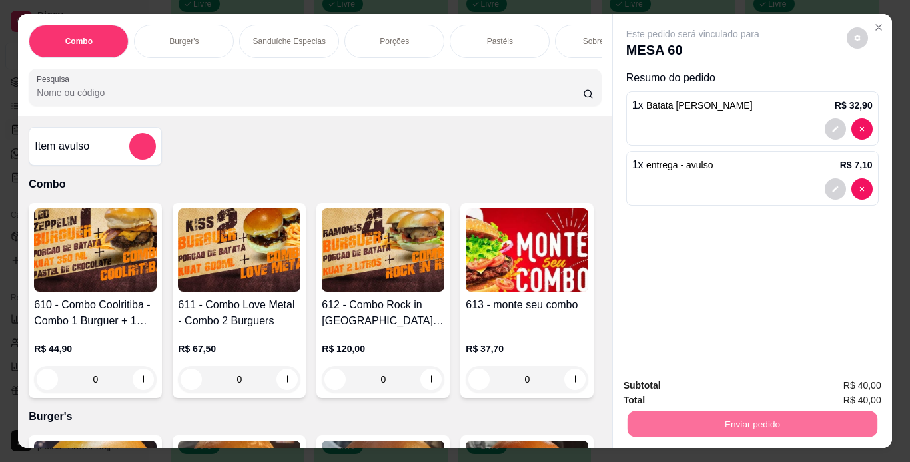
click at [723, 388] on button "Não registrar e enviar pedido" at bounding box center [708, 386] width 135 height 25
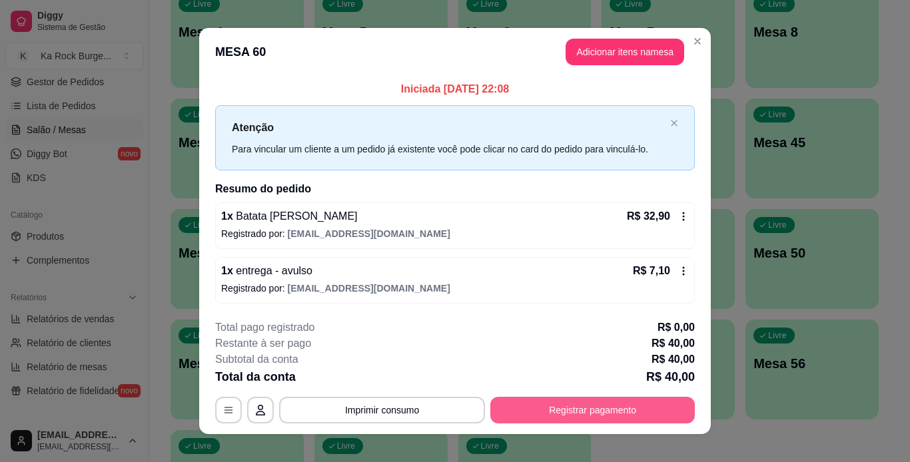
click at [605, 409] on button "Registrar pagamento" at bounding box center [592, 410] width 204 height 27
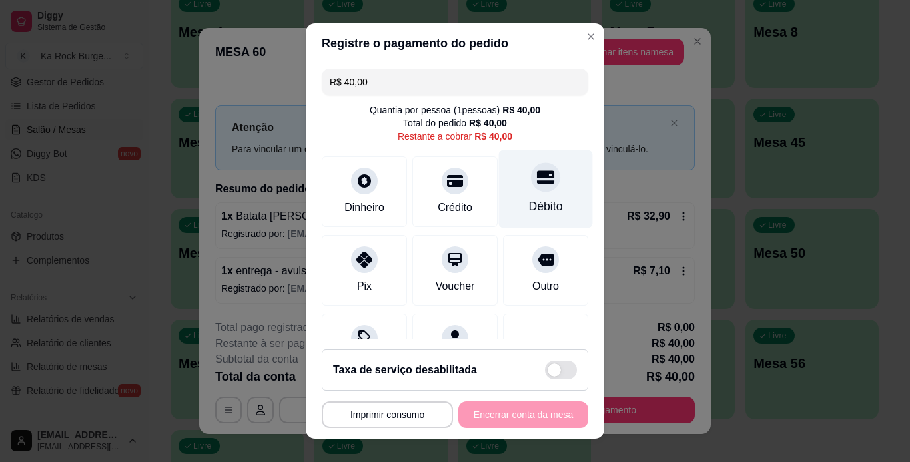
click at [531, 181] on div at bounding box center [545, 176] width 29 height 29
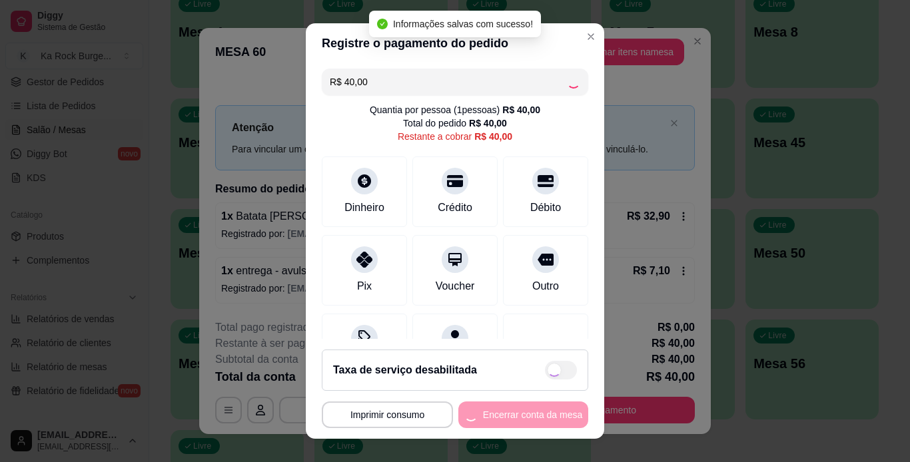
type input "R$ 0,00"
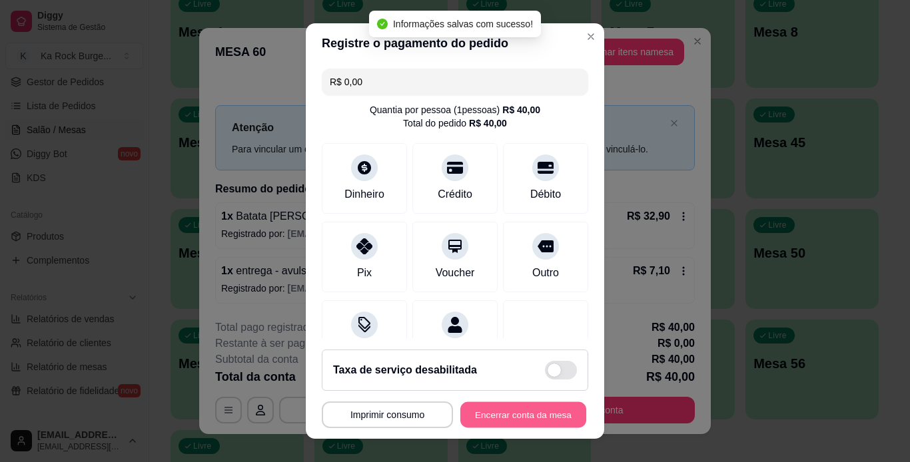
click at [523, 419] on button "Encerrar conta da mesa" at bounding box center [523, 415] width 126 height 26
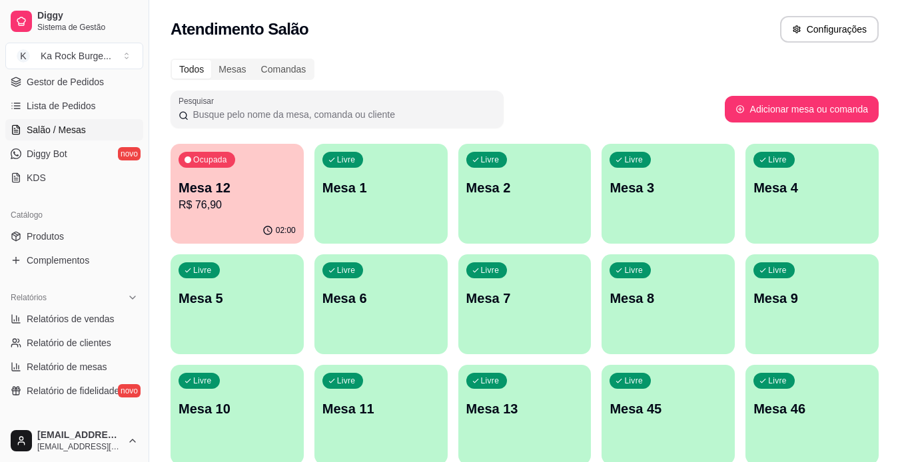
click at [231, 202] on p "R$ 76,90" at bounding box center [236, 205] width 117 height 16
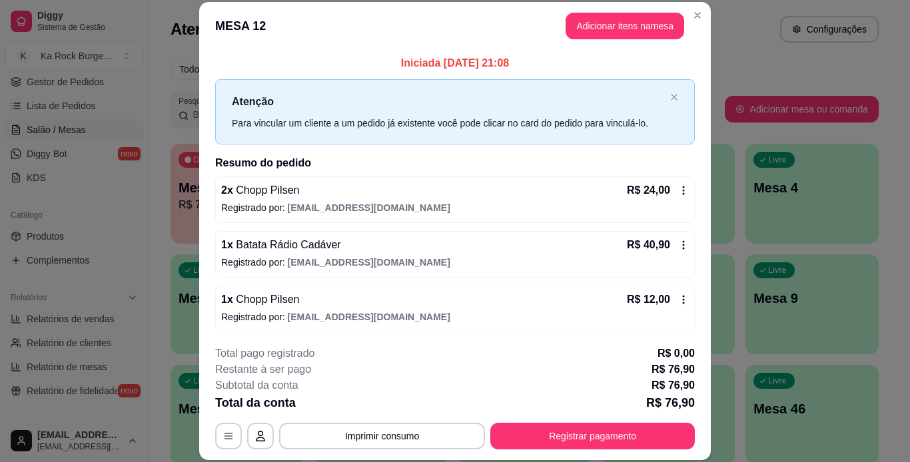
scroll to position [3, 0]
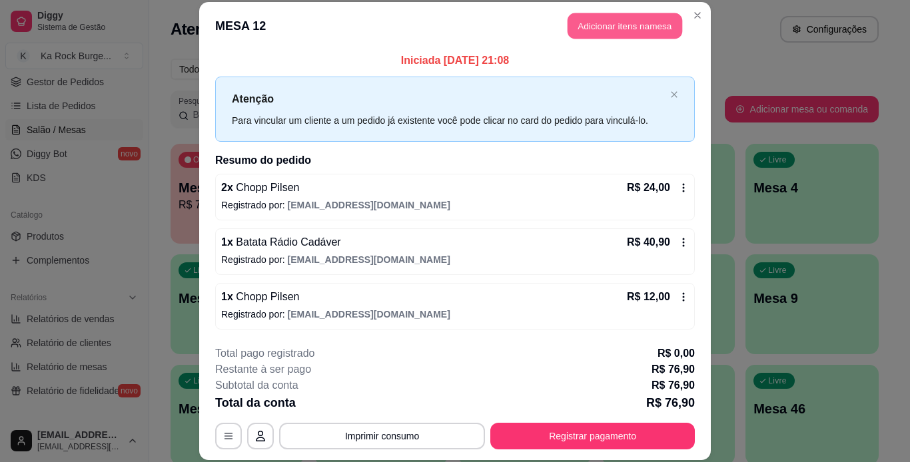
click at [583, 24] on button "Adicionar itens na mesa" at bounding box center [624, 26] width 115 height 26
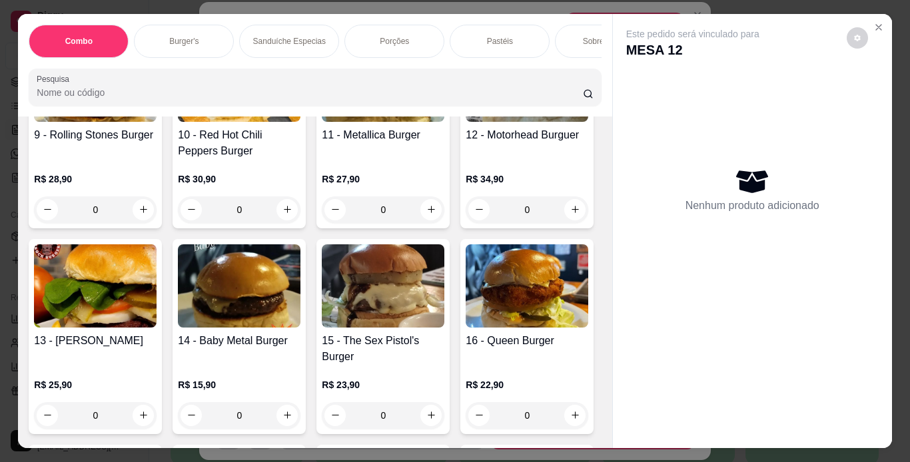
scroll to position [799, 0]
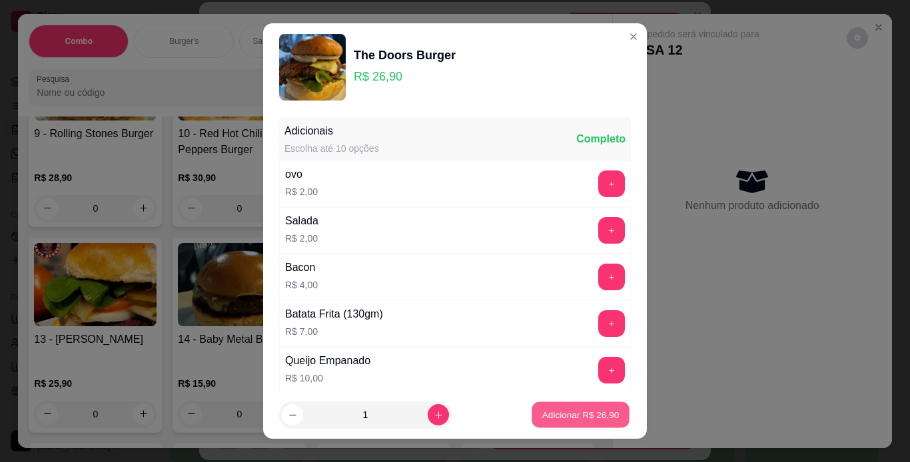
click at [559, 409] on p "Adicionar R$ 26,90" at bounding box center [580, 415] width 77 height 13
type input "1"
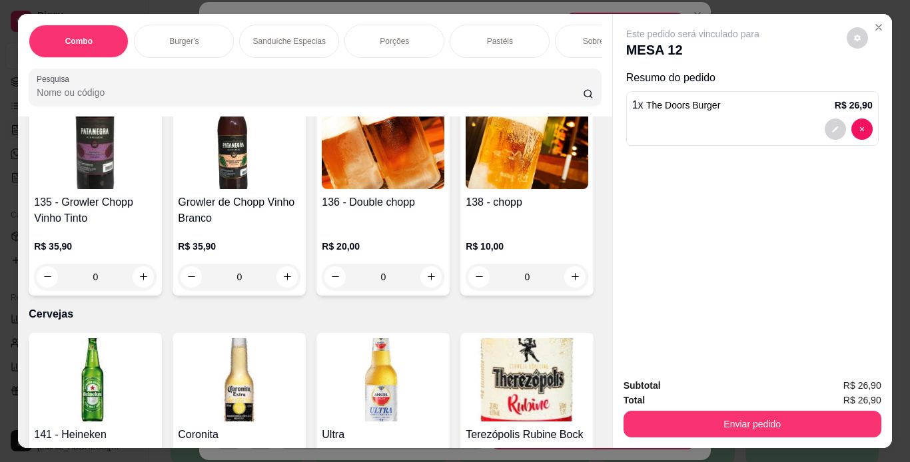
scroll to position [4395, 0]
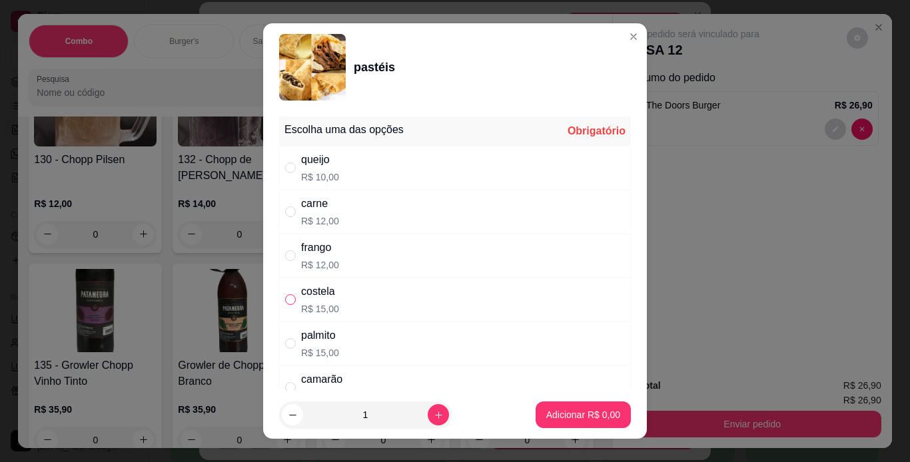
click at [285, 300] on input "" at bounding box center [290, 299] width 11 height 11
radio input "true"
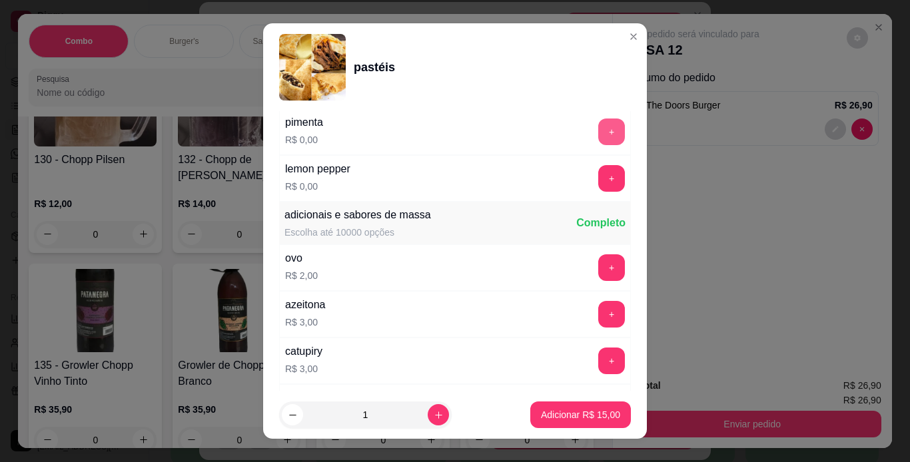
click at [598, 131] on button "+" at bounding box center [611, 132] width 27 height 27
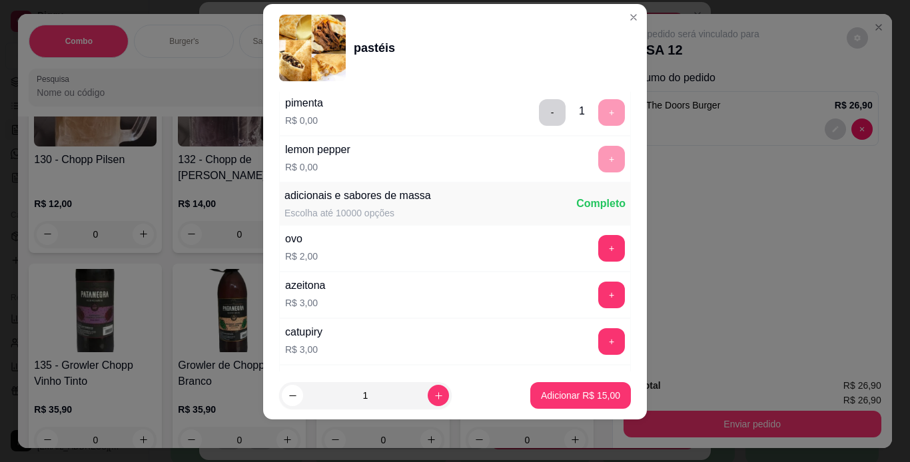
scroll to position [490, 0]
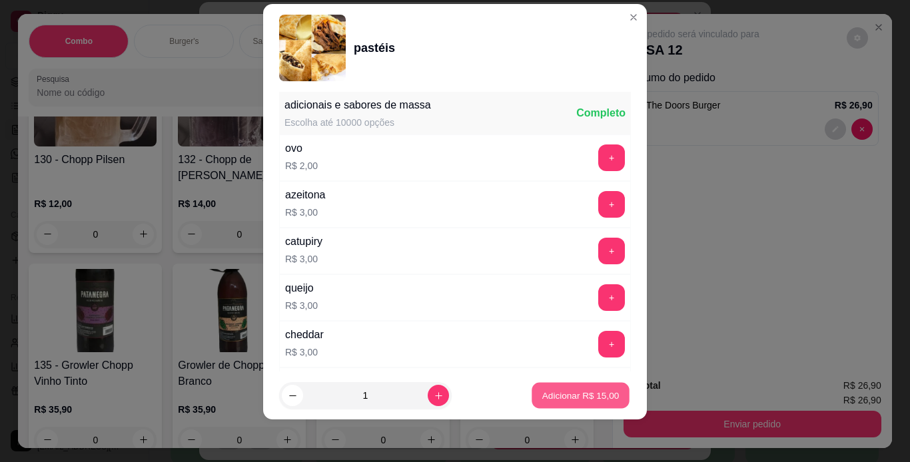
click at [575, 393] on p "Adicionar R$ 15,00" at bounding box center [580, 396] width 77 height 13
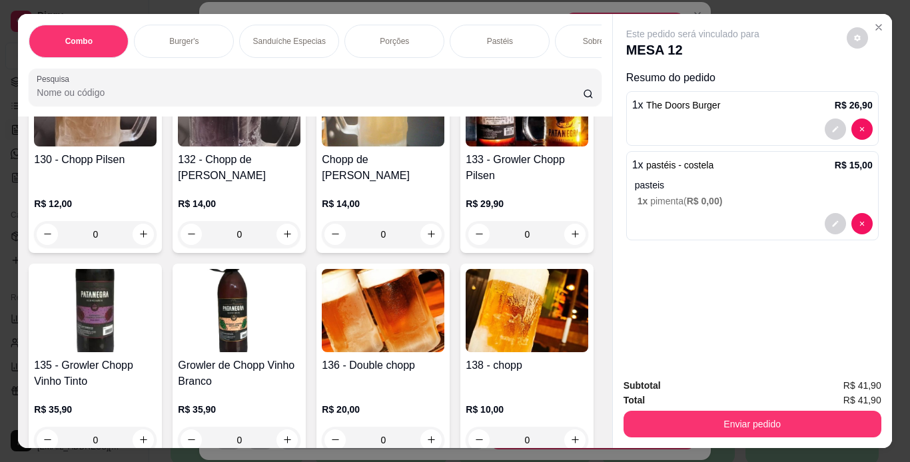
scroll to position [0, 501]
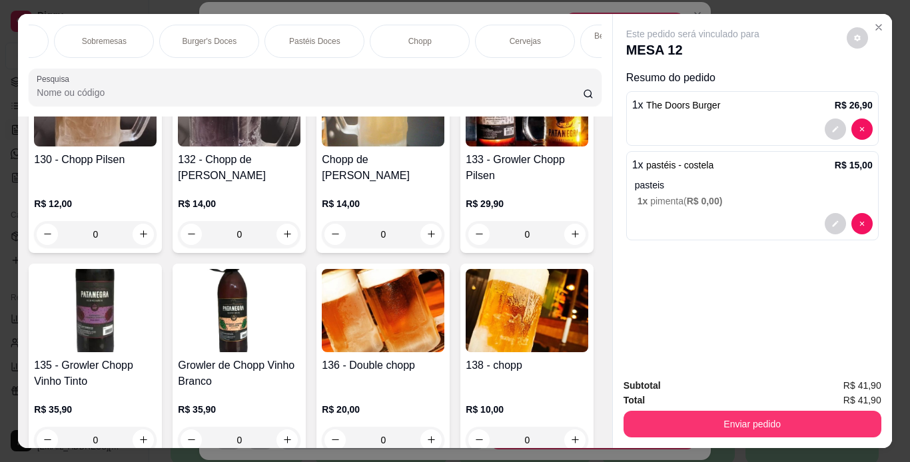
click at [414, 47] on div "Chopp" at bounding box center [420, 41] width 100 height 33
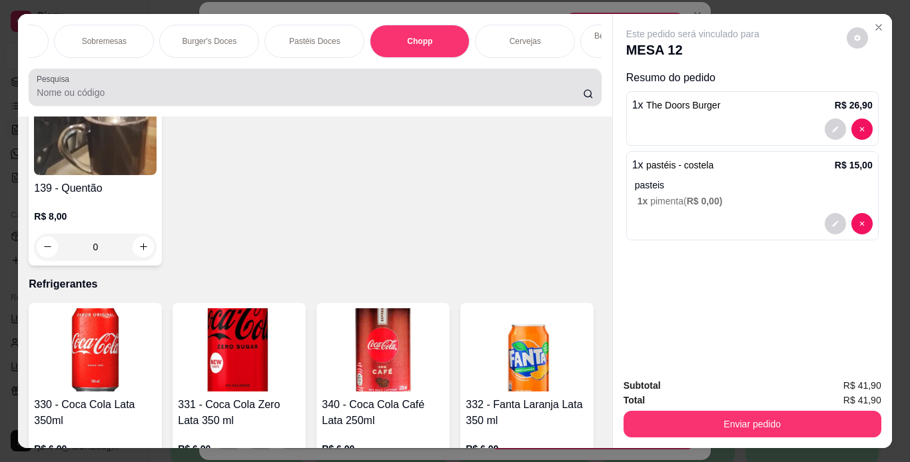
scroll to position [34, 0]
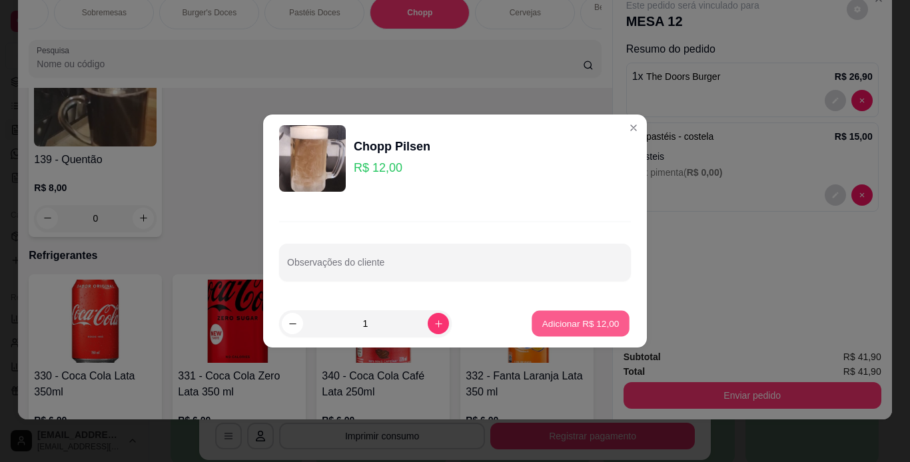
click at [556, 326] on p "Adicionar R$ 12,00" at bounding box center [580, 323] width 77 height 13
type input "1"
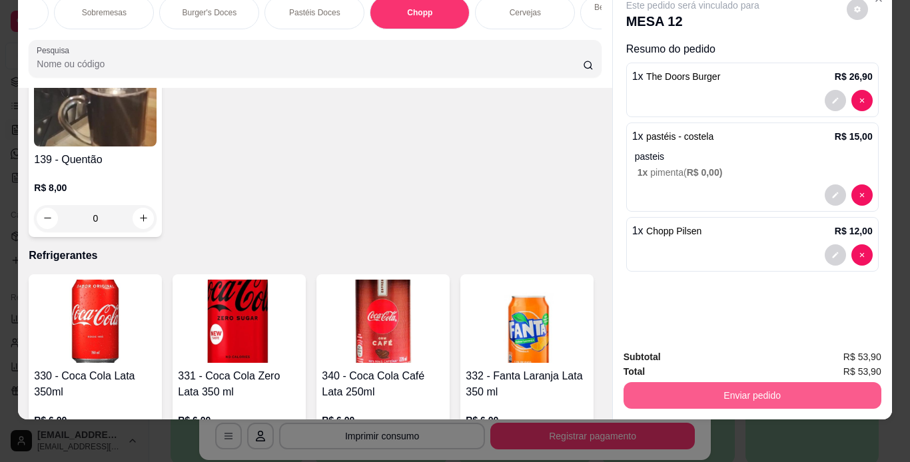
click at [652, 386] on button "Enviar pedido" at bounding box center [752, 395] width 258 height 27
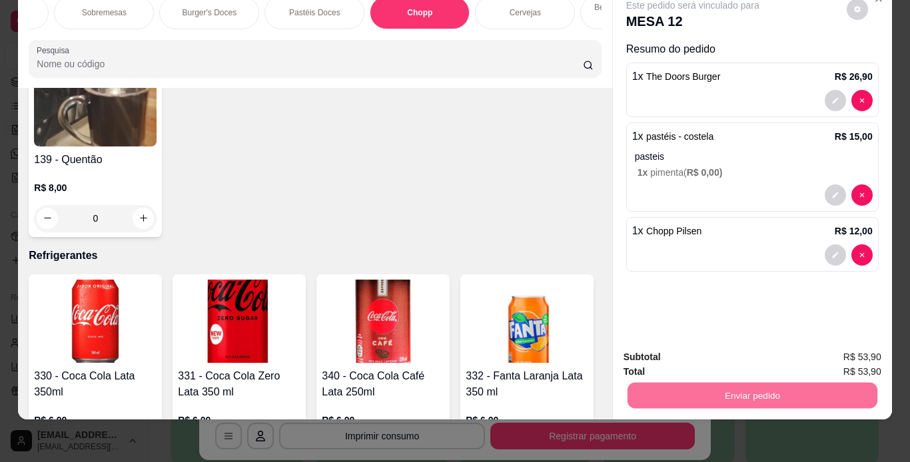
click at [685, 350] on button "Não registrar e enviar pedido" at bounding box center [708, 352] width 135 height 25
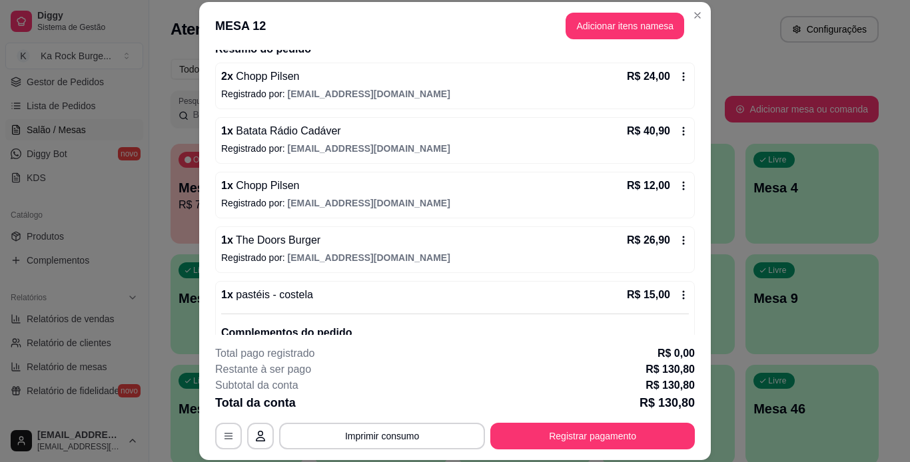
scroll to position [136, 0]
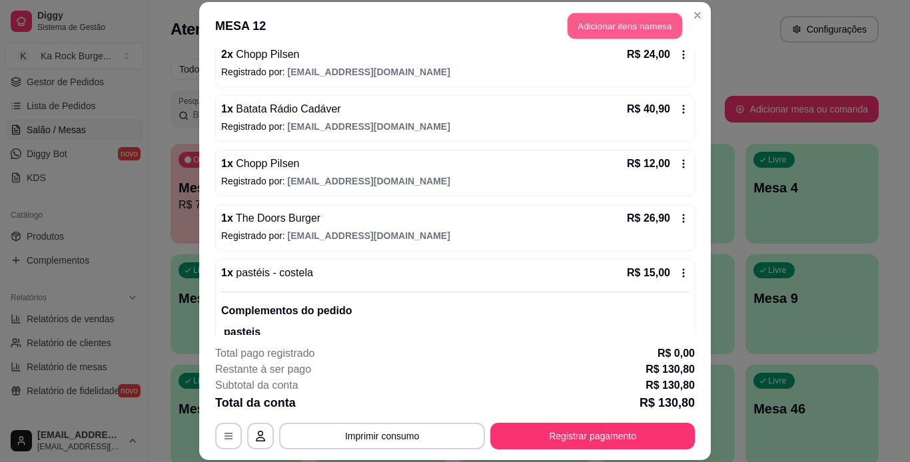
click at [621, 14] on button "Adicionar itens na mesa" at bounding box center [624, 26] width 115 height 26
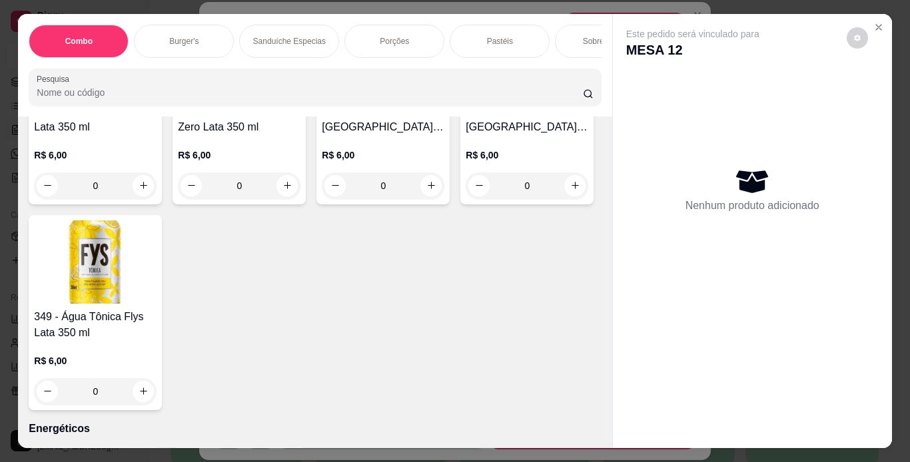
scroll to position [6792, 0]
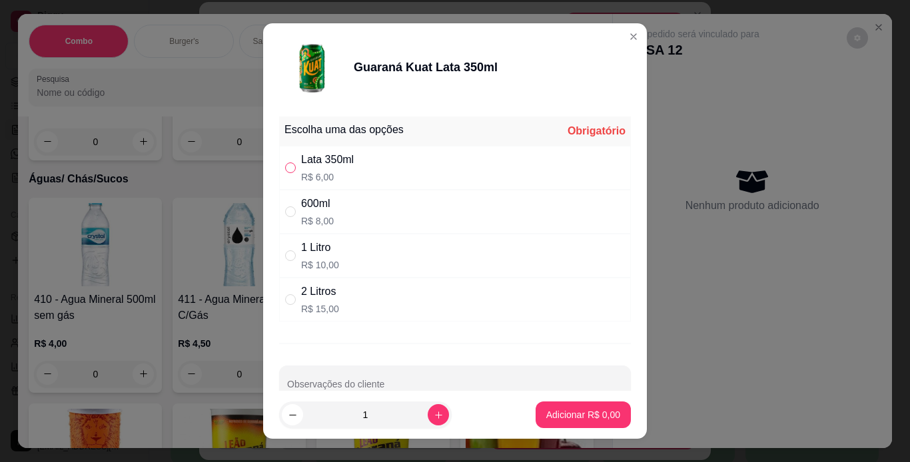
click at [289, 167] on input "" at bounding box center [290, 167] width 11 height 11
radio input "true"
click at [560, 410] on p "Adicionar R$ 6,00" at bounding box center [583, 414] width 74 height 13
type input "1"
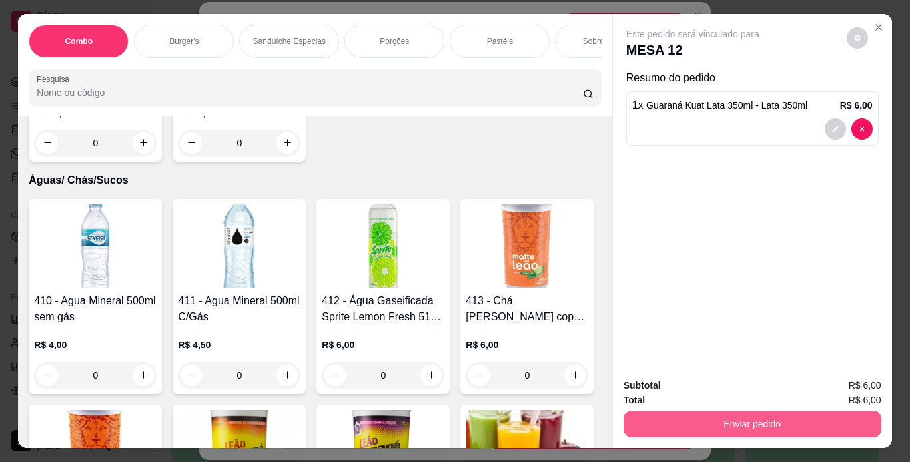
click at [645, 420] on button "Enviar pedido" at bounding box center [752, 424] width 258 height 27
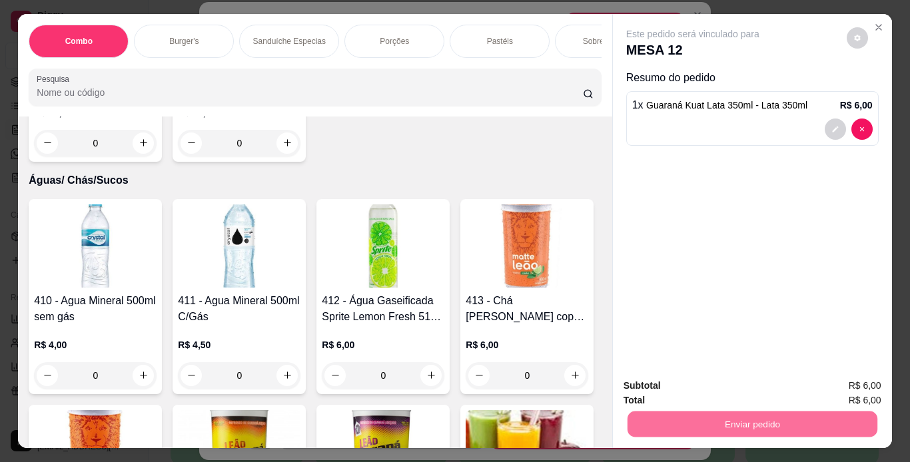
click at [653, 390] on button "Não registrar e enviar pedido" at bounding box center [708, 386] width 135 height 25
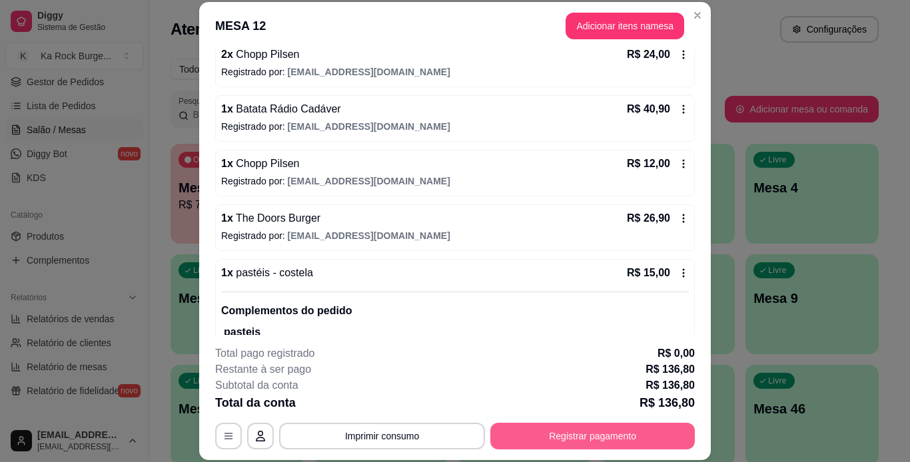
click at [605, 432] on button "Registrar pagamento" at bounding box center [592, 436] width 204 height 27
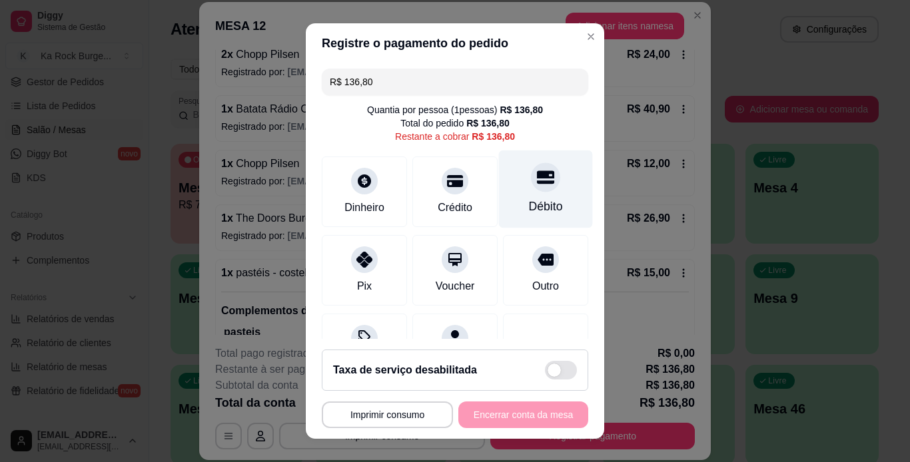
click at [529, 212] on div "Débito" at bounding box center [546, 206] width 34 height 17
type input "R$ 0,00"
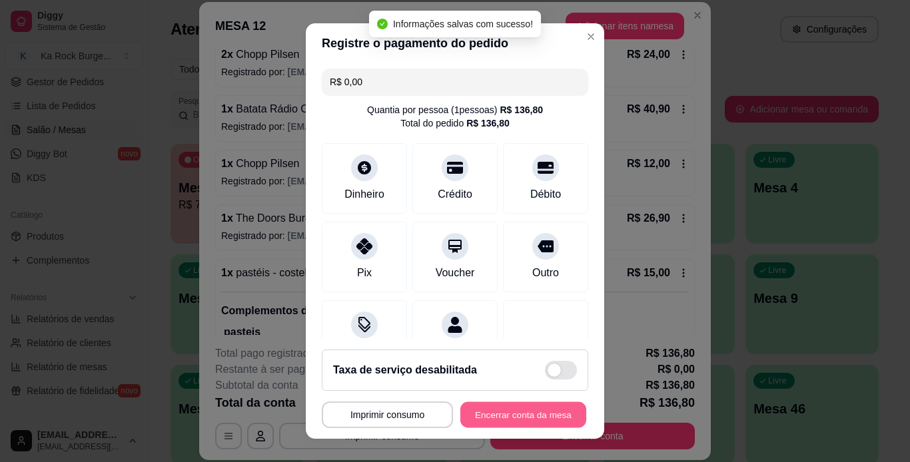
click at [528, 414] on button "Encerrar conta da mesa" at bounding box center [523, 415] width 126 height 26
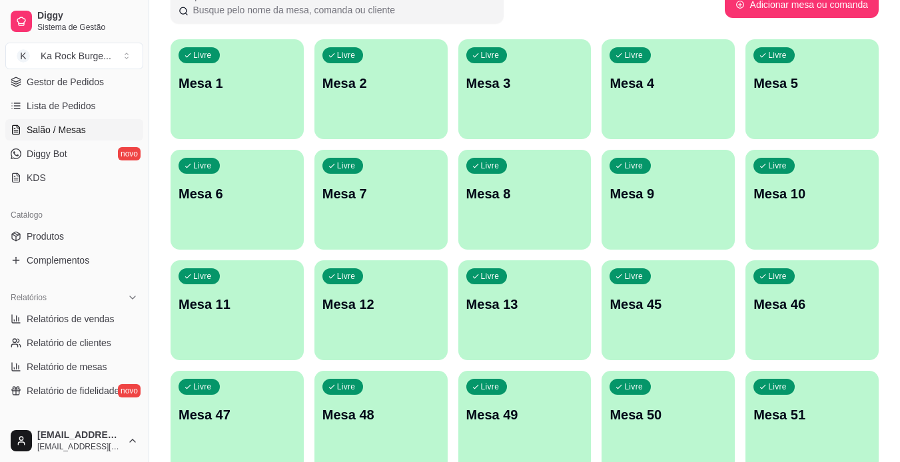
scroll to position [0, 0]
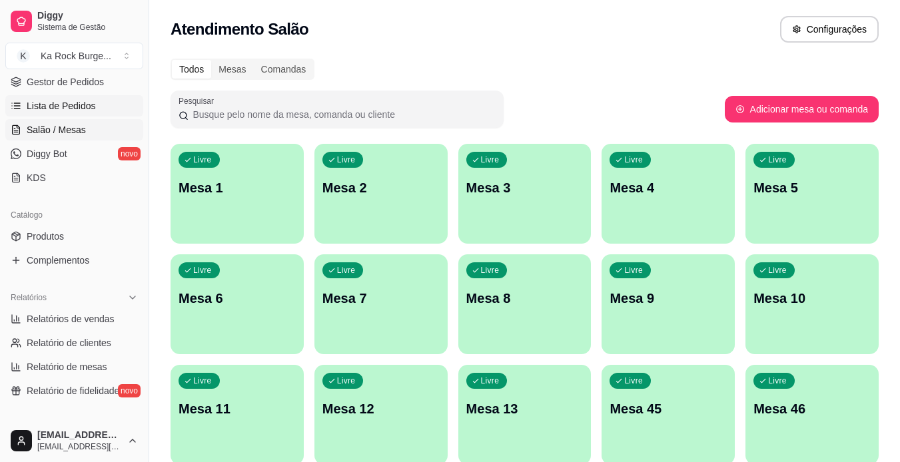
click at [79, 103] on span "Lista de Pedidos" at bounding box center [61, 105] width 69 height 13
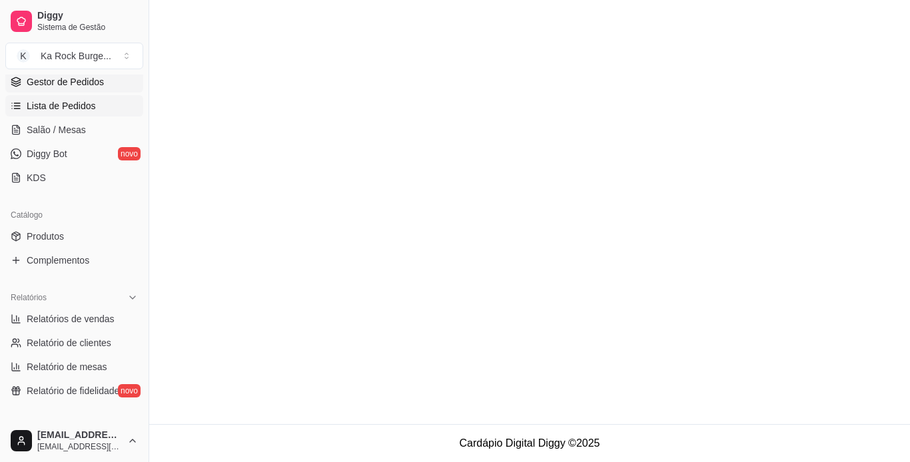
click at [82, 88] on span "Gestor de Pedidos" at bounding box center [65, 81] width 77 height 13
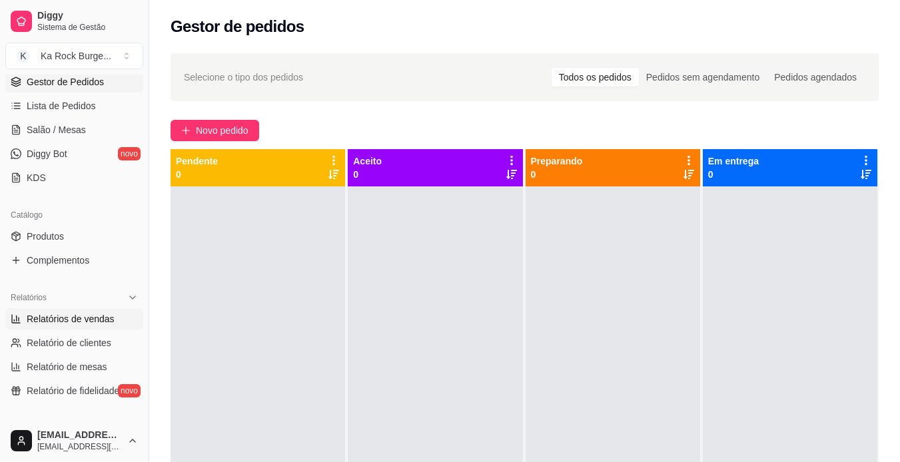
click at [80, 319] on span "Relatórios de vendas" at bounding box center [71, 318] width 88 height 13
select select "ALL"
select select "0"
